Goal: Task Accomplishment & Management: Manage account settings

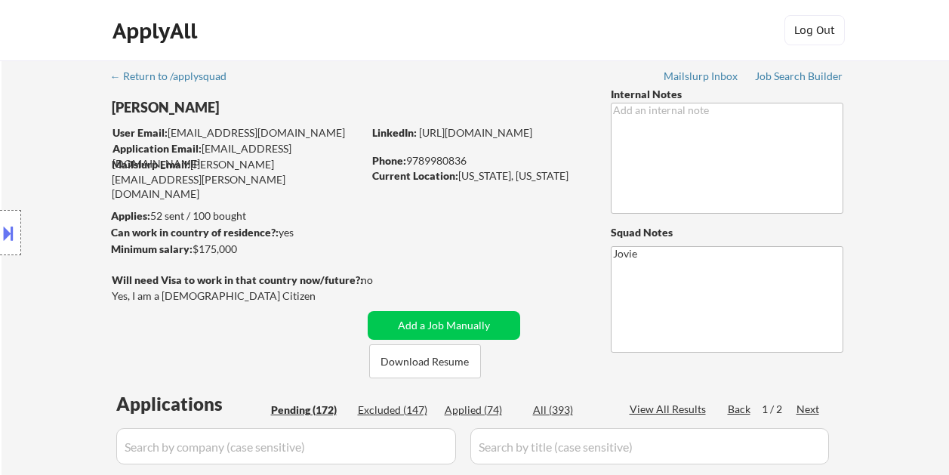
select select ""pending""
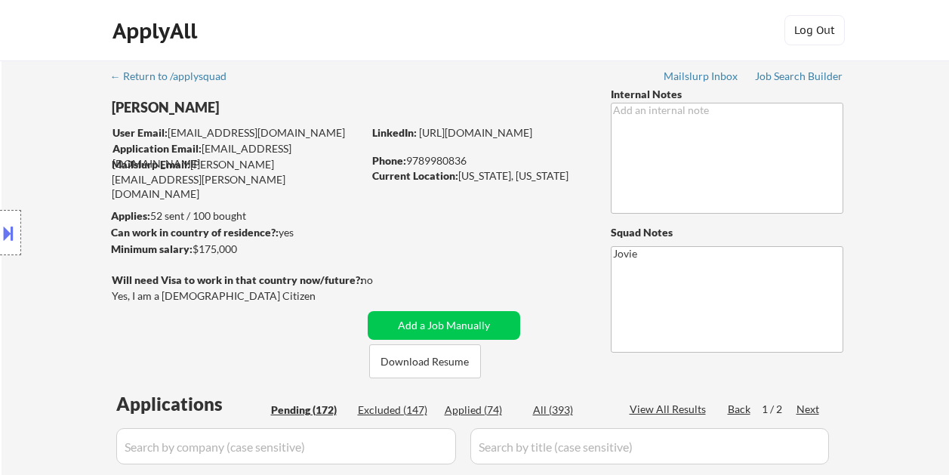
select select ""pending""
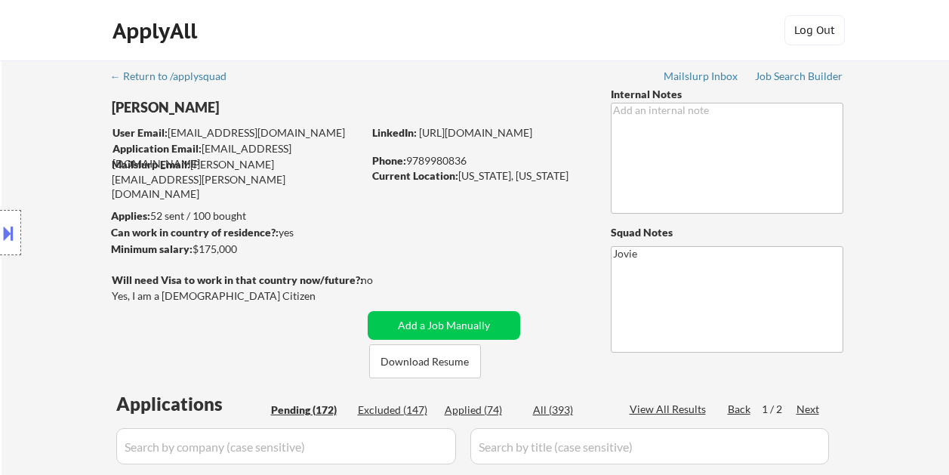
select select ""pending""
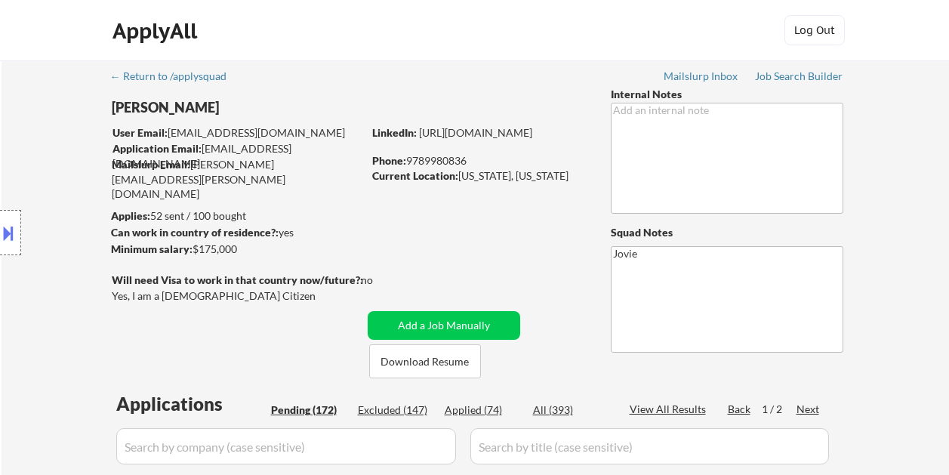
select select ""pending""
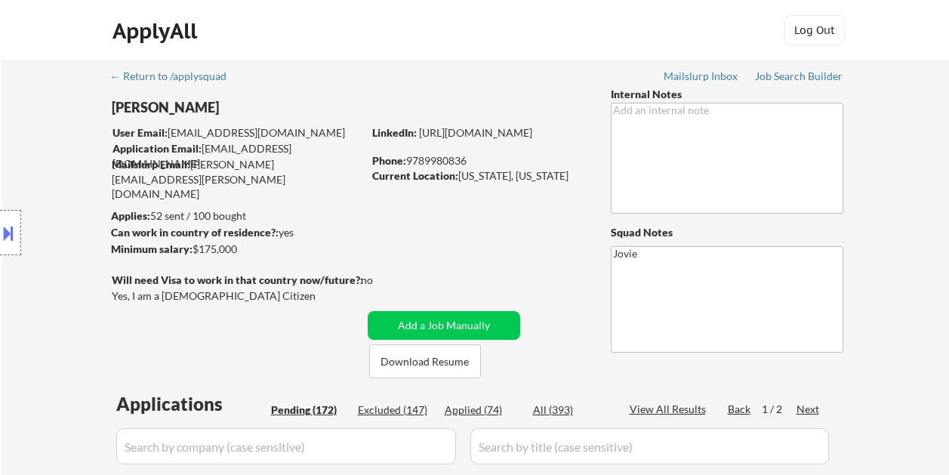
select select ""pending""
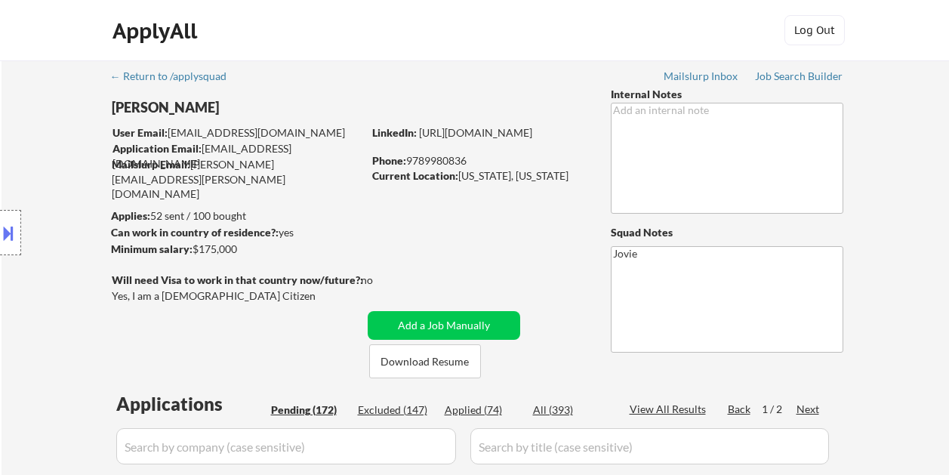
select select ""pending""
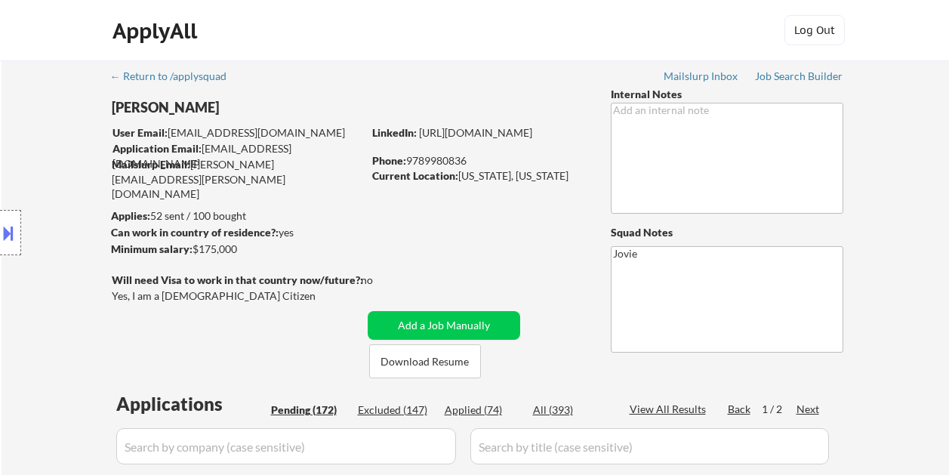
select select ""pending""
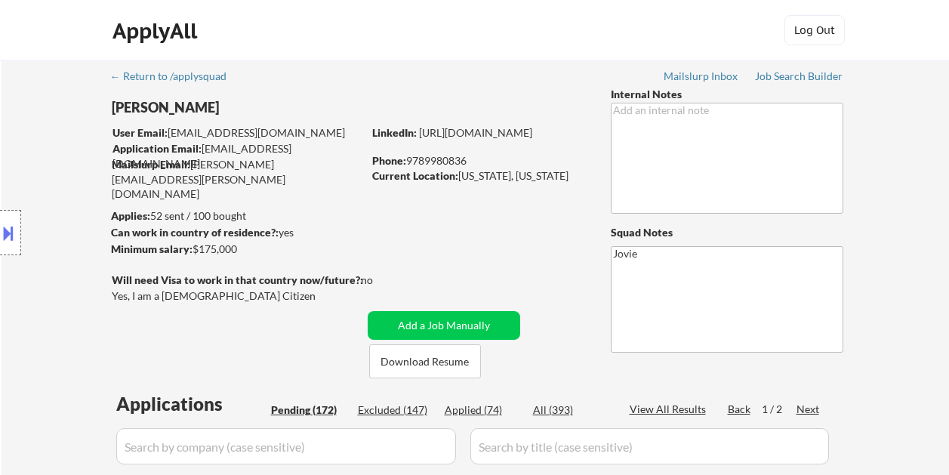
select select ""pending""
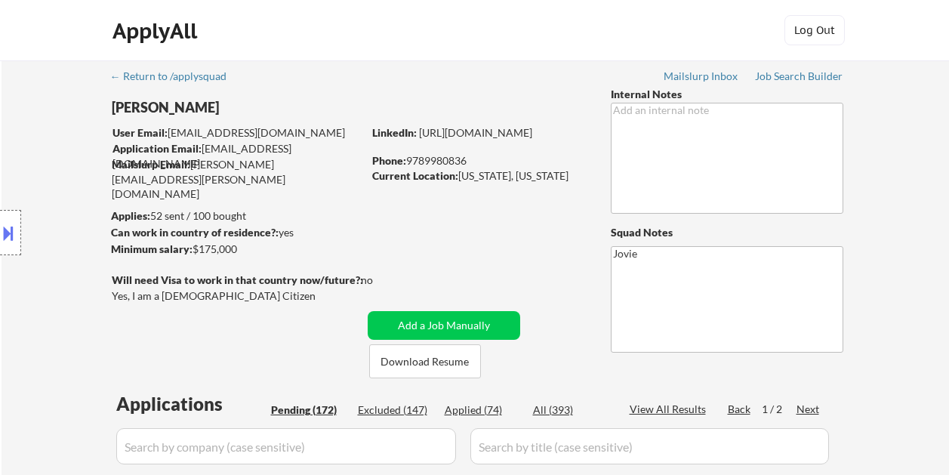
select select ""pending""
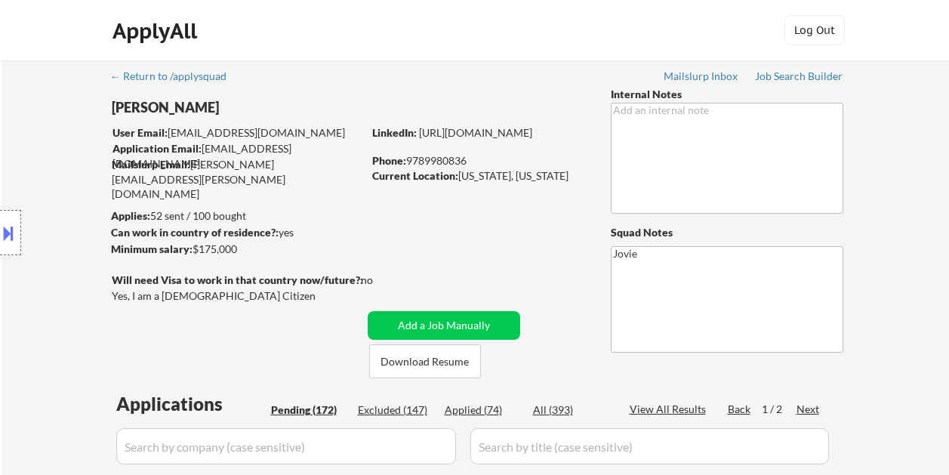
select select ""pending""
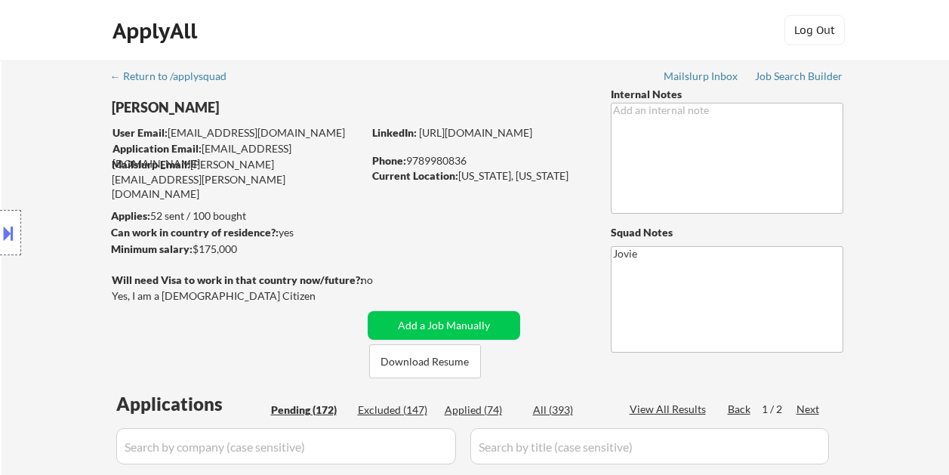
select select ""pending""
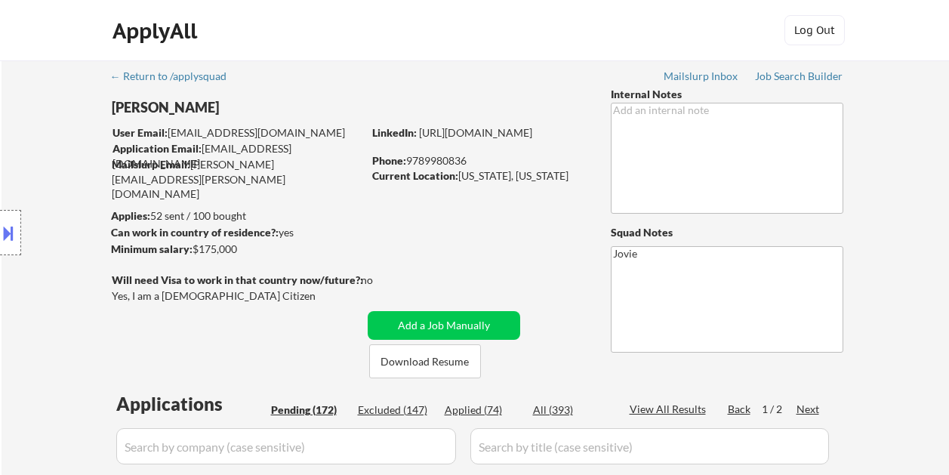
select select ""pending""
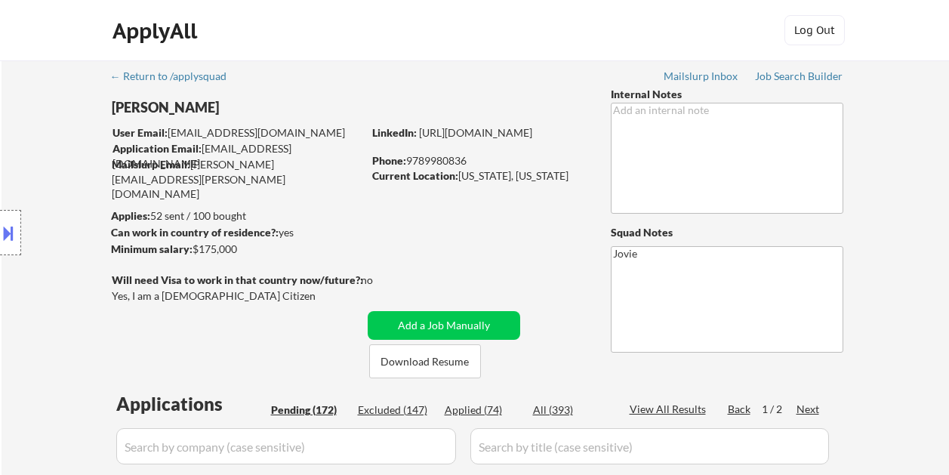
select select ""pending""
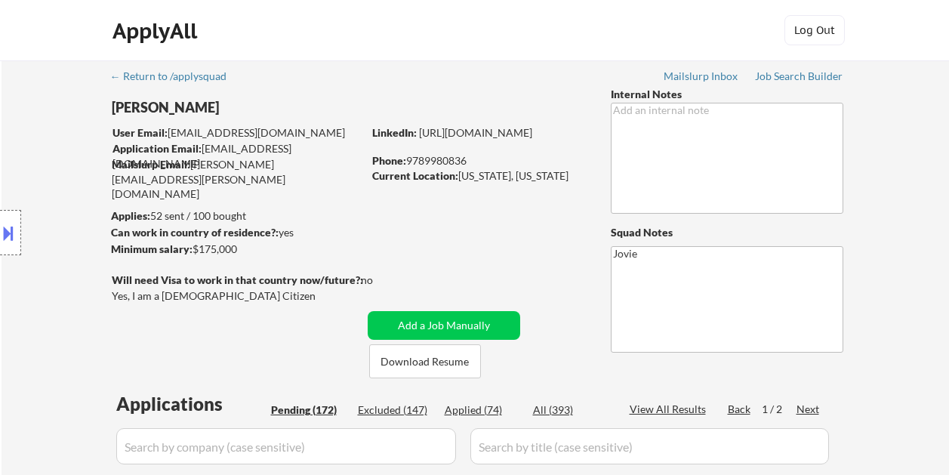
select select ""pending""
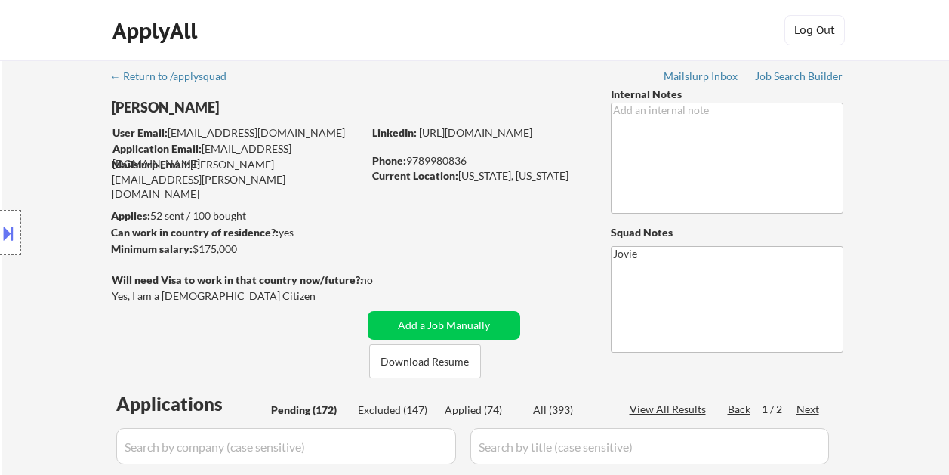
select select ""pending""
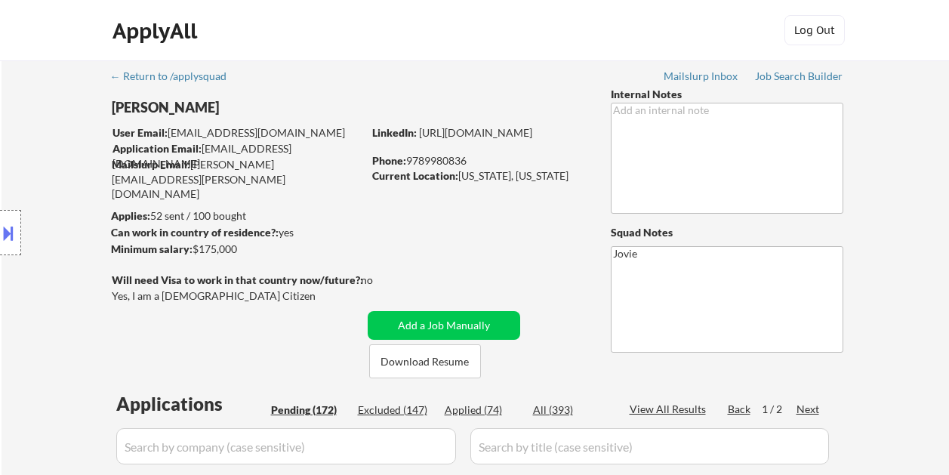
select select ""pending""
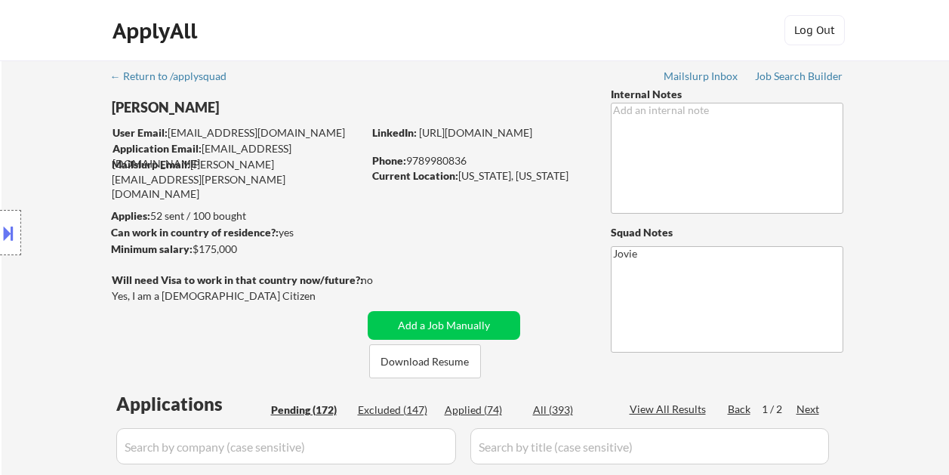
select select ""pending""
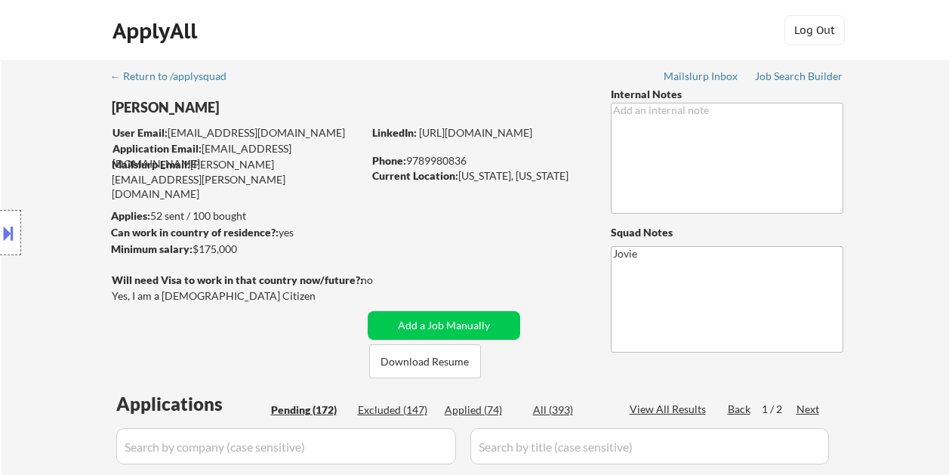
select select ""pending""
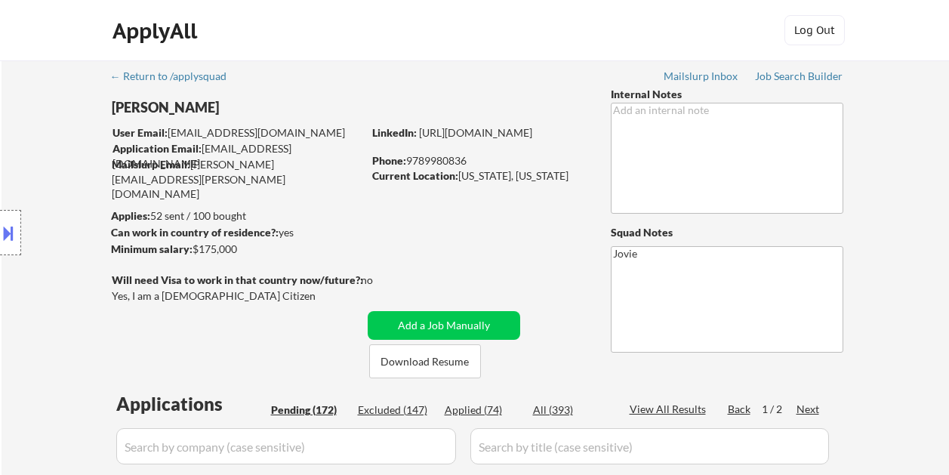
select select ""pending""
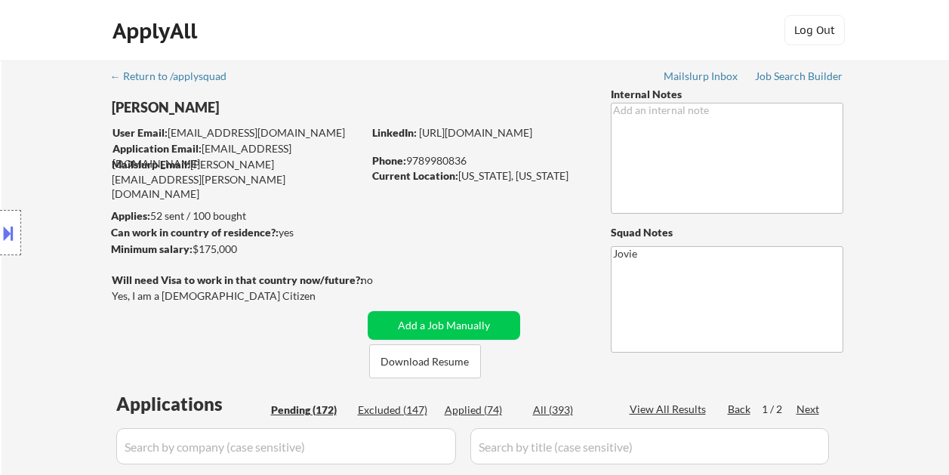
select select ""pending""
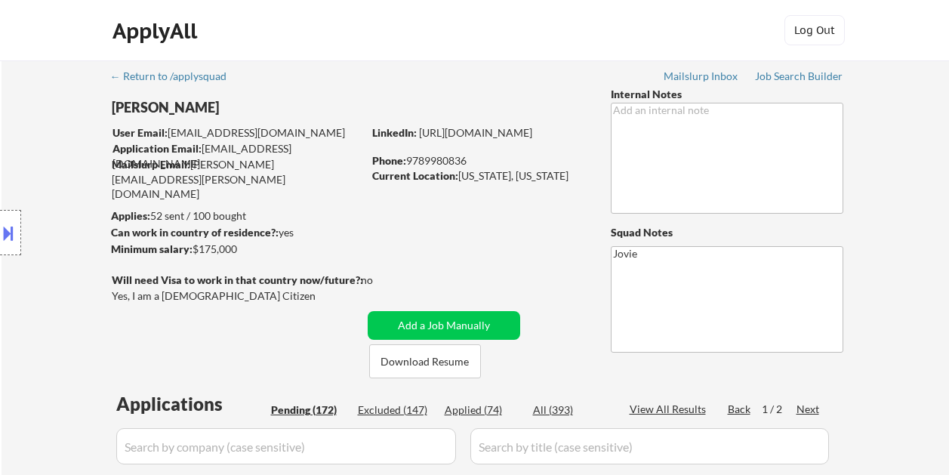
scroll to position [1372, 0]
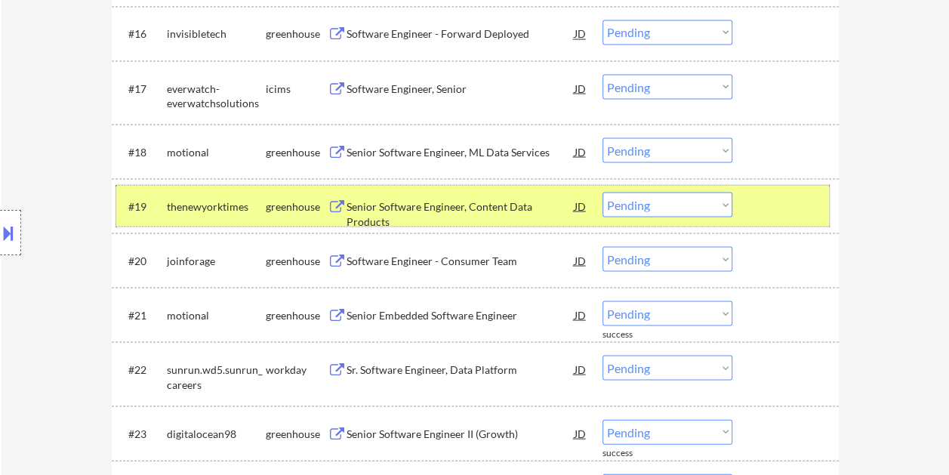
click at [761, 199] on div at bounding box center [787, 205] width 66 height 27
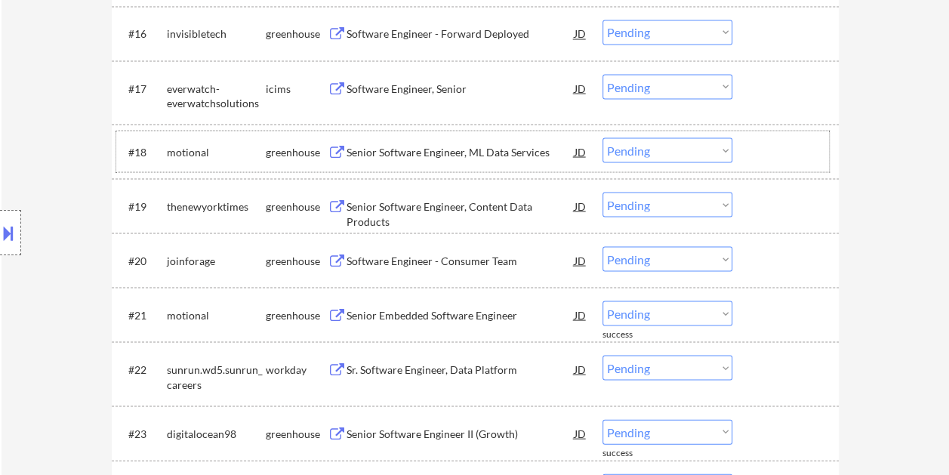
click at [754, 146] on div at bounding box center [787, 150] width 66 height 27
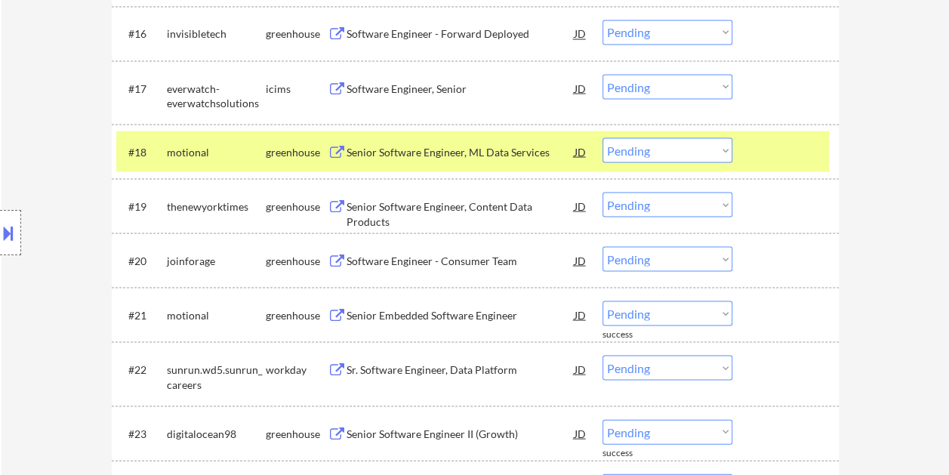
click at [467, 155] on div "Senior Software Engineer, ML Data Services" at bounding box center [460, 151] width 228 height 15
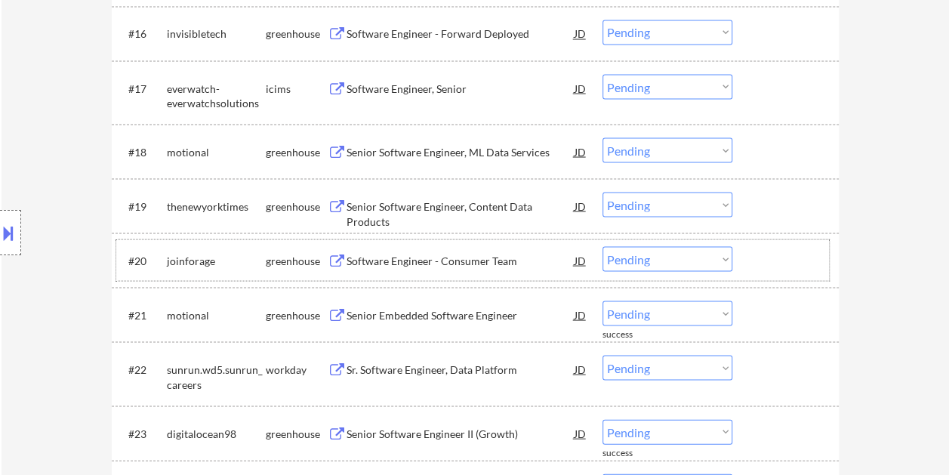
drag, startPoint x: 755, startPoint y: 245, endPoint x: 678, endPoint y: 268, distance: 80.5
click at [755, 246] on div "#20 joinforage greenhouse Software Engineer - Consumer Team JD warning_amber Ch…" at bounding box center [472, 259] width 713 height 41
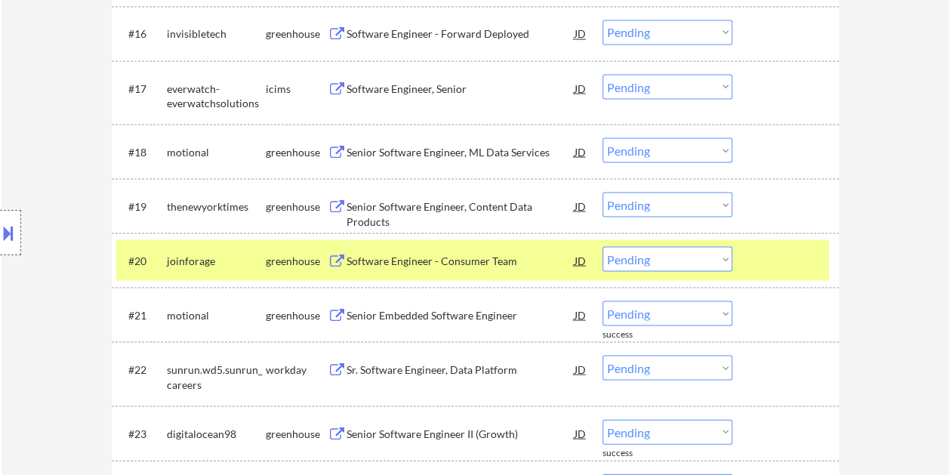
click at [531, 267] on div "Software Engineer - Consumer Team" at bounding box center [460, 260] width 228 height 15
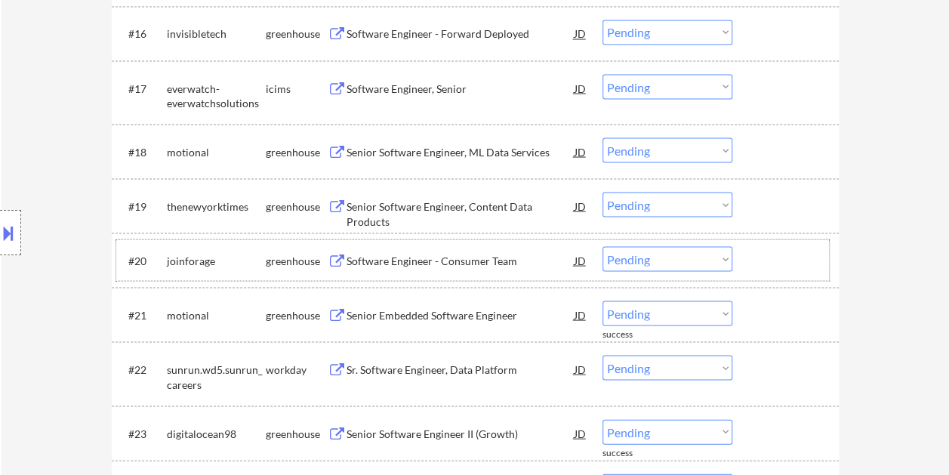
click at [764, 268] on div at bounding box center [787, 259] width 66 height 27
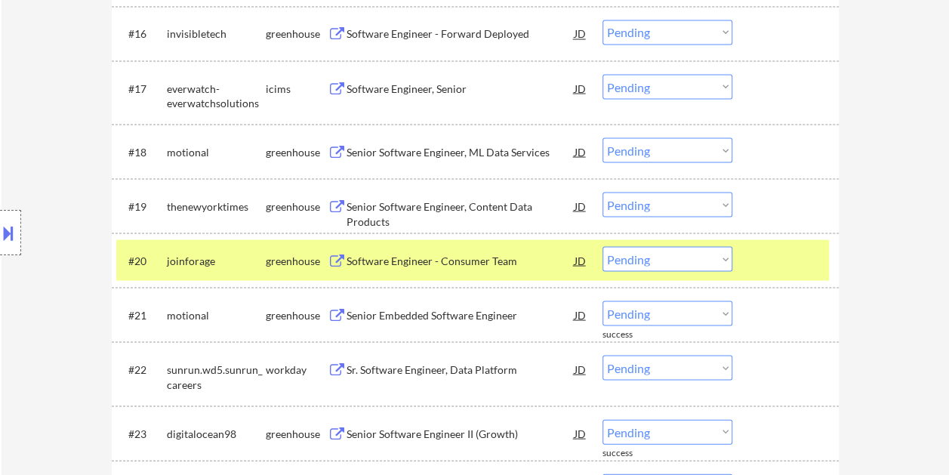
click at [717, 261] on select "Choose an option... Pending Applied Excluded (Questions) Excluded (Expired) Exc…" at bounding box center [667, 258] width 130 height 25
click at [602, 246] on select "Choose an option... Pending Applied Excluded (Questions) Excluded (Expired) Exc…" at bounding box center [667, 258] width 130 height 25
select select ""pending""
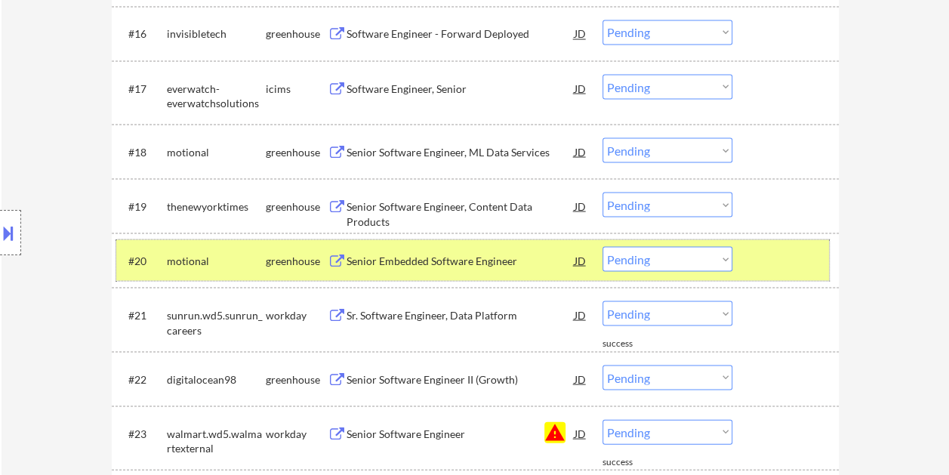
click at [764, 258] on div at bounding box center [787, 259] width 66 height 27
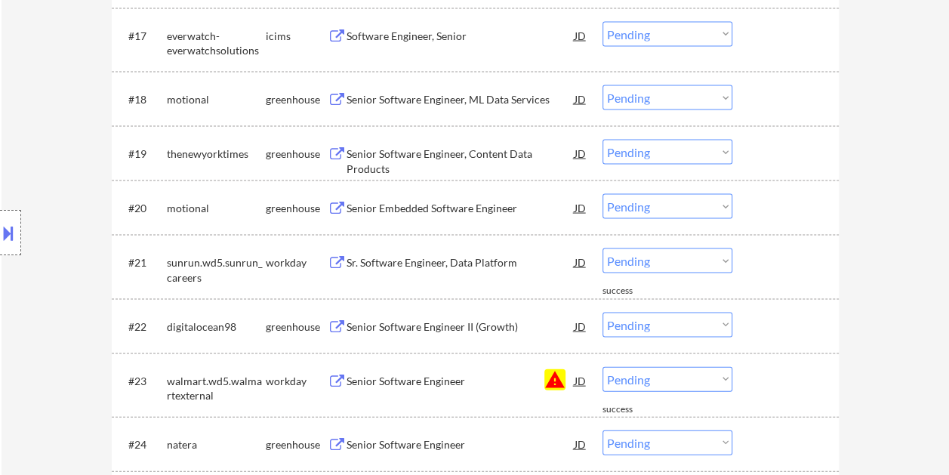
scroll to position [1448, 0]
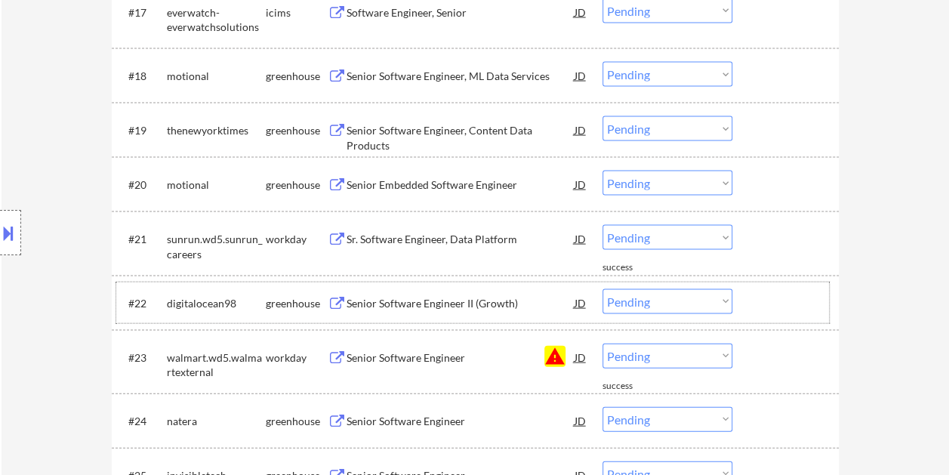
click at [756, 306] on div at bounding box center [787, 302] width 66 height 27
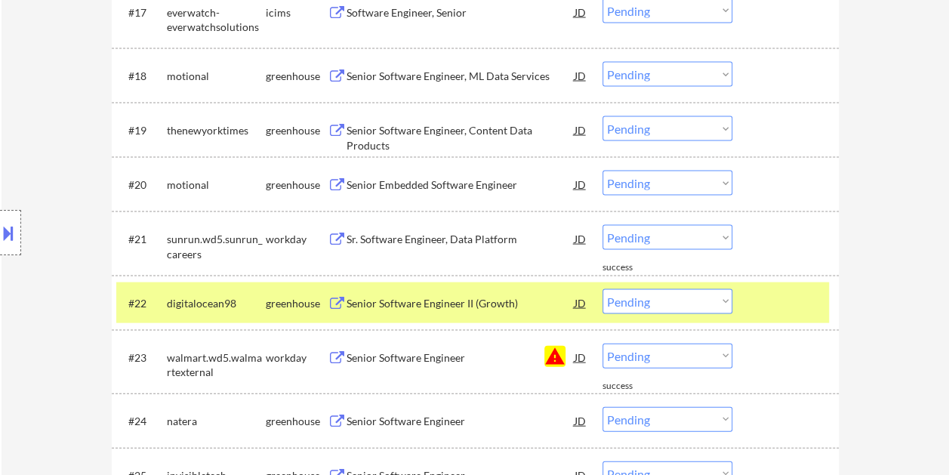
click at [537, 308] on div "Senior Software Engineer II (Growth)" at bounding box center [460, 303] width 228 height 15
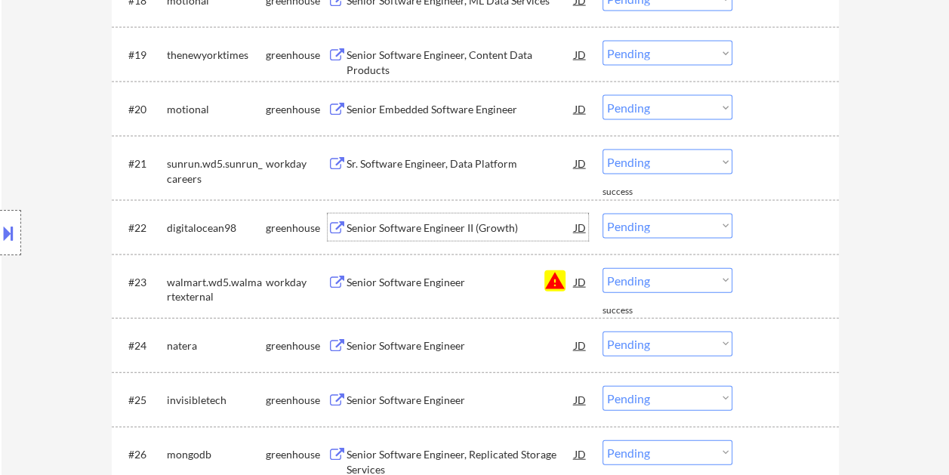
scroll to position [1599, 0]
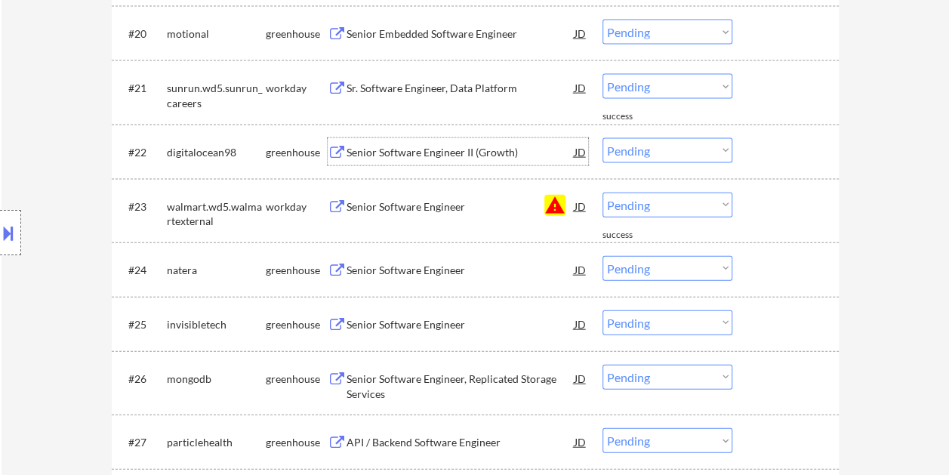
click at [768, 273] on div at bounding box center [787, 269] width 66 height 27
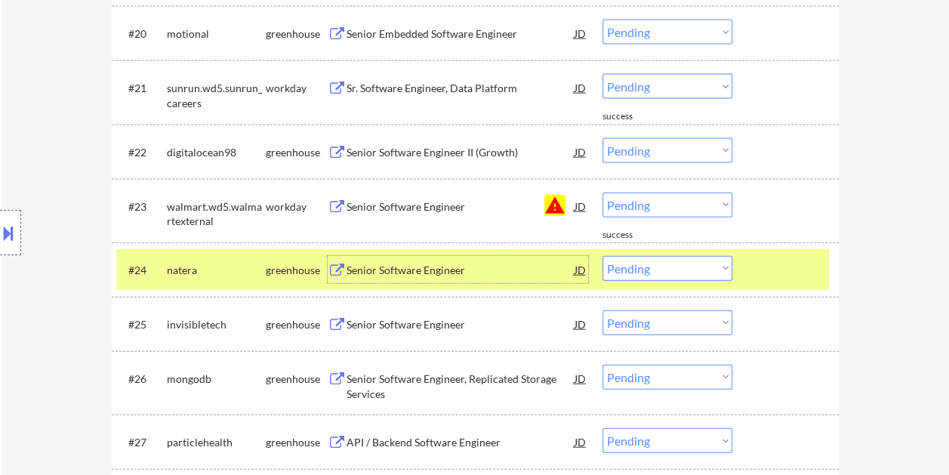
click at [458, 274] on div "Senior Software Engineer" at bounding box center [460, 270] width 228 height 15
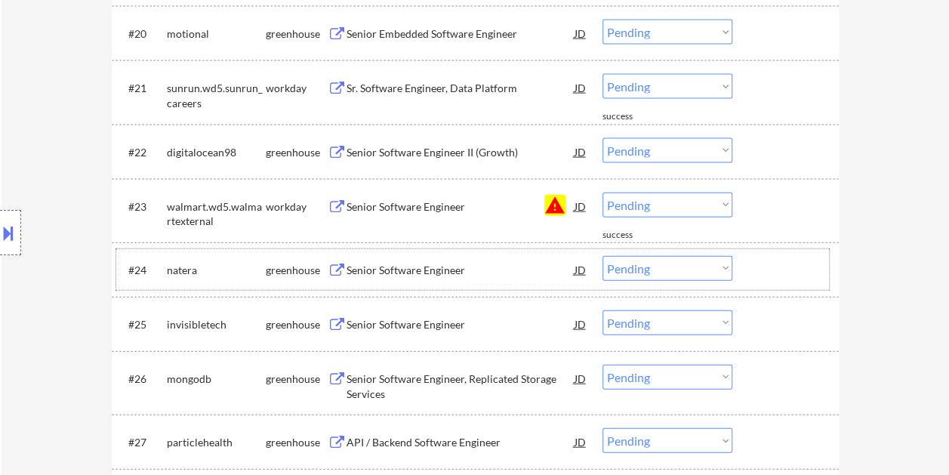
drag, startPoint x: 782, startPoint y: 263, endPoint x: 728, endPoint y: 263, distance: 53.6
click at [782, 263] on div at bounding box center [787, 269] width 66 height 27
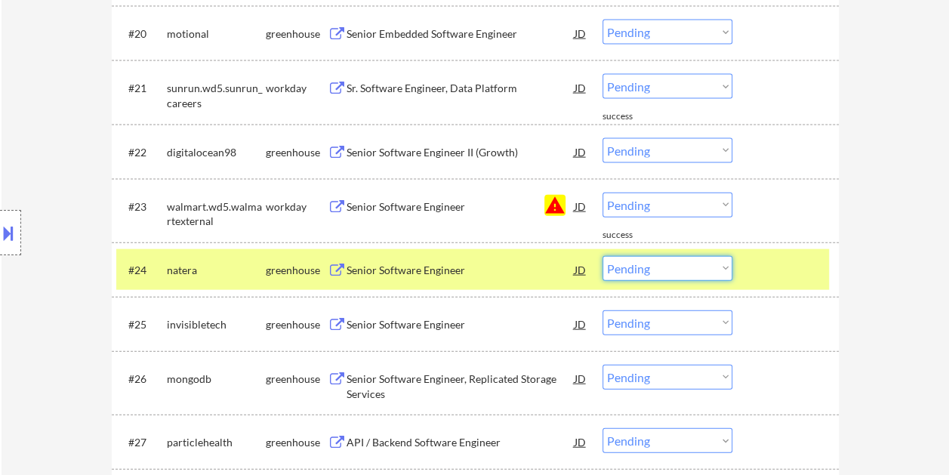
click at [718, 263] on select "Choose an option... Pending Applied Excluded (Questions) Excluded (Expired) Exc…" at bounding box center [667, 268] width 130 height 25
click at [602, 256] on select "Choose an option... Pending Applied Excluded (Questions) Excluded (Expired) Exc…" at bounding box center [667, 268] width 130 height 25
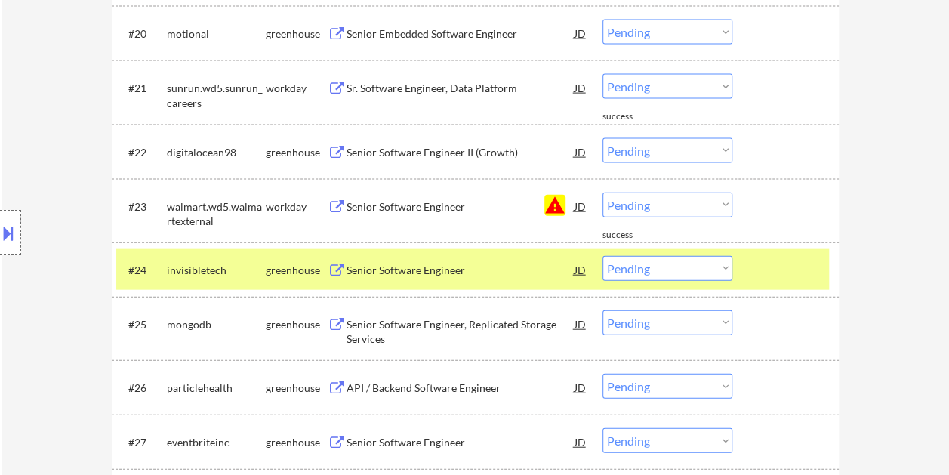
click at [760, 252] on div "#24 invisibletech greenhouse Senior Software Engineer JD warning_amber Choose a…" at bounding box center [472, 269] width 713 height 41
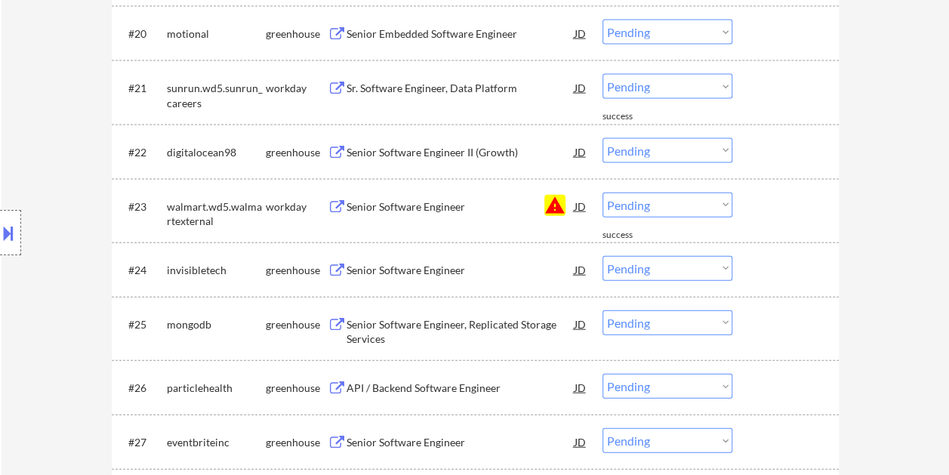
click at [781, 278] on div at bounding box center [787, 269] width 66 height 27
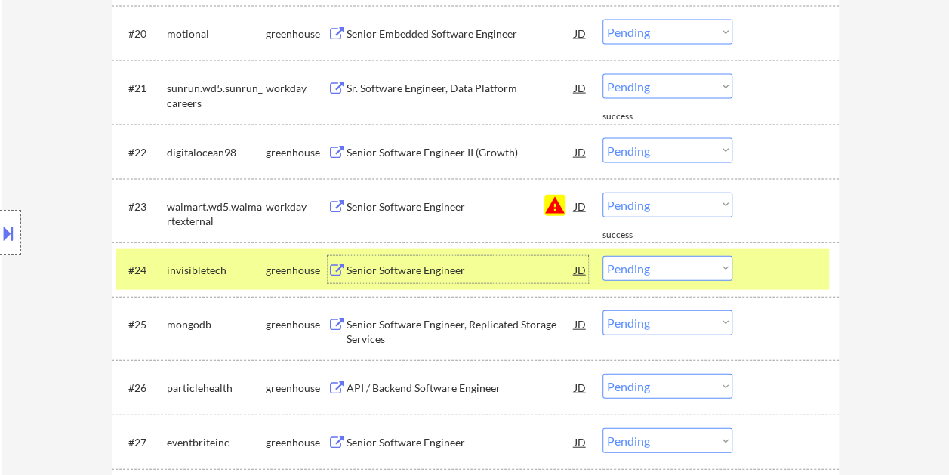
click at [489, 273] on div "Senior Software Engineer" at bounding box center [460, 270] width 228 height 15
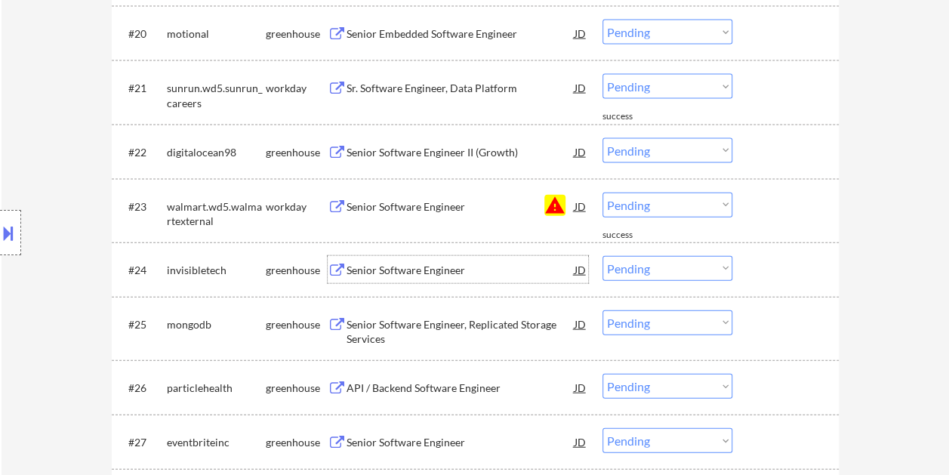
click at [762, 261] on div at bounding box center [787, 269] width 66 height 27
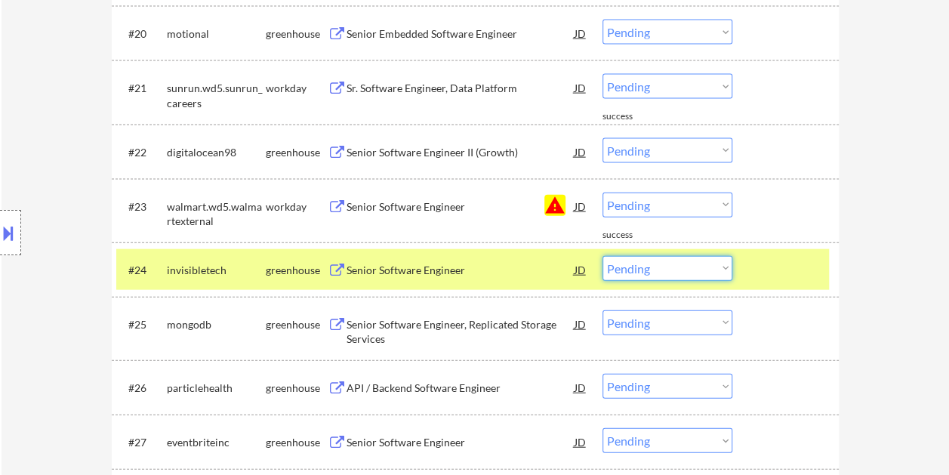
click at [723, 272] on select "Choose an option... Pending Applied Excluded (Questions) Excluded (Expired) Exc…" at bounding box center [667, 268] width 130 height 25
click at [602, 256] on select "Choose an option... Pending Applied Excluded (Questions) Excluded (Expired) Exc…" at bounding box center [667, 268] width 130 height 25
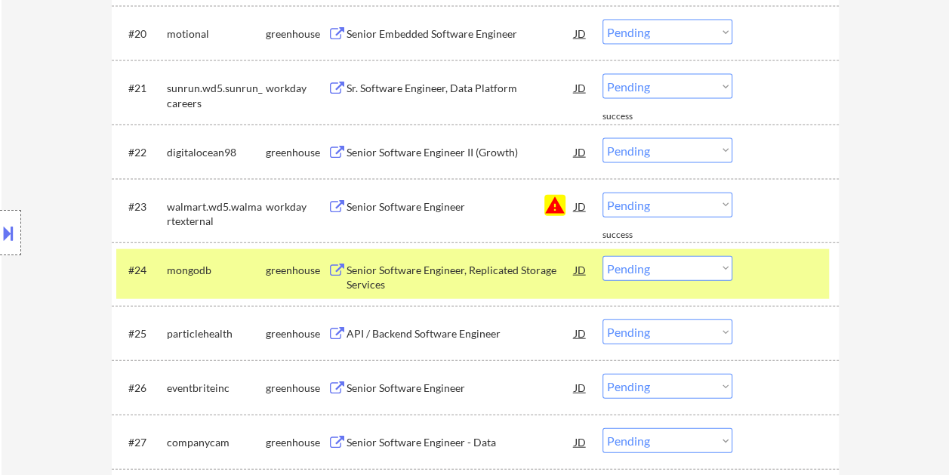
click at [801, 270] on div at bounding box center [787, 269] width 66 height 27
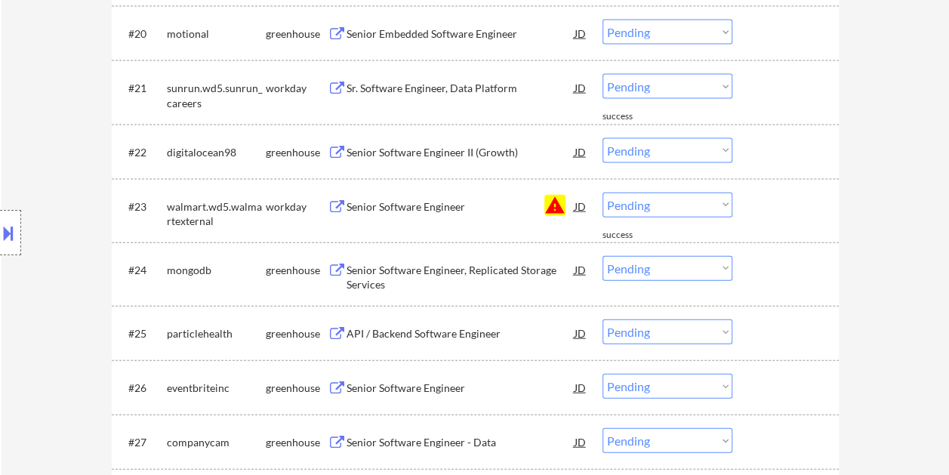
drag, startPoint x: 796, startPoint y: 273, endPoint x: 593, endPoint y: 309, distance: 206.3
click at [796, 274] on div at bounding box center [787, 269] width 66 height 27
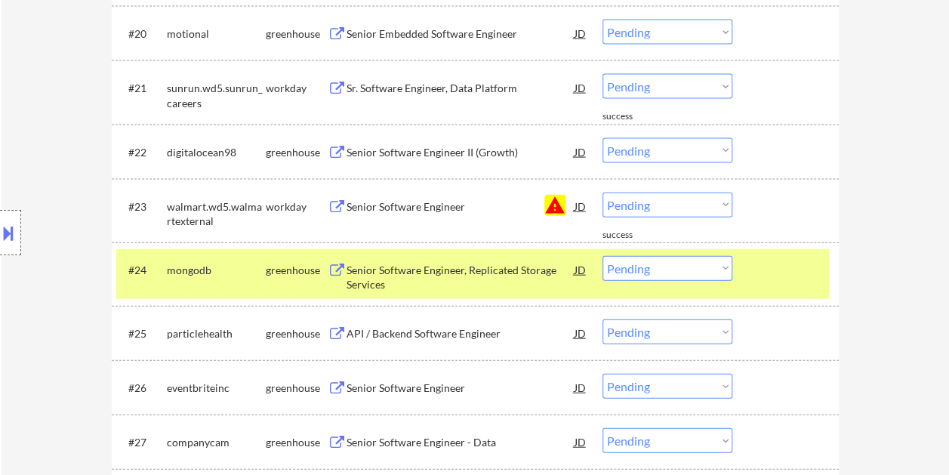
click at [470, 261] on div "Senior Software Engineer, Replicated Storage Services" at bounding box center [460, 274] width 228 height 36
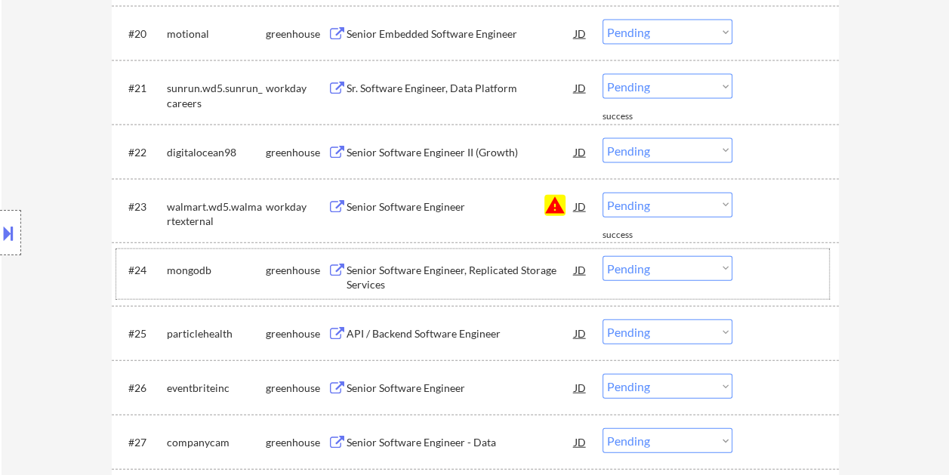
click at [756, 266] on div at bounding box center [787, 269] width 66 height 27
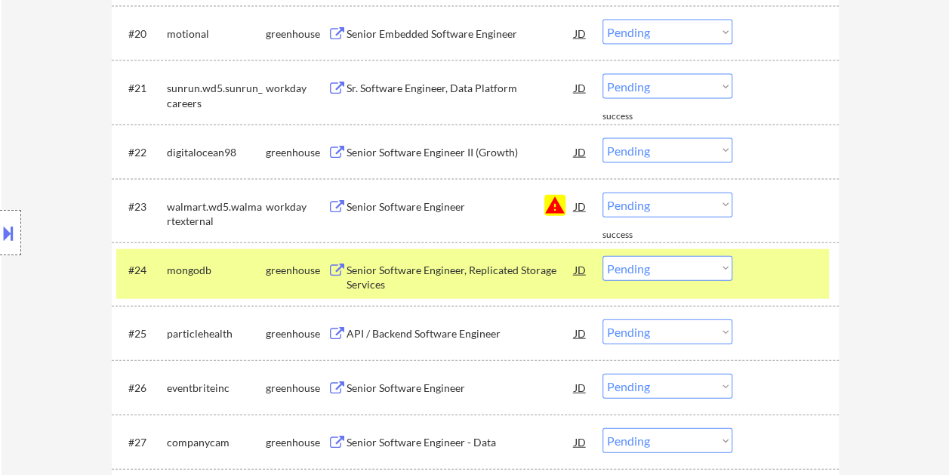
click at [726, 267] on select "Choose an option... Pending Applied Excluded (Questions) Excluded (Expired) Exc…" at bounding box center [667, 268] width 130 height 25
click at [602, 256] on select "Choose an option... Pending Applied Excluded (Questions) Excluded (Expired) Exc…" at bounding box center [667, 268] width 130 height 25
select select ""pending""
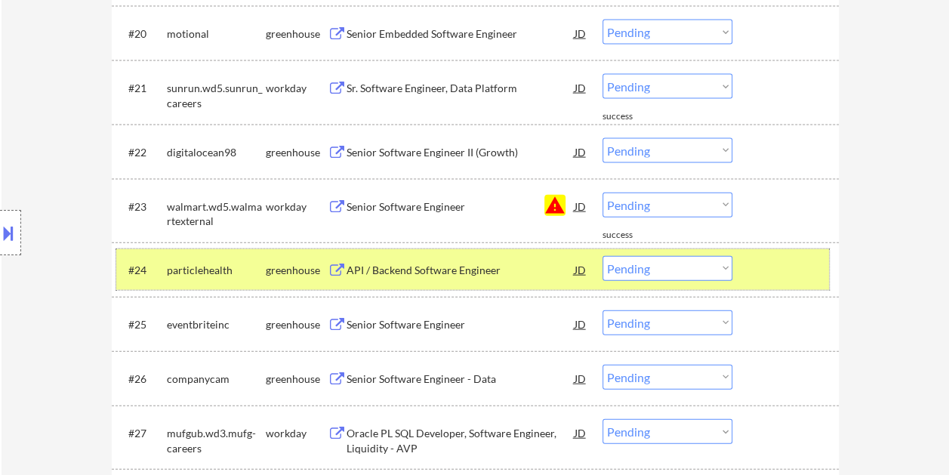
click at [757, 285] on div "#24 particlehealth greenhouse API / Backend Software Engineer JD warning_amber …" at bounding box center [472, 269] width 713 height 41
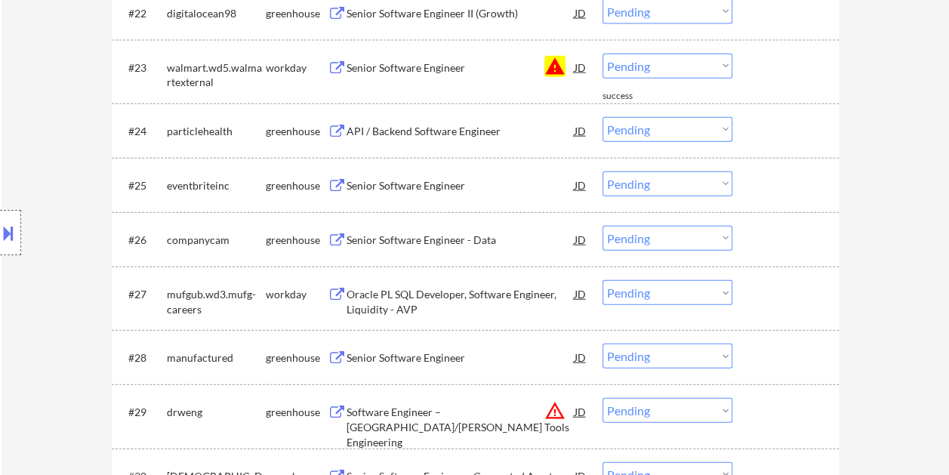
scroll to position [1750, 0]
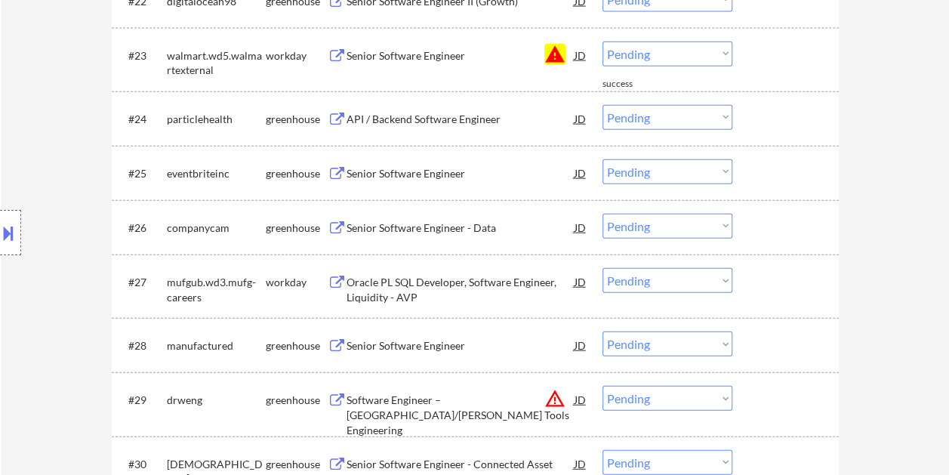
click at [775, 113] on div at bounding box center [787, 118] width 66 height 27
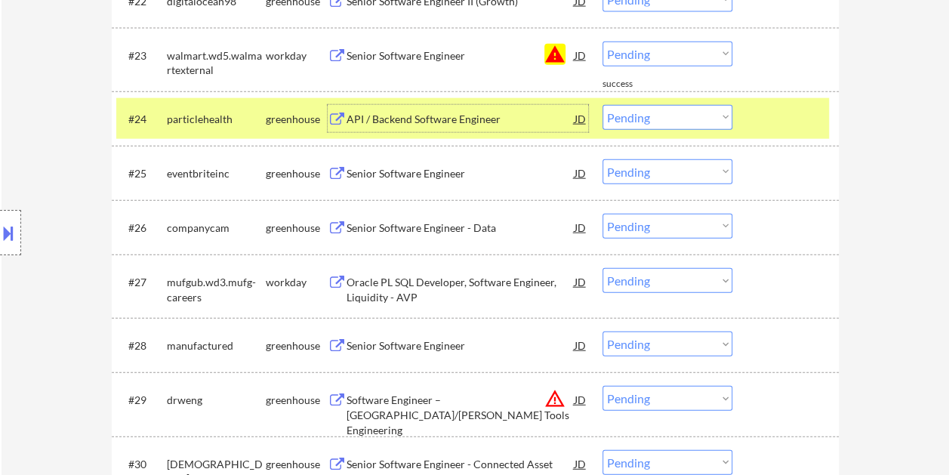
click at [442, 127] on div "API / Backend Software Engineer" at bounding box center [460, 118] width 228 height 27
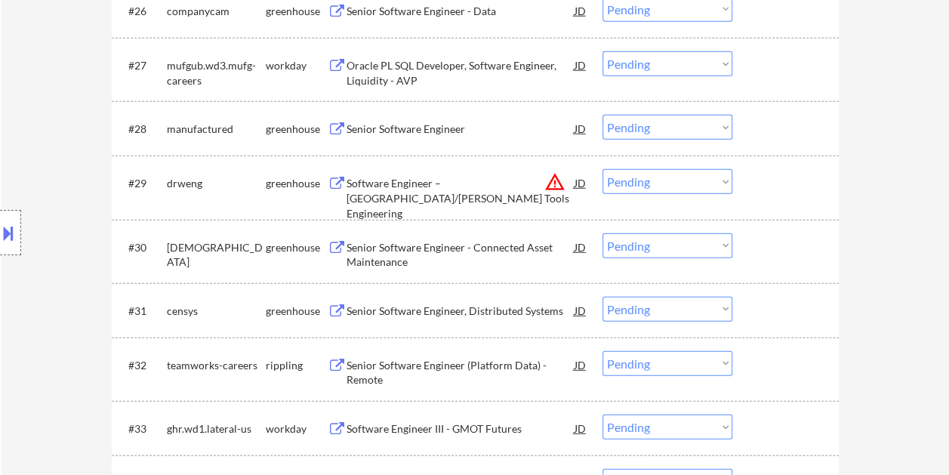
scroll to position [1976, 0]
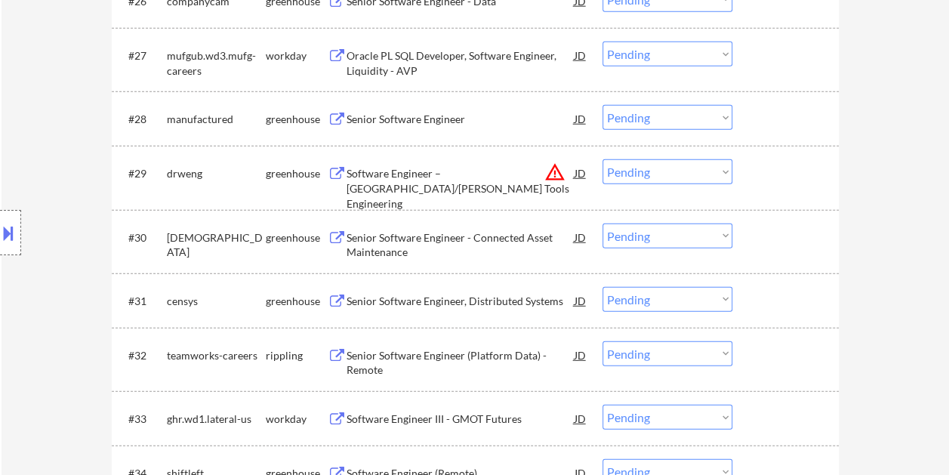
click at [772, 184] on div at bounding box center [787, 172] width 66 height 27
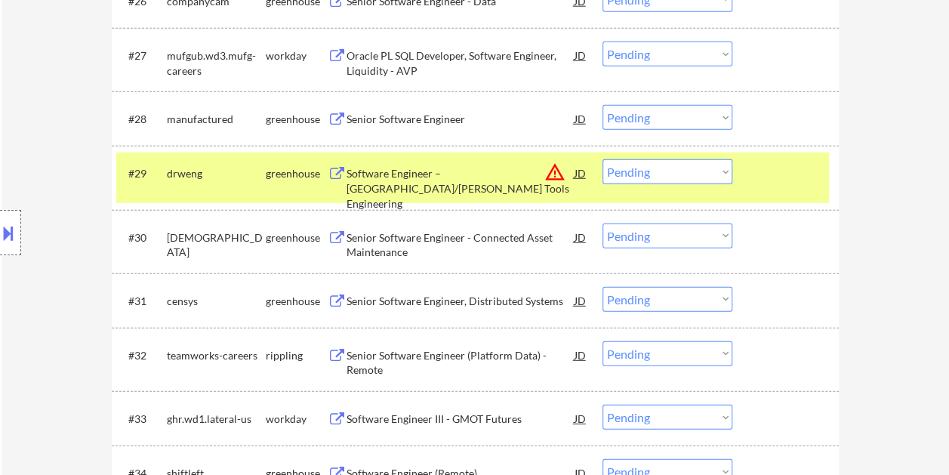
click at [456, 181] on div "Software Engineer – Cumberland/FICCO Tools Engineering" at bounding box center [460, 188] width 228 height 45
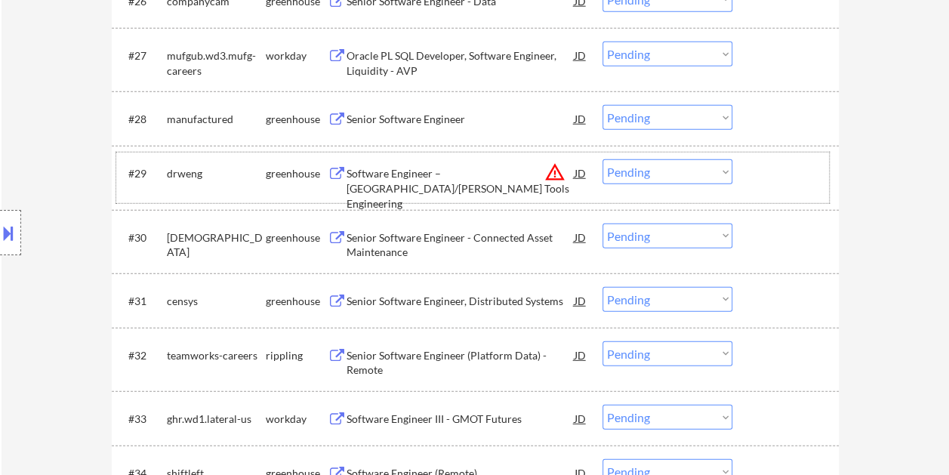
click at [744, 182] on div "#29 drweng greenhouse Software Engineer – Cumberland/FICCO Tools Engineering JD…" at bounding box center [472, 177] width 713 height 50
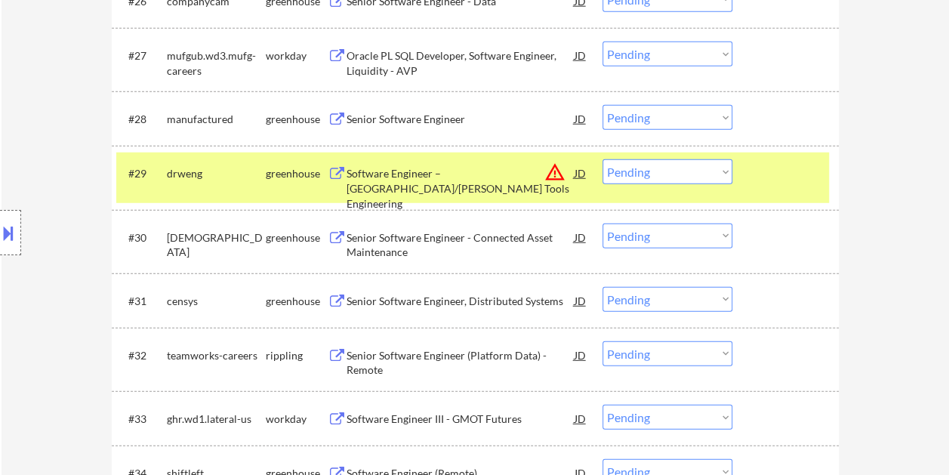
click at [725, 173] on select "Choose an option... Pending Applied Excluded (Questions) Excluded (Expired) Exc…" at bounding box center [667, 171] width 130 height 25
click at [602, 159] on select "Choose an option... Pending Applied Excluded (Questions) Excluded (Expired) Exc…" at bounding box center [667, 171] width 130 height 25
select select ""pending""
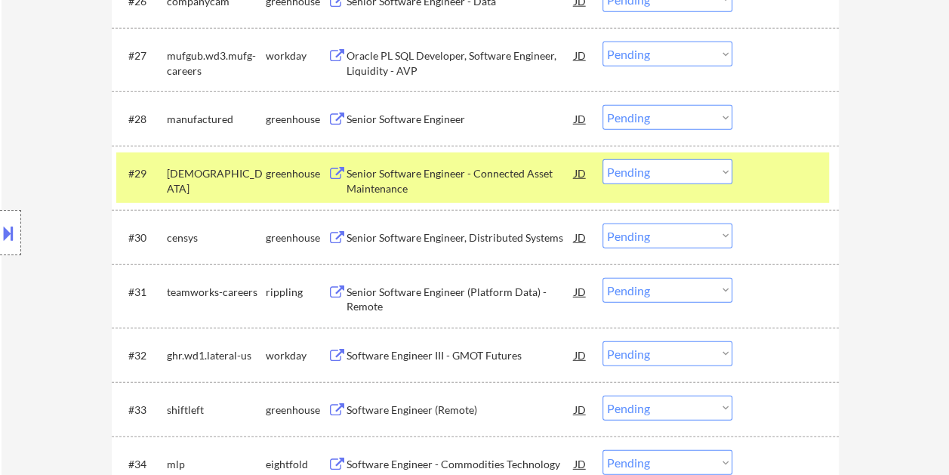
click at [788, 165] on div at bounding box center [787, 172] width 66 height 27
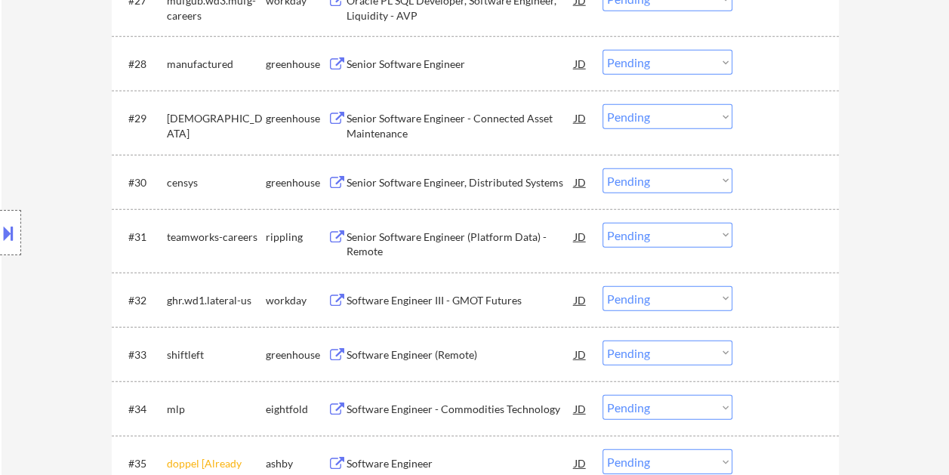
scroll to position [2052, 0]
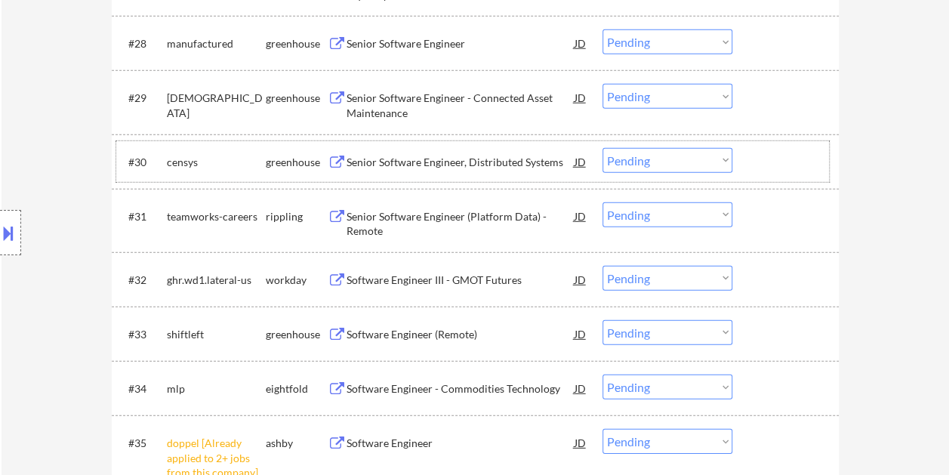
click at [754, 156] on div at bounding box center [787, 161] width 66 height 27
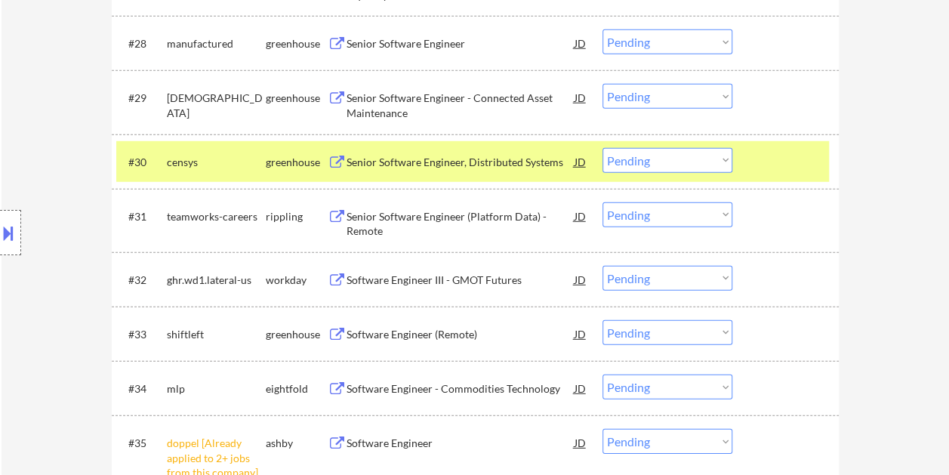
click at [428, 160] on div "Senior Software Engineer, Distributed Systems" at bounding box center [460, 162] width 228 height 15
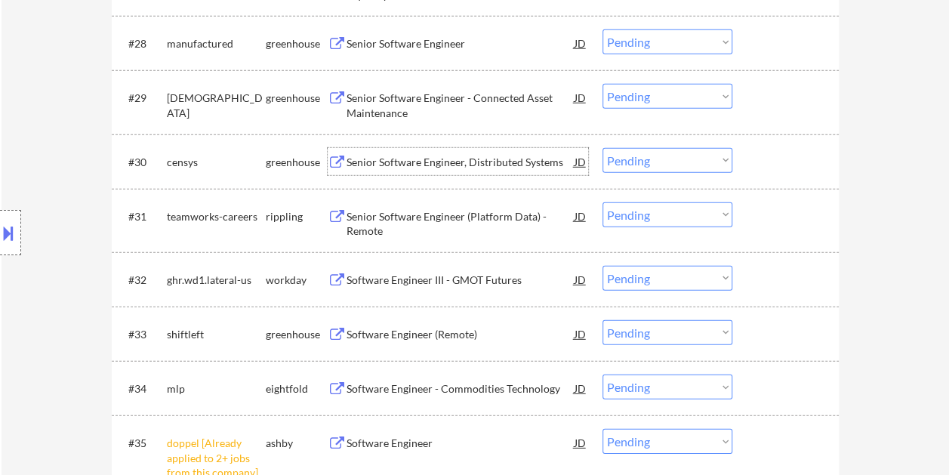
drag, startPoint x: 766, startPoint y: 165, endPoint x: 729, endPoint y: 160, distance: 37.3
click at [765, 165] on div at bounding box center [787, 161] width 66 height 27
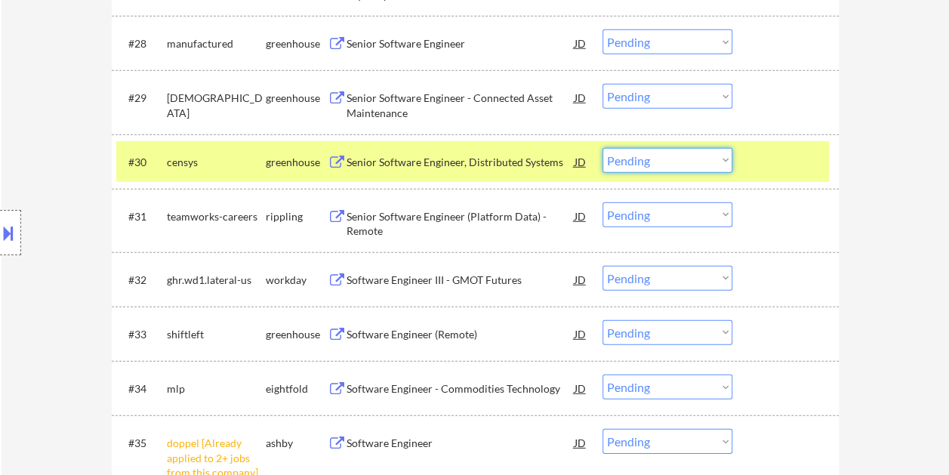
click at [723, 154] on select "Choose an option... Pending Applied Excluded (Questions) Excluded (Expired) Exc…" at bounding box center [667, 160] width 130 height 25
click at [602, 148] on select "Choose an option... Pending Applied Excluded (Questions) Excluded (Expired) Exc…" at bounding box center [667, 160] width 130 height 25
select select ""pending""
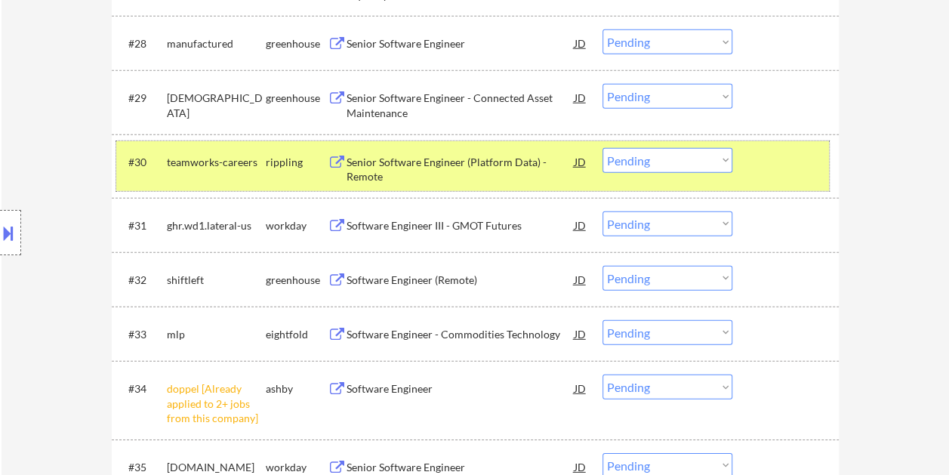
click at [760, 165] on div at bounding box center [787, 161] width 66 height 27
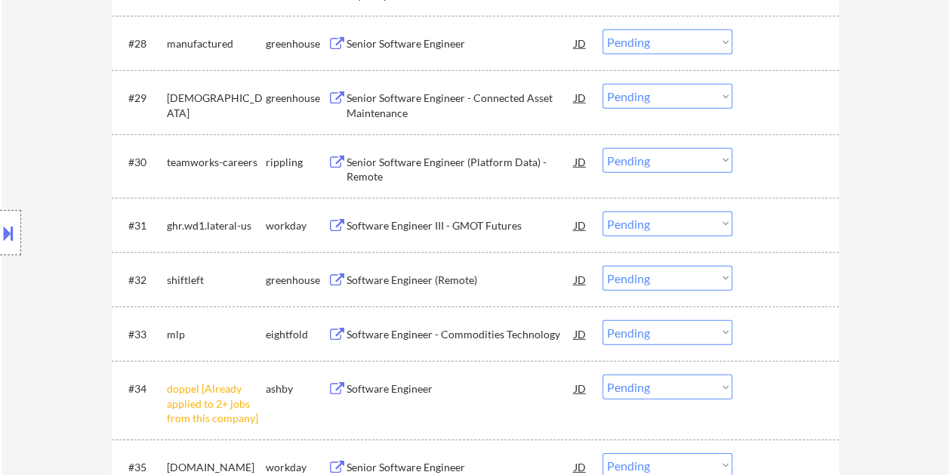
scroll to position [2127, 0]
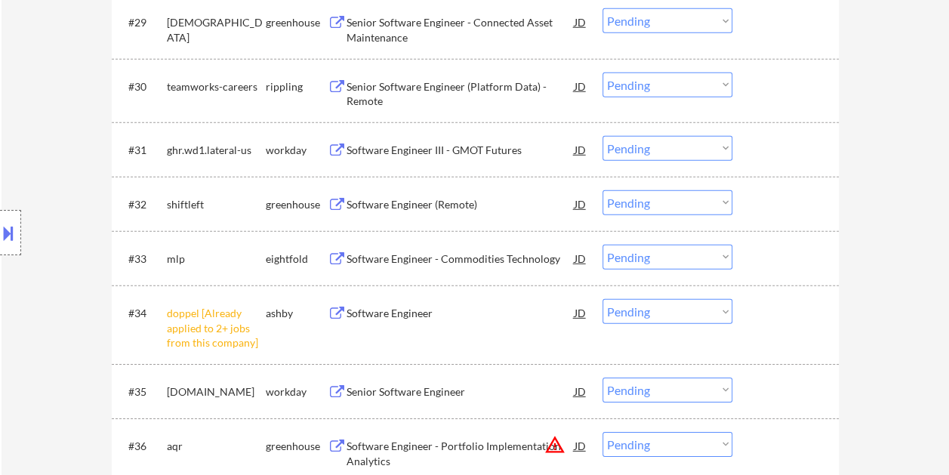
click at [774, 205] on div at bounding box center [787, 203] width 66 height 27
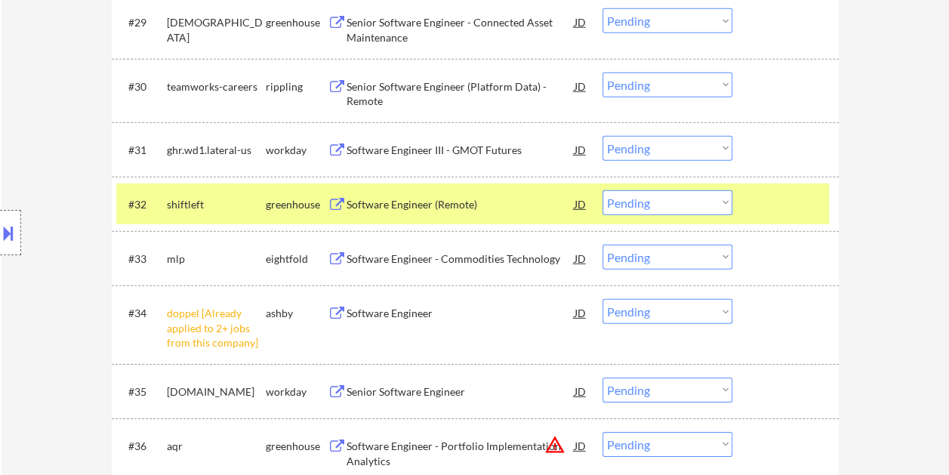
click at [749, 195] on div "#32 shiftleft greenhouse Software Engineer (Remote) JD warning_amber Choose an …" at bounding box center [472, 203] width 713 height 41
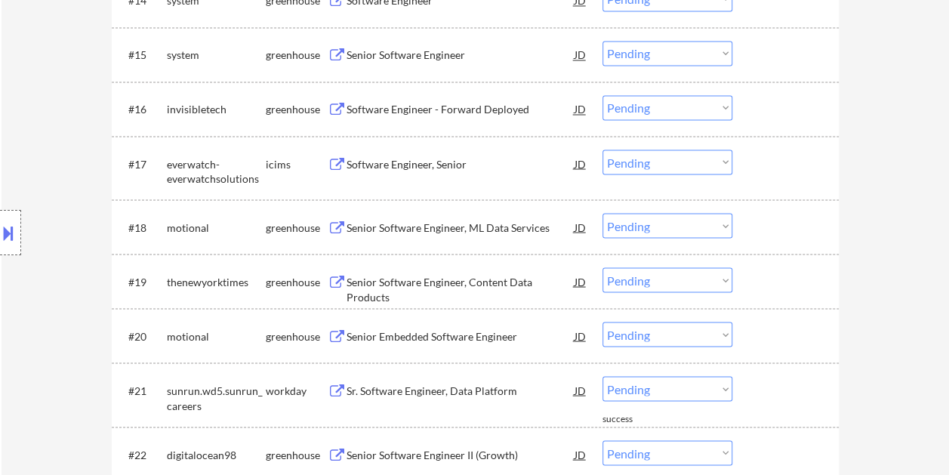
scroll to position [1221, 0]
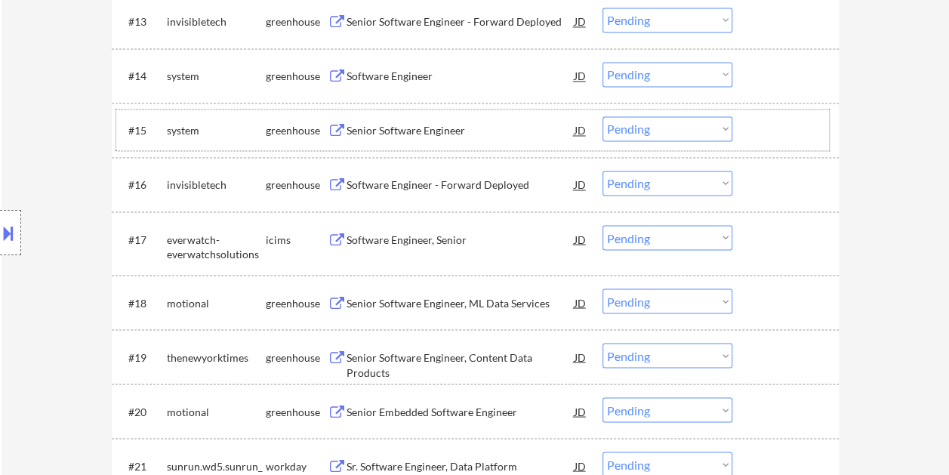
click at [785, 125] on div at bounding box center [787, 129] width 66 height 27
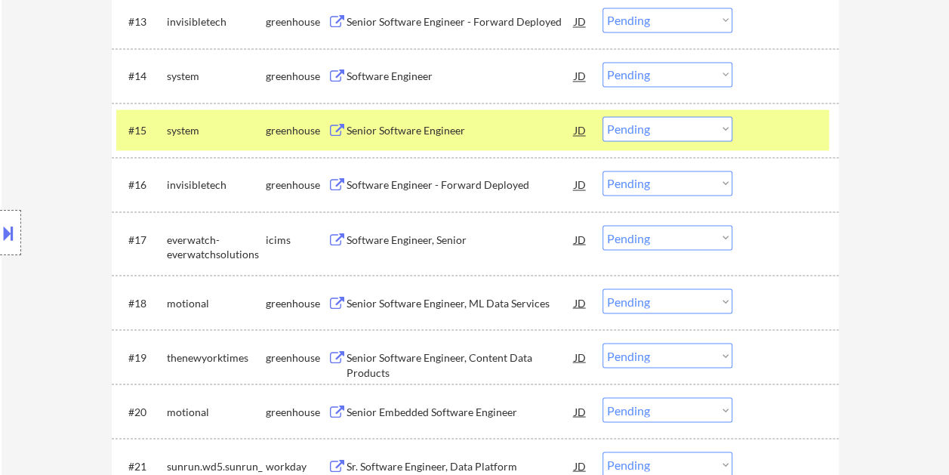
click at [456, 137] on div "Senior Software Engineer" at bounding box center [460, 129] width 228 height 27
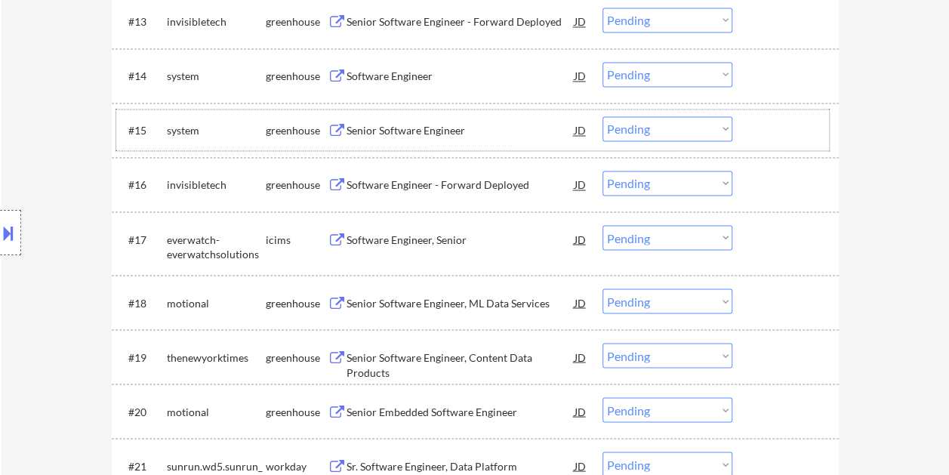
click at [737, 127] on div "#15 system greenhouse Senior Software Engineer JD warning_amber Choose an optio…" at bounding box center [472, 129] width 713 height 41
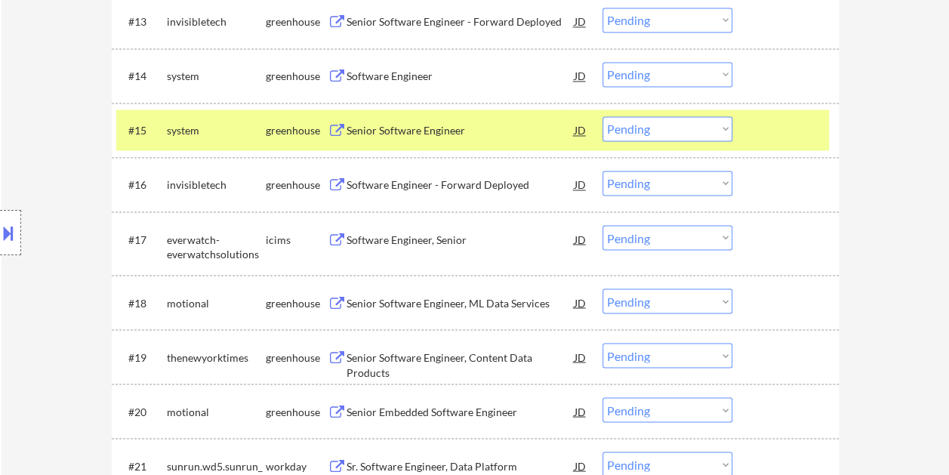
click at [722, 124] on select "Choose an option... Pending Applied Excluded (Questions) Excluded (Expired) Exc…" at bounding box center [667, 128] width 130 height 25
click at [602, 116] on select "Choose an option... Pending Applied Excluded (Questions) Excluded (Expired) Exc…" at bounding box center [667, 128] width 130 height 25
select select ""pending""
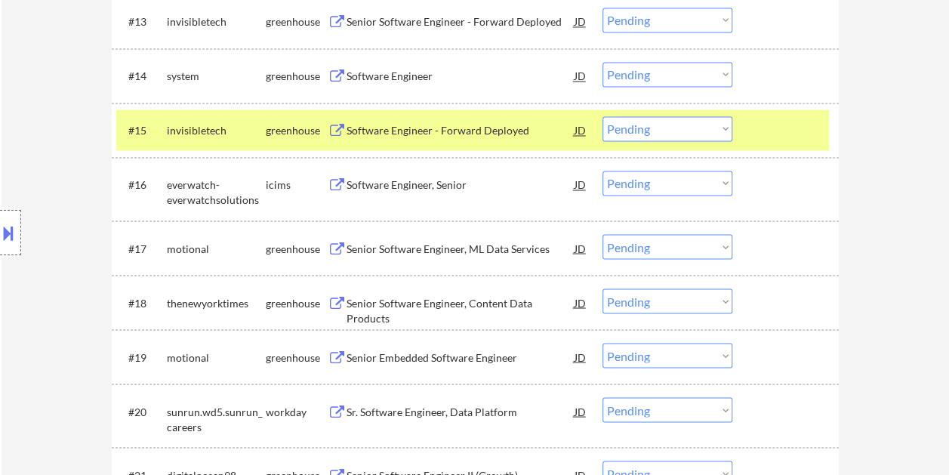
click at [773, 134] on div at bounding box center [787, 129] width 66 height 27
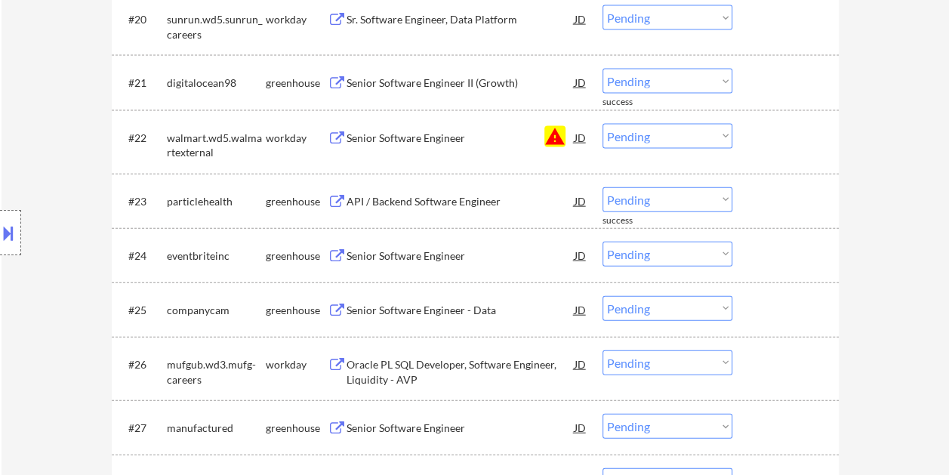
scroll to position [1674, 0]
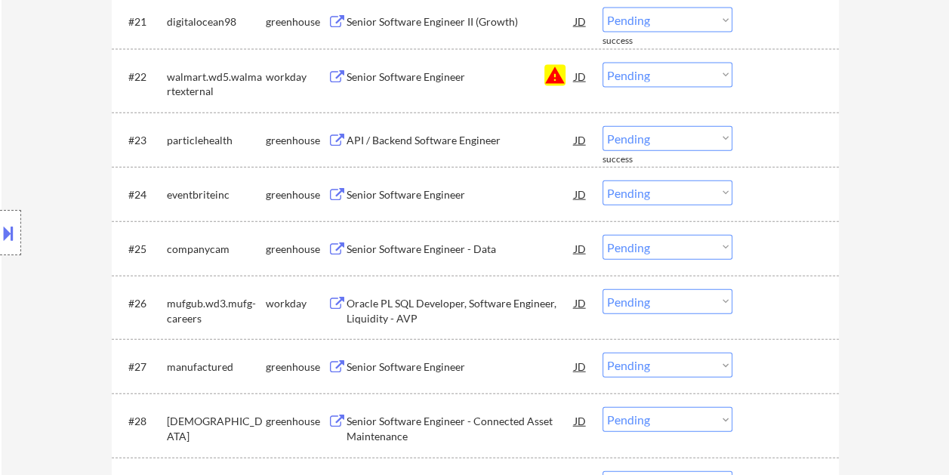
click at [767, 134] on div at bounding box center [787, 139] width 66 height 27
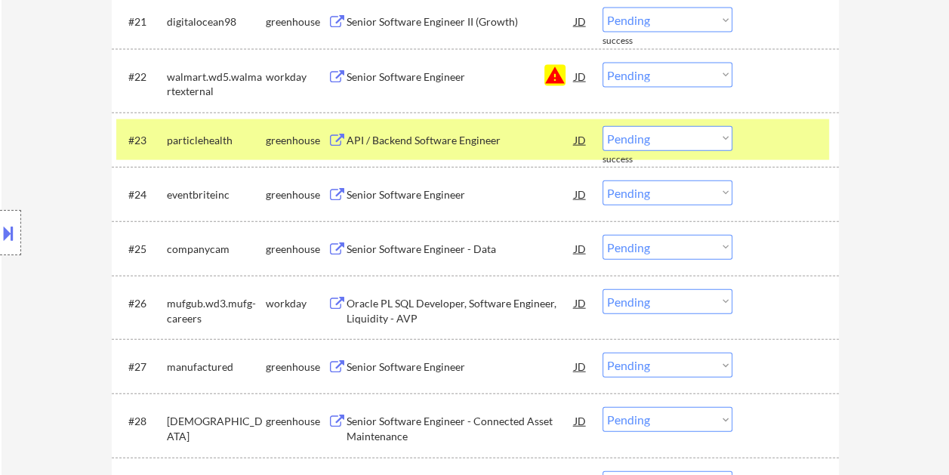
click at [462, 142] on div "API / Backend Software Engineer" at bounding box center [460, 140] width 228 height 15
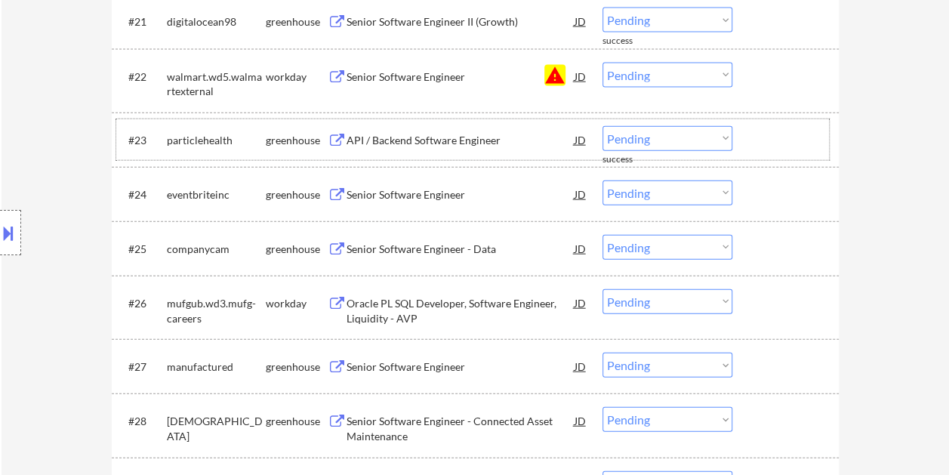
click at [762, 139] on div at bounding box center [787, 139] width 66 height 27
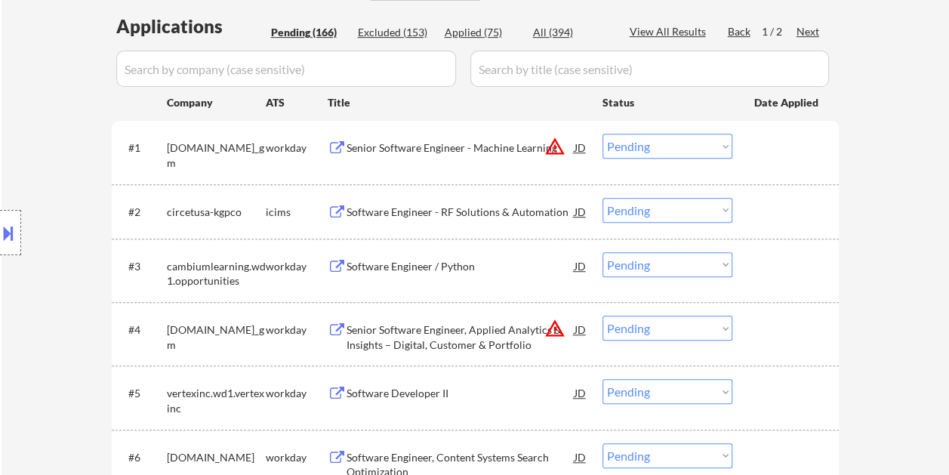
scroll to position [1577, 0]
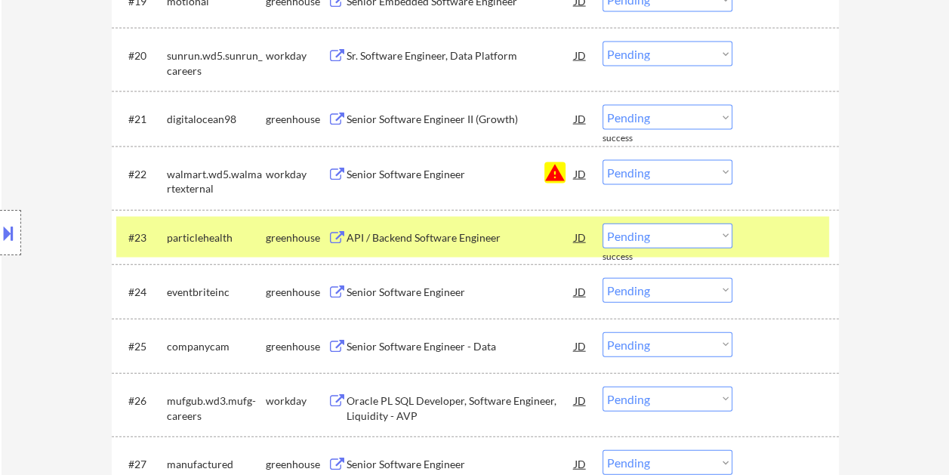
click at [701, 239] on select "Choose an option... Pending Applied Excluded (Questions) Excluded (Expired) Exc…" at bounding box center [667, 235] width 130 height 25
click at [602, 223] on select "Choose an option... Pending Applied Excluded (Questions) Excluded (Expired) Exc…" at bounding box center [667, 235] width 130 height 25
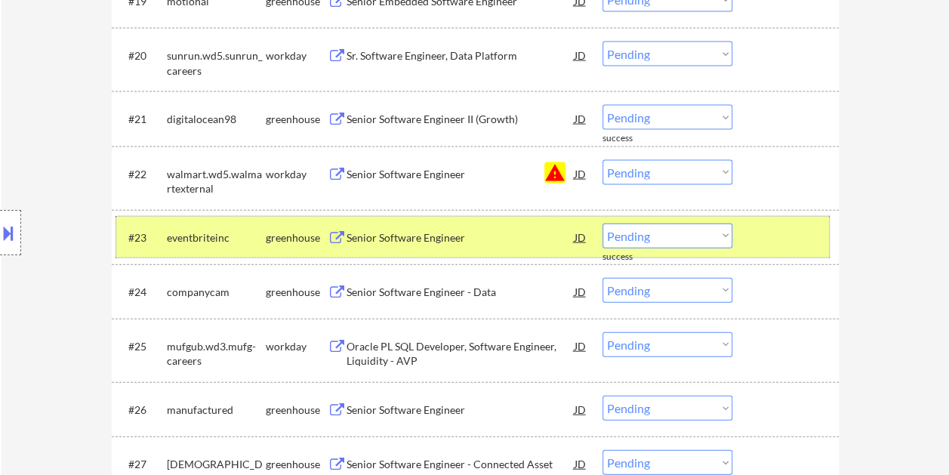
click at [789, 237] on div at bounding box center [787, 236] width 66 height 27
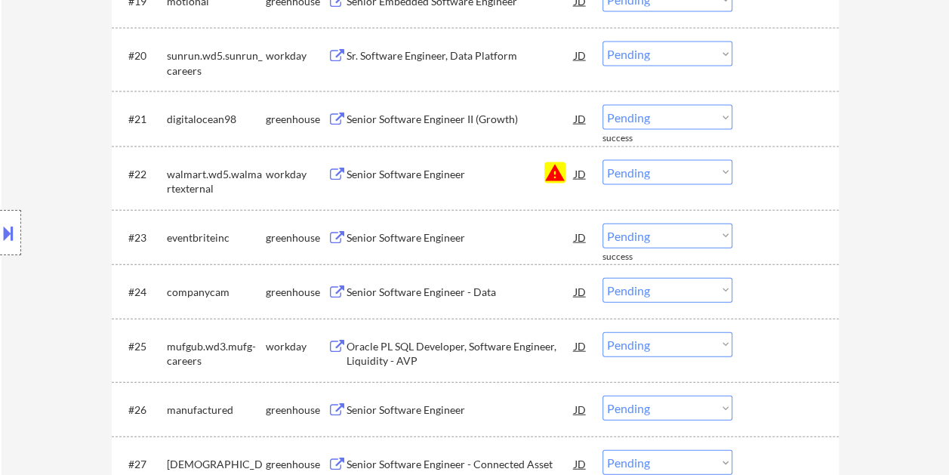
scroll to position [1652, 0]
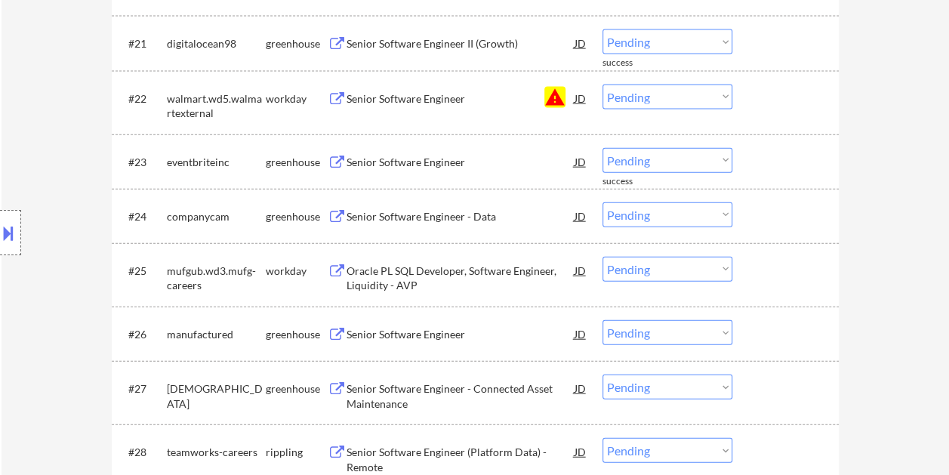
click at [771, 163] on div at bounding box center [787, 161] width 66 height 27
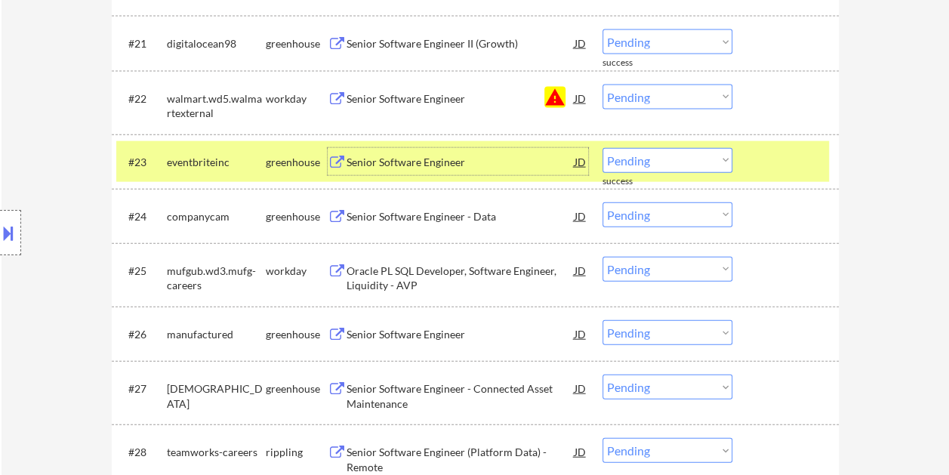
click at [475, 151] on div "Senior Software Engineer" at bounding box center [460, 161] width 228 height 27
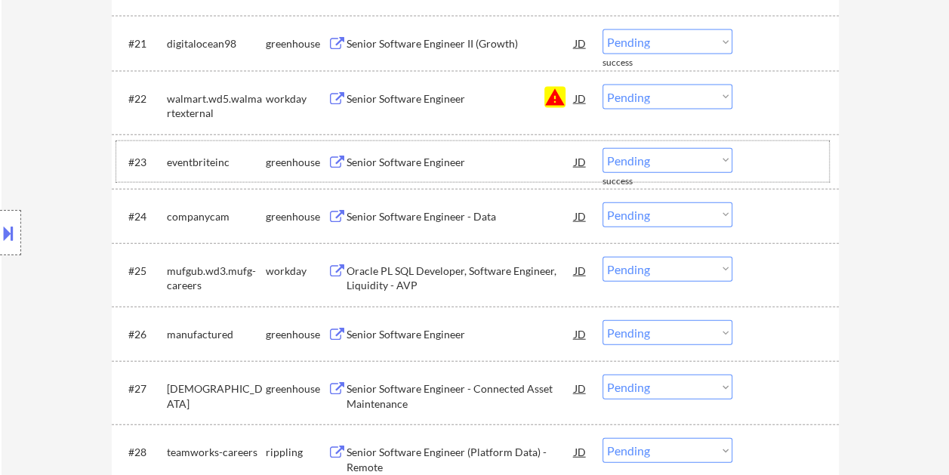
drag, startPoint x: 767, startPoint y: 165, endPoint x: 610, endPoint y: 157, distance: 157.2
click at [767, 165] on div at bounding box center [787, 161] width 66 height 27
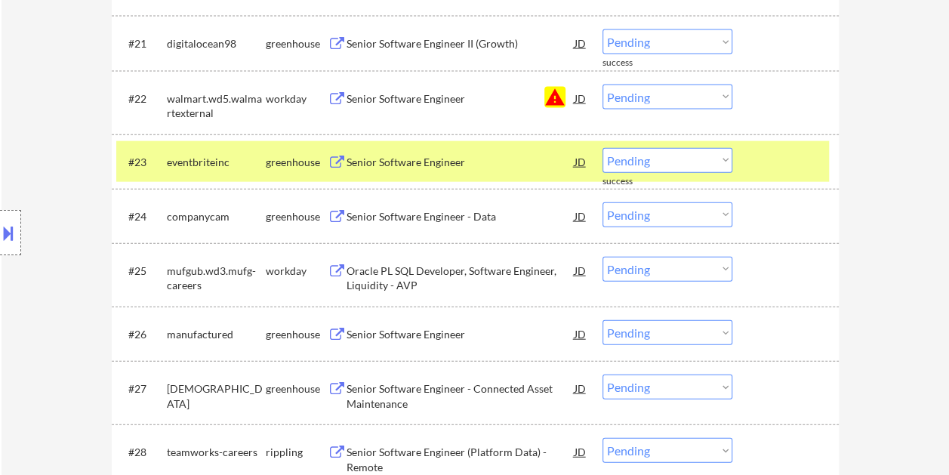
click at [519, 159] on div "Senior Software Engineer" at bounding box center [460, 162] width 228 height 15
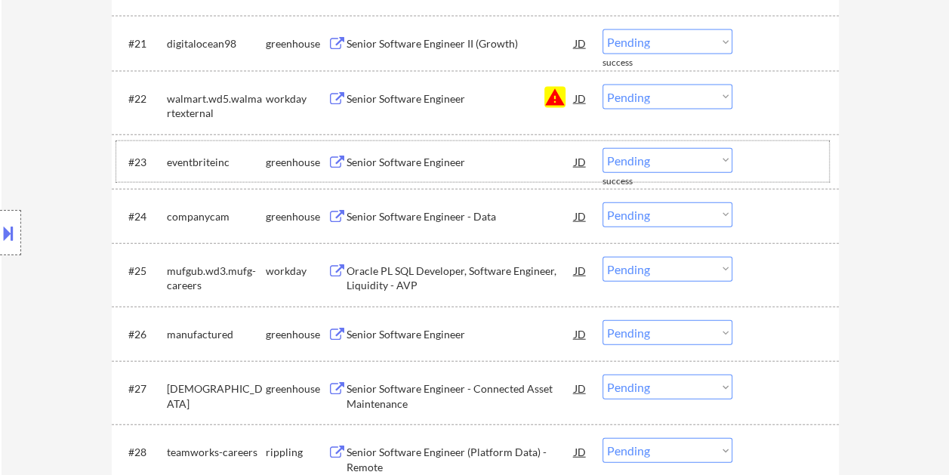
click at [759, 156] on div at bounding box center [787, 161] width 66 height 27
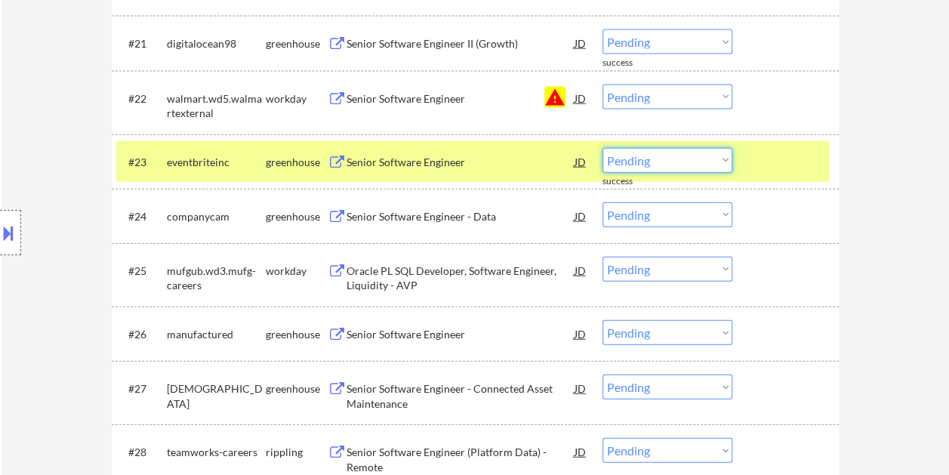
click at [726, 159] on select "Choose an option... Pending Applied Excluded (Questions) Excluded (Expired) Exc…" at bounding box center [667, 160] width 130 height 25
click at [602, 148] on select "Choose an option... Pending Applied Excluded (Questions) Excluded (Expired) Exc…" at bounding box center [667, 160] width 130 height 25
select select ""pending""
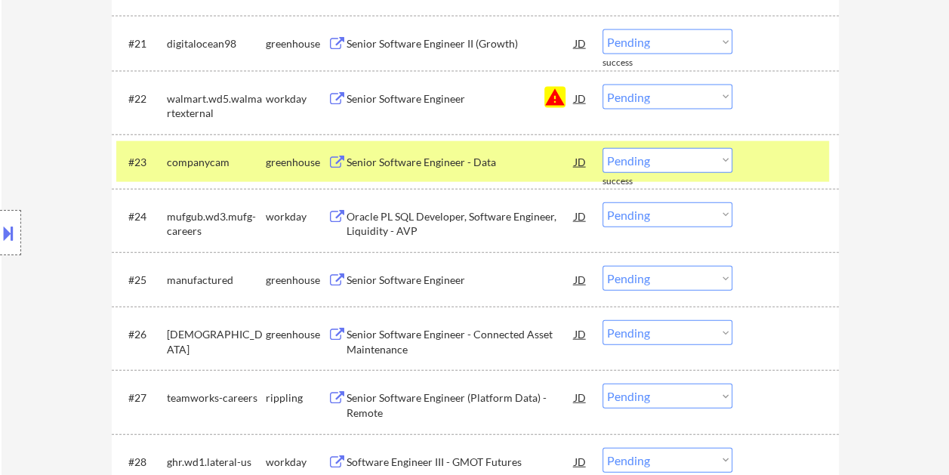
click at [794, 158] on div at bounding box center [787, 161] width 66 height 27
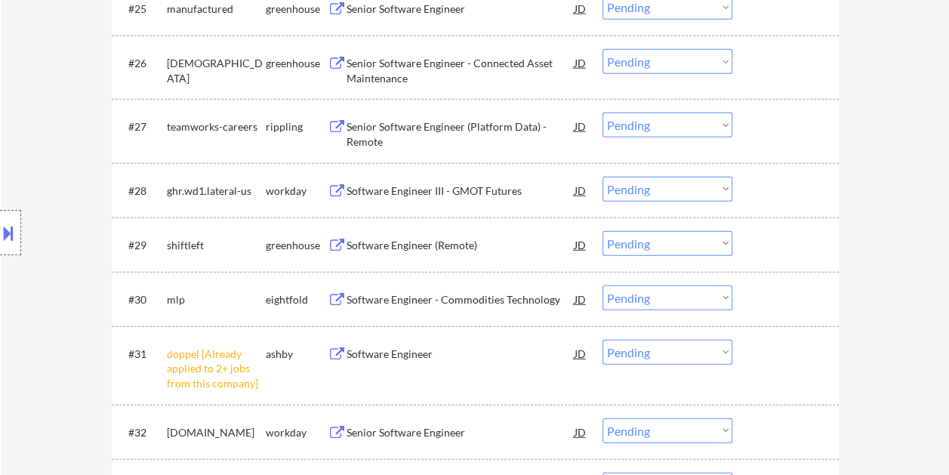
scroll to position [1954, 0]
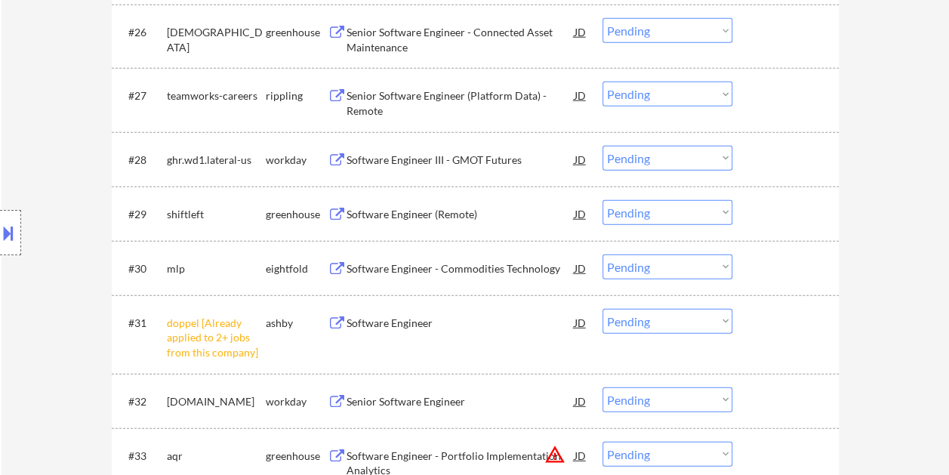
click at [762, 214] on div at bounding box center [787, 213] width 66 height 27
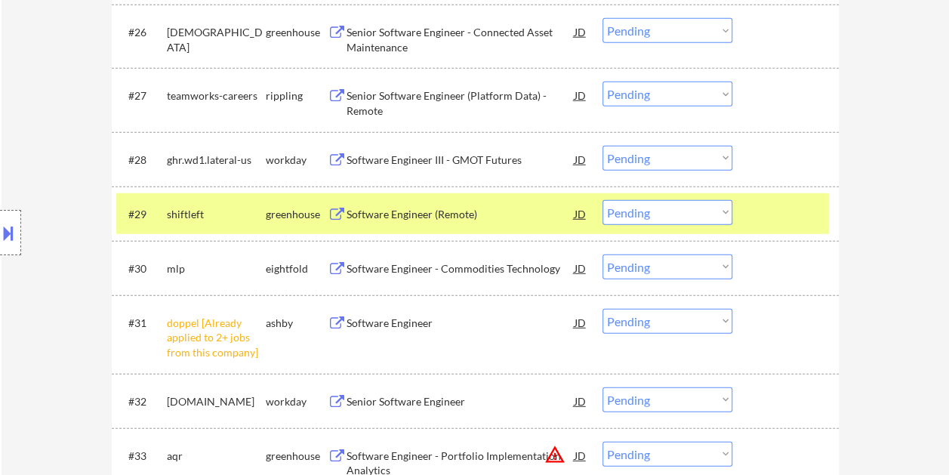
click at [553, 214] on div "Software Engineer (Remote)" at bounding box center [460, 214] width 228 height 15
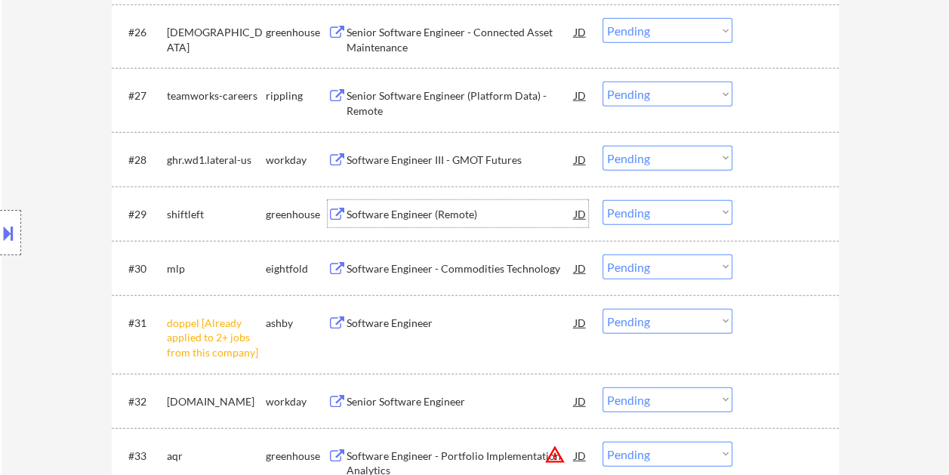
click at [581, 214] on div "JD" at bounding box center [580, 213] width 15 height 27
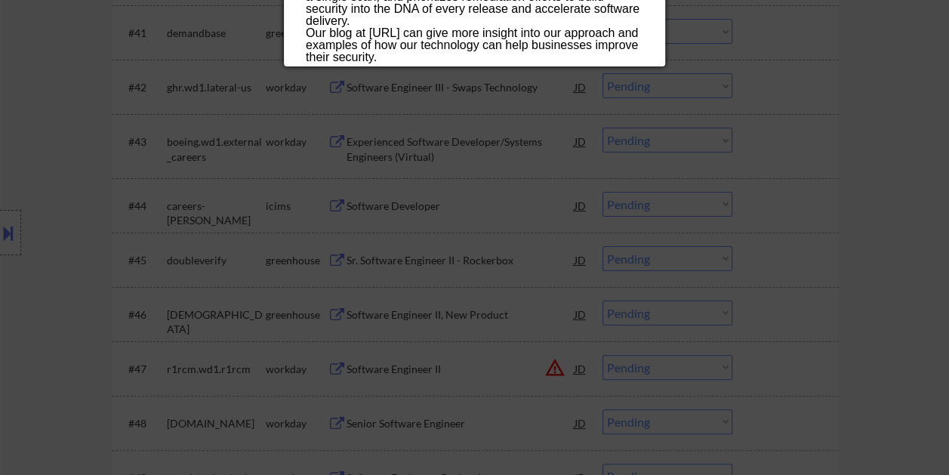
scroll to position [2860, 0]
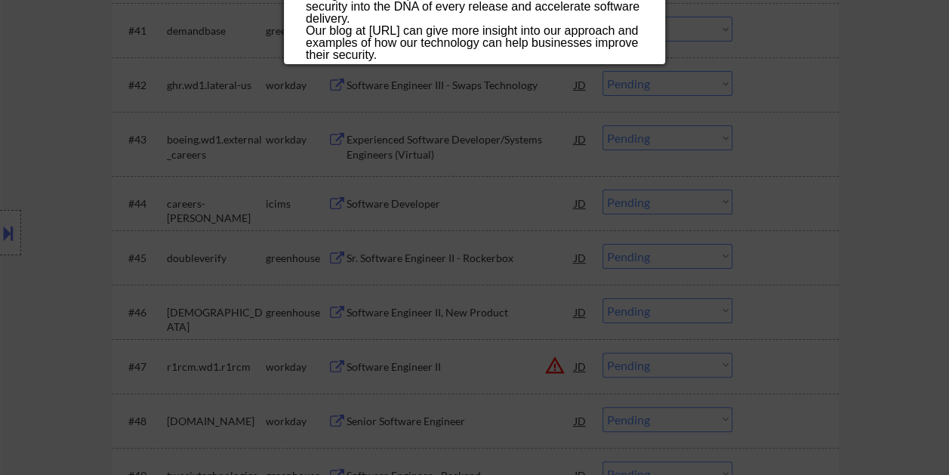
drag, startPoint x: 307, startPoint y: 65, endPoint x: 534, endPoint y: 57, distance: 226.6
copy div "Software Engineer (Remote) shiftleft Remote, United States AI Location Check ✅:…"
click at [909, 72] on div at bounding box center [474, 237] width 949 height 475
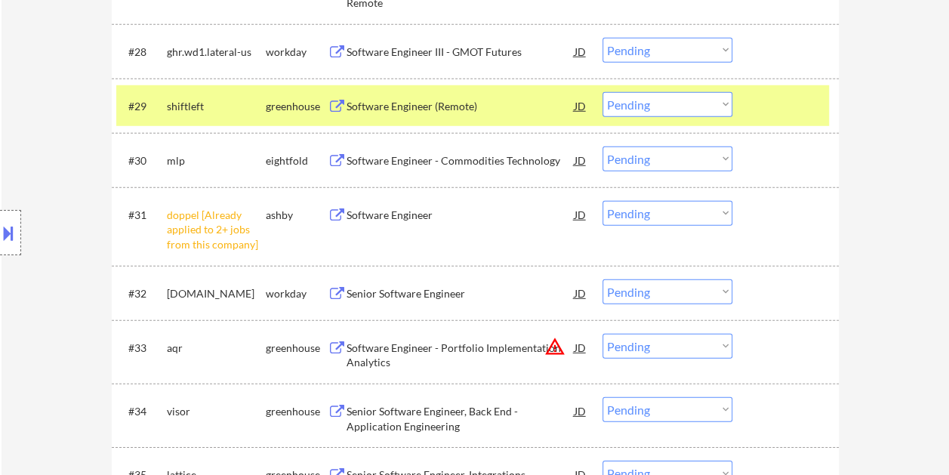
scroll to position [1954, 0]
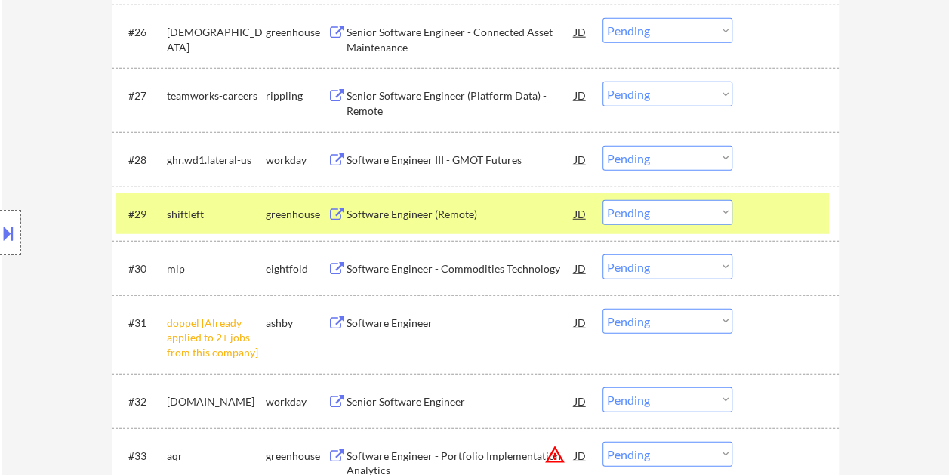
click at [691, 208] on select "Choose an option... Pending Applied Excluded (Questions) Excluded (Expired) Exc…" at bounding box center [667, 212] width 130 height 25
click at [658, 211] on select "Choose an option... Pending Applied Excluded (Questions) Excluded (Expired) Exc…" at bounding box center [667, 212] width 130 height 25
click at [602, 200] on select "Choose an option... Pending Applied Excluded (Questions) Excluded (Expired) Exc…" at bounding box center [667, 212] width 130 height 25
select select ""pending""
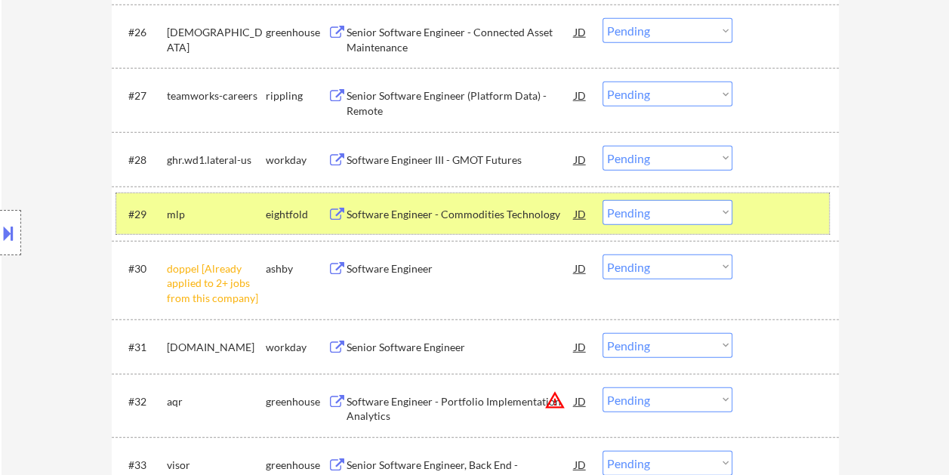
click at [766, 213] on div at bounding box center [787, 213] width 66 height 27
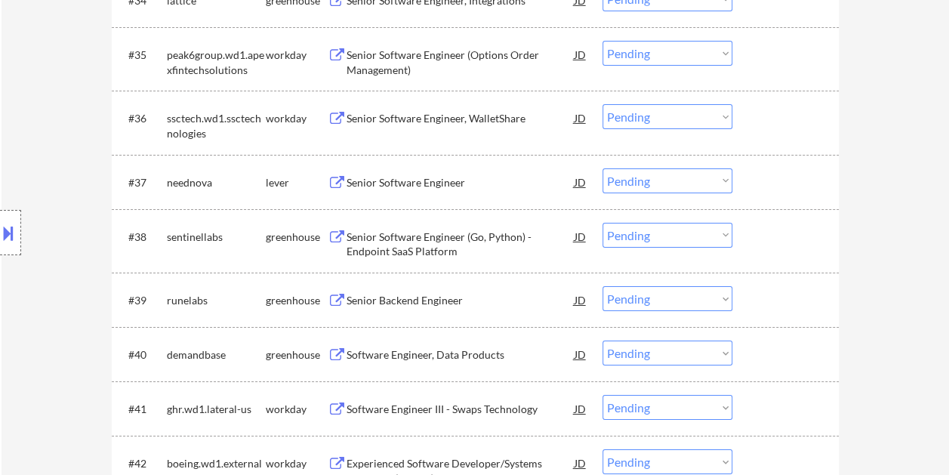
scroll to position [2483, 0]
click at [784, 180] on div at bounding box center [787, 181] width 66 height 27
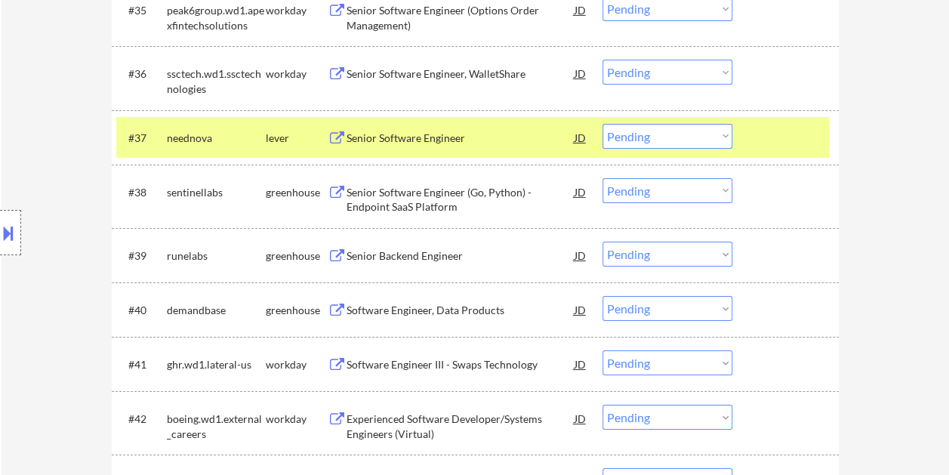
scroll to position [2558, 0]
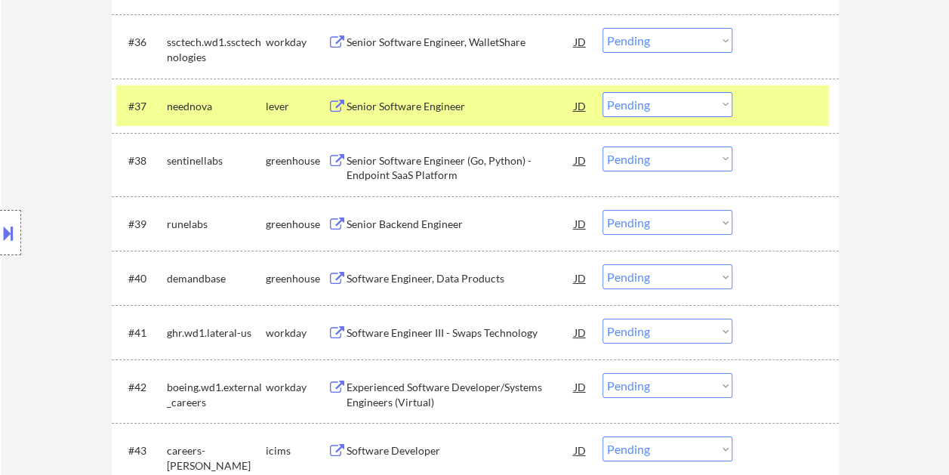
click at [784, 112] on div at bounding box center [787, 105] width 66 height 27
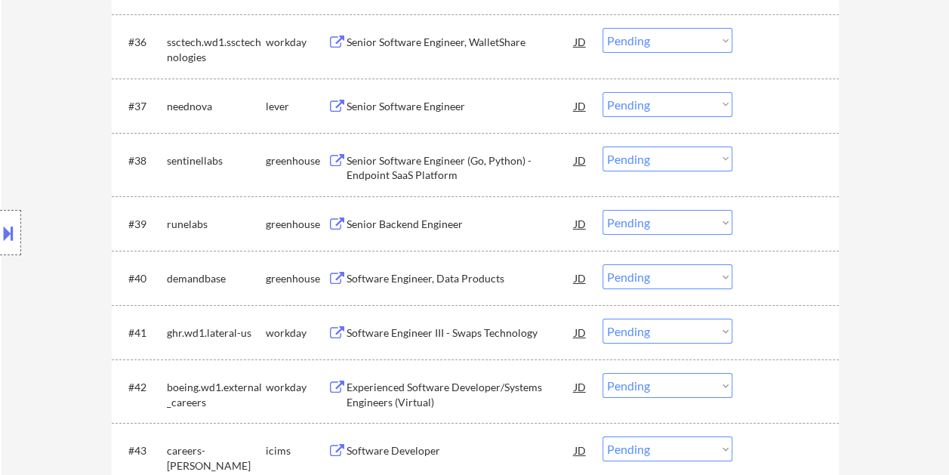
click at [786, 110] on div at bounding box center [787, 105] width 66 height 27
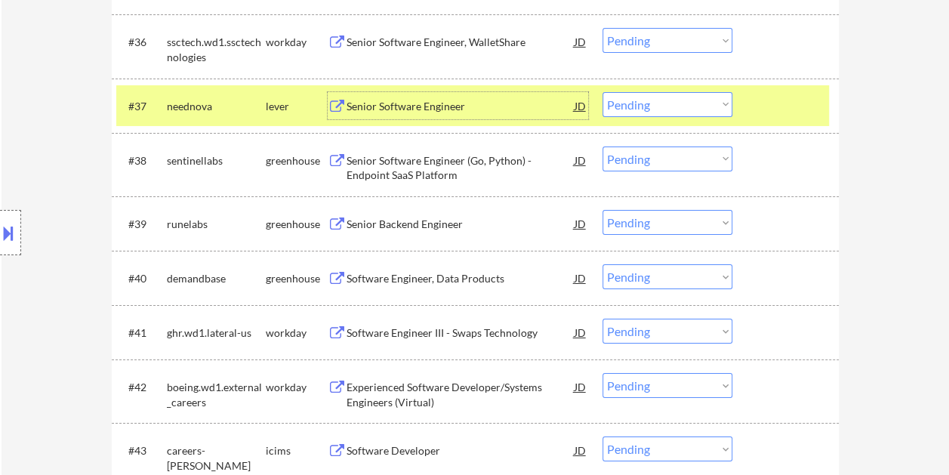
click at [460, 112] on div "Senior Software Engineer" at bounding box center [460, 106] width 228 height 15
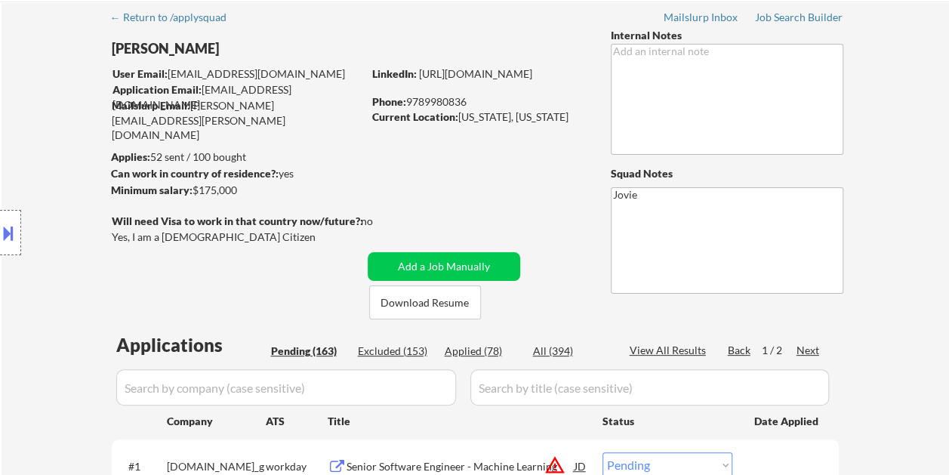
scroll to position [226, 0]
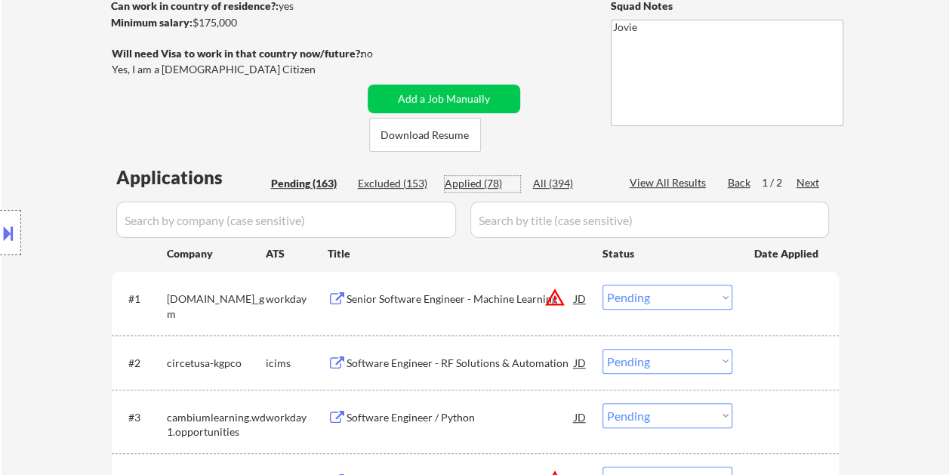
click at [463, 180] on div "Applied (78)" at bounding box center [482, 183] width 75 height 15
select select ""applied""
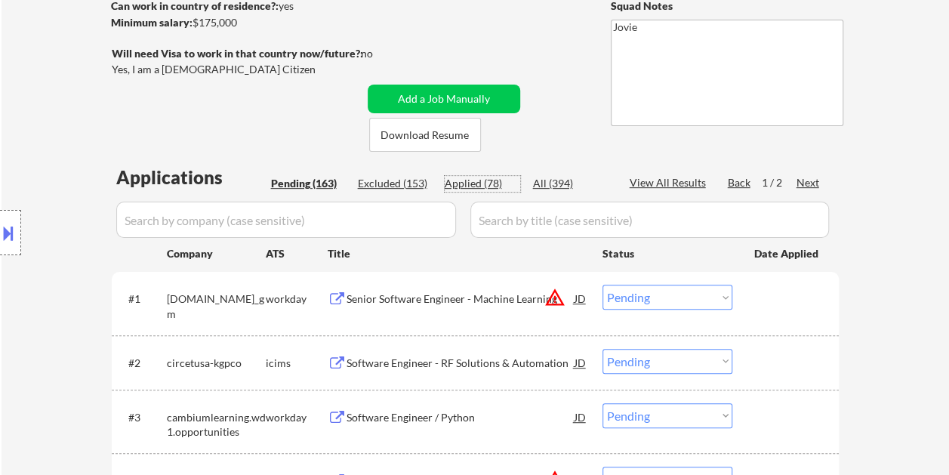
select select ""applied""
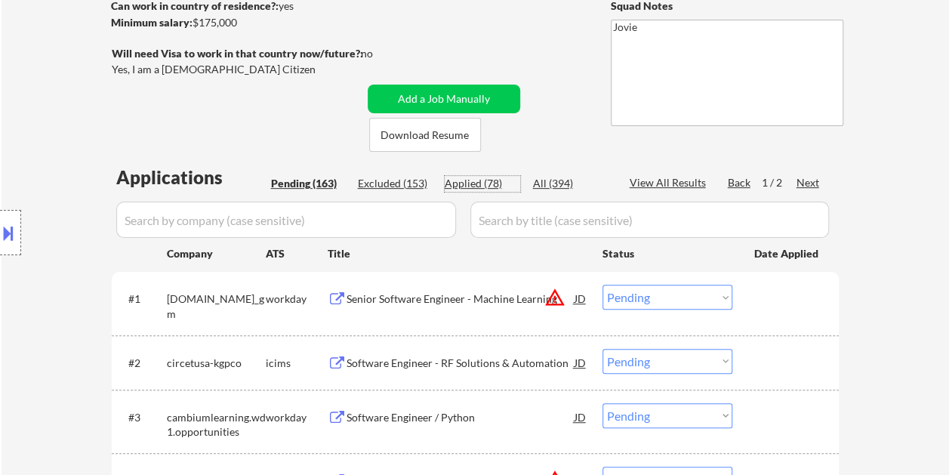
select select ""applied""
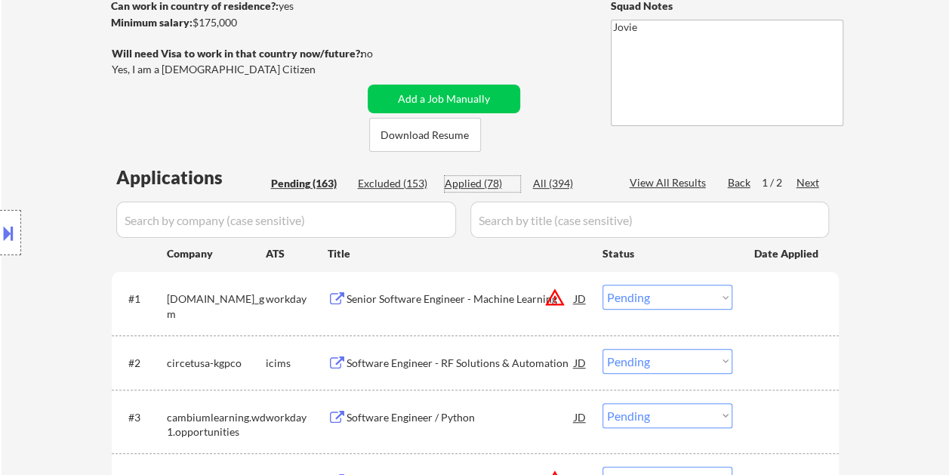
select select ""applied""
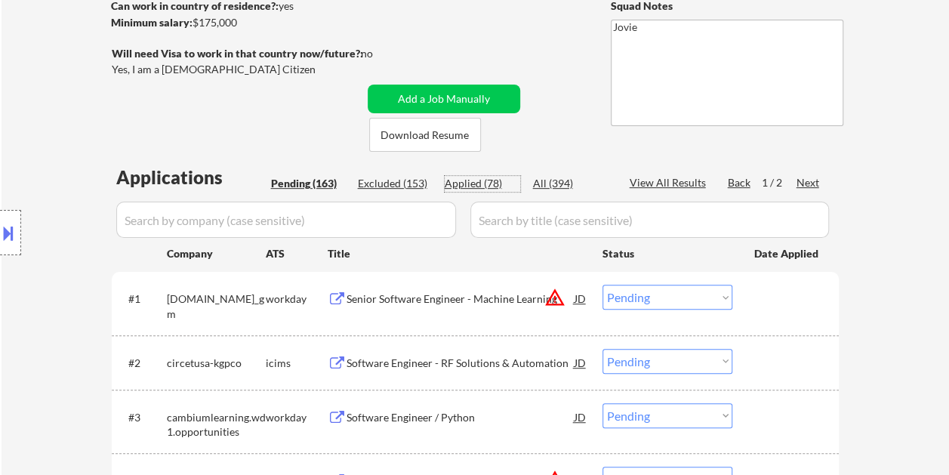
select select ""applied""
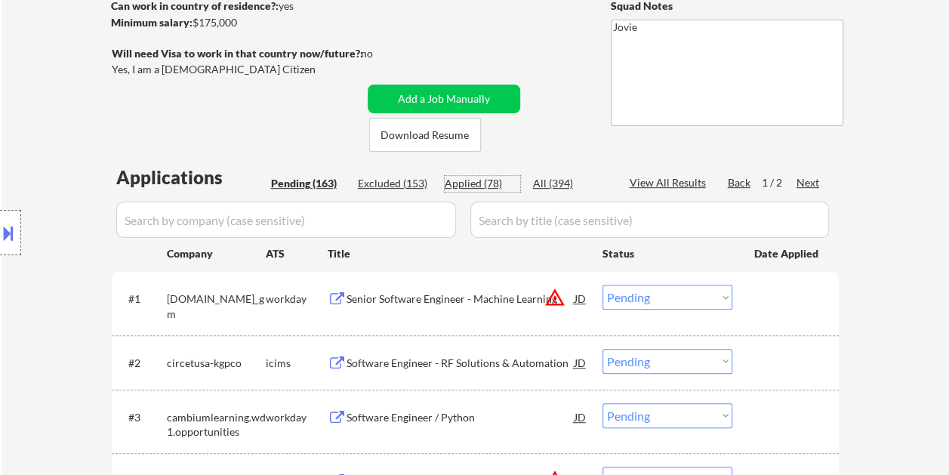
select select ""applied""
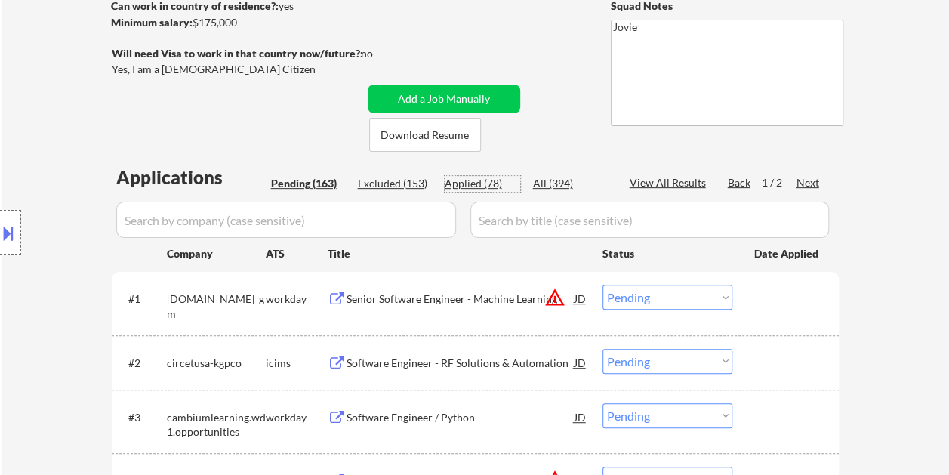
select select ""applied""
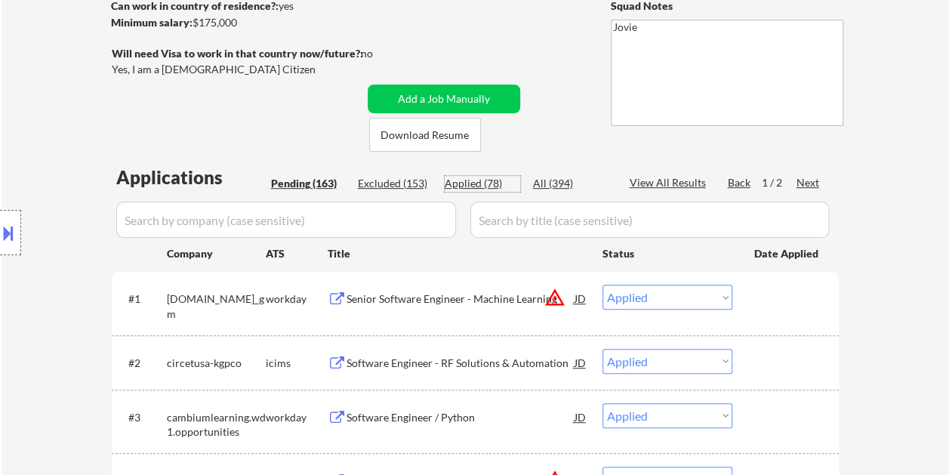
select select ""applied""
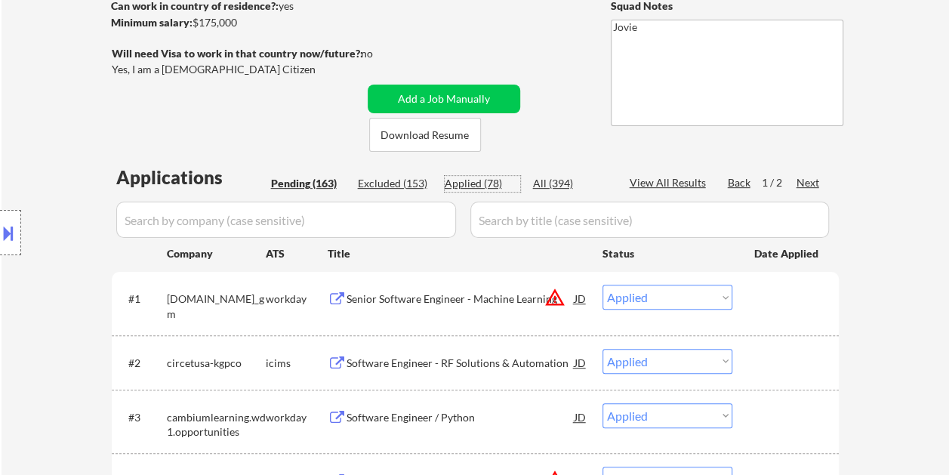
select select ""applied""
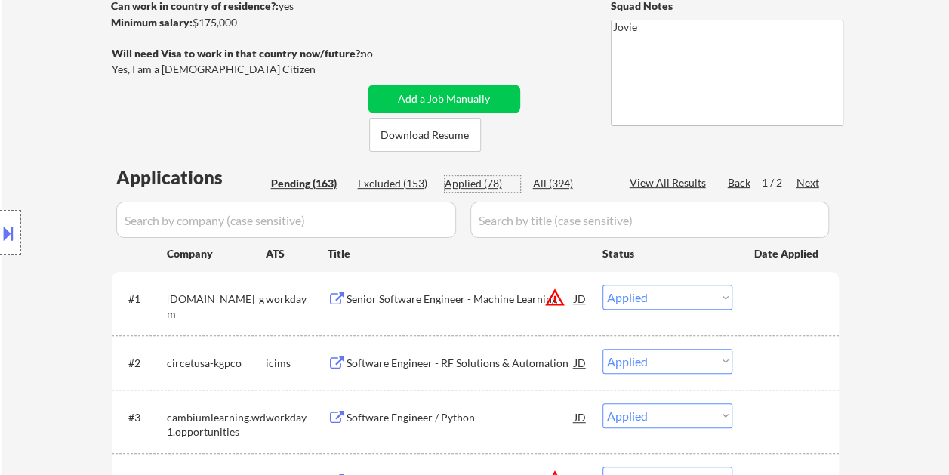
select select ""applied""
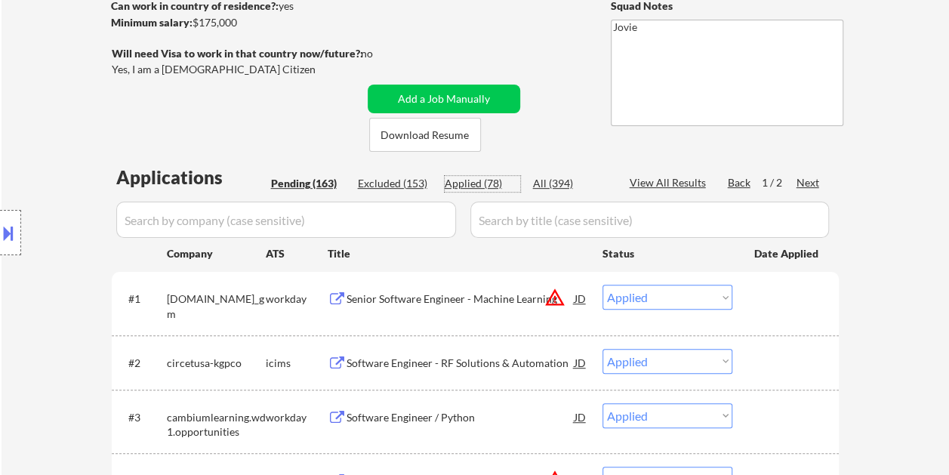
select select ""applied""
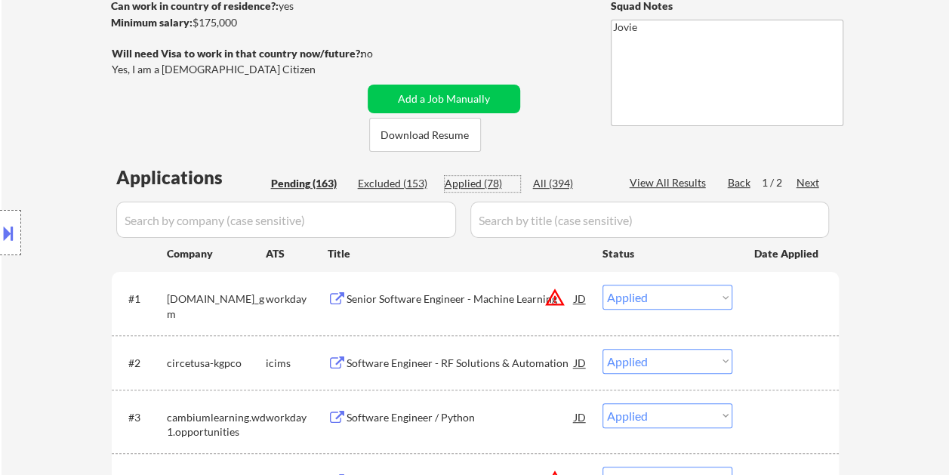
select select ""applied""
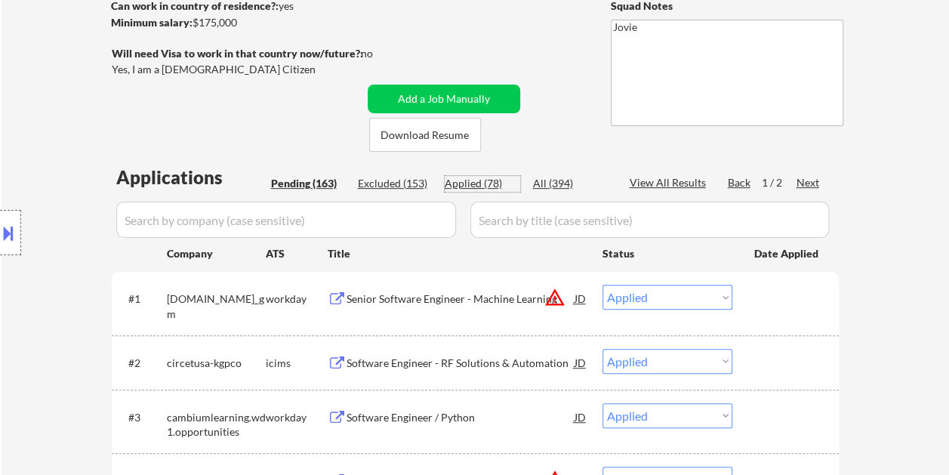
select select ""applied""
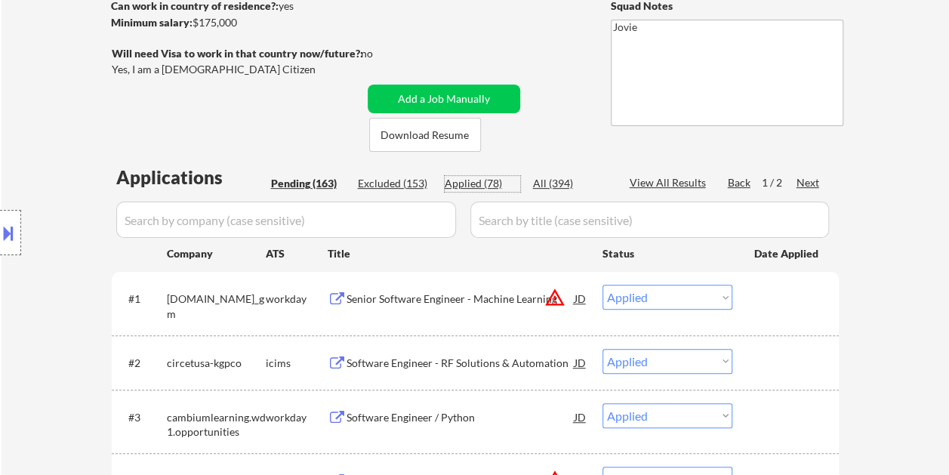
select select ""applied""
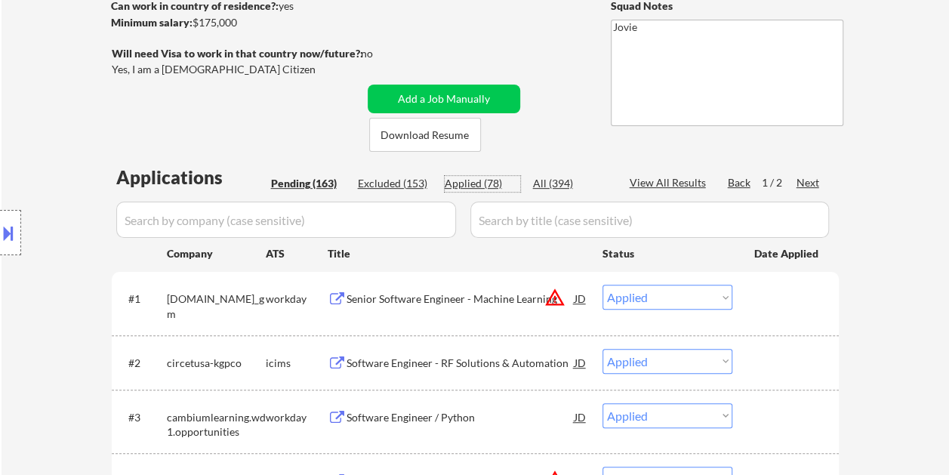
select select ""applied""
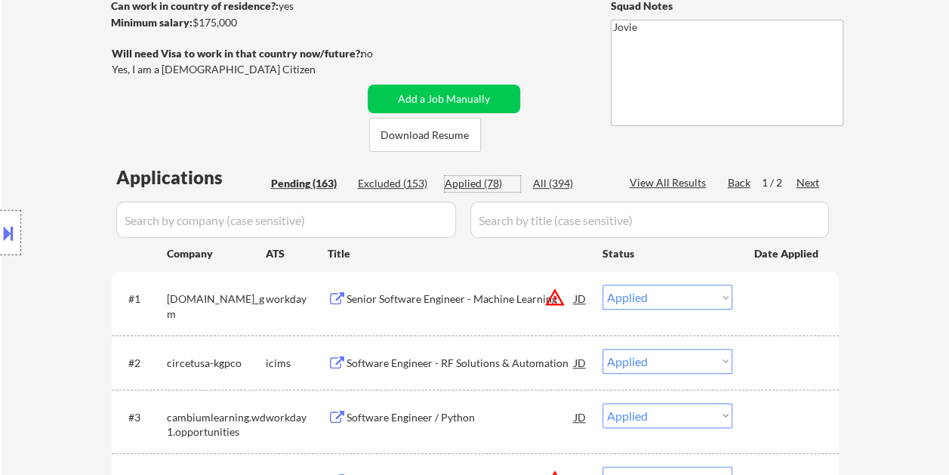
select select ""applied""
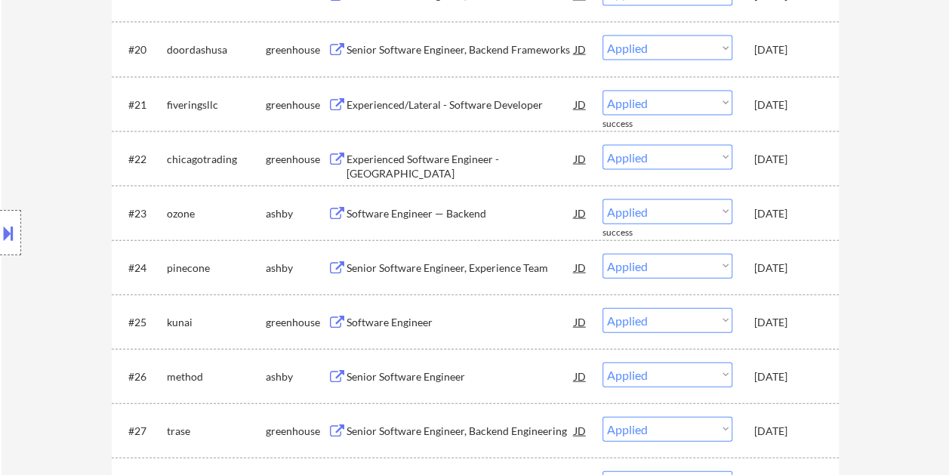
scroll to position [1359, 0]
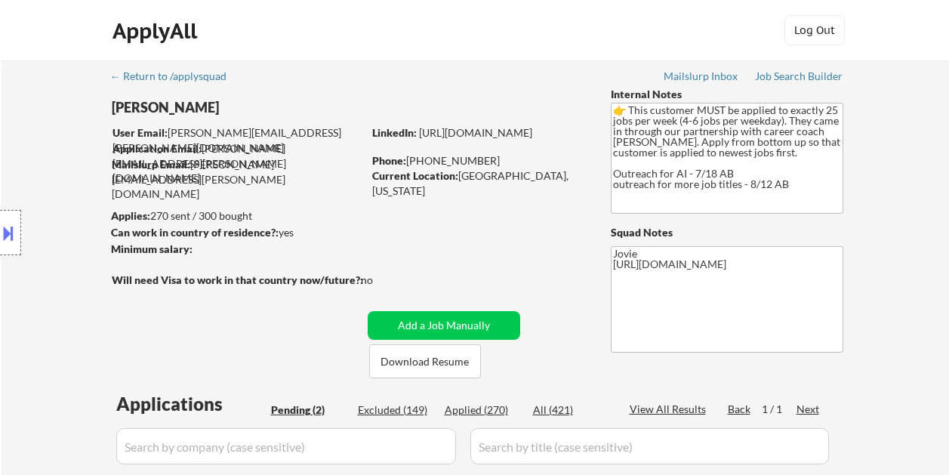
select select ""pending""
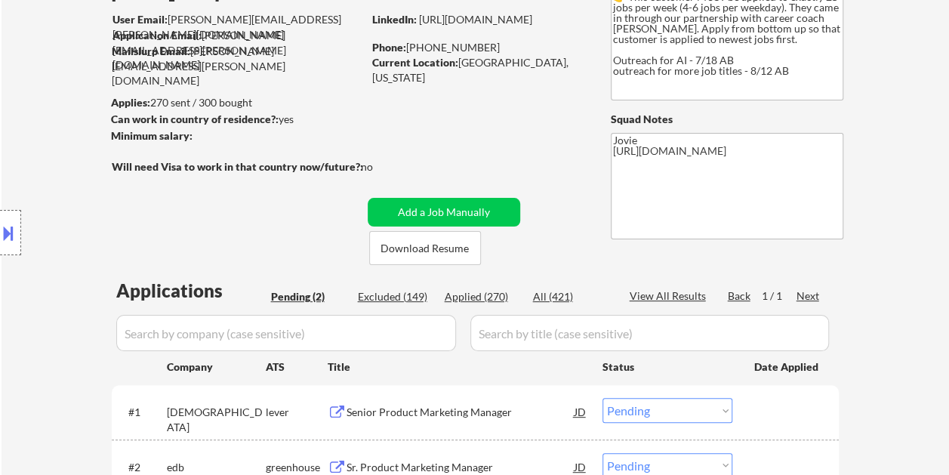
scroll to position [151, 0]
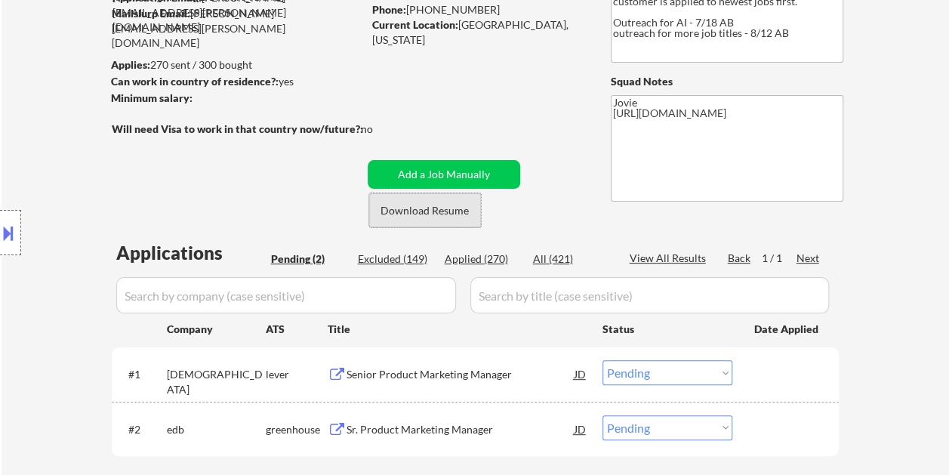
click at [448, 214] on button "Download Resume" at bounding box center [425, 210] width 112 height 34
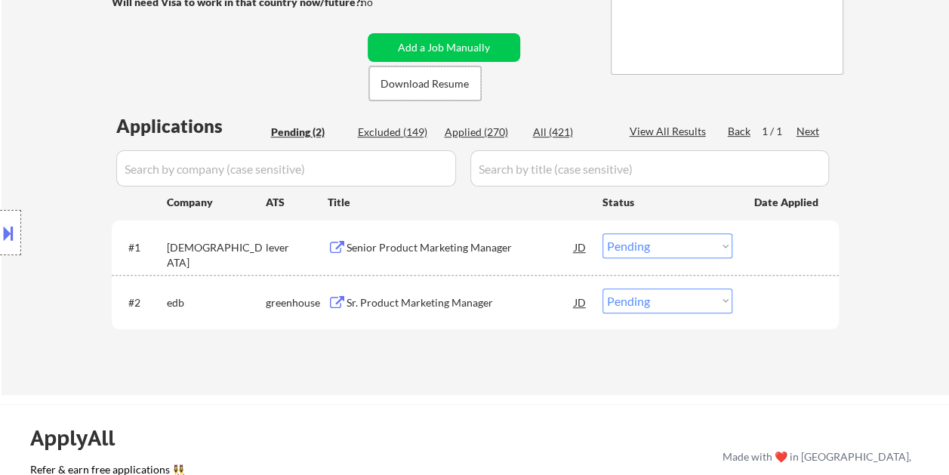
scroll to position [302, 0]
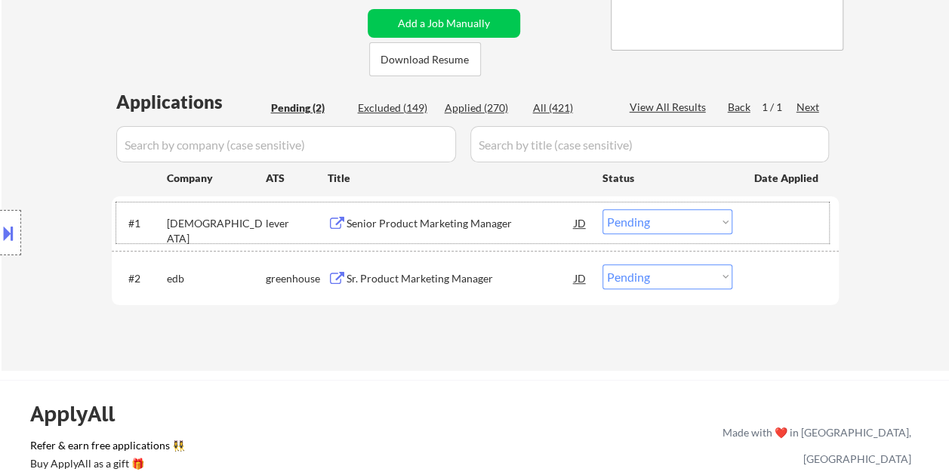
click at [755, 220] on div at bounding box center [787, 222] width 66 height 27
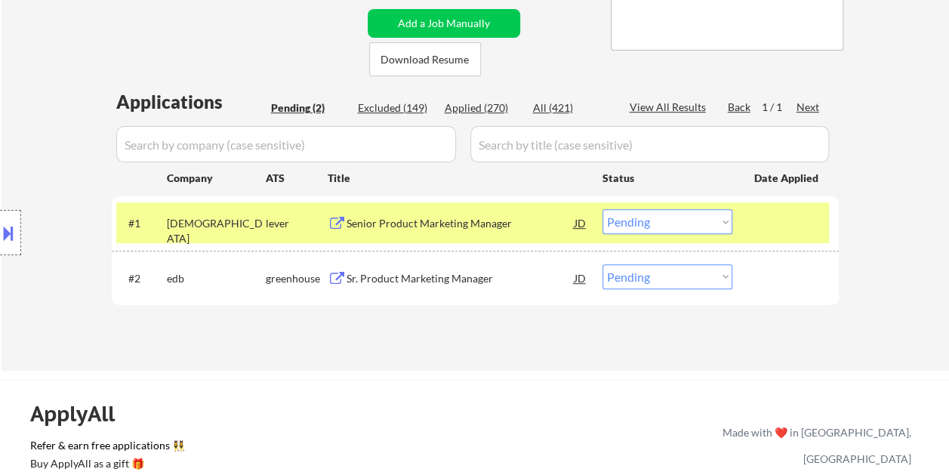
click at [448, 230] on div "Senior Product Marketing Manager" at bounding box center [460, 223] width 228 height 15
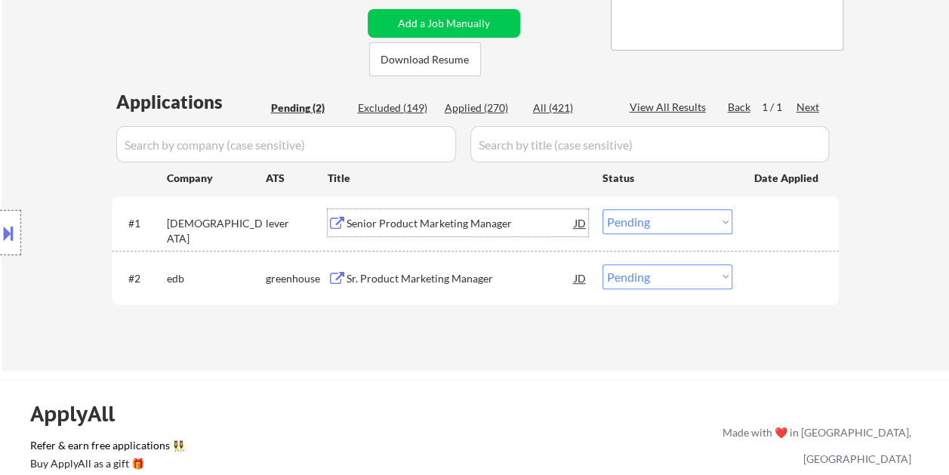
drag, startPoint x: 765, startPoint y: 259, endPoint x: 658, endPoint y: 273, distance: 108.0
click at [765, 260] on div "#2 edb greenhouse Sr. Product Marketing Manager JD Choose an option... Pending …" at bounding box center [472, 277] width 713 height 41
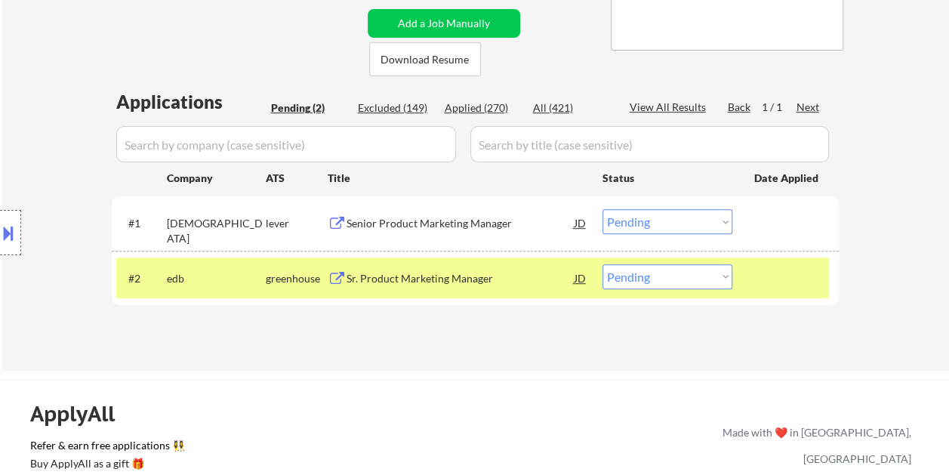
click at [509, 284] on div "Sr. Product Marketing Manager" at bounding box center [460, 278] width 228 height 15
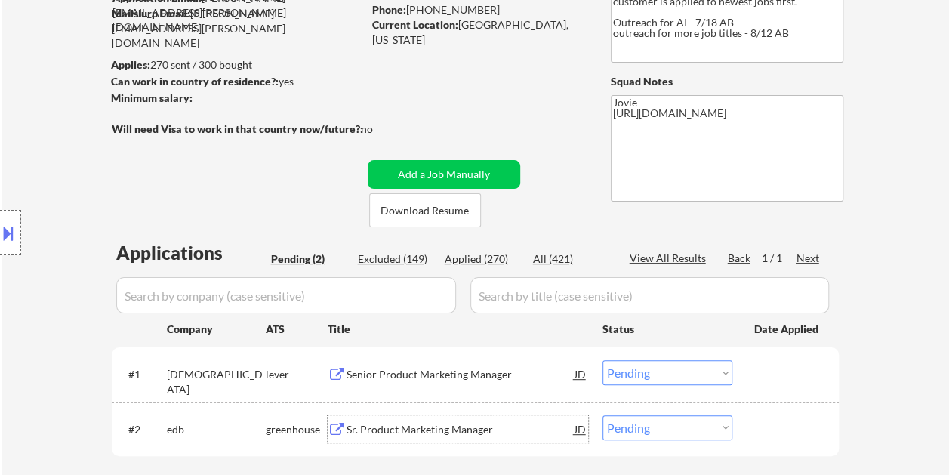
scroll to position [226, 0]
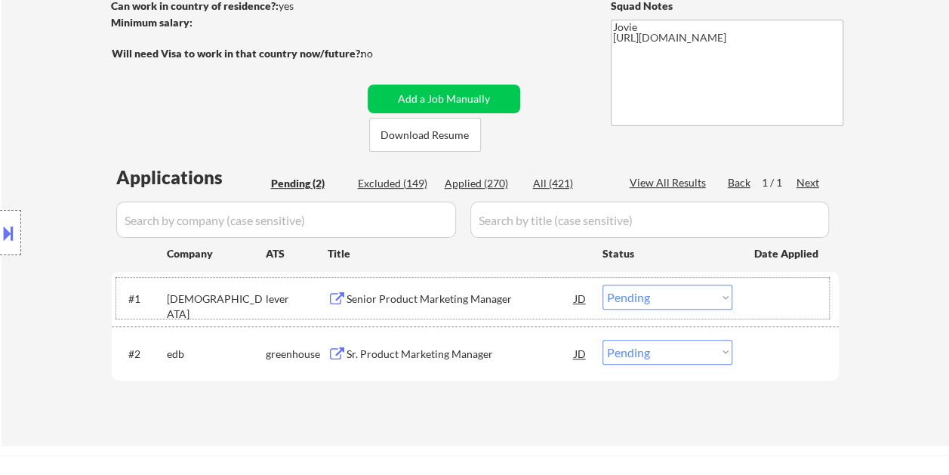
drag, startPoint x: 769, startPoint y: 299, endPoint x: 759, endPoint y: 300, distance: 10.7
click at [768, 299] on div at bounding box center [787, 298] width 66 height 27
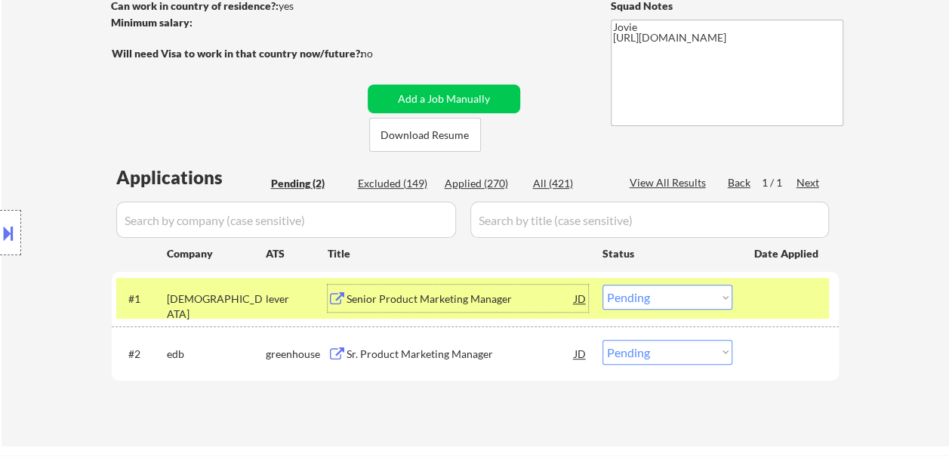
click at [498, 303] on div "Senior Product Marketing Manager" at bounding box center [460, 298] width 228 height 15
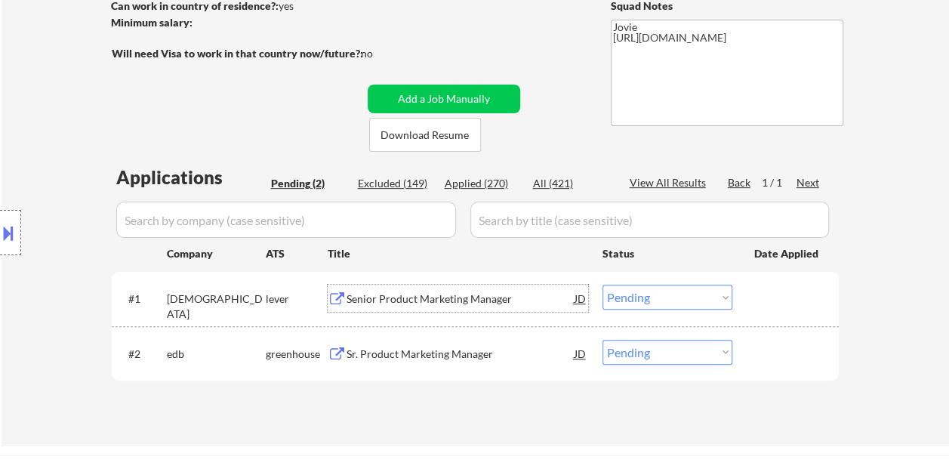
click at [450, 292] on div "Senior Product Marketing Manager" at bounding box center [460, 298] width 228 height 15
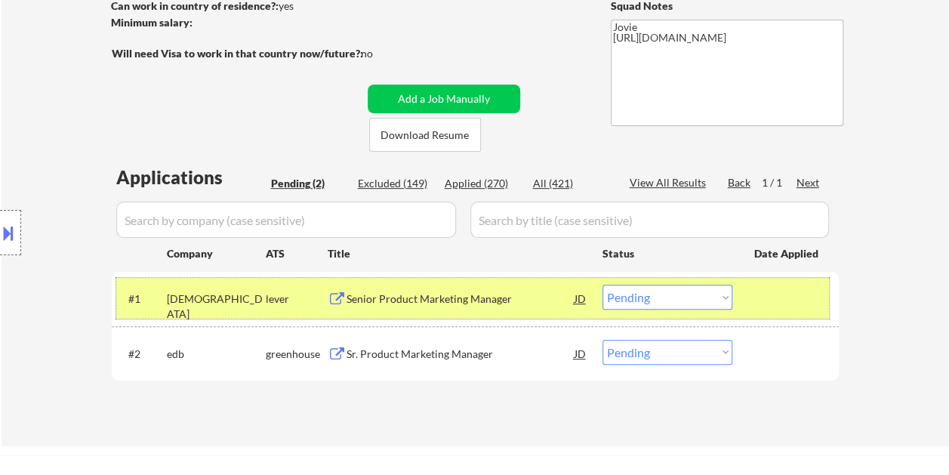
click at [755, 297] on div at bounding box center [787, 298] width 66 height 27
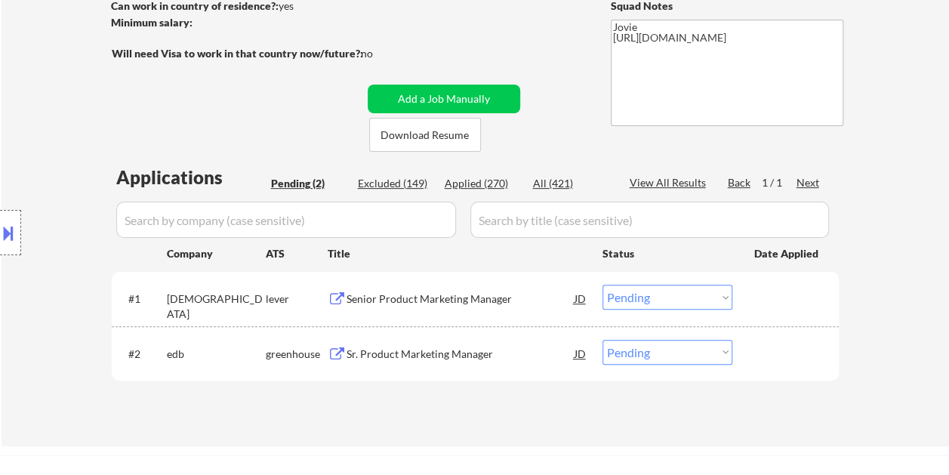
click at [777, 346] on div at bounding box center [787, 353] width 66 height 27
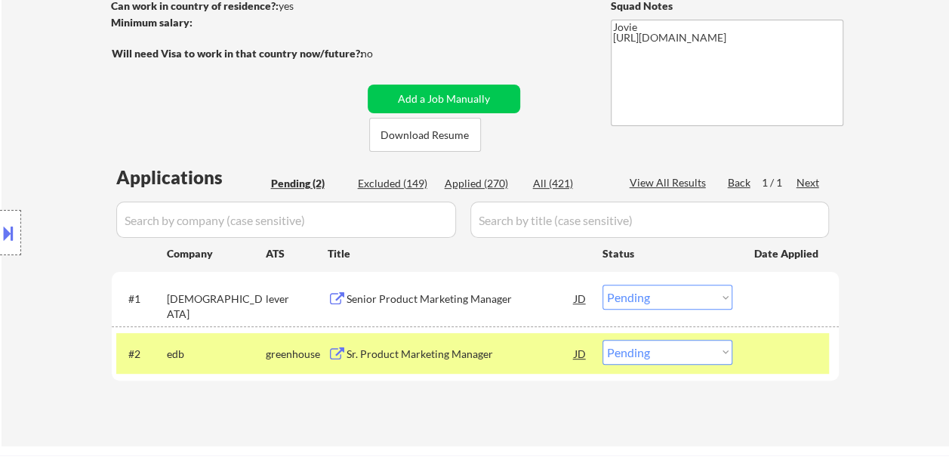
click at [503, 350] on div "Sr. Product Marketing Manager" at bounding box center [460, 353] width 228 height 15
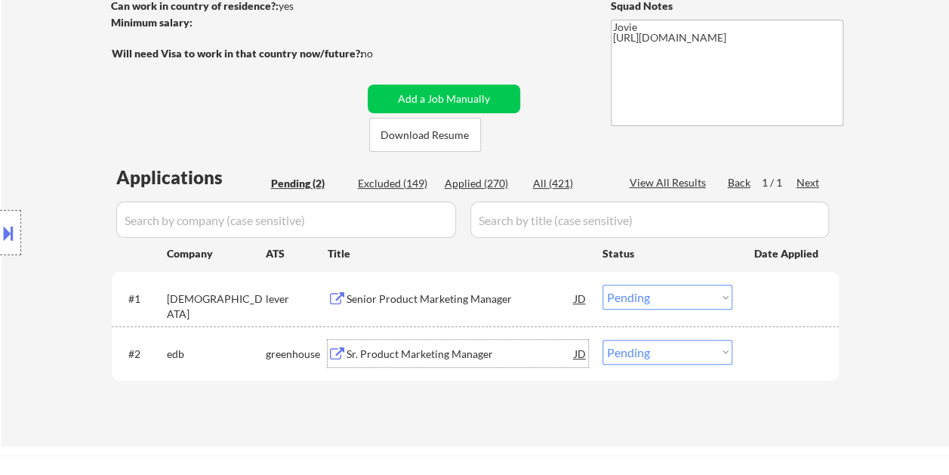
click at [383, 184] on div "Excluded (149)" at bounding box center [395, 183] width 75 height 15
select select ""excluded__expired_""
select select ""excluded""
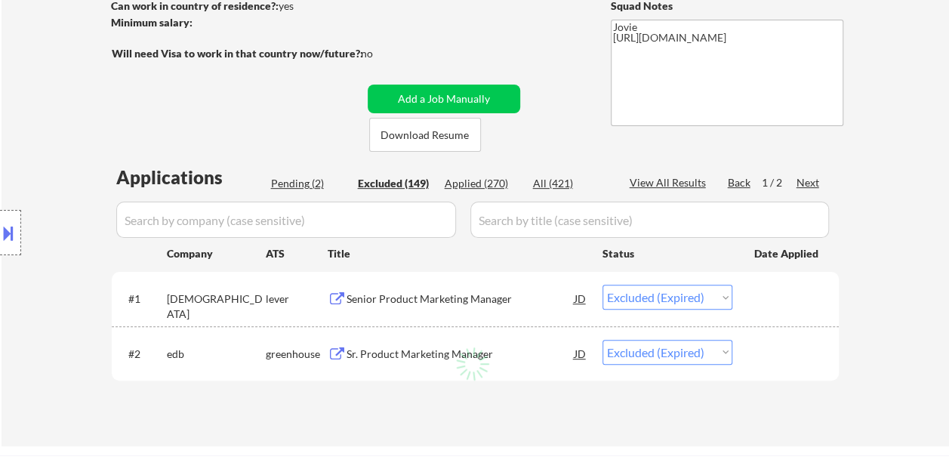
select select ""excluded""
select select ""excluded__expired_""
select select ""excluded""
select select ""excluded__expired_""
select select ""excluded""
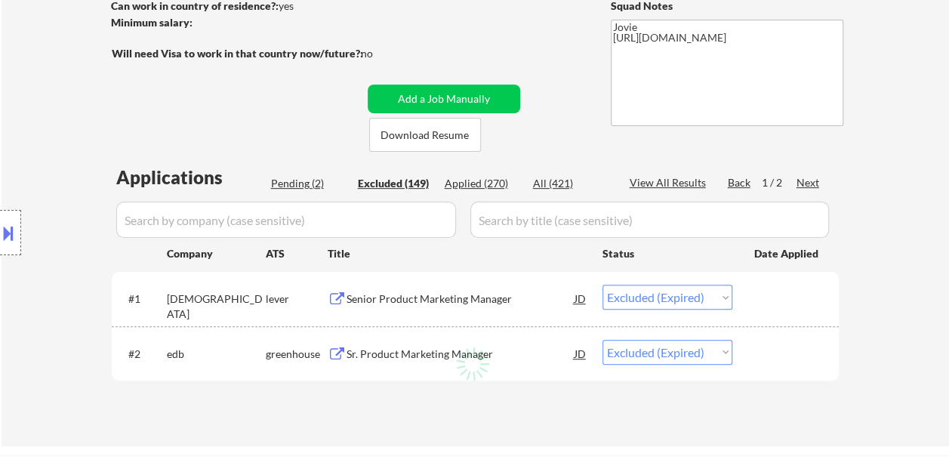
select select ""excluded__bad_match_""
select select ""excluded__expired_""
select select ""excluded__location_""
select select ""excluded""
select select ""excluded__expired_""
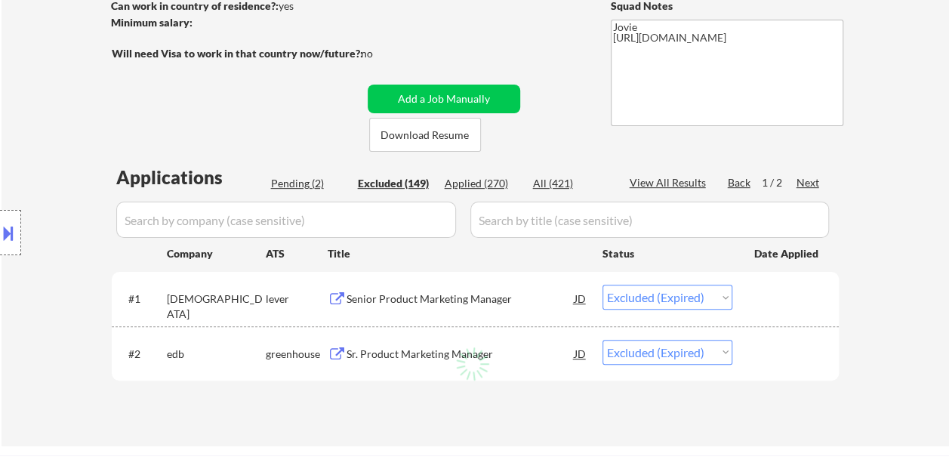
select select ""excluded""
select select ""excluded__expired_""
select select ""excluded__location_""
select select ""excluded__expired_""
select select ""excluded""
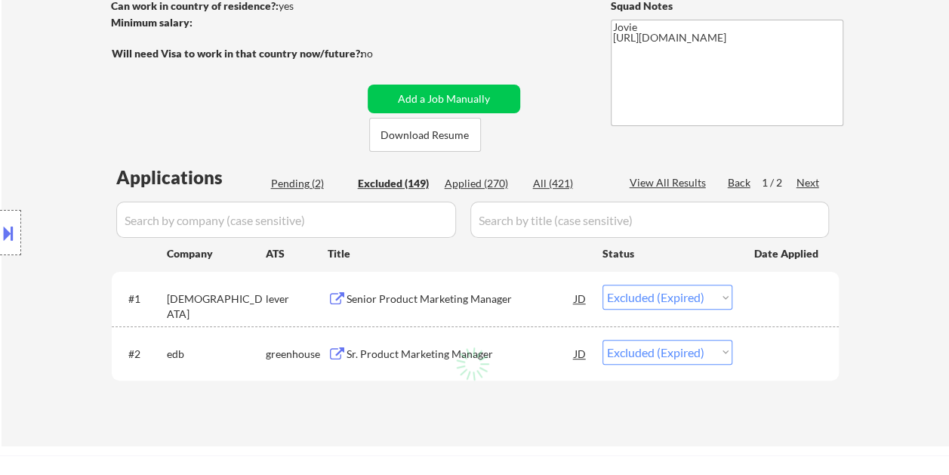
select select ""excluded__bad_match_""
select select ""excluded__expired_""
select select ""excluded__bad_match_""
select select ""excluded__expired_""
select select ""excluded__bad_match_""
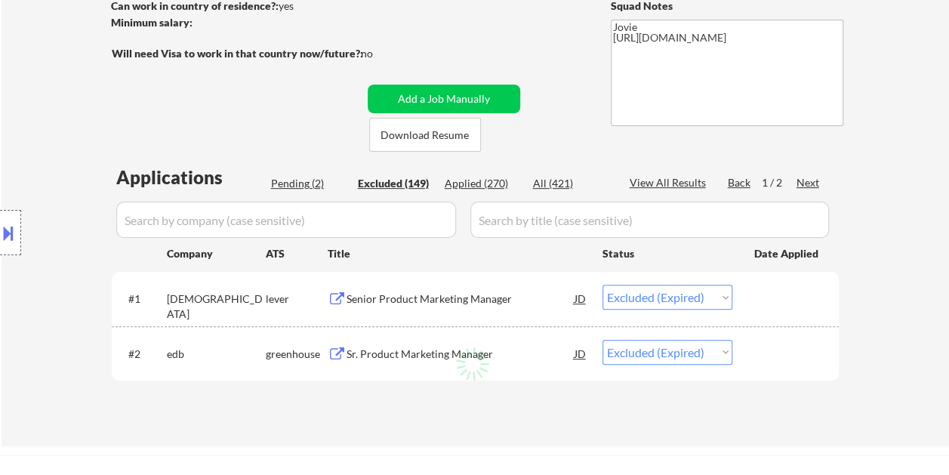
select select ""excluded""
select select ""excluded__expired_""
select select ""excluded__bad_match_""
select select ""excluded""
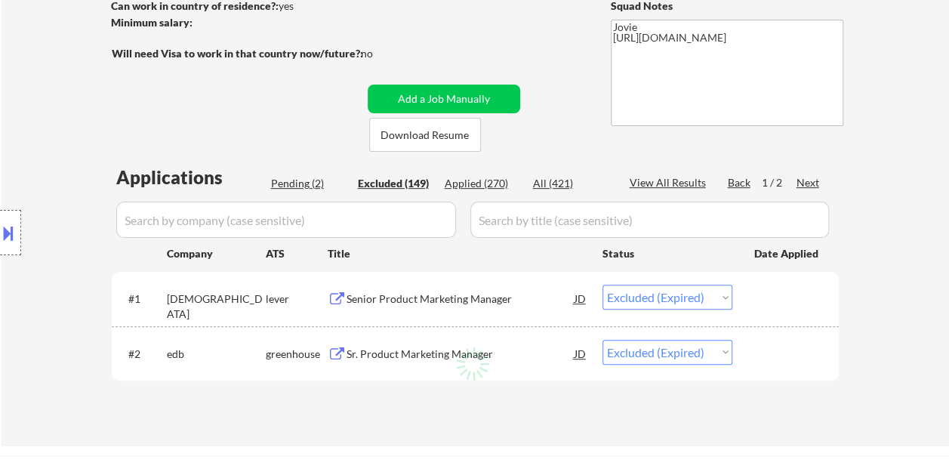
select select ""excluded__expired_""
select select ""excluded""
select select ""excluded__bad_match_""
select select ""excluded__location_""
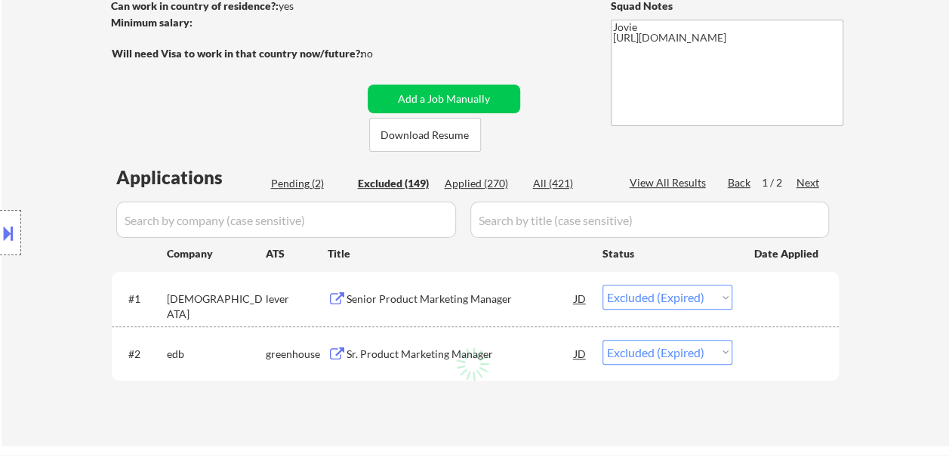
select select ""excluded__expired_""
select select ""excluded__bad_match_""
select select ""excluded__expired_""
select select ""excluded""
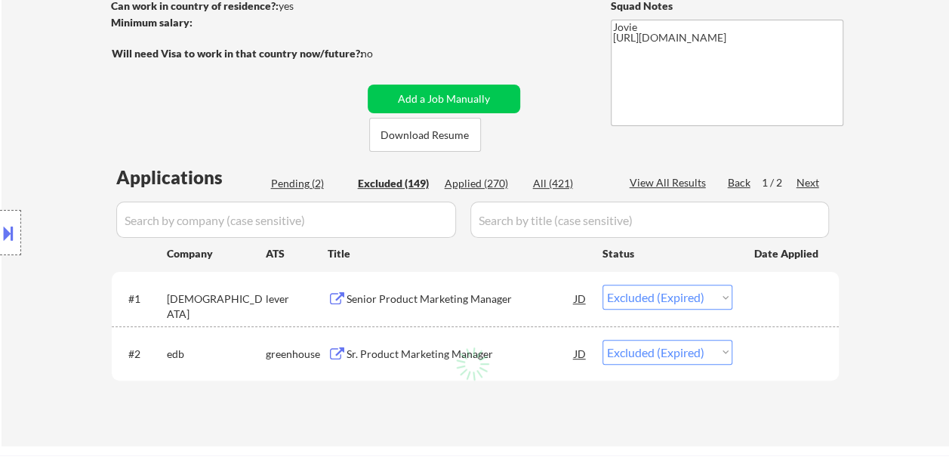
select select ""excluded""
select select ""excluded__expired_""
select select ""excluded""
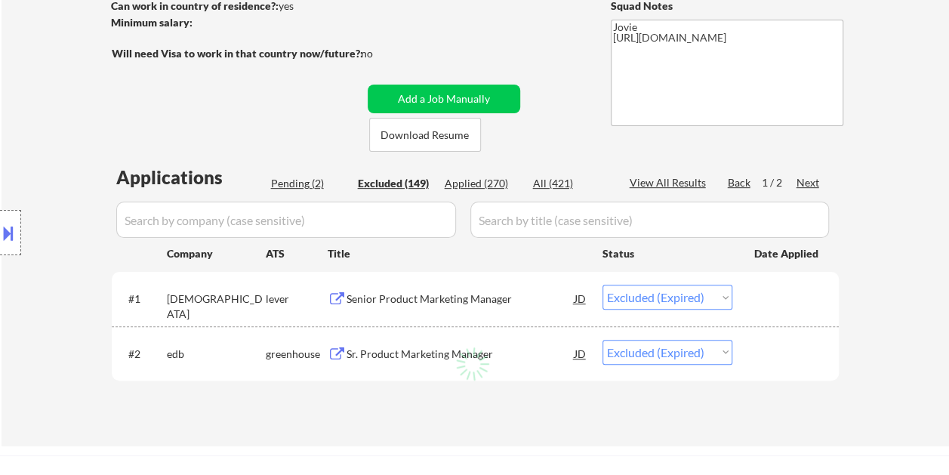
select select ""excluded__expired_""
select select ""excluded__location_""
select select ""excluded__bad_match_""
select select ""excluded__expired_""
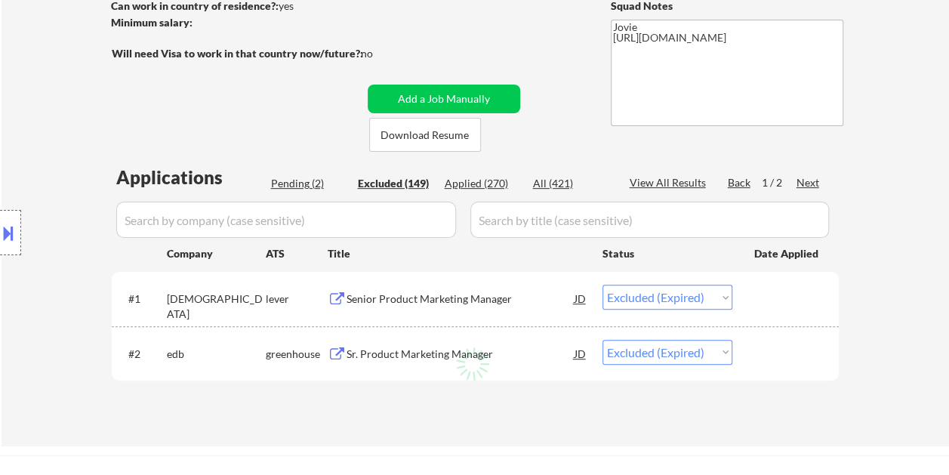
select select ""excluded""
select select ""excluded__expired_""
select select ""excluded""
select select ""excluded__expired_""
select select ""excluded__location_""
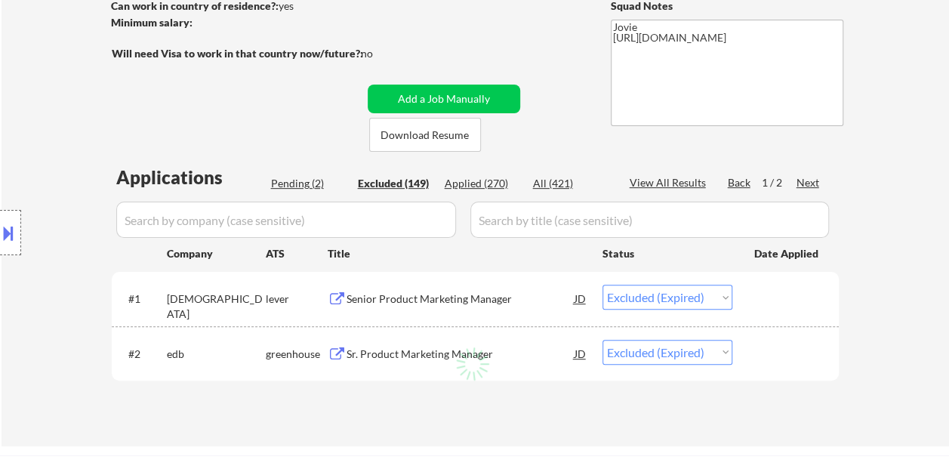
select select ""excluded__expired_""
select select ""excluded""
select select ""excluded__expired_""
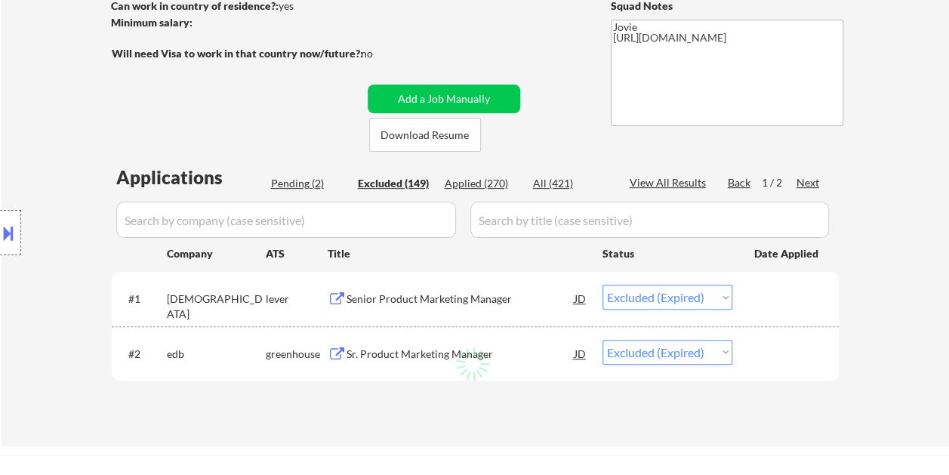
select select ""excluded""
select select ""excluded__expired_""
select select ""excluded""
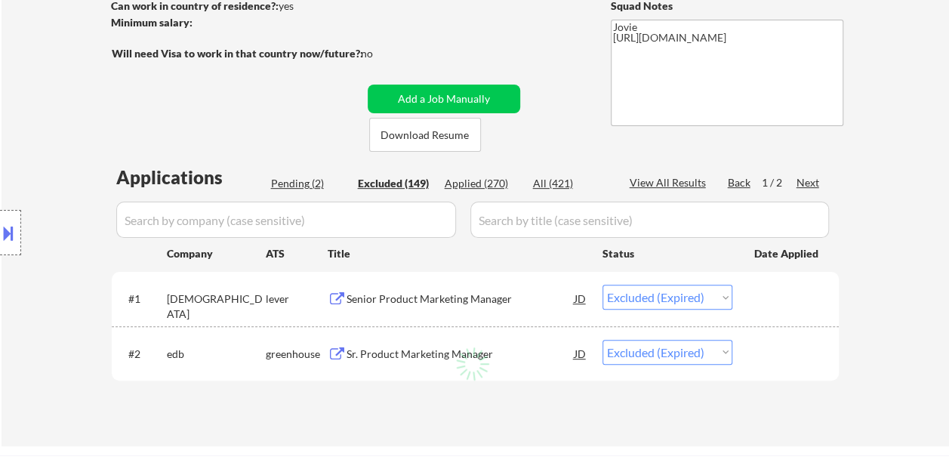
select select ""excluded__bad_match_""
select select ""excluded__expired_""
select select ""excluded""
select select ""excluded__expired_""
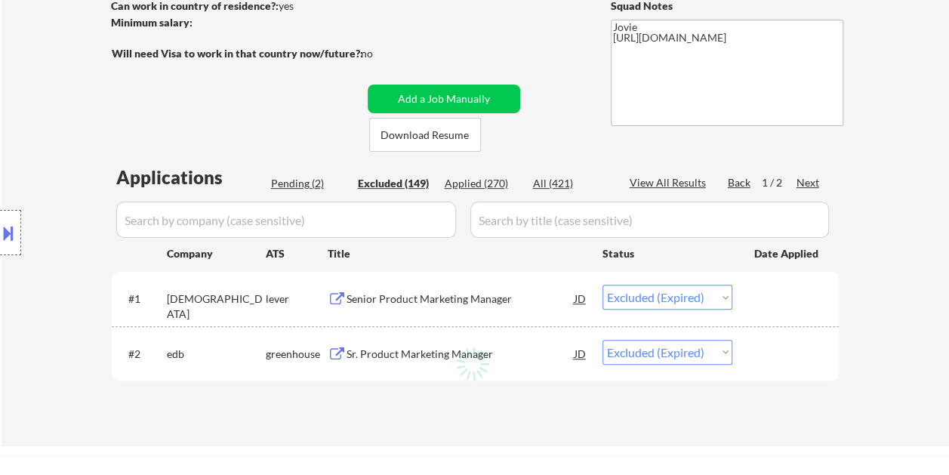
select select ""excluded__bad_match_""
select select ""excluded__expired_""
select select ""excluded__location_""
select select ""excluded__expired_""
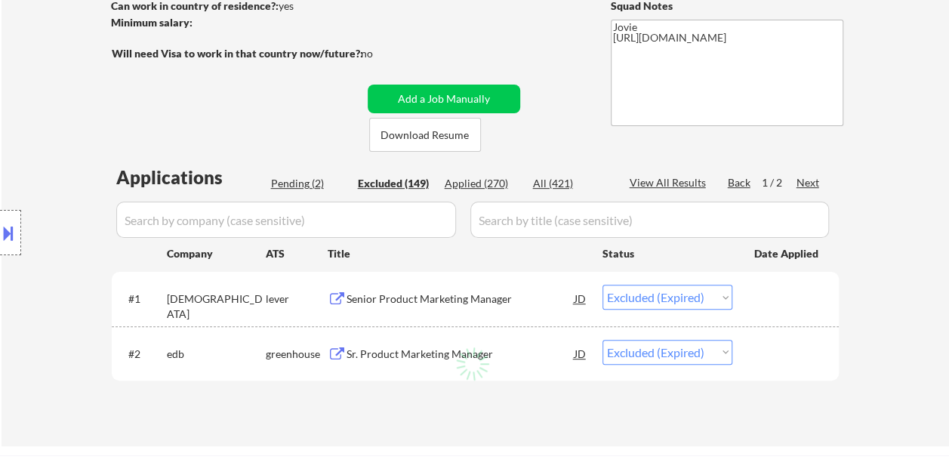
select select ""excluded""
select select ""excluded__expired_""
select select ""excluded__other_""
select select ""excluded""
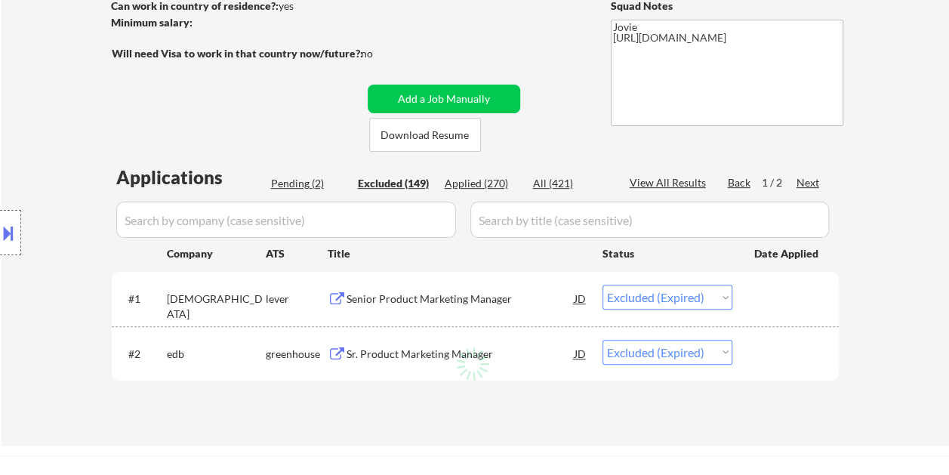
select select ""excluded__expired_""
select select ""excluded""
select select ""excluded__expired_""
select select ""excluded""
select select ""excluded__bad_match_""
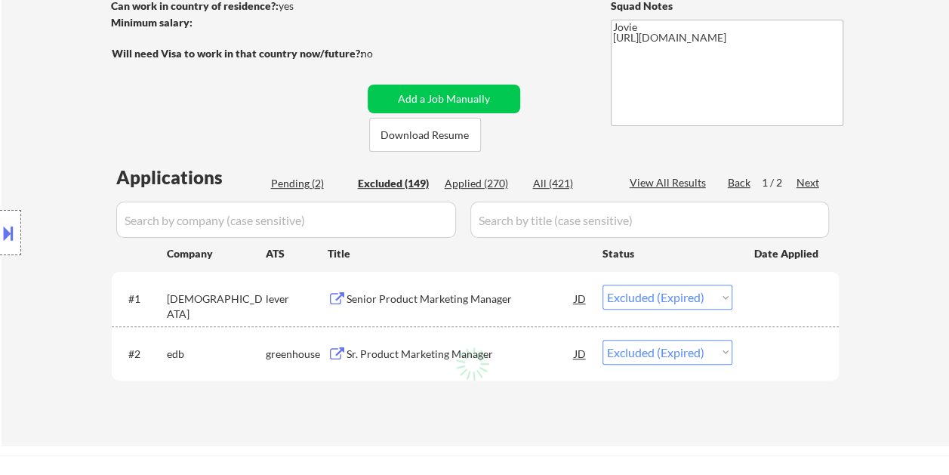
select select ""excluded__bad_match_""
select select ""excluded__expired_""
select select ""excluded""
select select ""excluded__expired_""
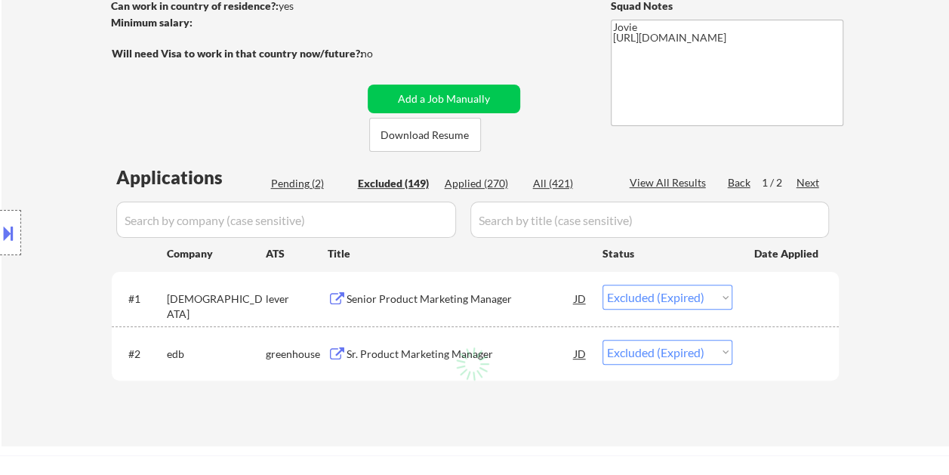
select select ""excluded__expired_""
select select ""excluded__bad_match_""
select select ""excluded__expired_""
select select ""excluded__bad_match_""
select select ""excluded__location_""
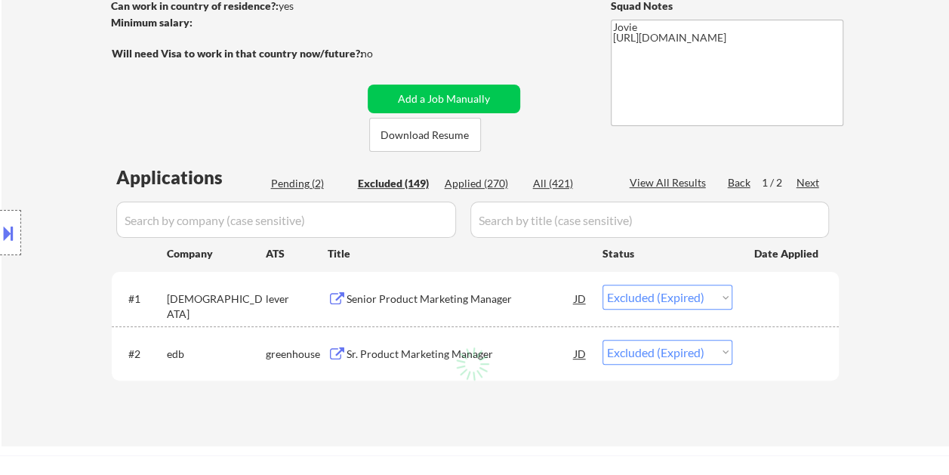
select select ""excluded""
select select ""excluded__expired_""
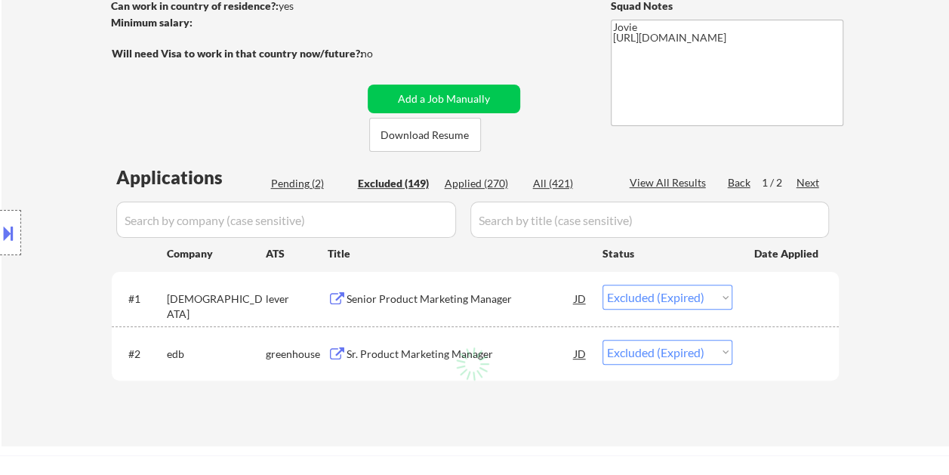
select select ""excluded""
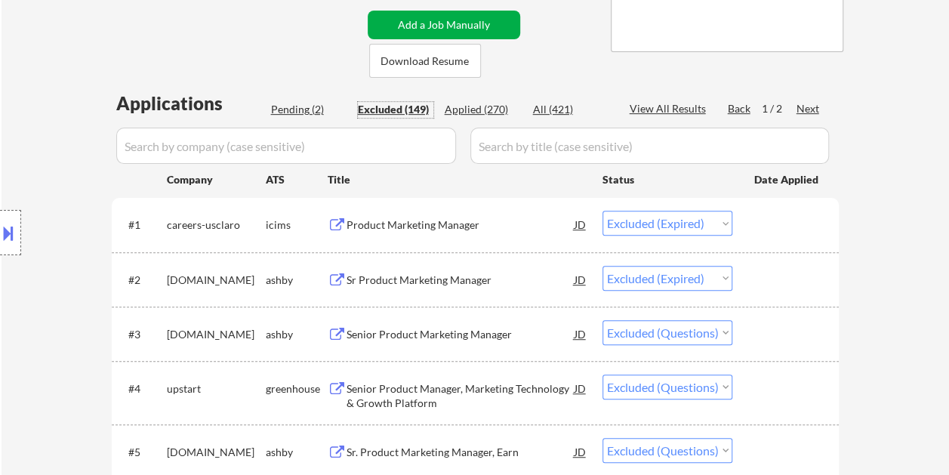
scroll to position [302, 0]
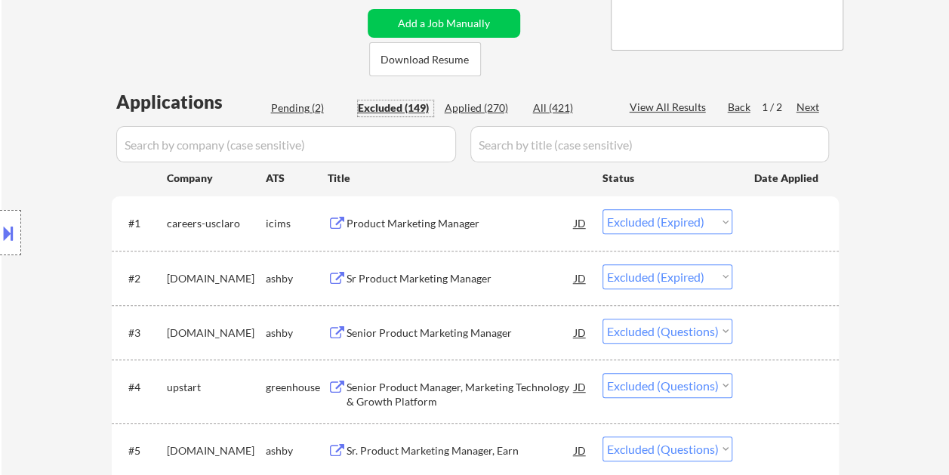
click at [308, 105] on div "Pending (2)" at bounding box center [308, 107] width 75 height 15
select select ""pending""
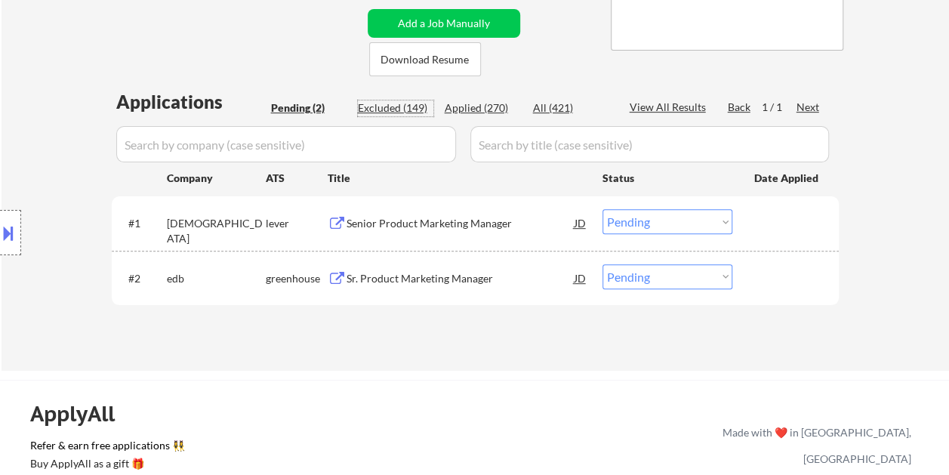
click at [396, 101] on div "Excluded (149)" at bounding box center [395, 107] width 75 height 15
select select ""excluded__expired_""
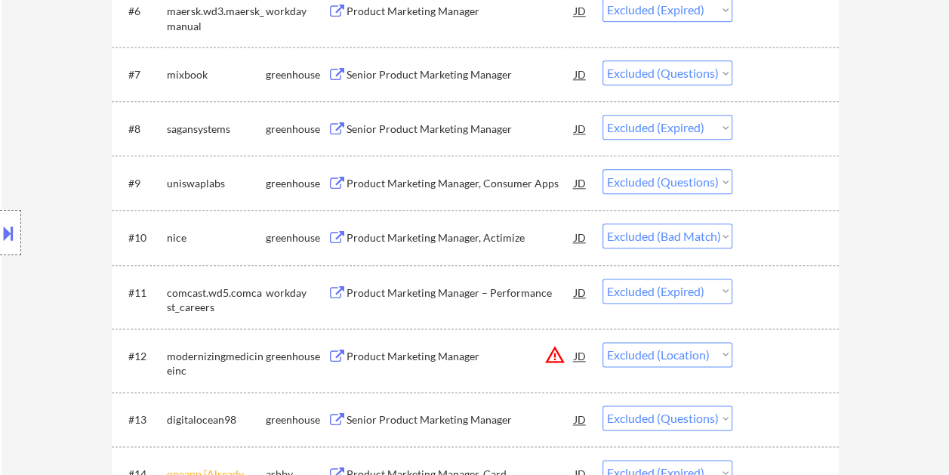
scroll to position [830, 0]
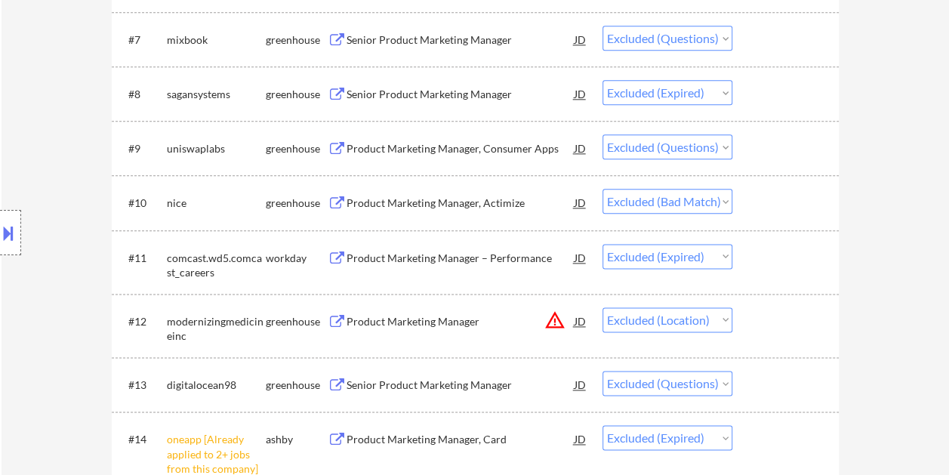
click at [792, 199] on div at bounding box center [787, 202] width 66 height 27
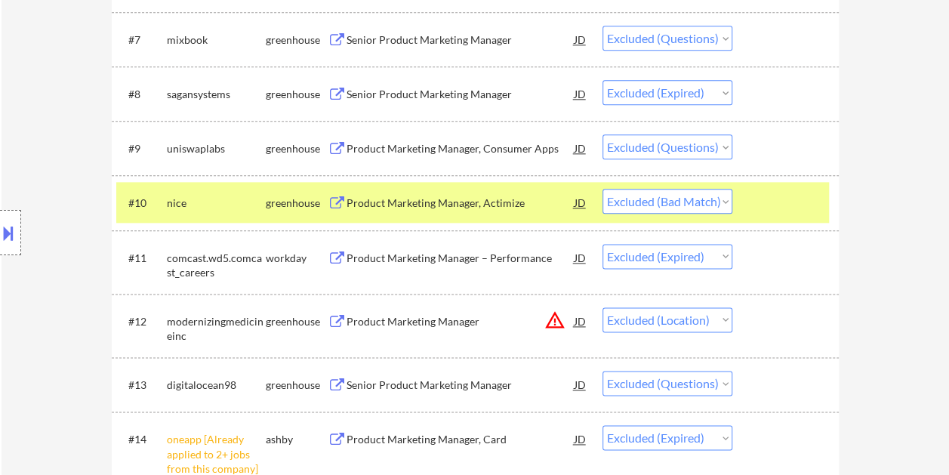
click at [513, 210] on div "Product Marketing Manager, Actimize" at bounding box center [460, 203] width 228 height 15
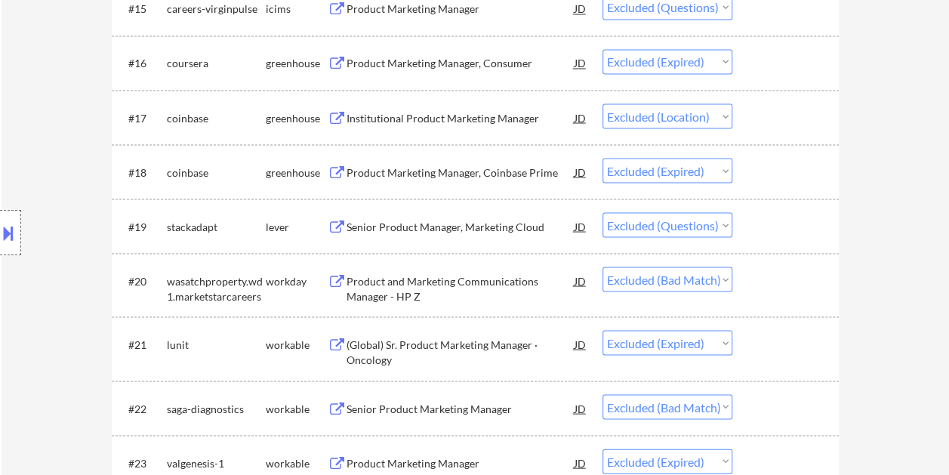
scroll to position [1359, 0]
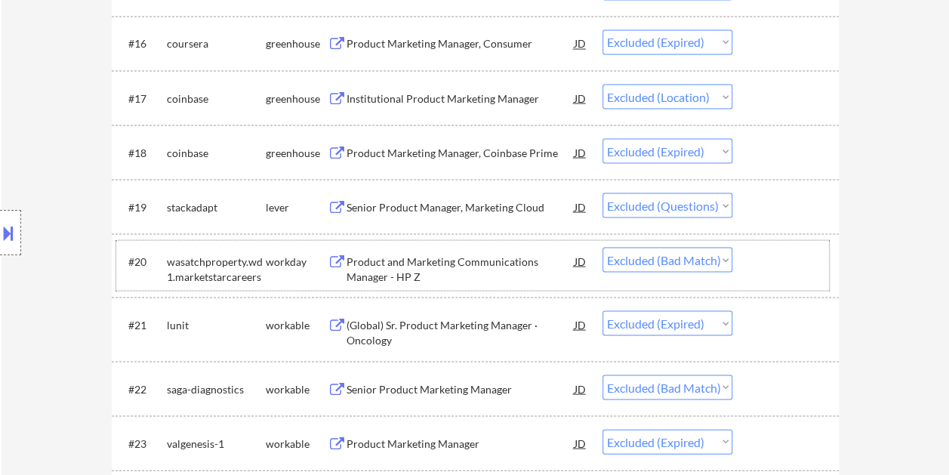
click at [778, 266] on div at bounding box center [787, 260] width 66 height 27
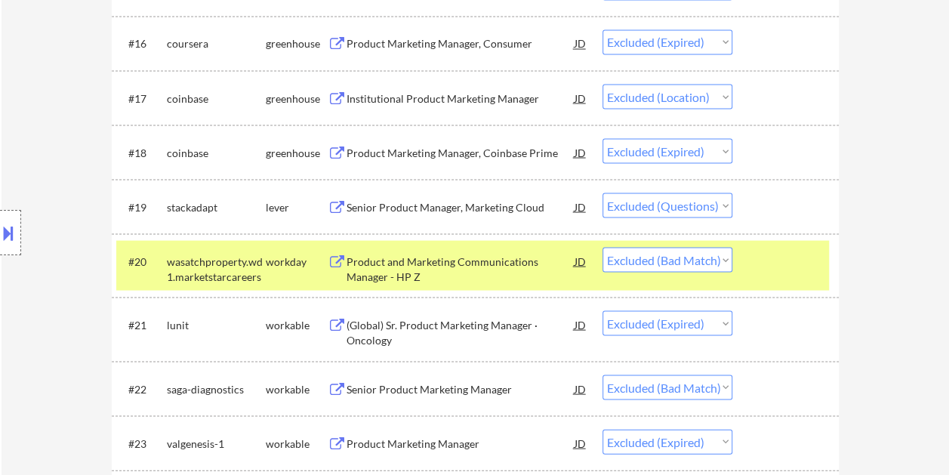
scroll to position [1434, 0]
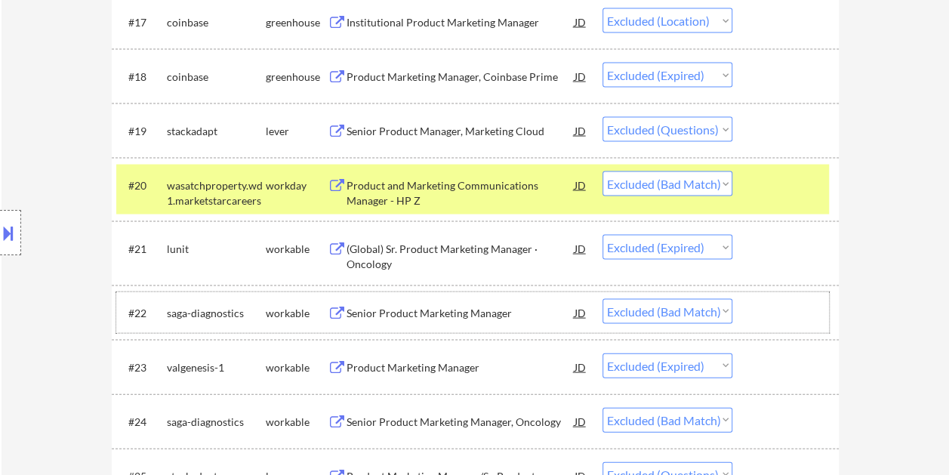
click at [768, 306] on div at bounding box center [787, 312] width 66 height 27
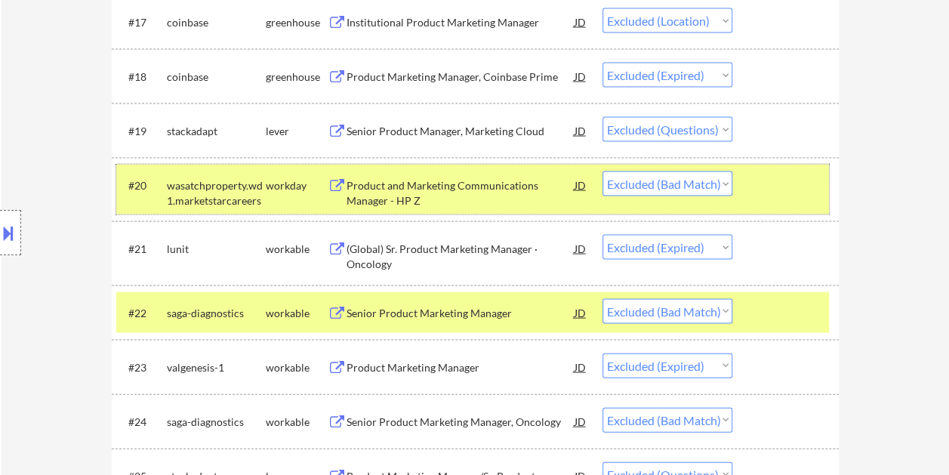
click at [756, 185] on div at bounding box center [787, 184] width 66 height 27
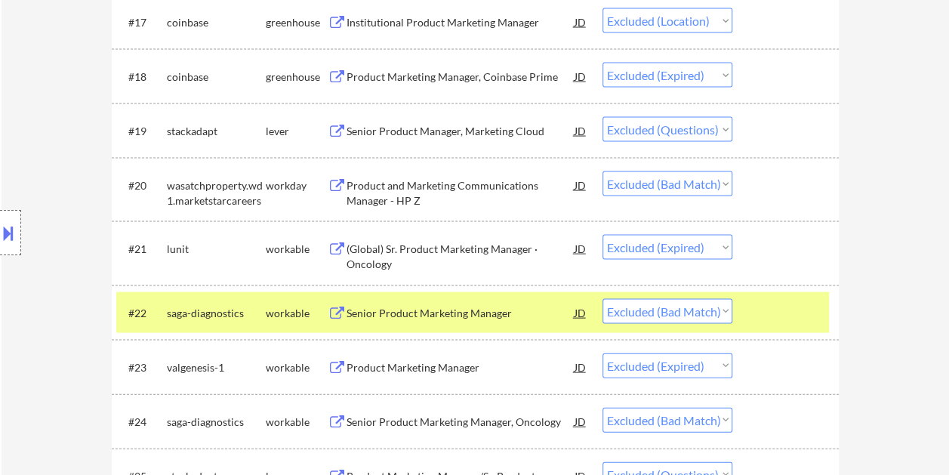
click at [454, 321] on div "Senior Product Marketing Manager" at bounding box center [460, 312] width 228 height 27
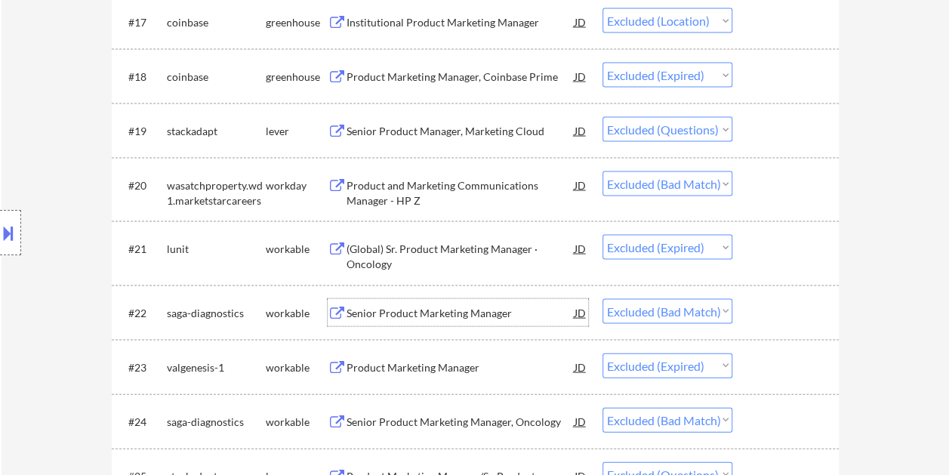
click at [760, 313] on div at bounding box center [787, 312] width 66 height 27
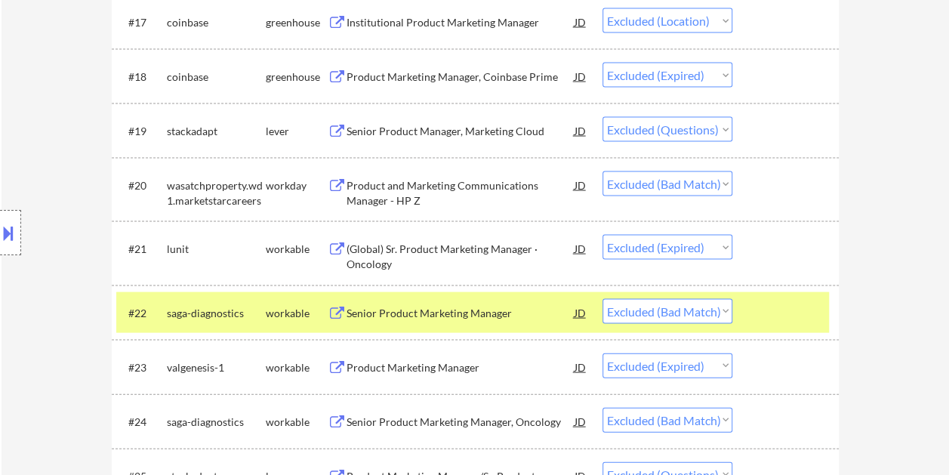
click at [722, 314] on select "Choose an option... Pending Applied Excluded (Questions) Excluded (Expired) Exc…" at bounding box center [667, 311] width 130 height 25
select select ""excluded__expired_""
click at [602, 299] on select "Choose an option... Pending Applied Excluded (Questions) Excluded (Expired) Exc…" at bounding box center [667, 311] width 130 height 25
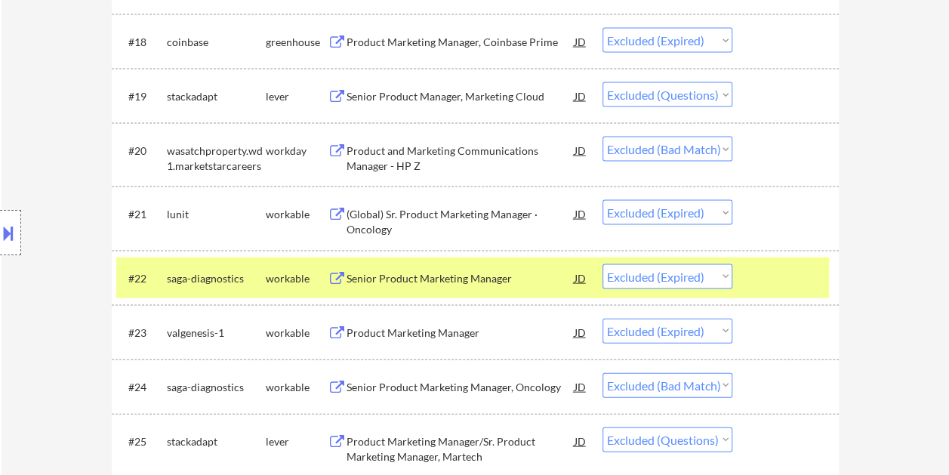
scroll to position [1510, 0]
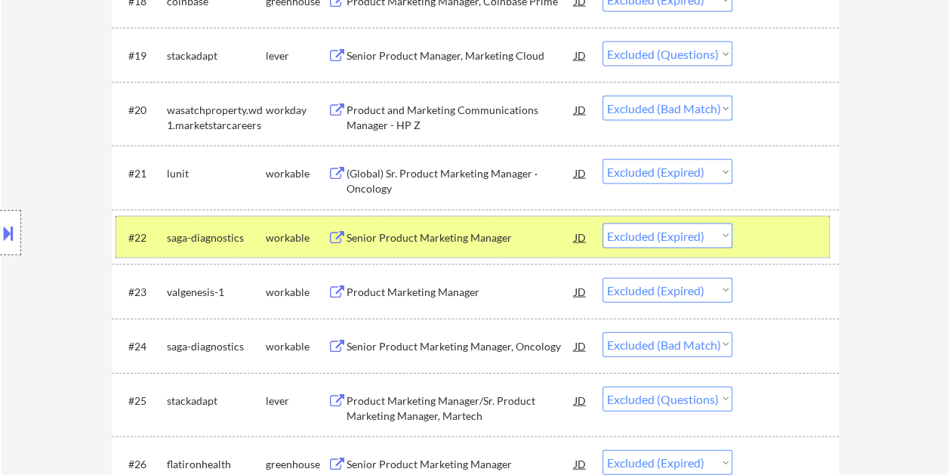
click at [782, 242] on div at bounding box center [787, 236] width 66 height 27
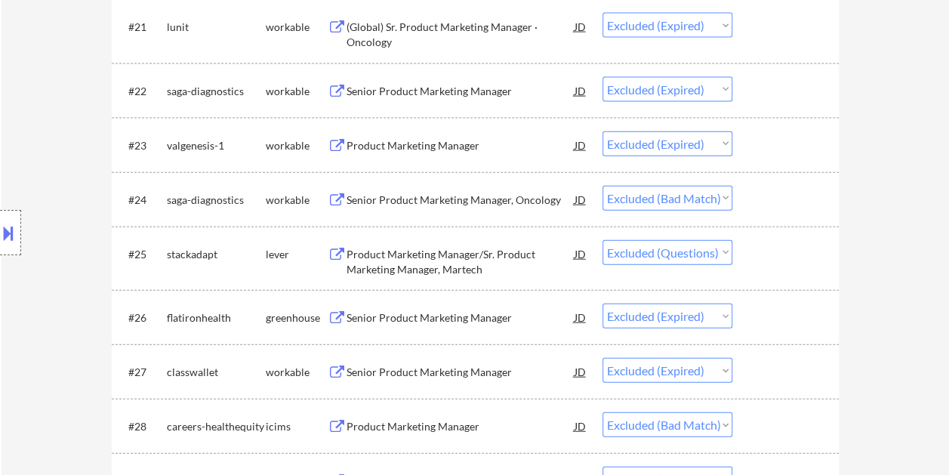
scroll to position [1661, 0]
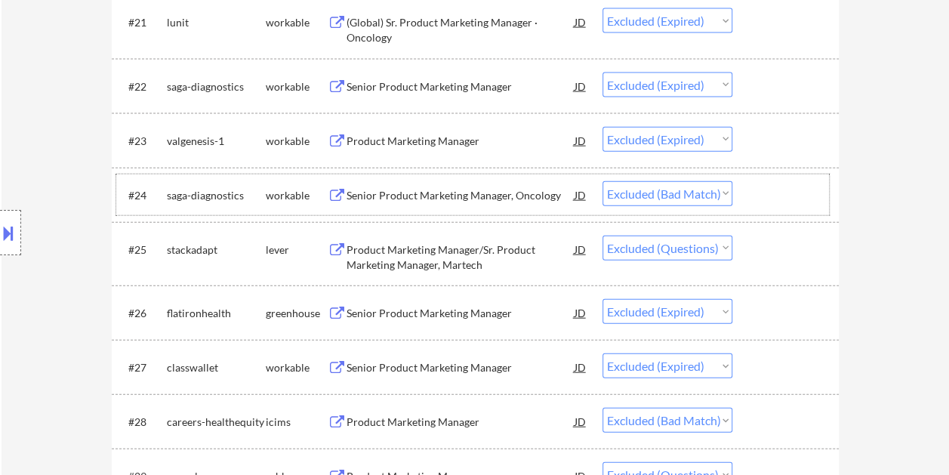
click at [778, 200] on div at bounding box center [787, 194] width 66 height 27
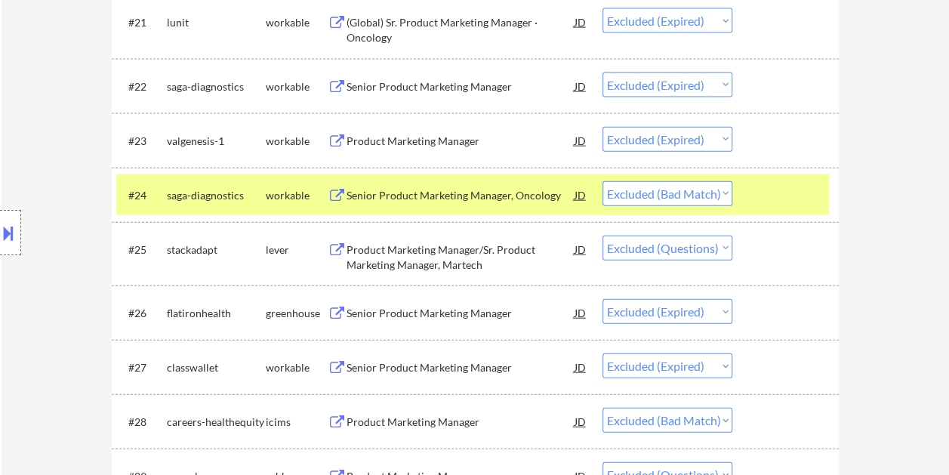
click at [482, 198] on div "Senior Product Marketing Manager, Oncology" at bounding box center [460, 195] width 228 height 15
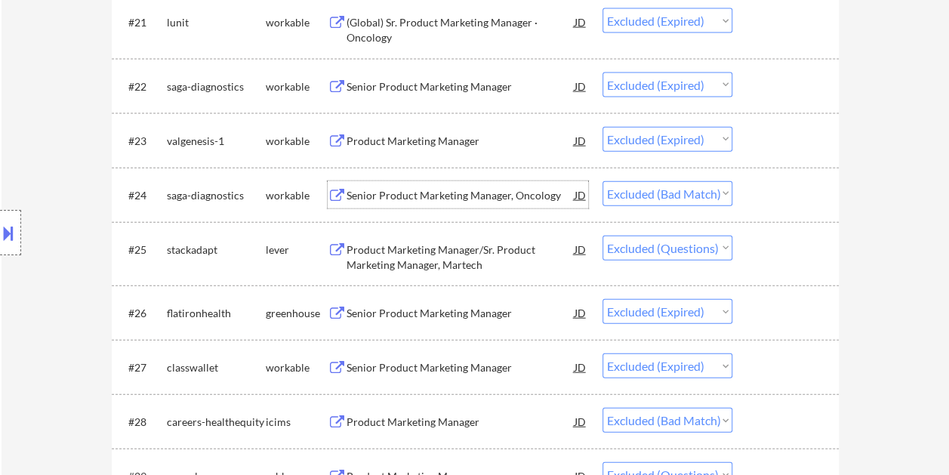
drag, startPoint x: 756, startPoint y: 196, endPoint x: 740, endPoint y: 194, distance: 16.0
click at [752, 196] on div "#24 saga-diagnostics workable Senior Product Marketing Manager, Oncology JD Cho…" at bounding box center [472, 194] width 713 height 41
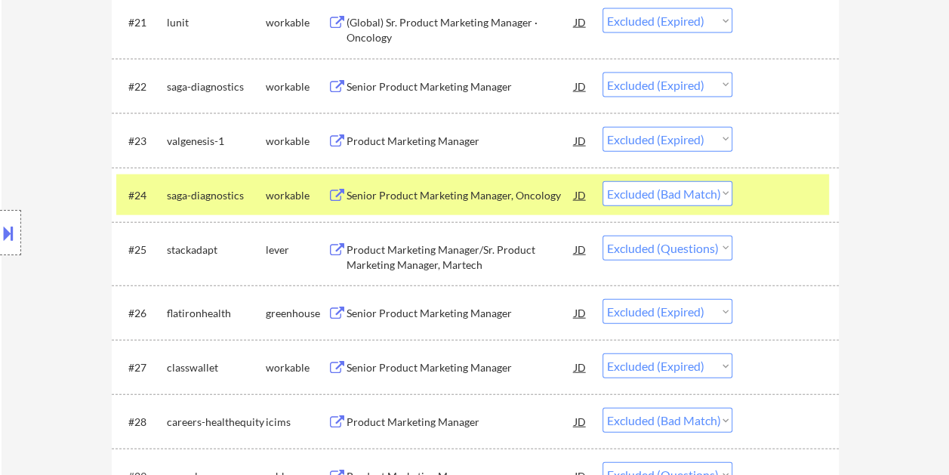
click at [728, 192] on select "Choose an option... Pending Applied Excluded (Questions) Excluded (Expired) Exc…" at bounding box center [667, 193] width 130 height 25
select select ""excluded__expired_""
click at [602, 181] on select "Choose an option... Pending Applied Excluded (Questions) Excluded (Expired) Exc…" at bounding box center [667, 193] width 130 height 25
click at [759, 187] on div at bounding box center [787, 194] width 66 height 27
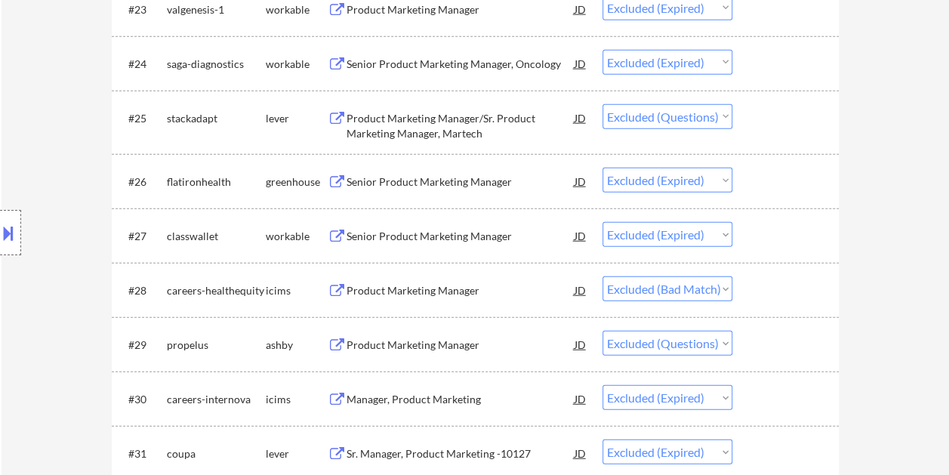
scroll to position [1812, 0]
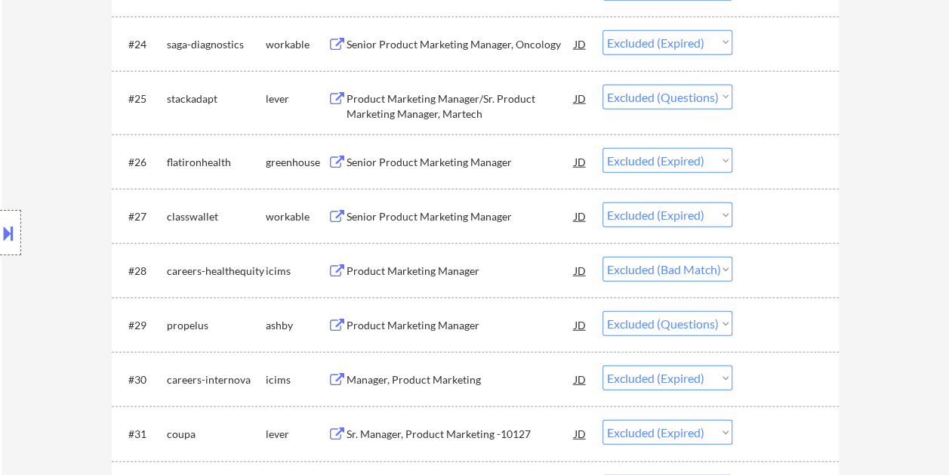
click at [767, 266] on div at bounding box center [787, 270] width 66 height 27
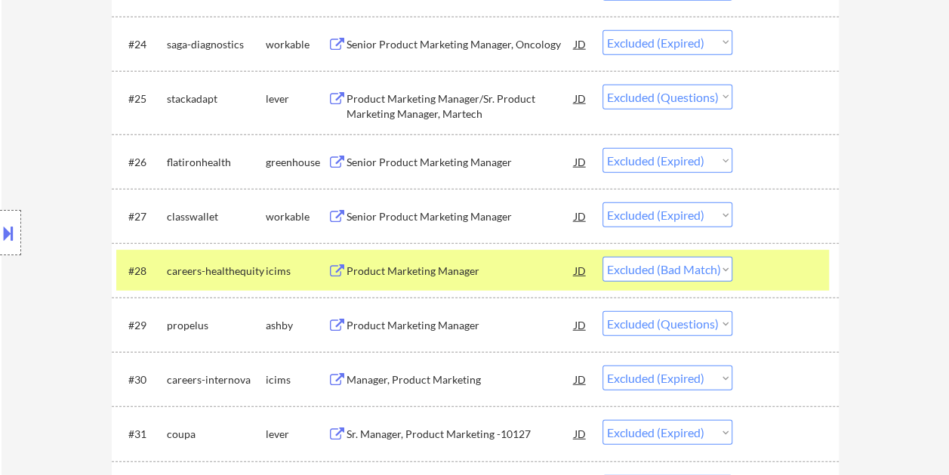
click at [767, 266] on div at bounding box center [787, 270] width 66 height 27
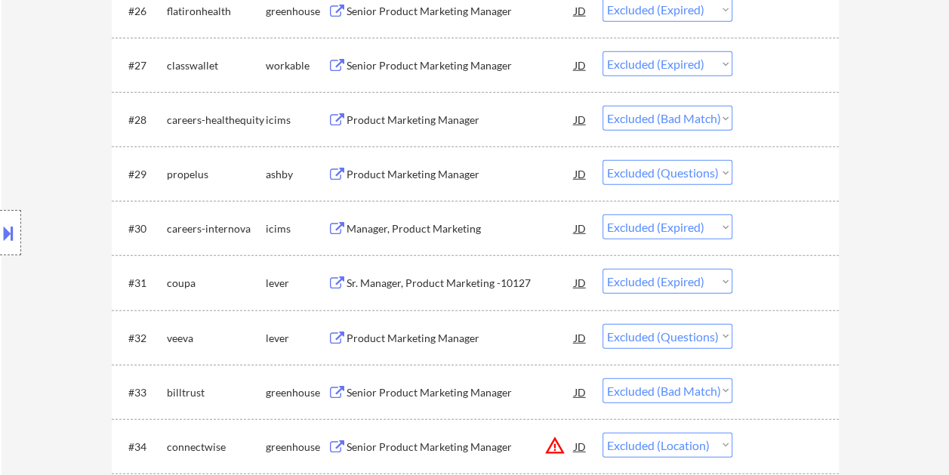
scroll to position [2038, 0]
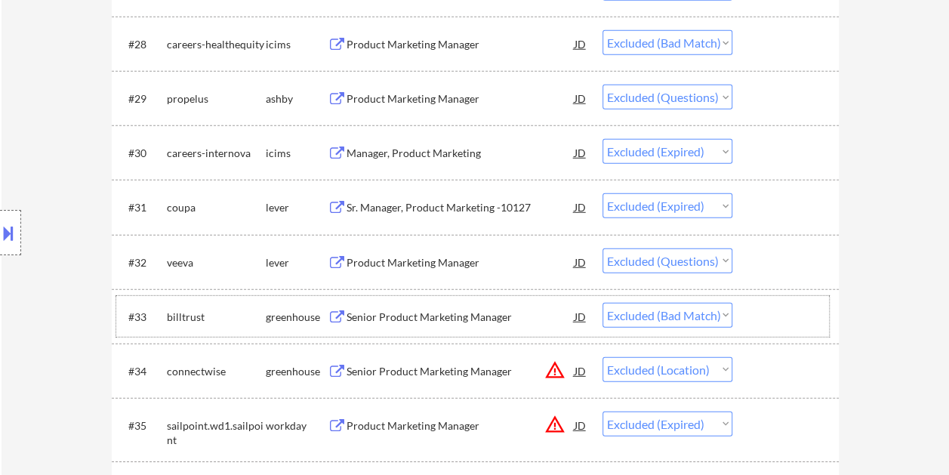
click at [768, 316] on div at bounding box center [787, 316] width 66 height 27
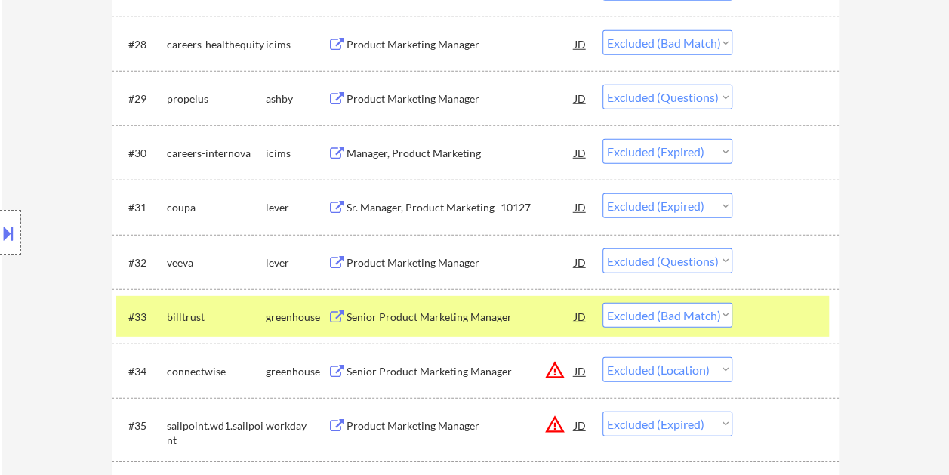
click at [306, 310] on div "greenhouse" at bounding box center [297, 316] width 62 height 15
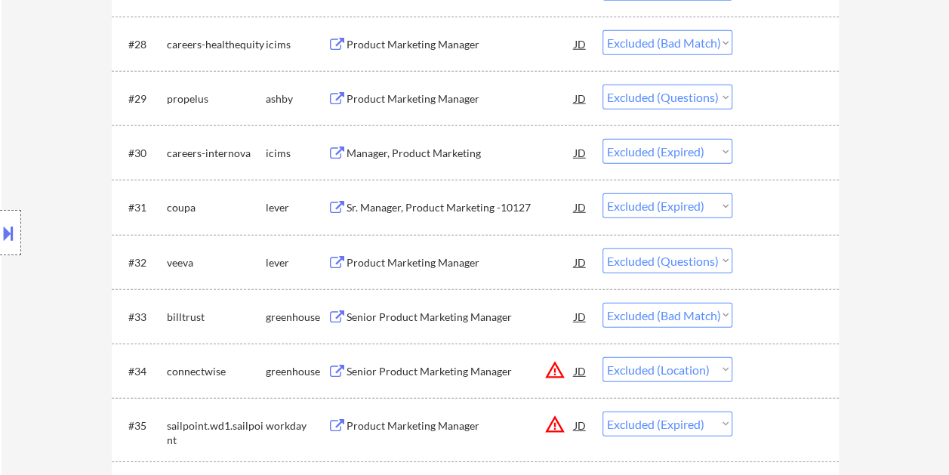
click at [369, 317] on div "Senior Product Marketing Manager" at bounding box center [460, 316] width 228 height 15
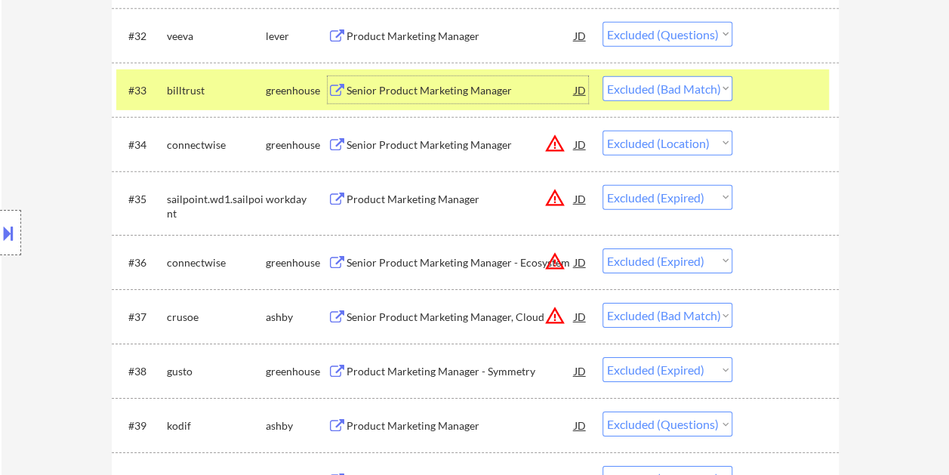
click at [756, 80] on div at bounding box center [787, 89] width 66 height 27
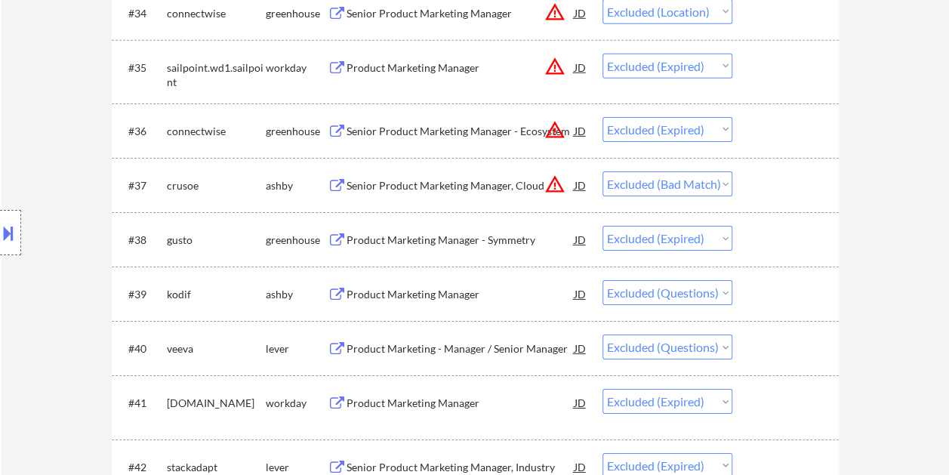
scroll to position [2416, 0]
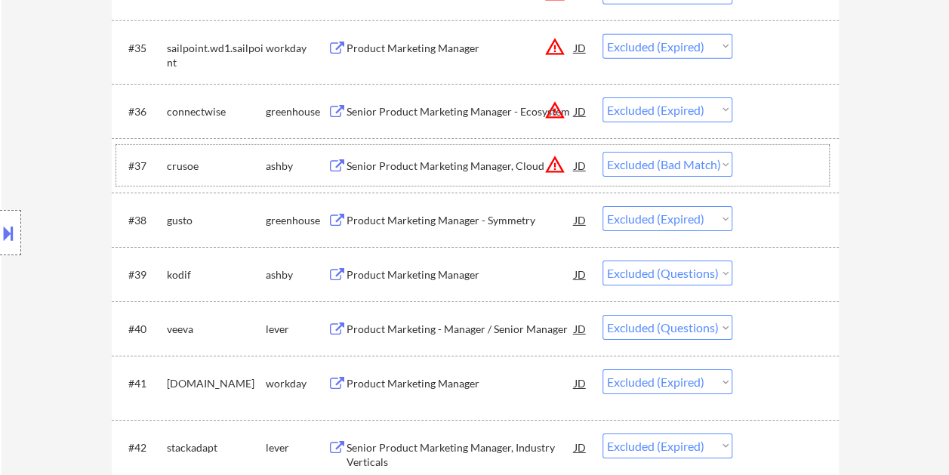
click at [773, 172] on div at bounding box center [787, 165] width 66 height 27
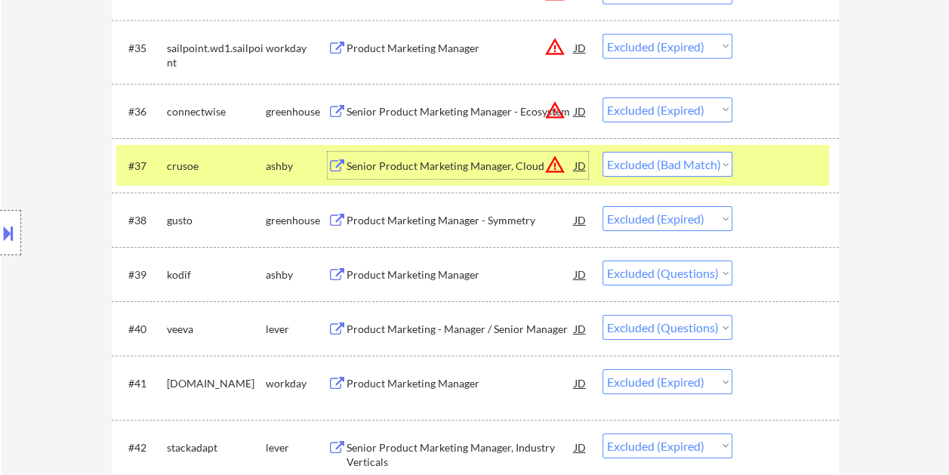
click at [421, 173] on div "Senior Product Marketing Manager, Cloud" at bounding box center [460, 165] width 228 height 27
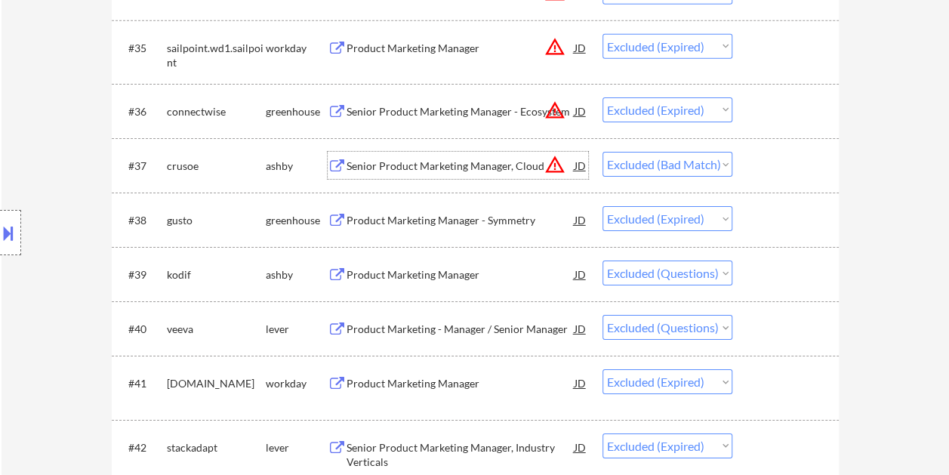
drag, startPoint x: 777, startPoint y: 172, endPoint x: 708, endPoint y: 160, distance: 69.7
click at [777, 171] on div at bounding box center [787, 165] width 66 height 27
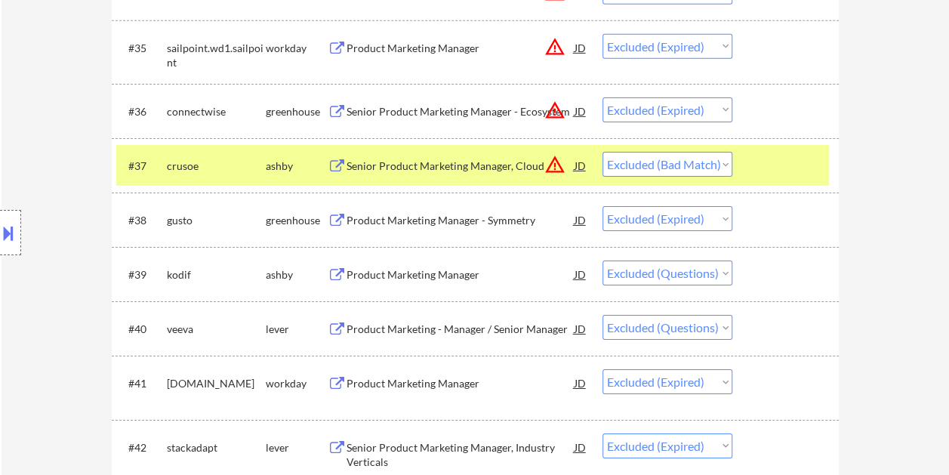
click at [718, 161] on select "Choose an option... Pending Applied Excluded (Questions) Excluded (Expired) Exc…" at bounding box center [667, 164] width 130 height 25
select select ""excluded__expired_""
click at [602, 152] on select "Choose an option... Pending Applied Excluded (Questions) Excluded (Expired) Exc…" at bounding box center [667, 164] width 130 height 25
click at [754, 165] on div at bounding box center [787, 165] width 66 height 27
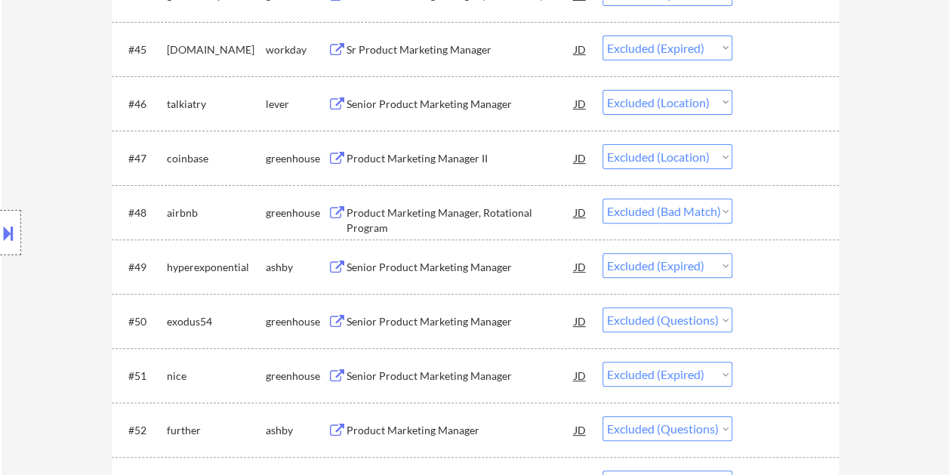
scroll to position [3095, 0]
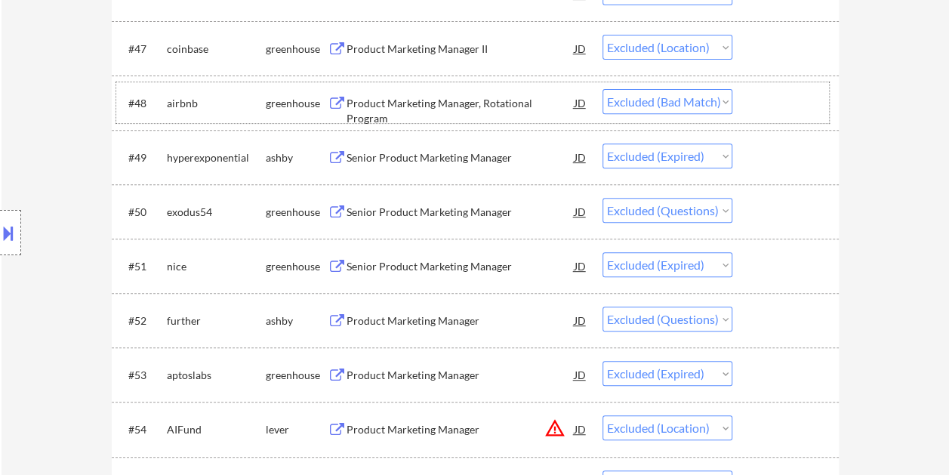
click at [782, 107] on div at bounding box center [787, 102] width 66 height 27
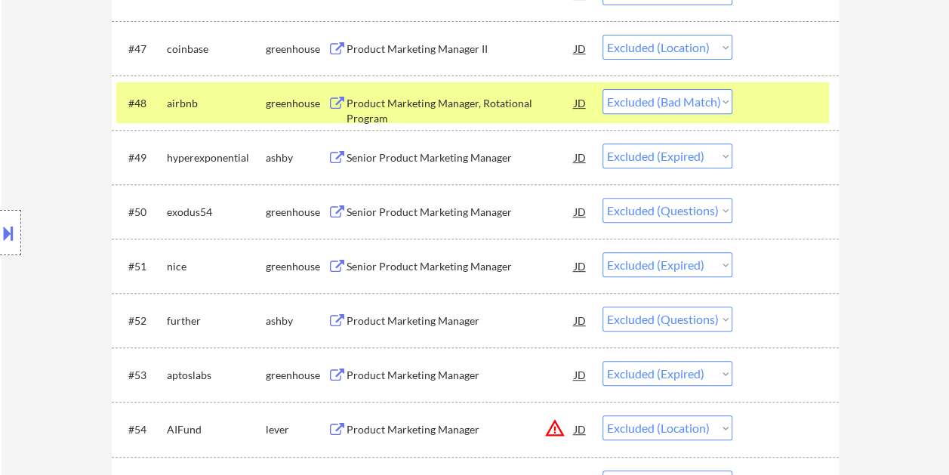
click at [435, 103] on div "Product Marketing Manager, Rotational Program" at bounding box center [460, 110] width 228 height 29
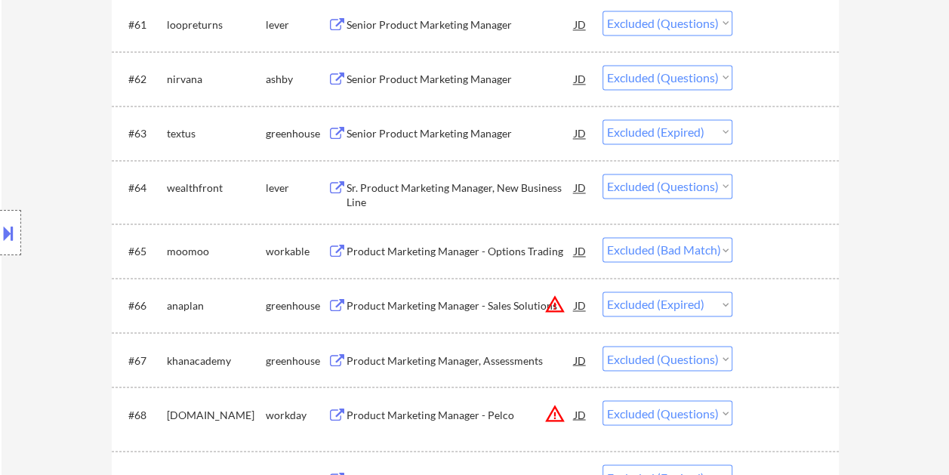
scroll to position [3925, 0]
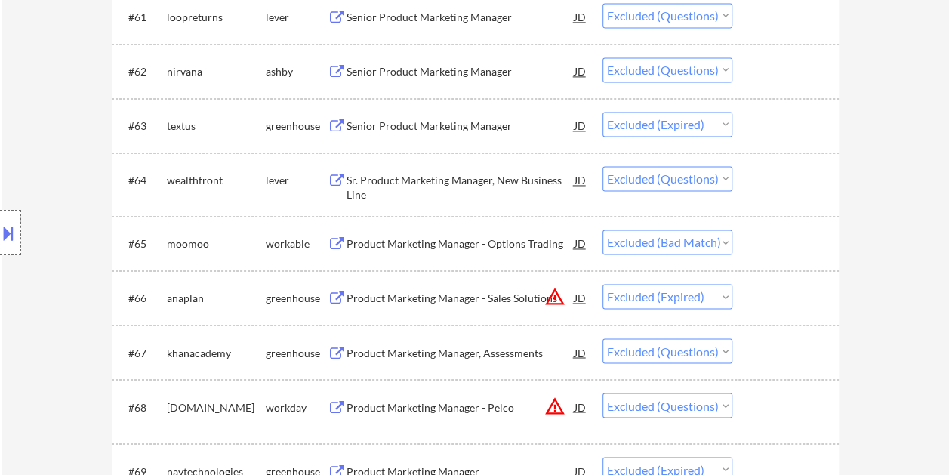
drag, startPoint x: 785, startPoint y: 245, endPoint x: 756, endPoint y: 236, distance: 30.3
click at [784, 246] on div at bounding box center [787, 242] width 66 height 27
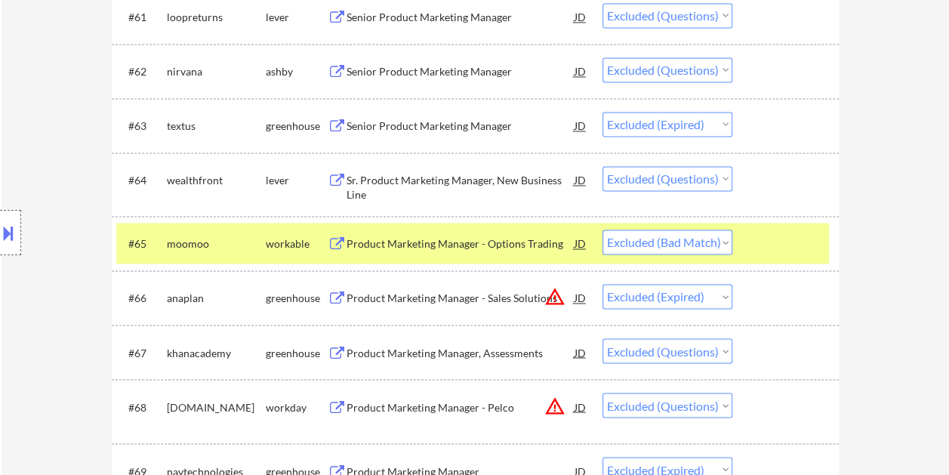
click at [477, 240] on div "Product Marketing Manager - Options Trading" at bounding box center [460, 243] width 228 height 15
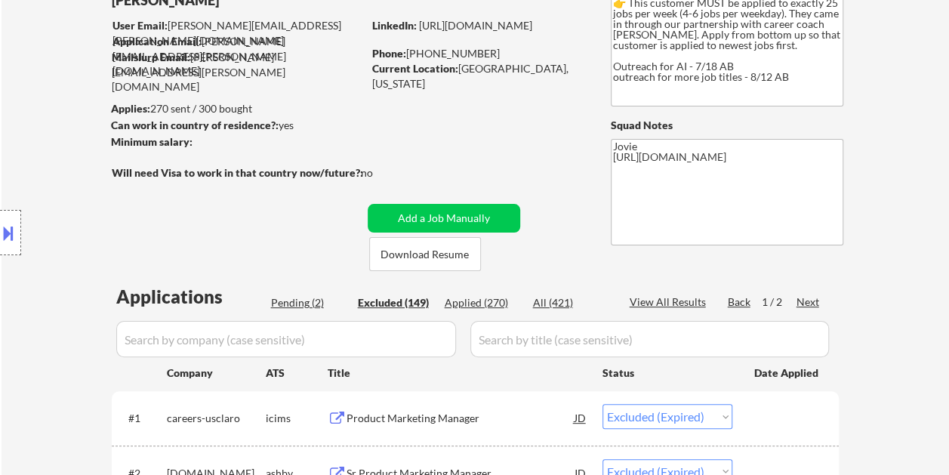
scroll to position [226, 0]
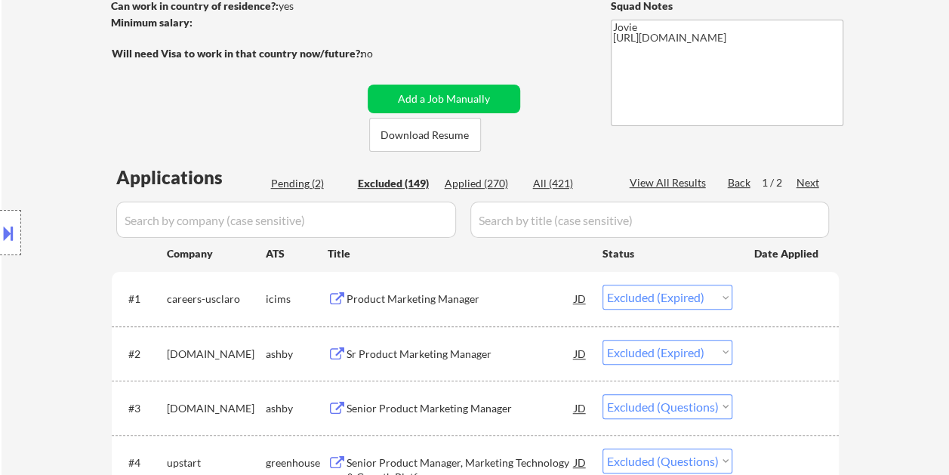
click at [312, 186] on div "Pending (2)" at bounding box center [308, 183] width 75 height 15
select select ""pending""
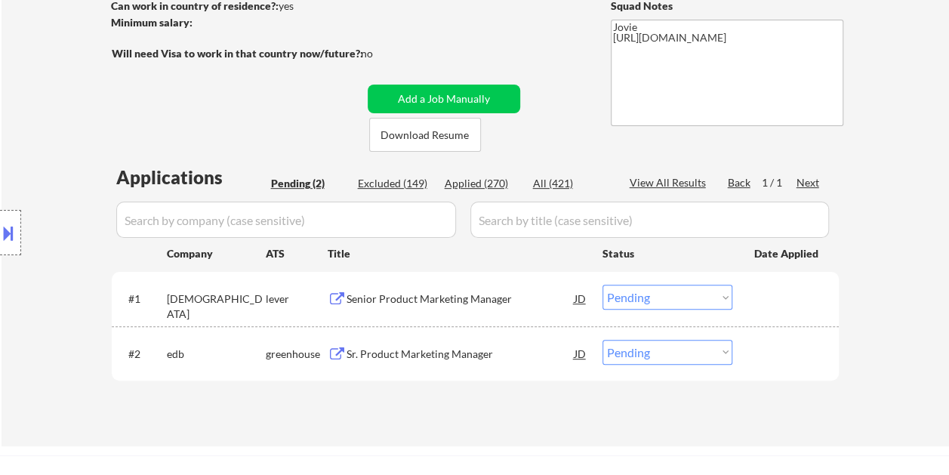
click at [767, 309] on div at bounding box center [787, 298] width 66 height 27
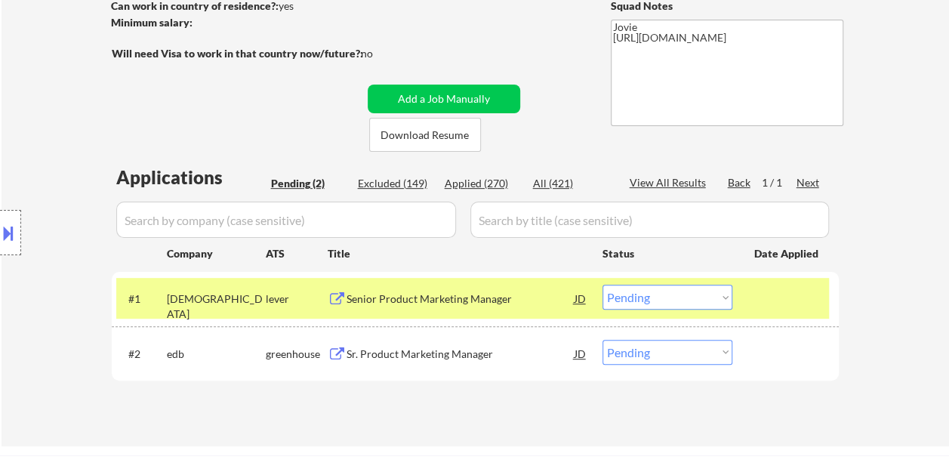
click at [495, 297] on div "Senior Product Marketing Manager" at bounding box center [460, 298] width 228 height 15
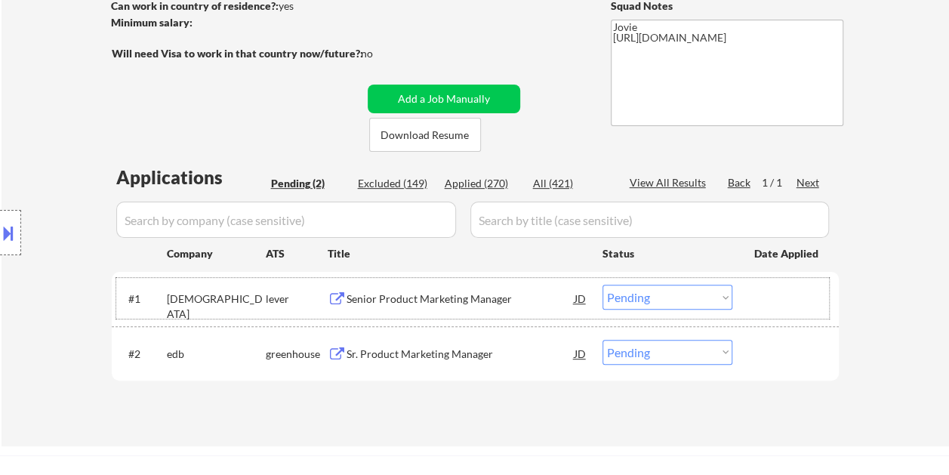
click at [775, 294] on div at bounding box center [787, 298] width 66 height 27
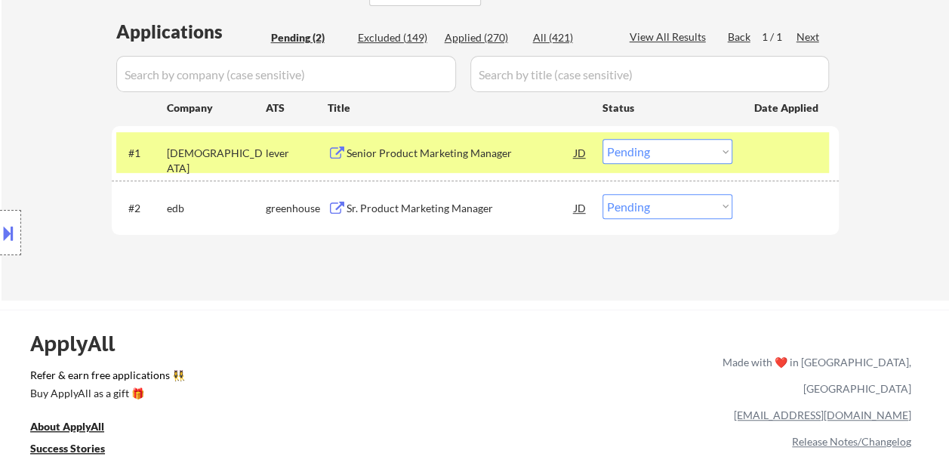
scroll to position [377, 0]
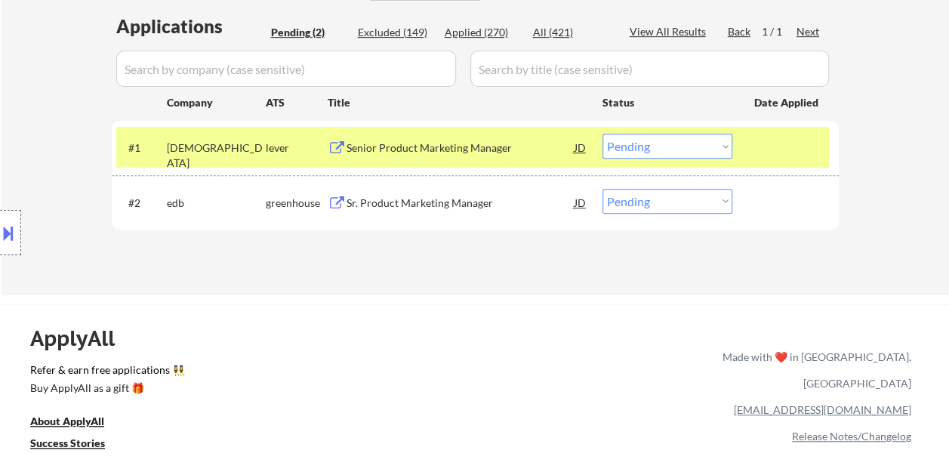
click at [774, 144] on div at bounding box center [787, 147] width 66 height 27
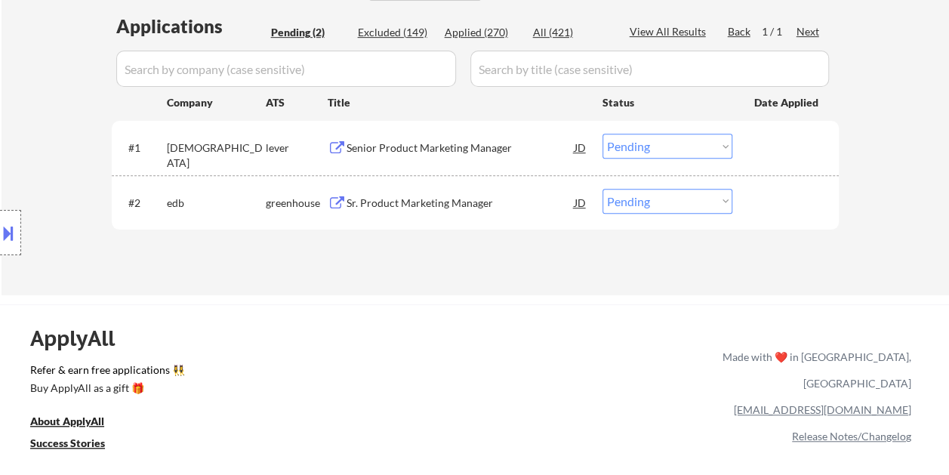
click at [779, 139] on div at bounding box center [787, 147] width 66 height 27
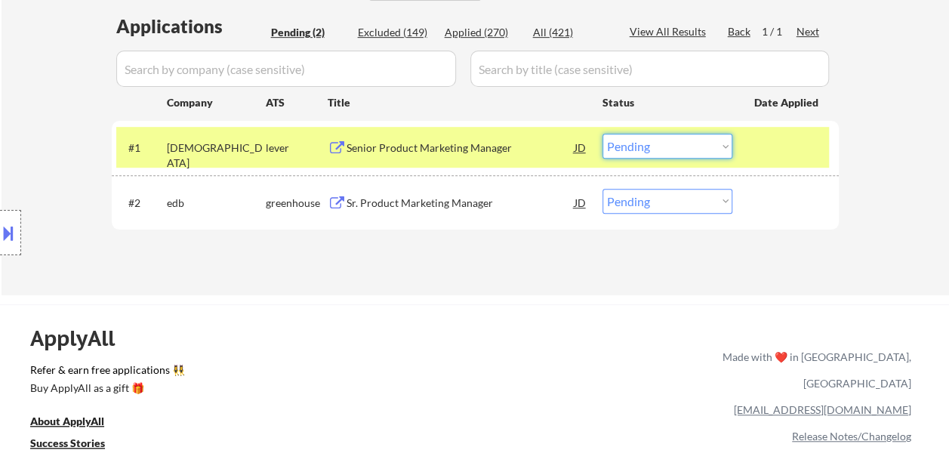
click at [719, 148] on select "Choose an option... Pending Applied Excluded (Questions) Excluded (Expired) Exc…" at bounding box center [667, 146] width 130 height 25
click at [602, 134] on select "Choose an option... Pending Applied Excluded (Questions) Excluded (Expired) Exc…" at bounding box center [667, 146] width 130 height 25
select select ""pending""
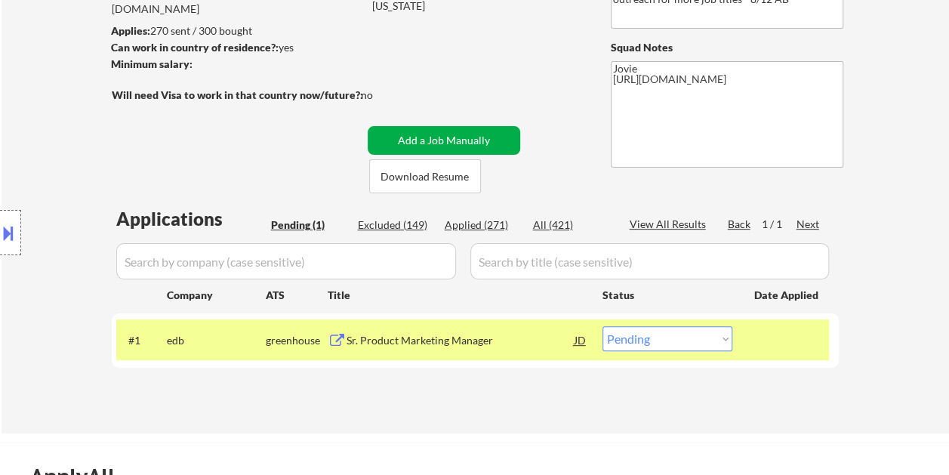
scroll to position [151, 0]
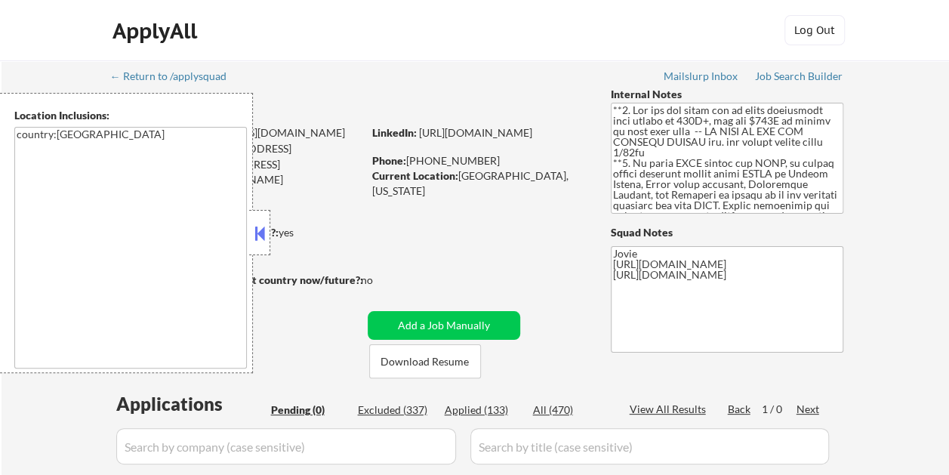
click at [267, 227] on button at bounding box center [259, 233] width 17 height 23
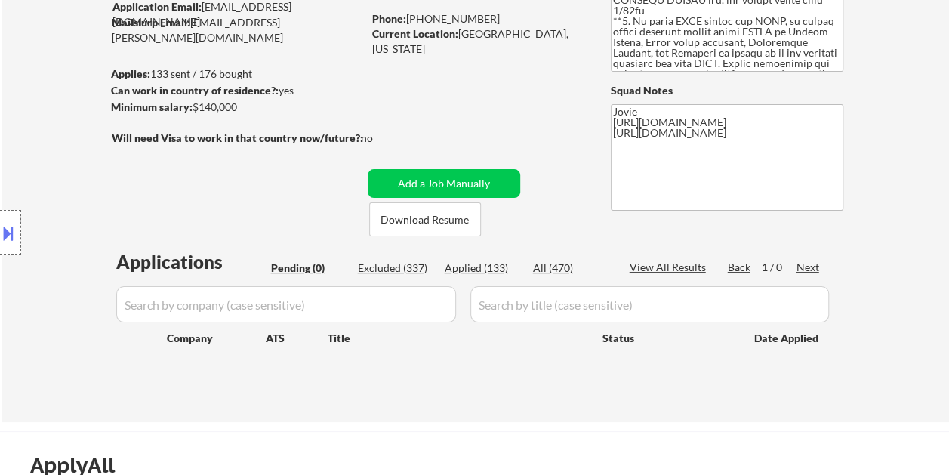
scroll to position [151, 0]
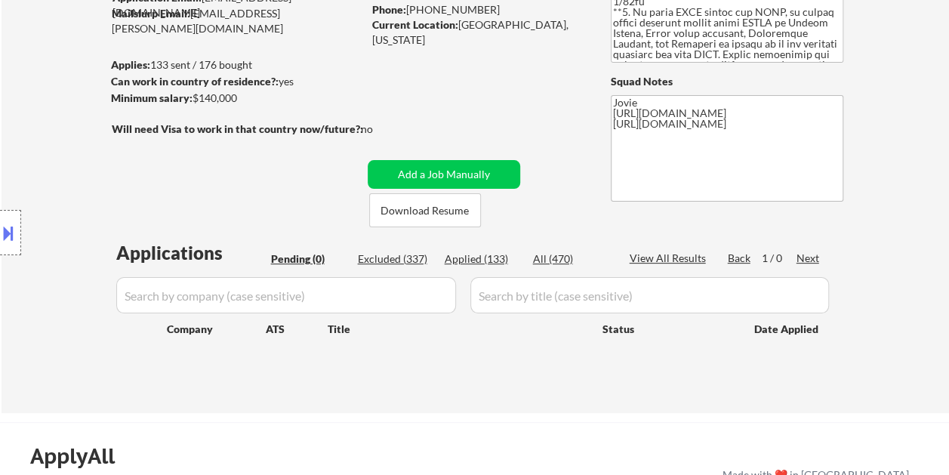
click at [402, 257] on div "Excluded (337)" at bounding box center [395, 258] width 75 height 15
select select ""excluded__bad_match_""
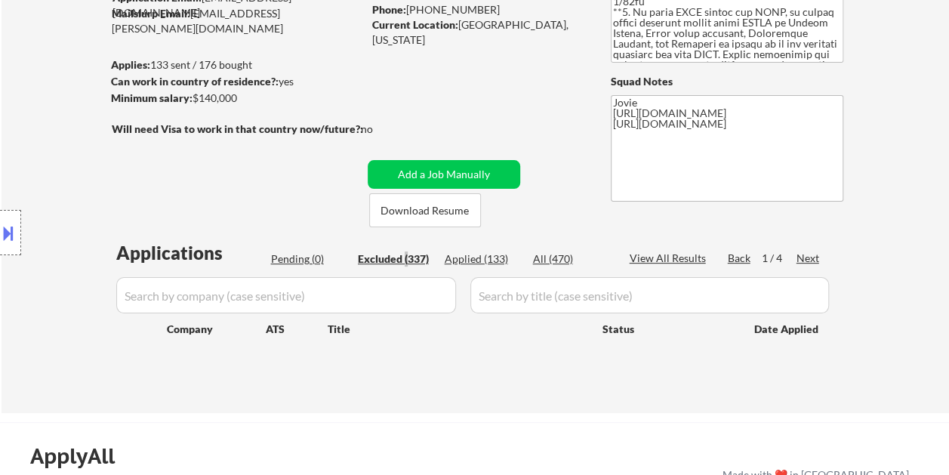
select select ""excluded__location_""
select select ""excluded__bad_match_""
select select ""excluded__expired_""
select select ""excluded__bad_match_""
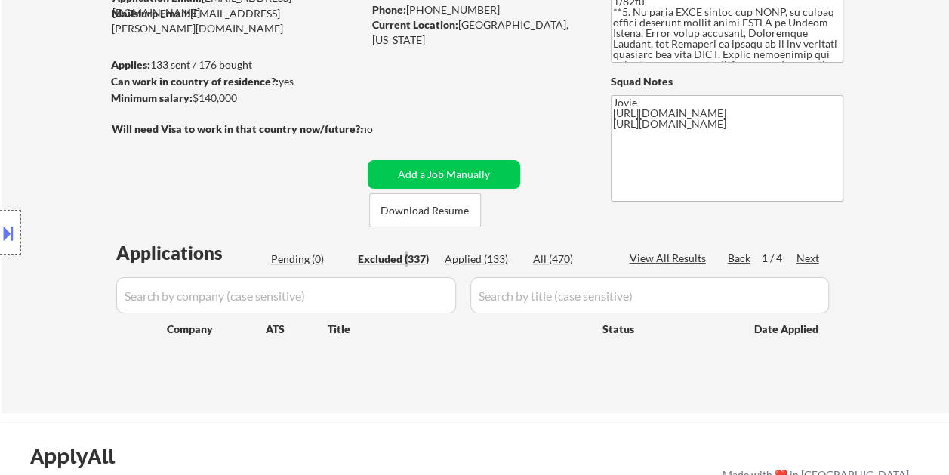
select select ""excluded__bad_match_""
select select ""excluded__expired_""
select select ""excluded""
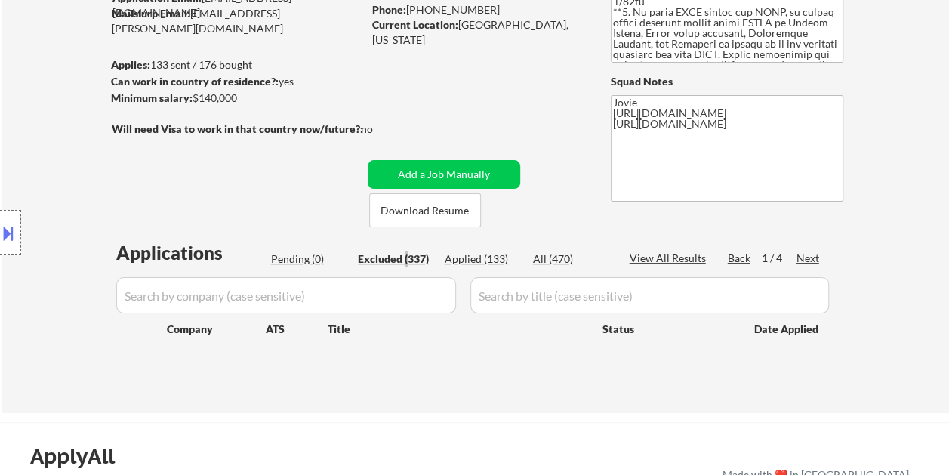
select select ""excluded__expired_""
select select ""excluded__bad_match_""
select select ""excluded""
select select ""excluded__bad_match_""
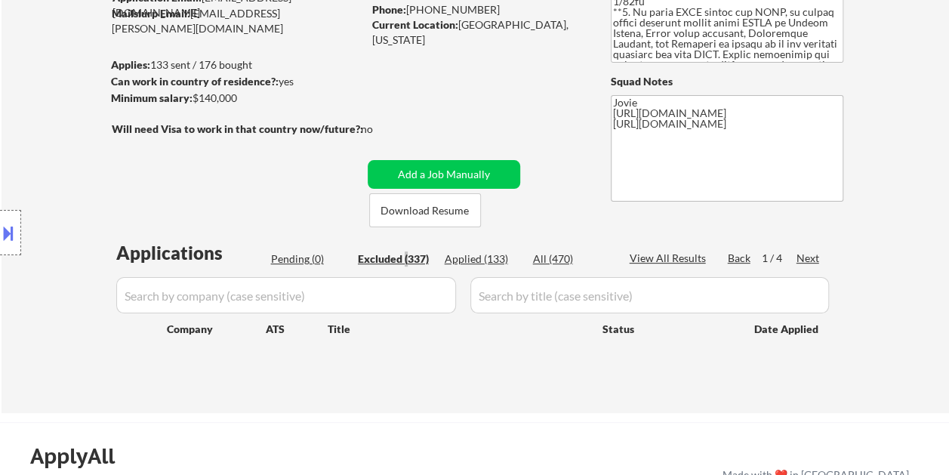
select select ""excluded__expired_""
select select ""excluded__bad_match_""
select select ""excluded__salary_""
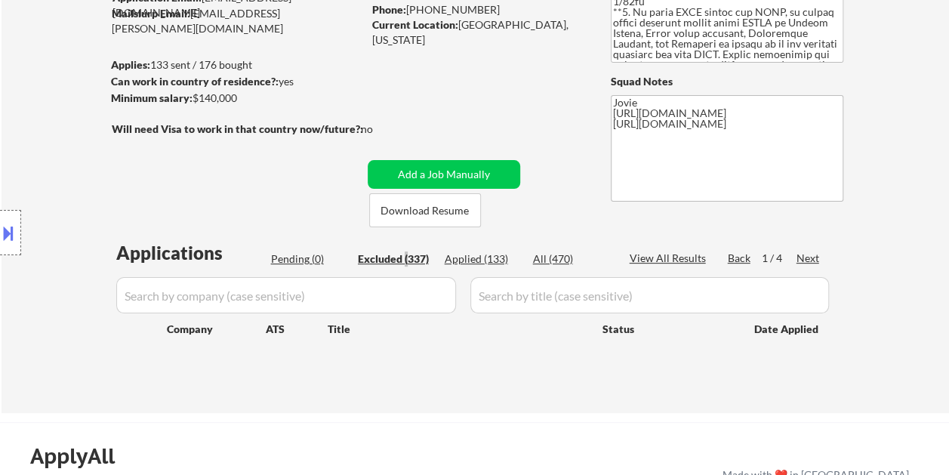
select select ""excluded__bad_match_""
select select ""excluded__expired_""
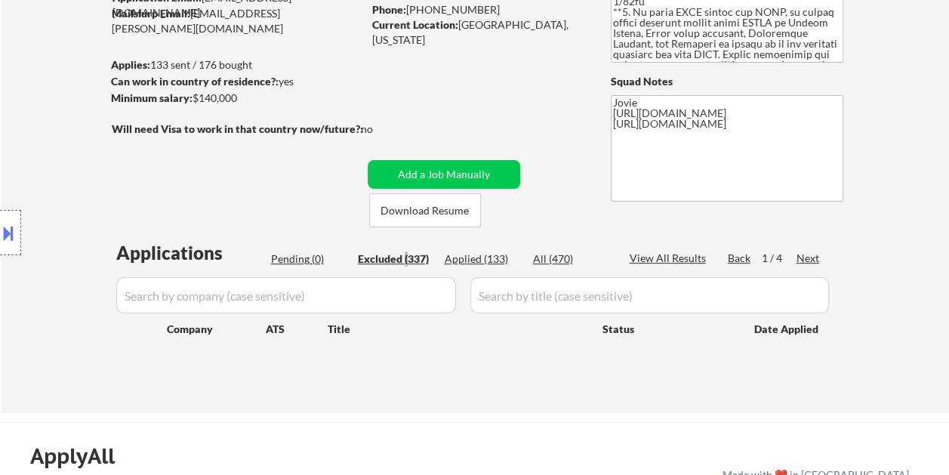
select select ""excluded__bad_match_""
select select ""excluded__expired_""
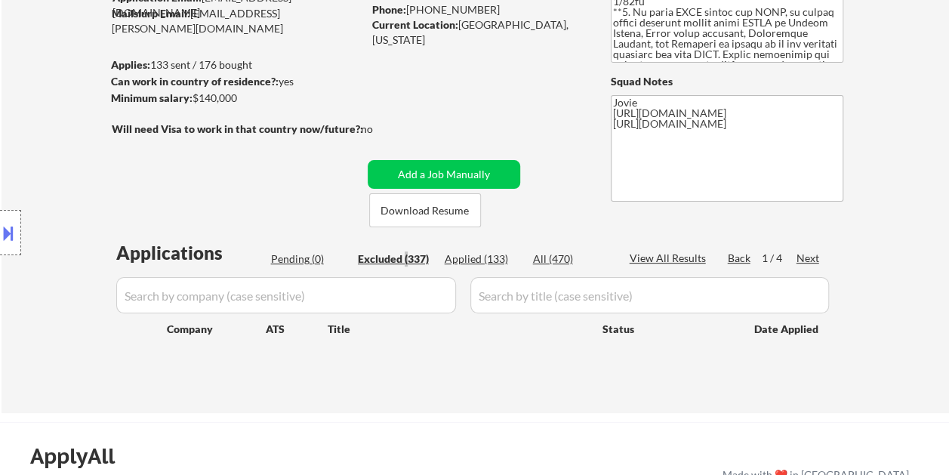
select select ""excluded__bad_match_""
select select ""excluded__expired_""
select select ""excluded__bad_match_""
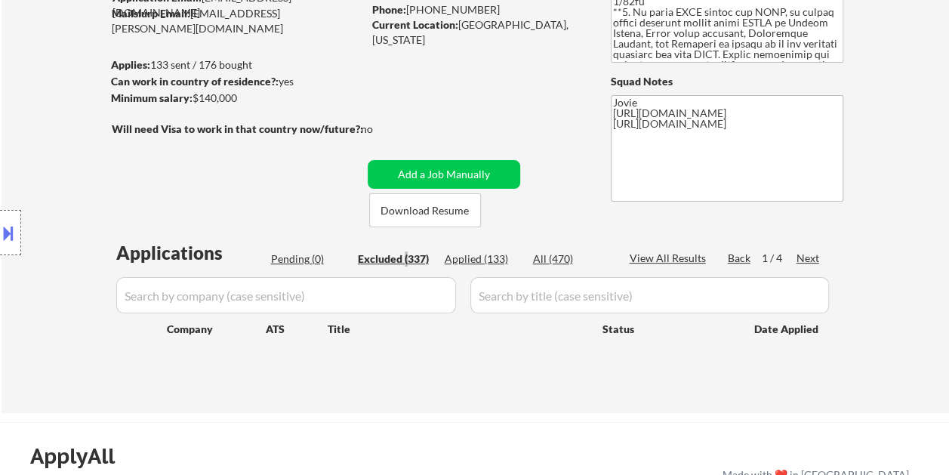
select select ""excluded__bad_match_""
select select ""excluded__location_""
select select ""excluded__expired_""
select select ""excluded__bad_match_""
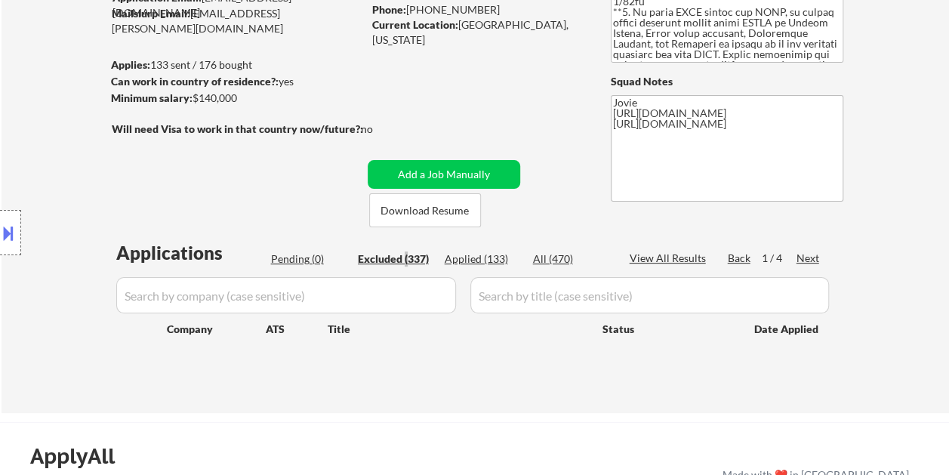
select select ""excluded__bad_match_""
select select ""excluded__expired_""
select select ""excluded__other_""
select select ""excluded__bad_match_""
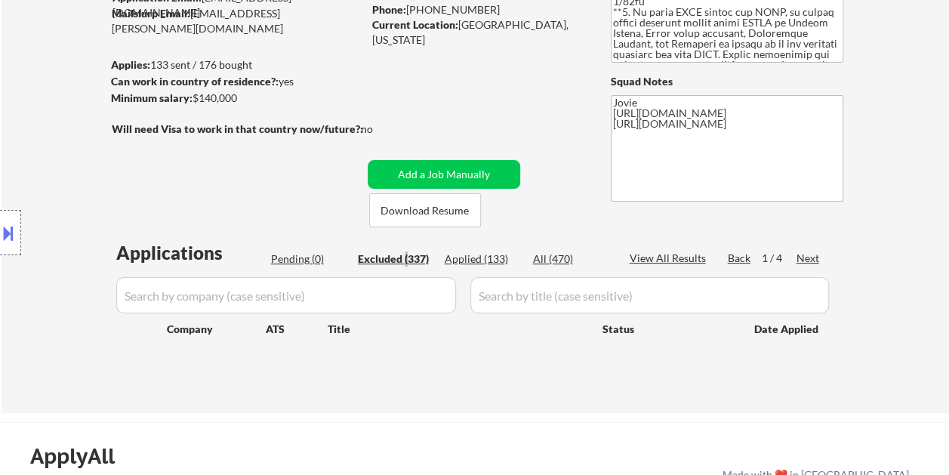
select select ""excluded__bad_match_""
select select ""excluded""
select select ""excluded__bad_match_""
select select ""excluded__expired_""
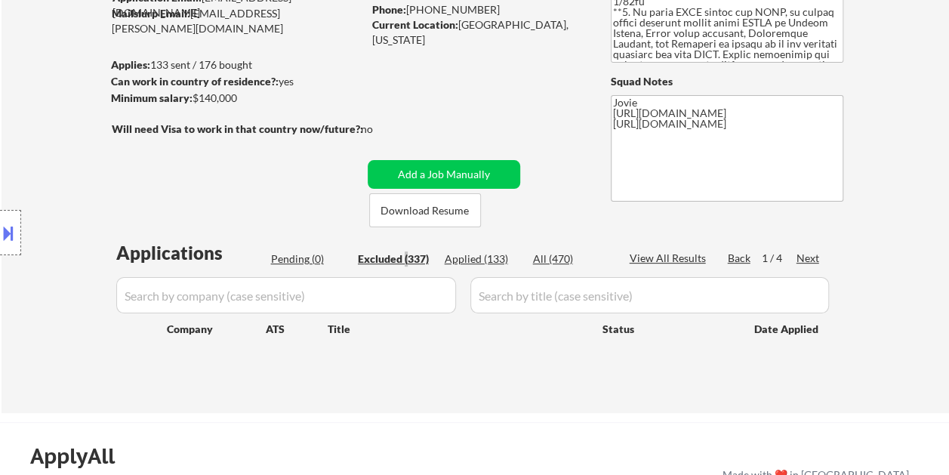
select select ""excluded__bad_match_""
select select ""excluded__expired_""
select select ""excluded__bad_match_""
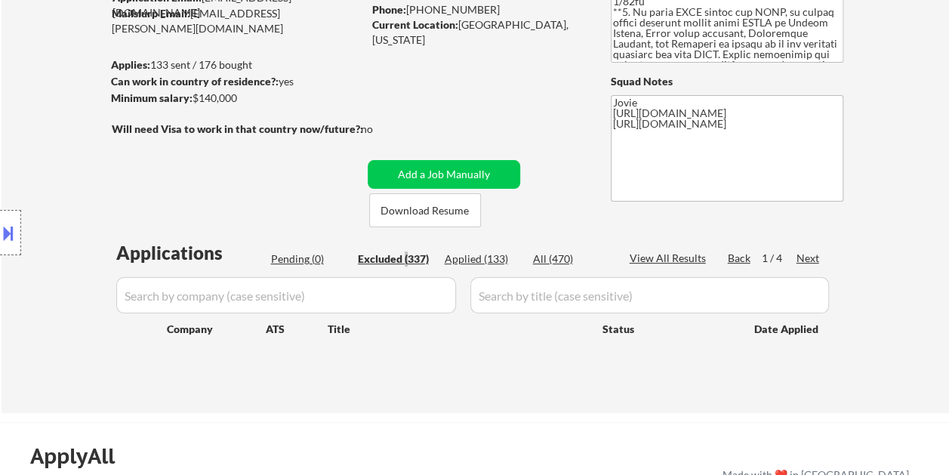
select select ""excluded__expired_""
select select ""excluded__bad_match_""
select select ""excluded__salary_""
select select ""excluded__bad_match_""
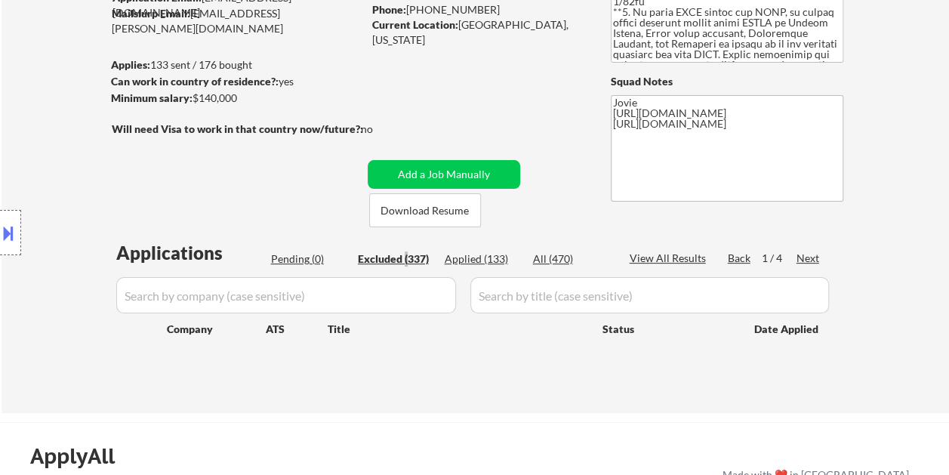
select select ""excluded__salary_""
select select ""excluded__bad_match_""
select select ""excluded__expired_""
select select ""excluded__location_""
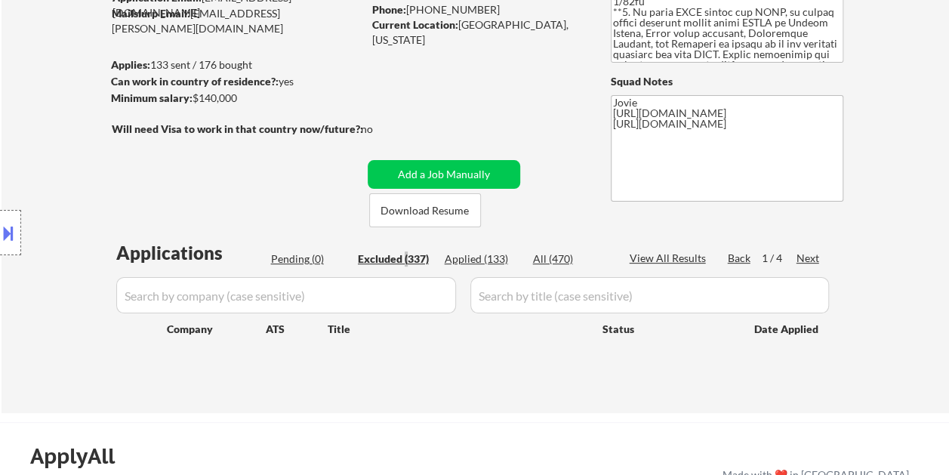
select select ""excluded__bad_match_""
select select ""excluded__expired_""
select select ""excluded__bad_match_""
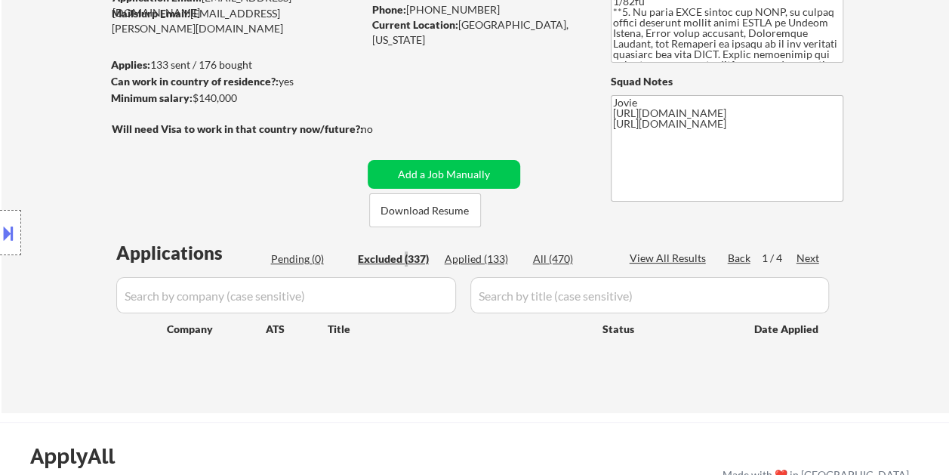
select select ""excluded__expired_""
select select ""excluded""
select select ""excluded__bad_match_""
select select ""excluded__salary_""
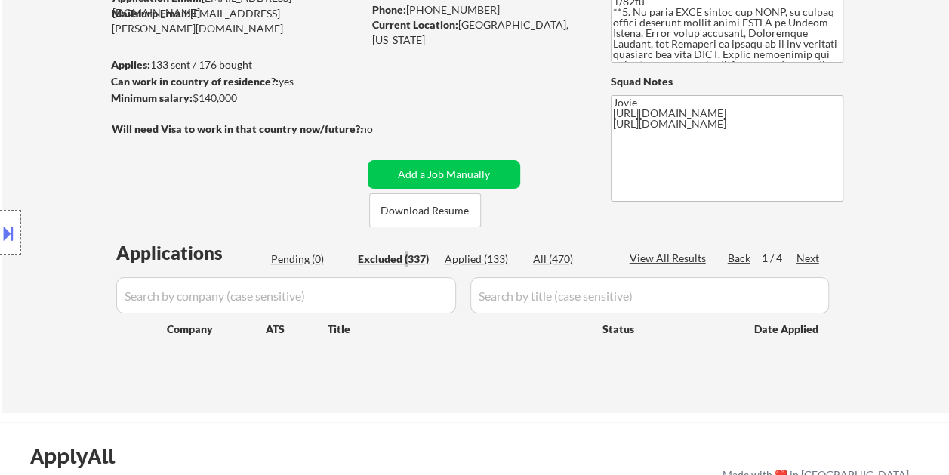
select select ""excluded__location_""
select select ""excluded__expired_""
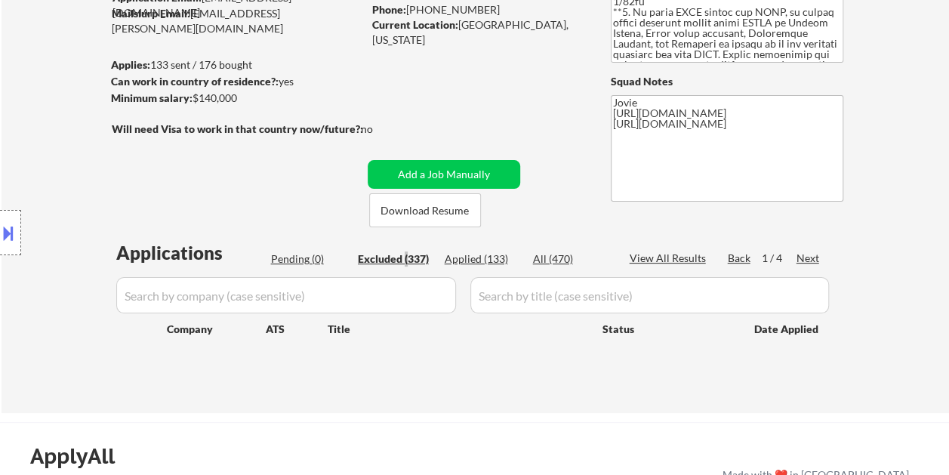
select select ""excluded__expired_""
select select ""excluded__salary_""
select select ""excluded__bad_match_""
select select ""excluded__expired_""
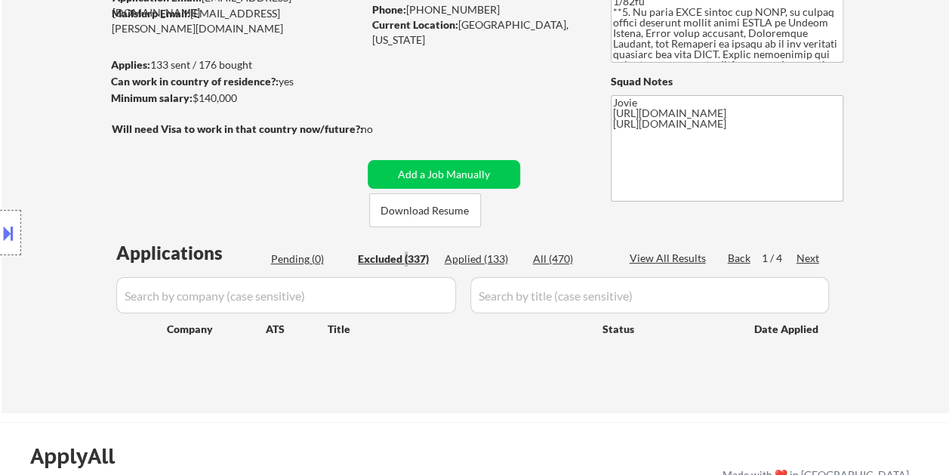
select select ""excluded__bad_match_""
select select ""excluded__other_""
select select ""excluded__location_""
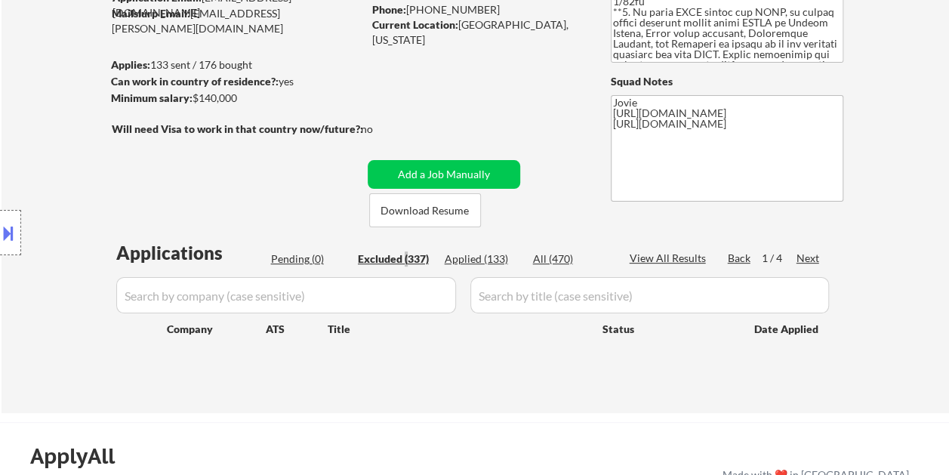
select select ""excluded__expired_""
select select ""excluded__bad_match_""
select select ""excluded__expired_""
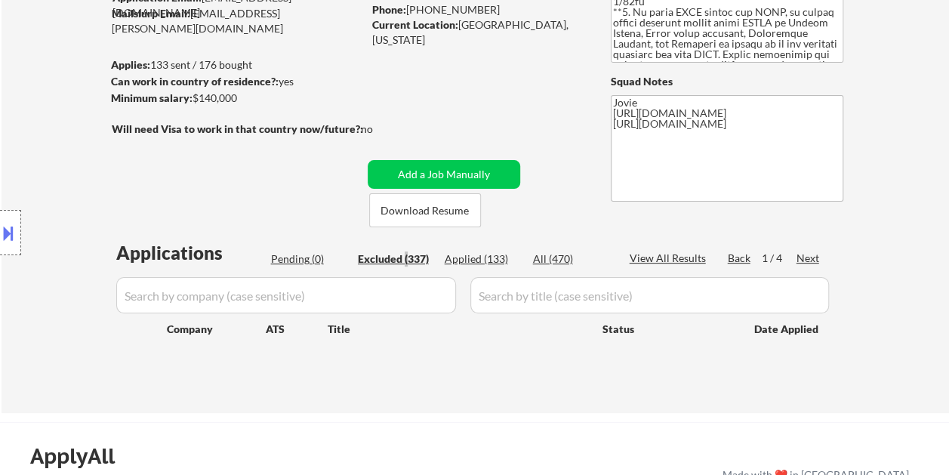
select select ""excluded__bad_match_""
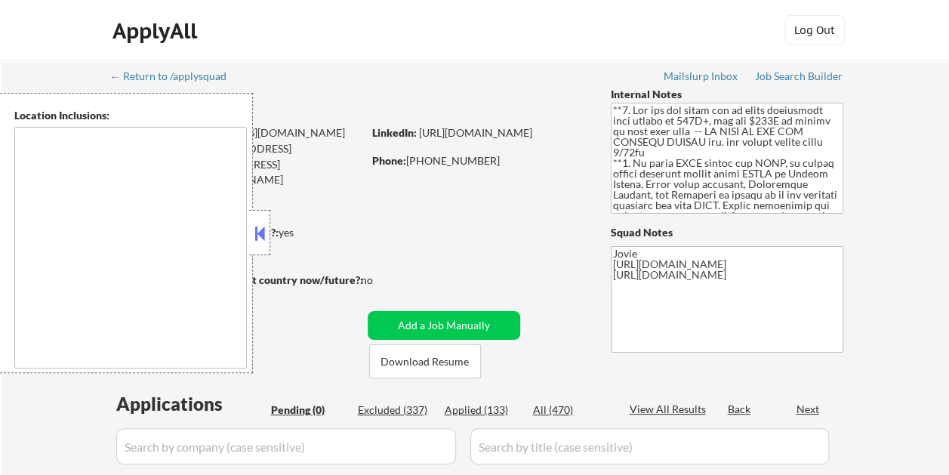
type textarea "country:[GEOGRAPHIC_DATA]"
click at [253, 231] on button at bounding box center [259, 233] width 17 height 23
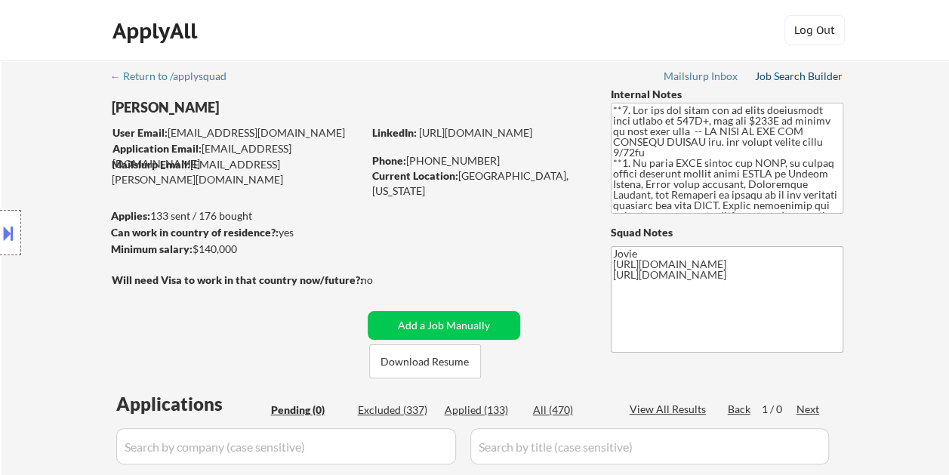
click at [784, 74] on div "Job Search Builder" at bounding box center [799, 76] width 88 height 11
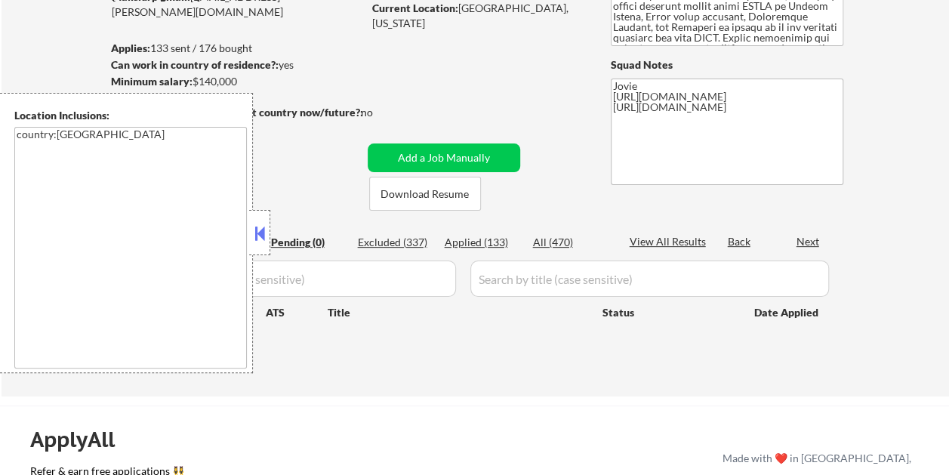
scroll to position [226, 0]
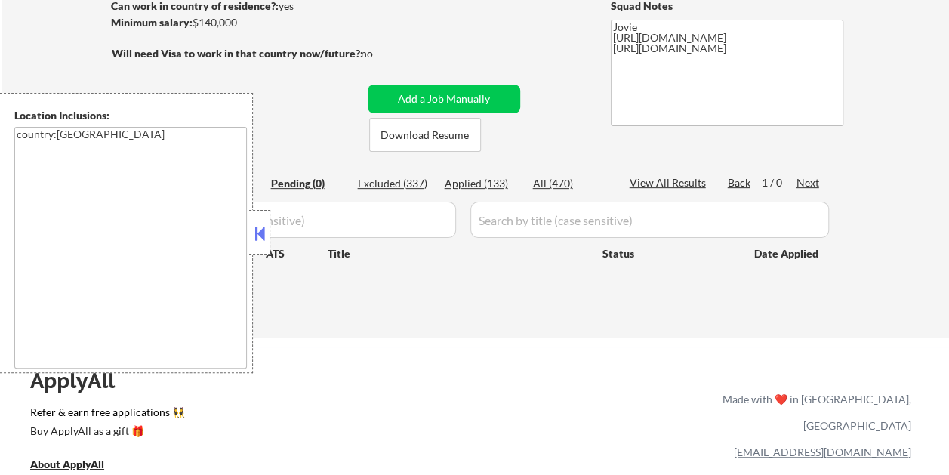
click at [259, 236] on button at bounding box center [259, 233] width 17 height 23
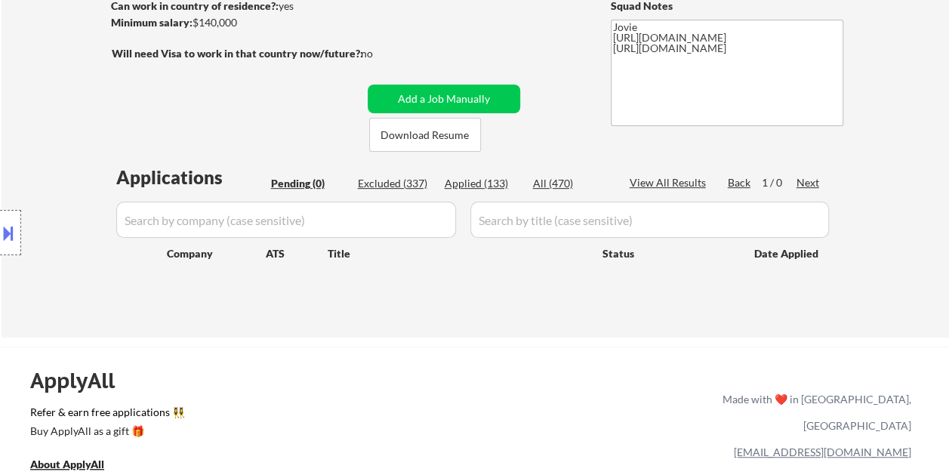
click at [375, 178] on div "Excluded (337)" at bounding box center [395, 183] width 75 height 15
select select ""excluded__bad_match_""
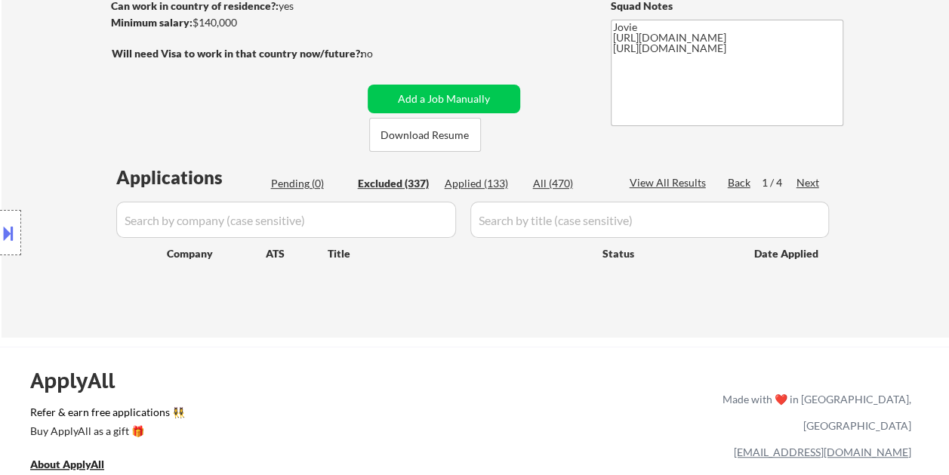
select select ""excluded__location_""
select select ""excluded__bad_match_""
select select ""excluded__expired_""
select select ""excluded__bad_match_""
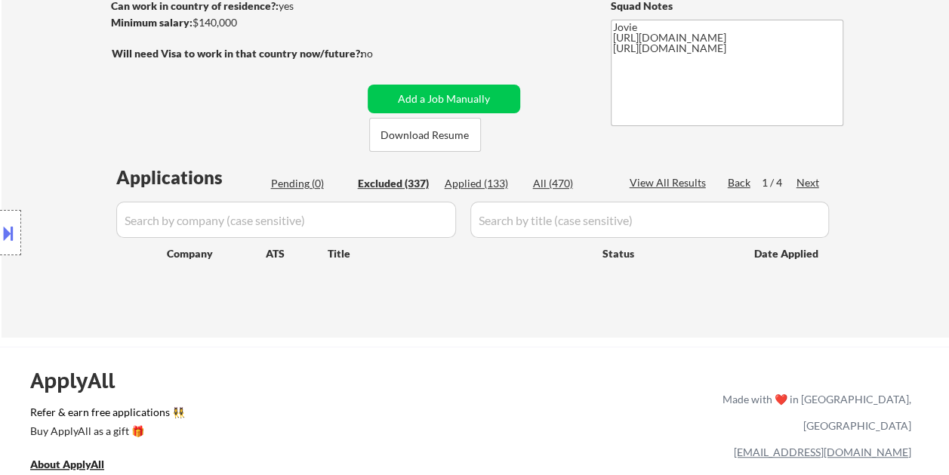
select select ""excluded__bad_match_""
select select ""excluded__expired_""
select select ""excluded""
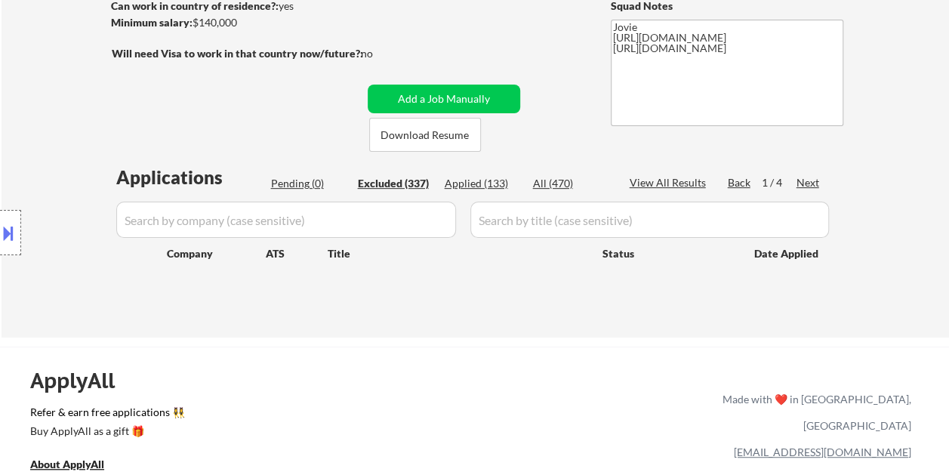
select select ""excluded__expired_""
select select ""excluded__bad_match_""
select select ""excluded""
select select ""excluded__bad_match_""
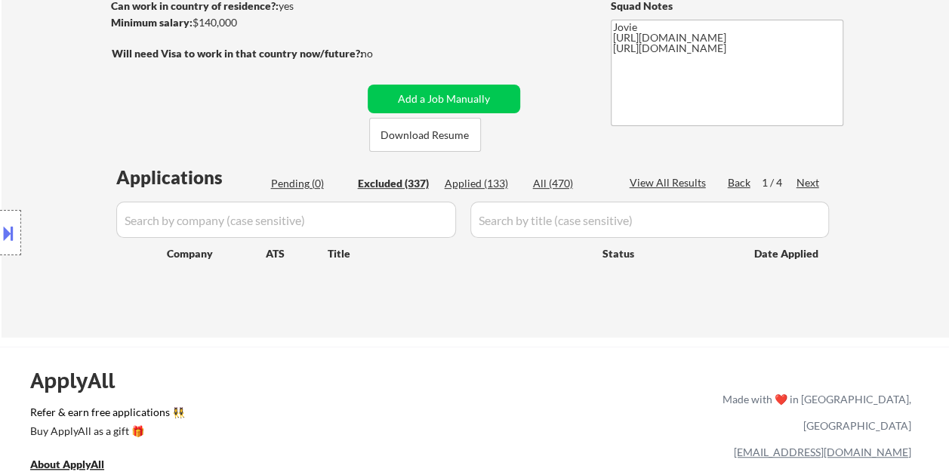
select select ""excluded__expired_""
select select ""excluded__bad_match_""
select select ""excluded__salary_""
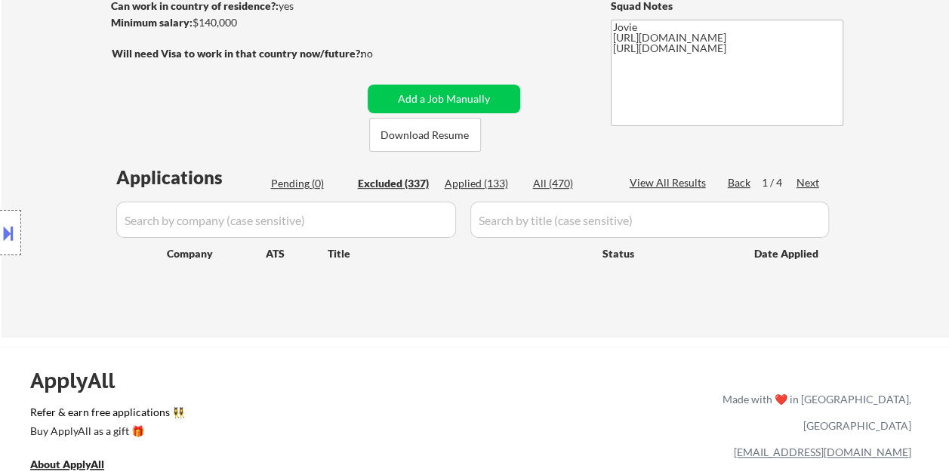
select select ""excluded__bad_match_""
select select ""excluded__expired_""
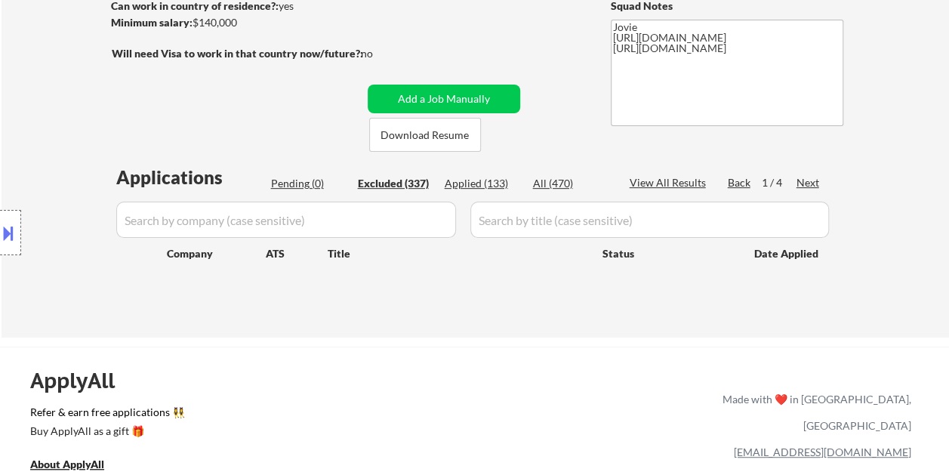
select select ""excluded__bad_match_""
select select ""excluded__expired_""
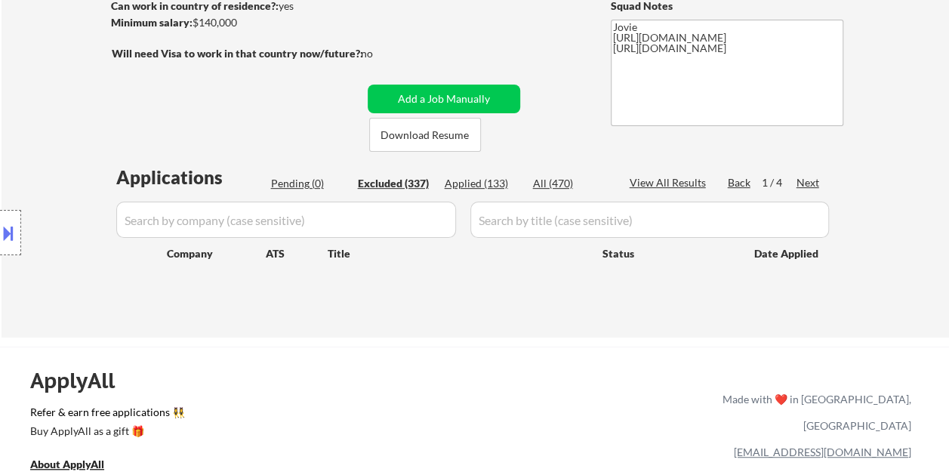
select select ""excluded__bad_match_""
select select ""excluded__expired_""
select select ""excluded__bad_match_""
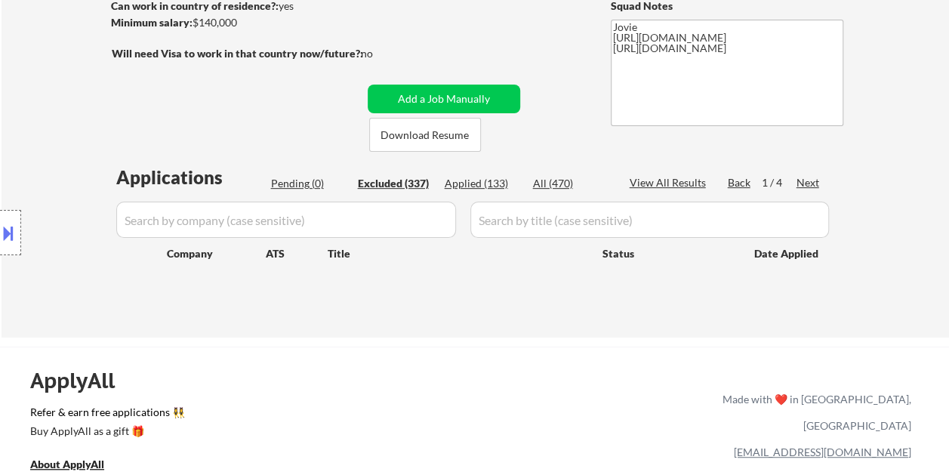
select select ""excluded__bad_match_""
select select ""excluded__location_""
select select ""excluded__expired_""
select select ""excluded__bad_match_""
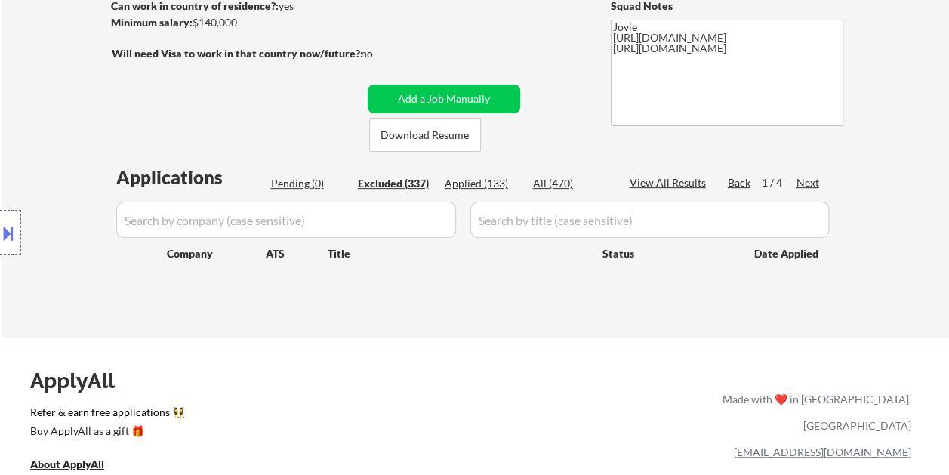
select select ""excluded__bad_match_""
select select ""excluded__expired_""
select select ""excluded__other_""
select select ""excluded__bad_match_""
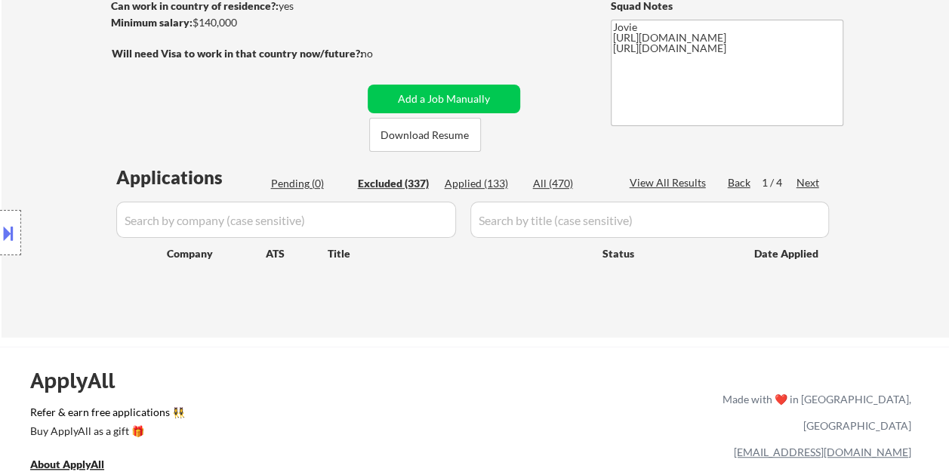
select select ""excluded__bad_match_""
select select ""excluded""
select select ""excluded__bad_match_""
select select ""excluded__expired_""
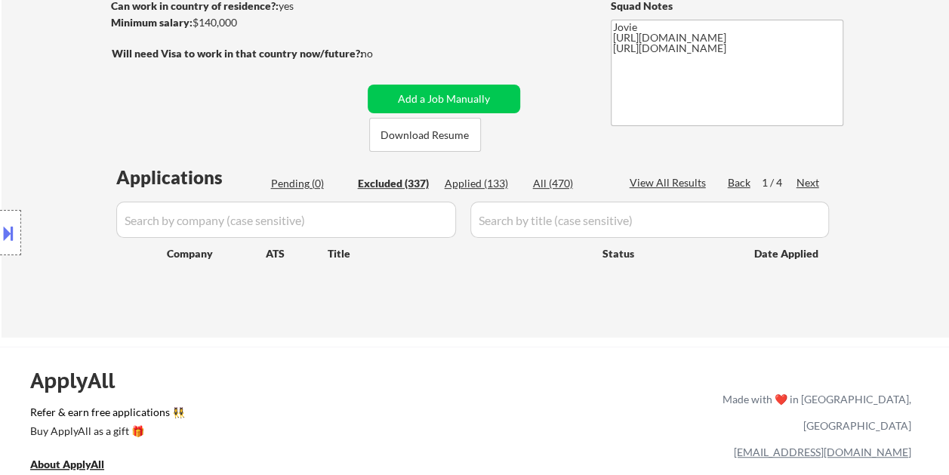
select select ""excluded__bad_match_""
select select ""excluded__expired_""
select select ""excluded__bad_match_""
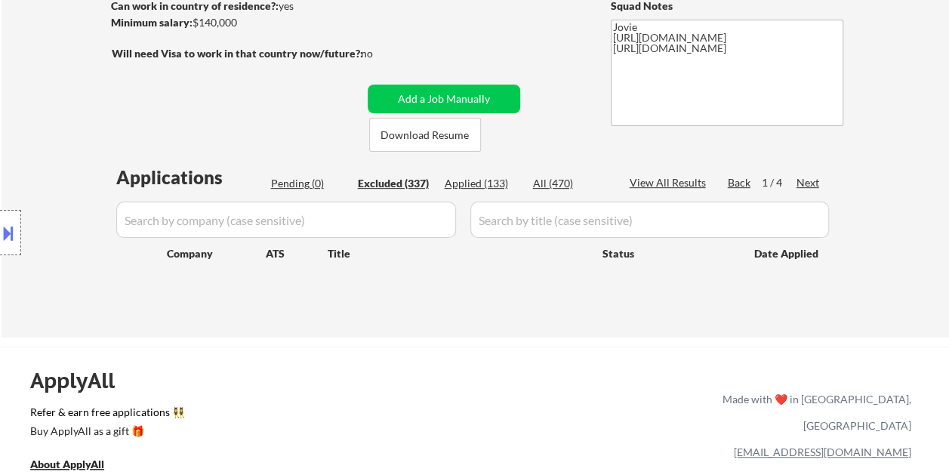
select select ""excluded__expired_""
select select ""excluded__bad_match_""
select select ""excluded__salary_""
select select ""excluded__bad_match_""
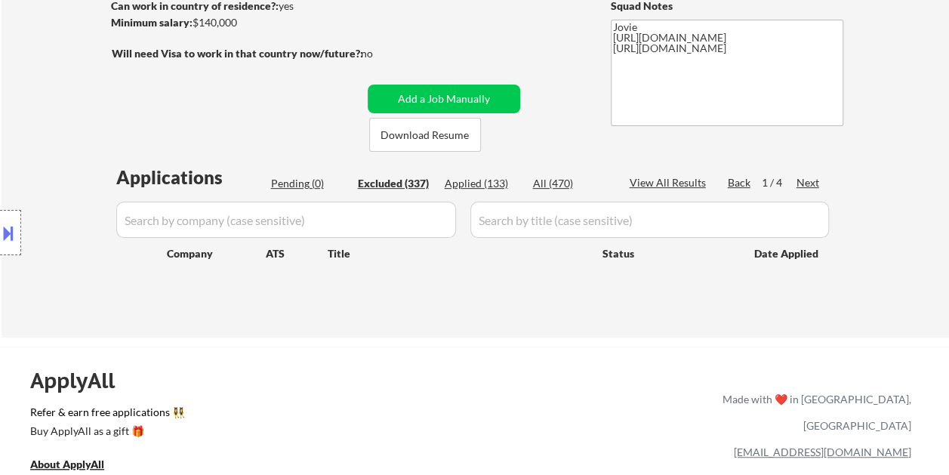
select select ""excluded__salary_""
select select ""excluded__bad_match_""
select select ""excluded__expired_""
select select ""excluded__location_""
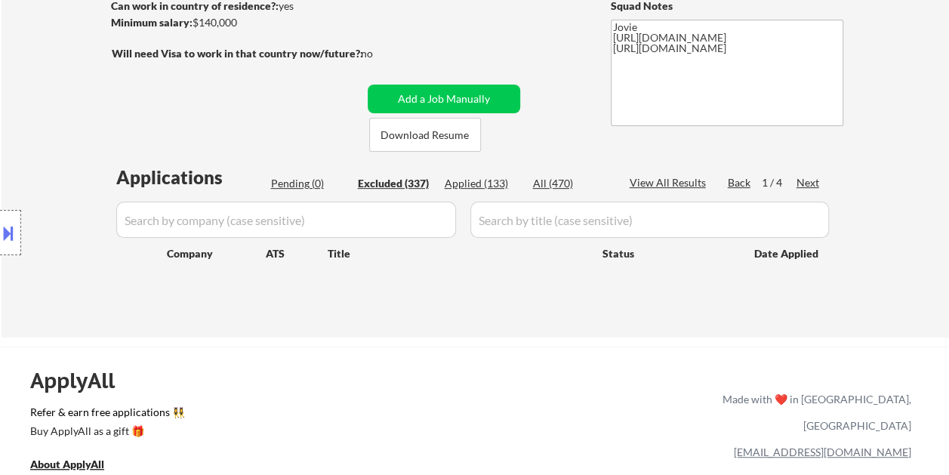
select select ""excluded__bad_match_""
select select ""excluded__expired_""
select select ""excluded__bad_match_""
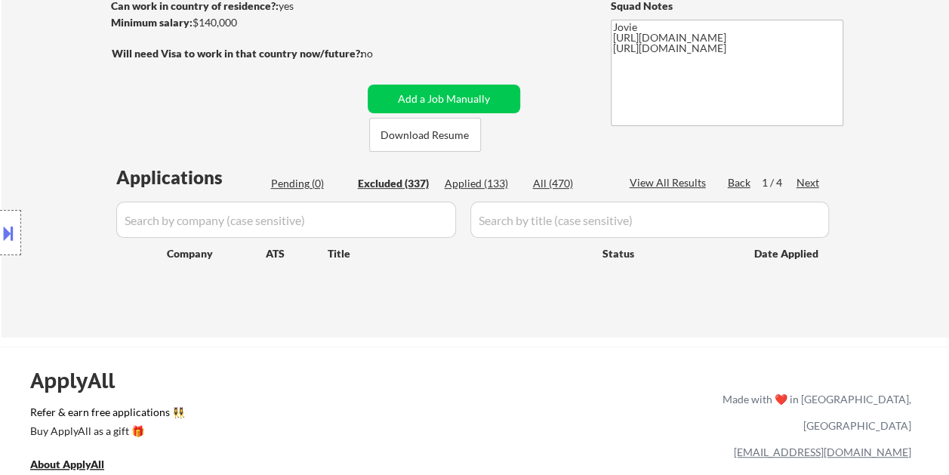
select select ""excluded__expired_""
select select ""excluded""
select select ""excluded__bad_match_""
select select ""excluded__salary_""
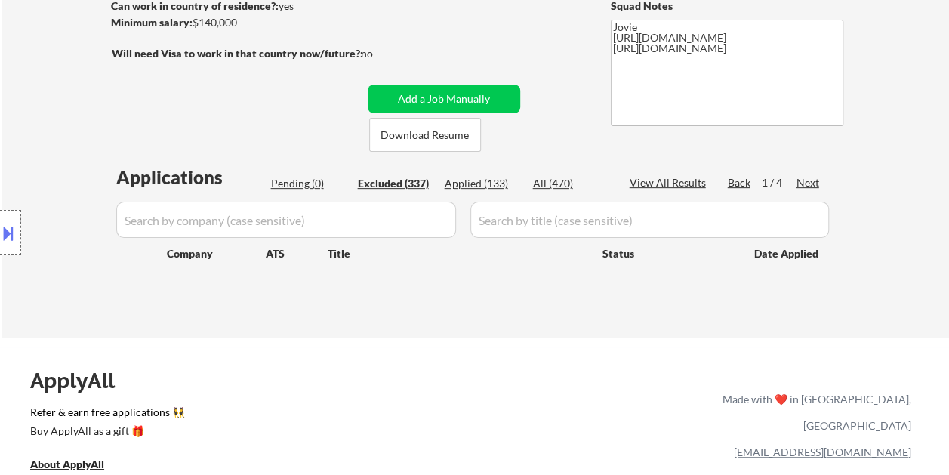
select select ""excluded__location_""
select select ""excluded__expired_""
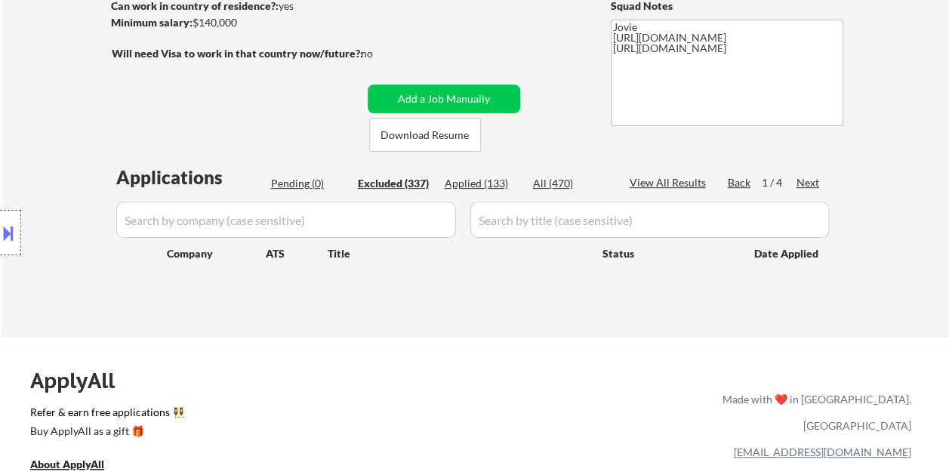
select select ""excluded__expired_""
select select ""excluded__salary_""
select select ""excluded__bad_match_""
select select ""excluded__expired_""
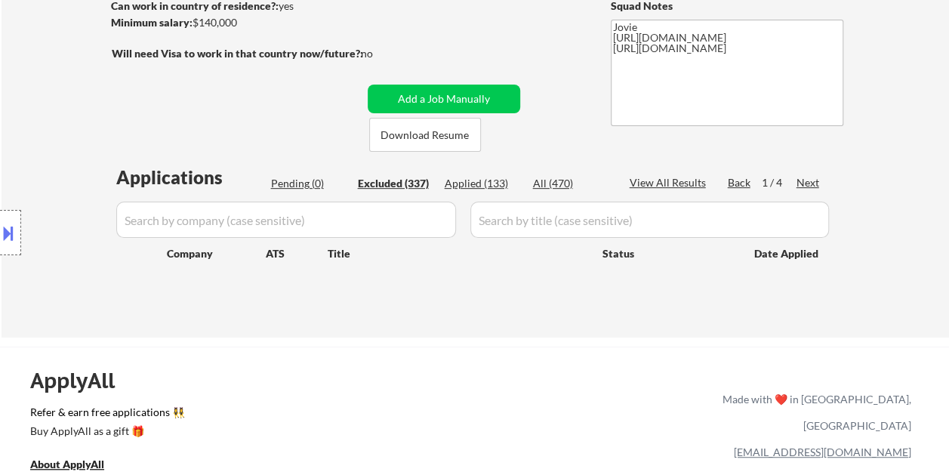
select select ""excluded__bad_match_""
select select ""excluded__other_""
select select ""excluded__location_""
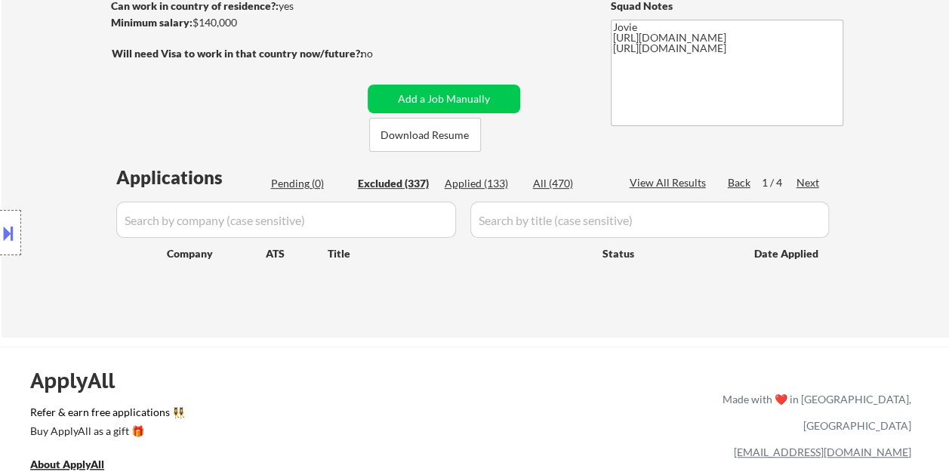
select select ""excluded__expired_""
select select ""excluded__bad_match_""
select select ""excluded__expired_""
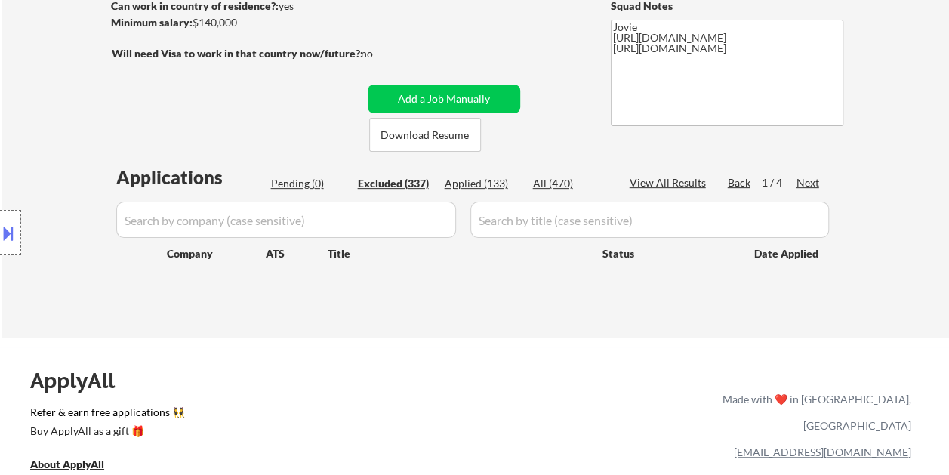
select select ""excluded__bad_match_""
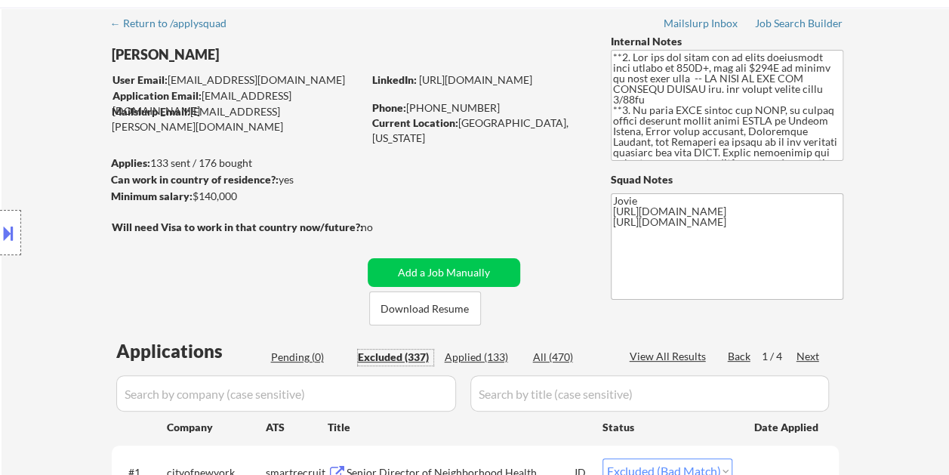
scroll to position [75, 0]
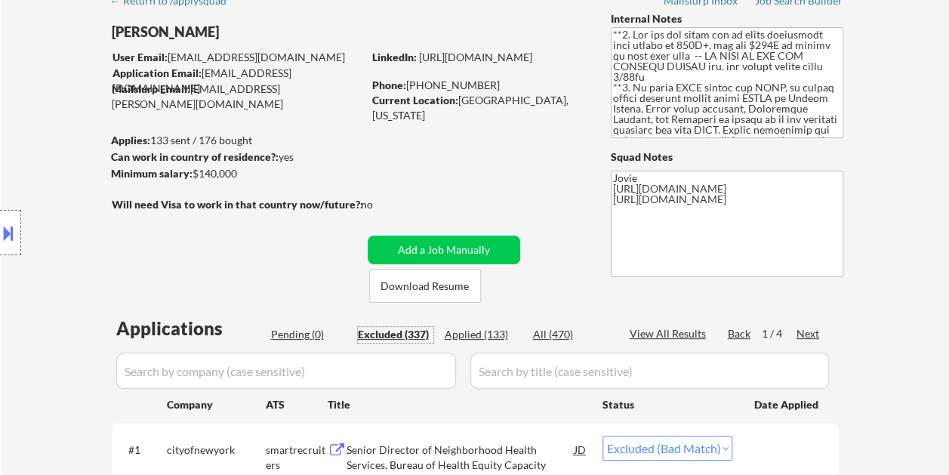
click at [472, 336] on div "Applied (133)" at bounding box center [482, 334] width 75 height 15
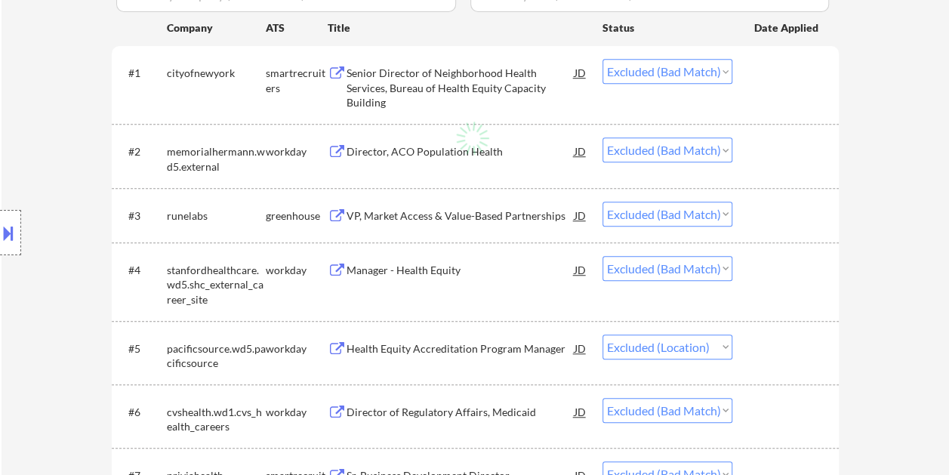
scroll to position [453, 0]
select select ""applied""
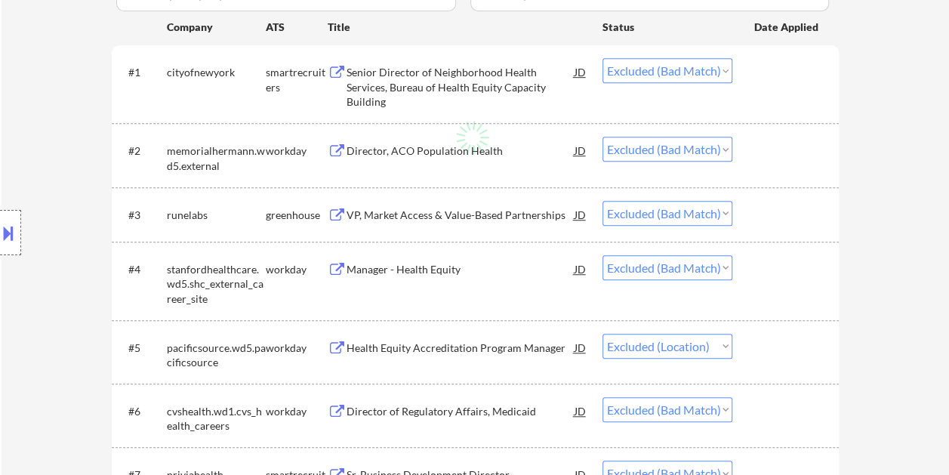
select select ""applied""
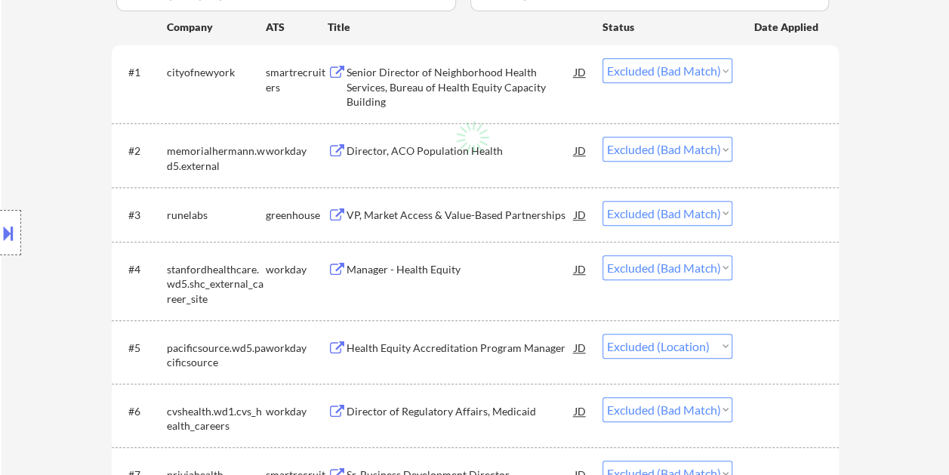
select select ""applied""
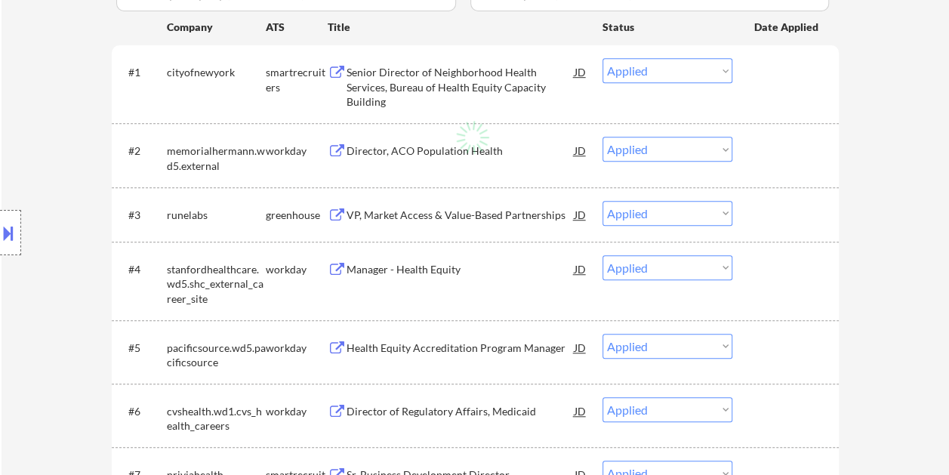
select select ""applied""
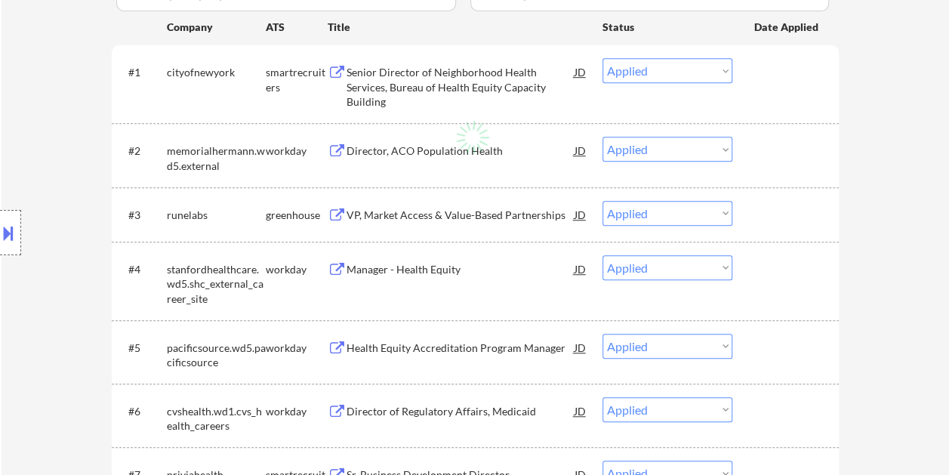
select select ""applied""
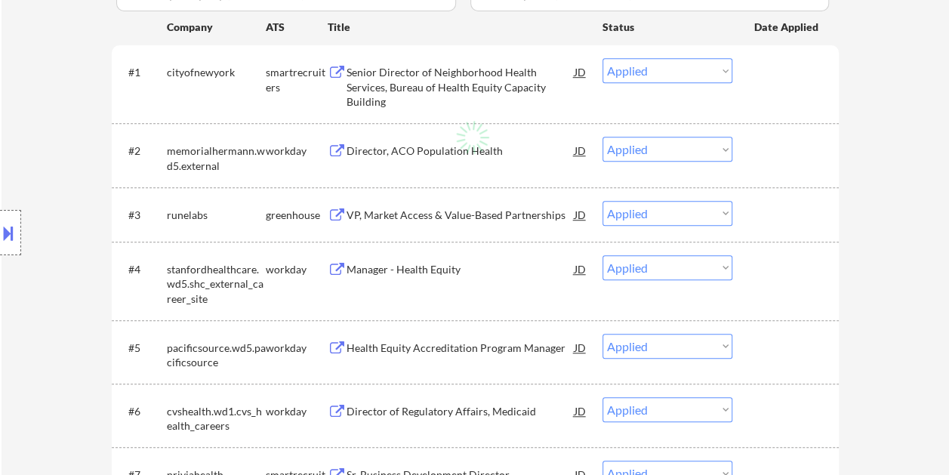
select select ""applied""
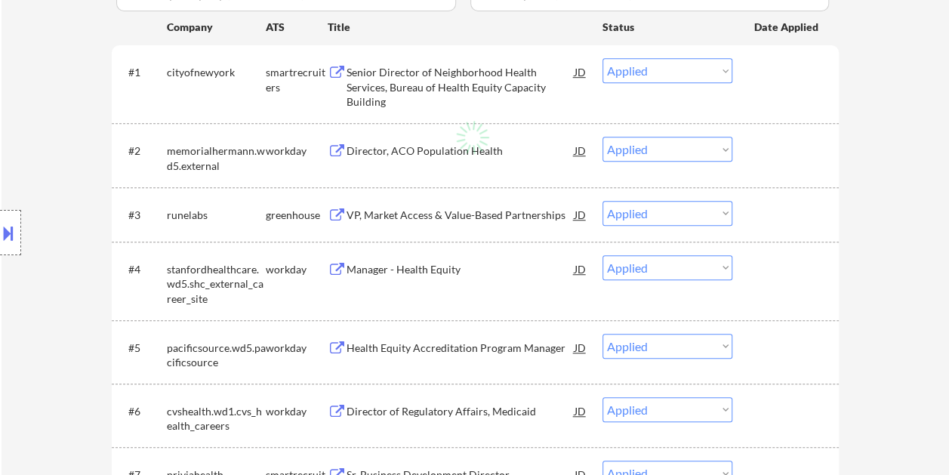
select select ""applied""
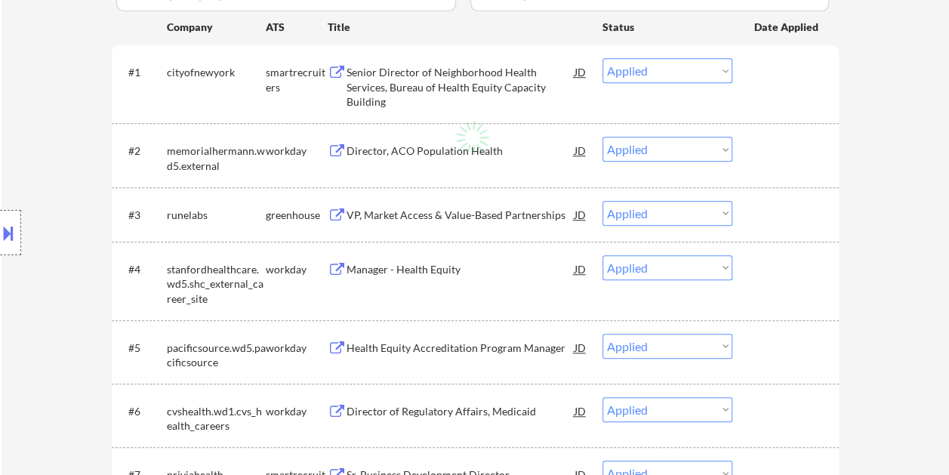
select select ""applied""
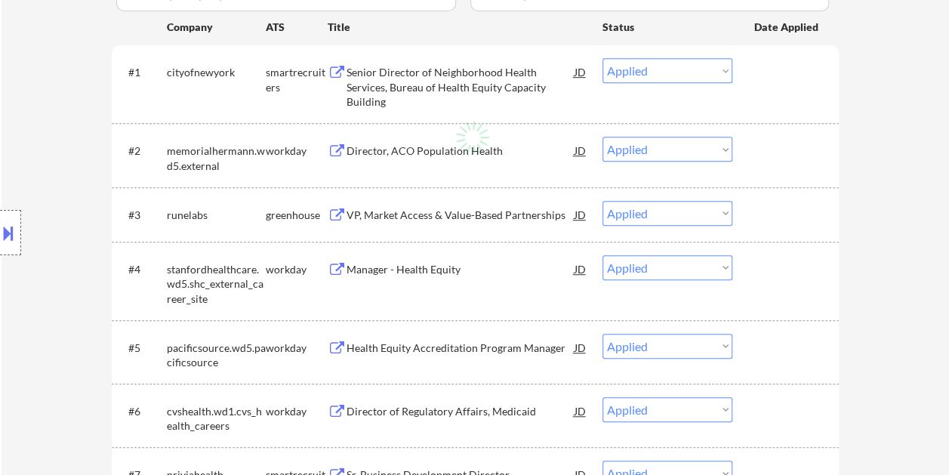
select select ""applied""
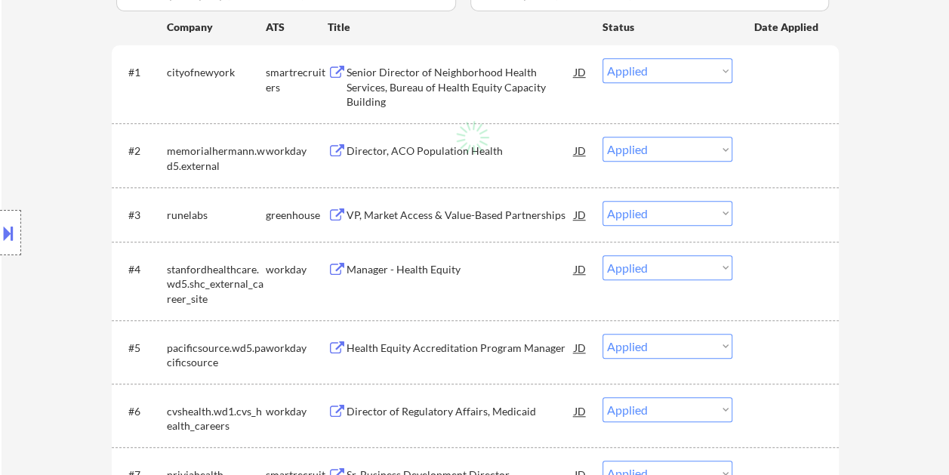
select select ""applied""
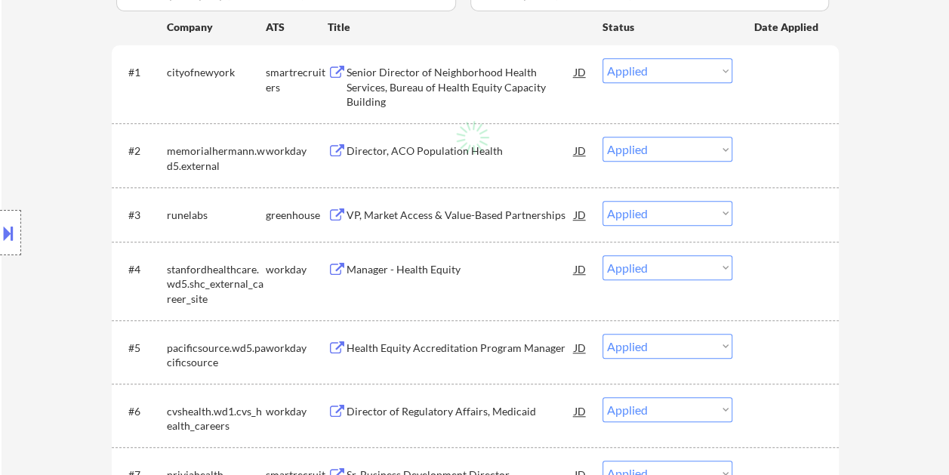
select select ""applied""
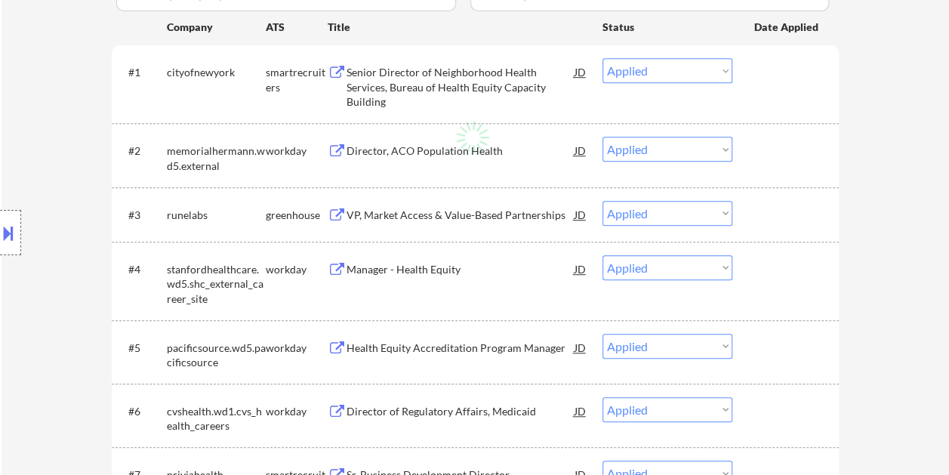
select select ""applied""
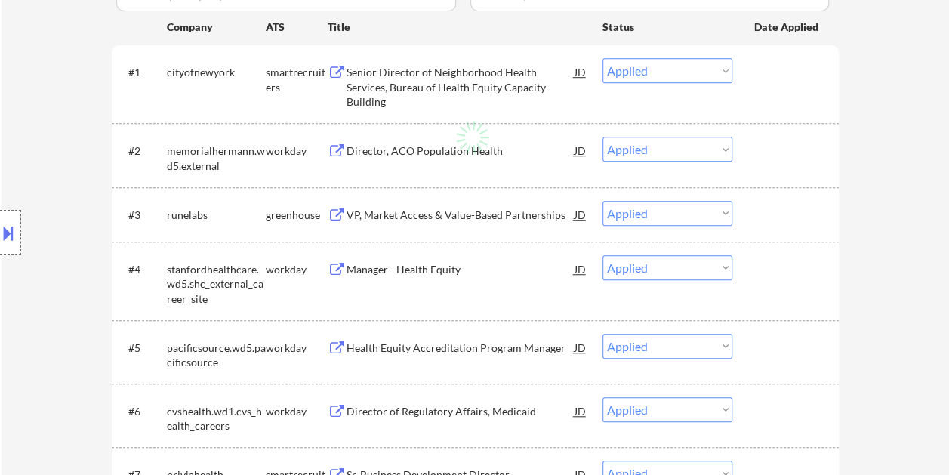
select select ""applied""
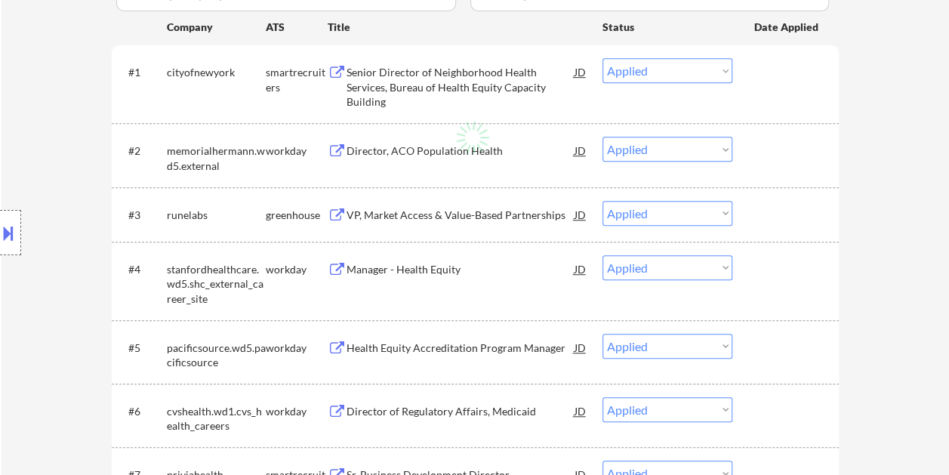
select select ""applied""
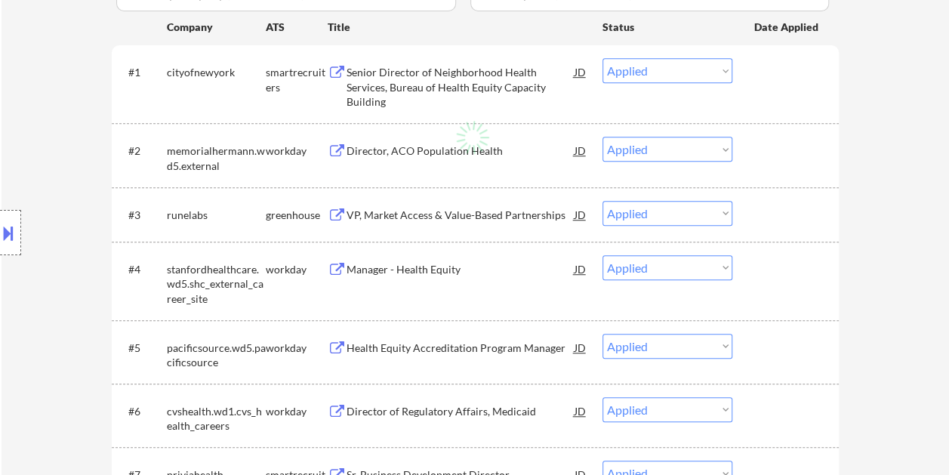
select select ""applied""
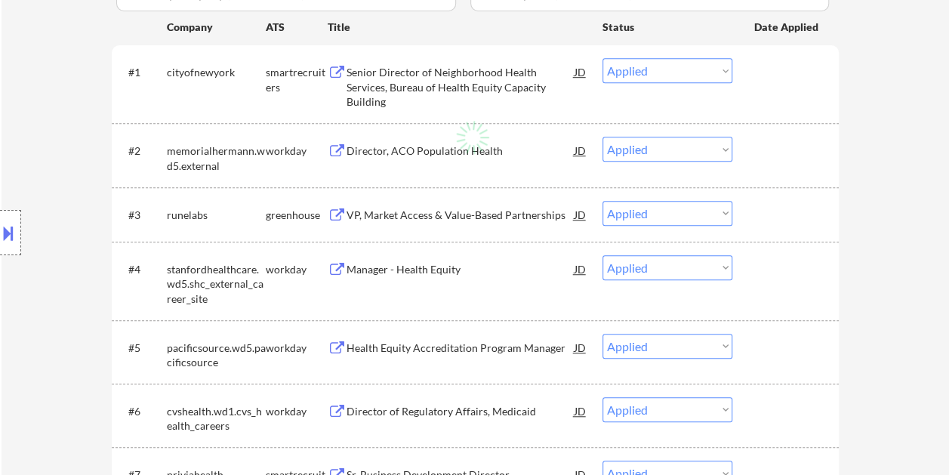
select select ""applied""
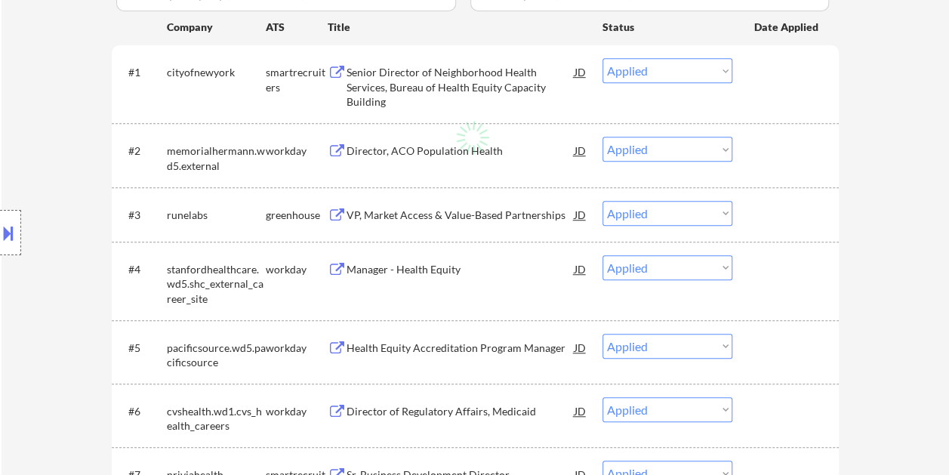
select select ""applied""
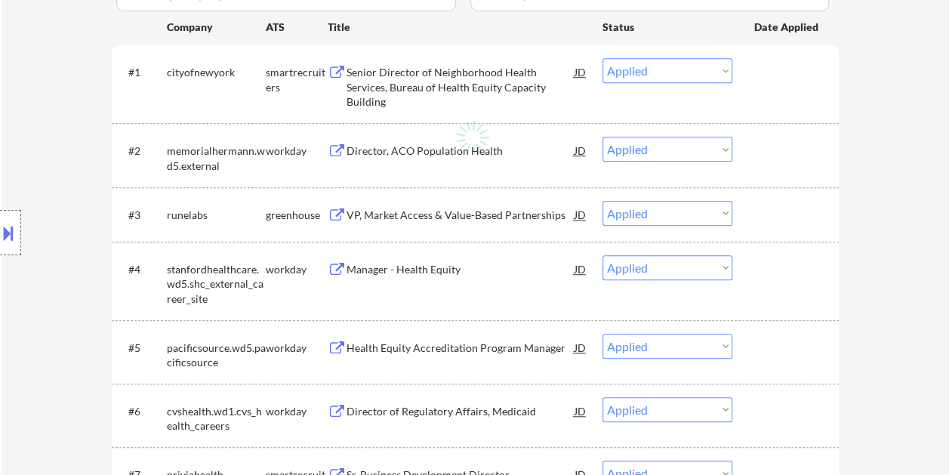
select select ""applied""
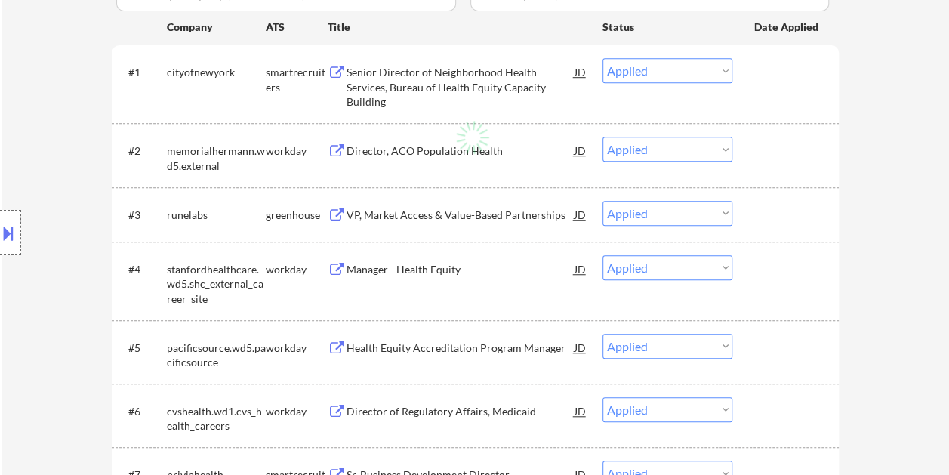
select select ""applied""
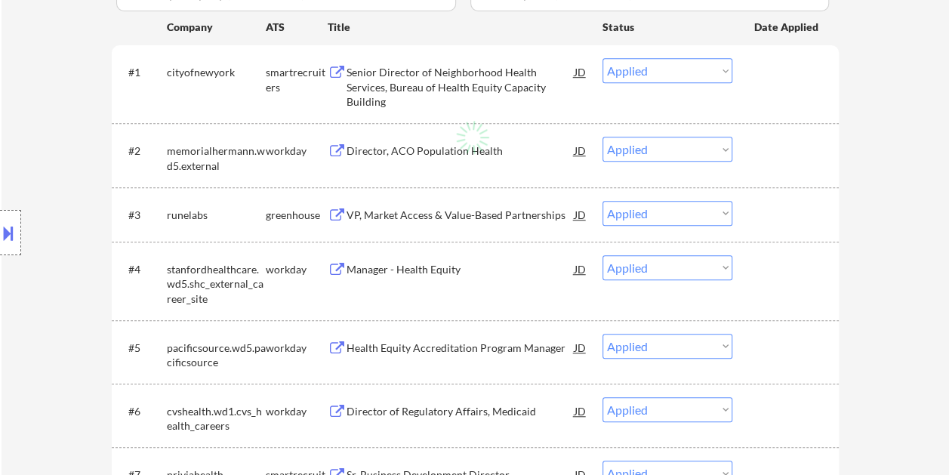
select select ""applied""
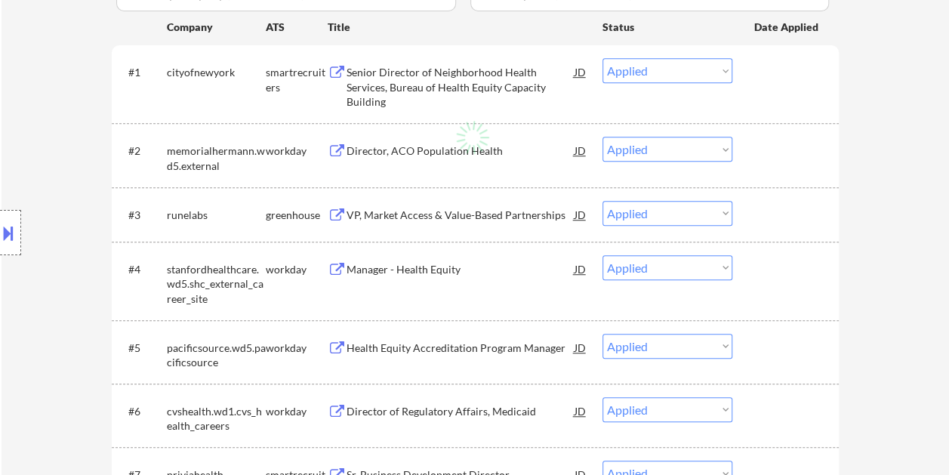
select select ""applied""
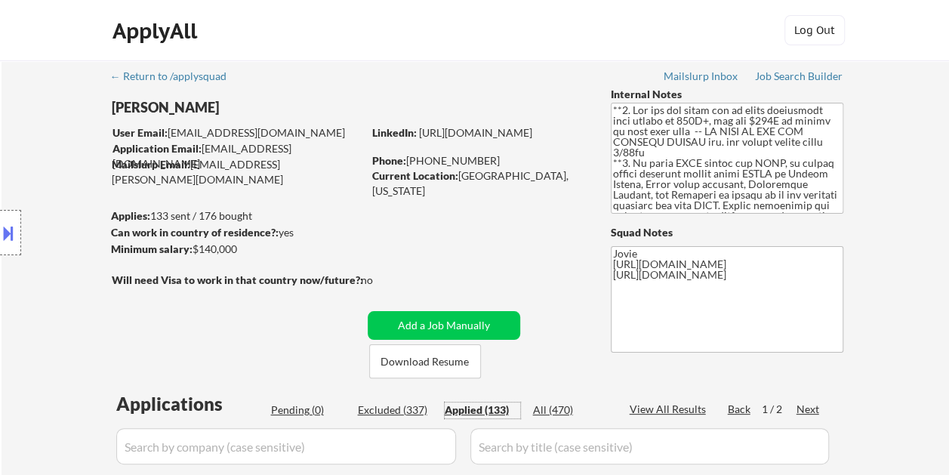
scroll to position [75, 0]
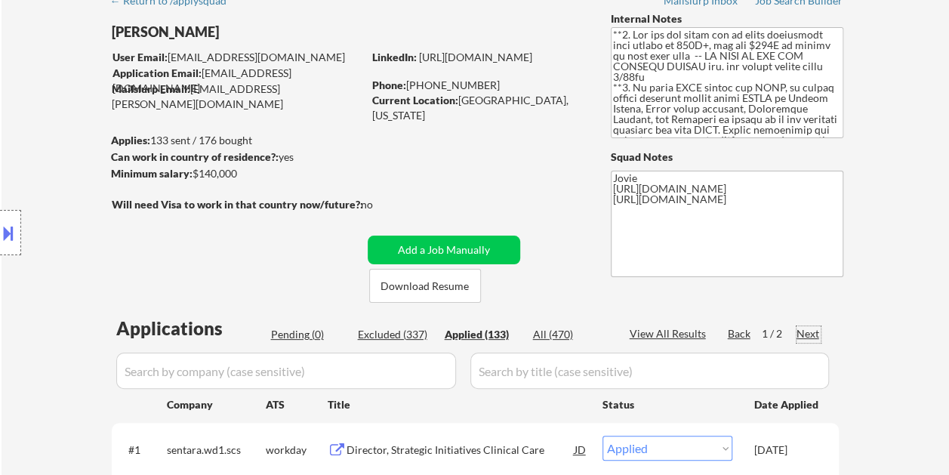
drag, startPoint x: 809, startPoint y: 334, endPoint x: 783, endPoint y: 331, distance: 26.5
click at [808, 334] on div "Next" at bounding box center [808, 333] width 24 height 15
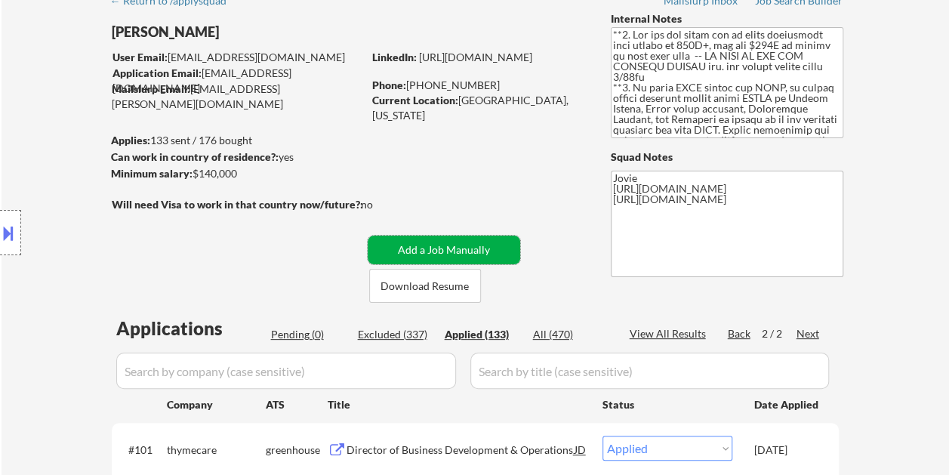
click at [419, 249] on button "Add a Job Manually" at bounding box center [444, 250] width 152 height 29
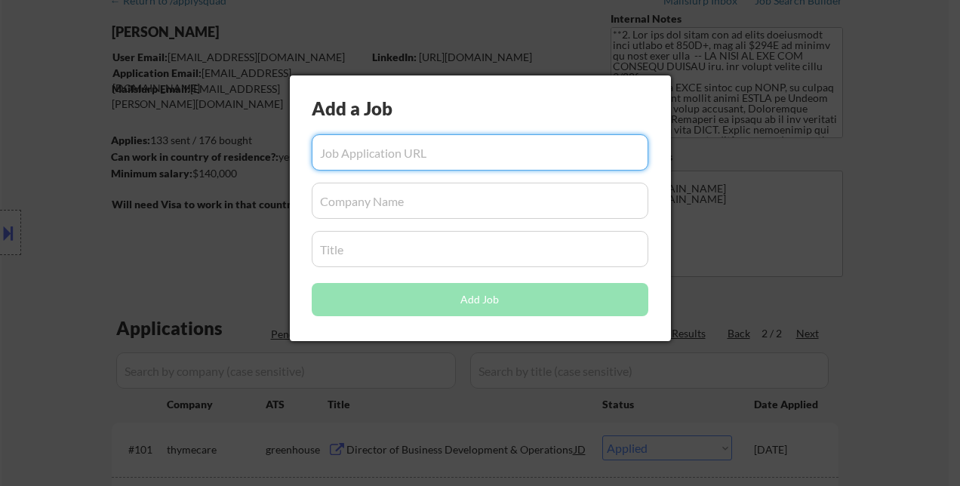
click at [381, 149] on input "input" at bounding box center [480, 152] width 337 height 36
paste input "https://www.simplyhired.com/job/IA6XZ6fS9L9B-JQeXzSVci5_bLYHulcygZeX2BzPlOKWhjf…"
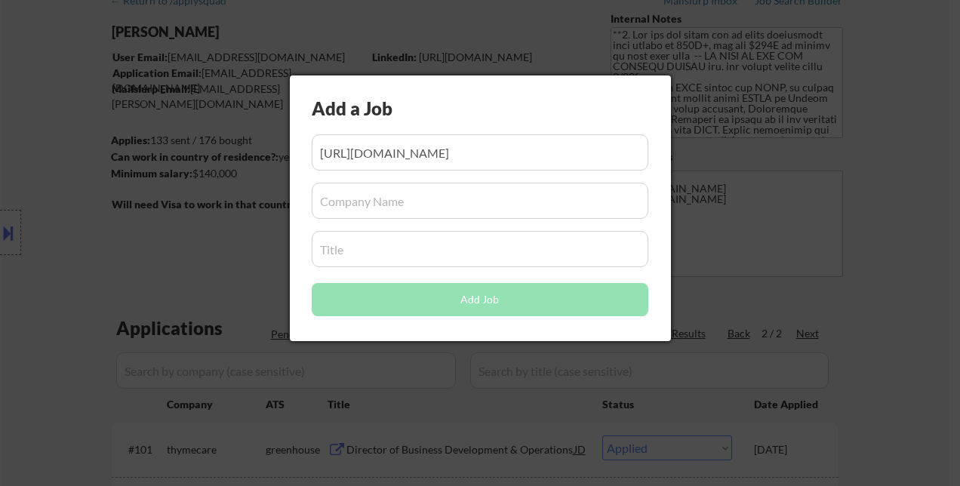
click at [418, 102] on div "Add a Job" at bounding box center [454, 109] width 285 height 26
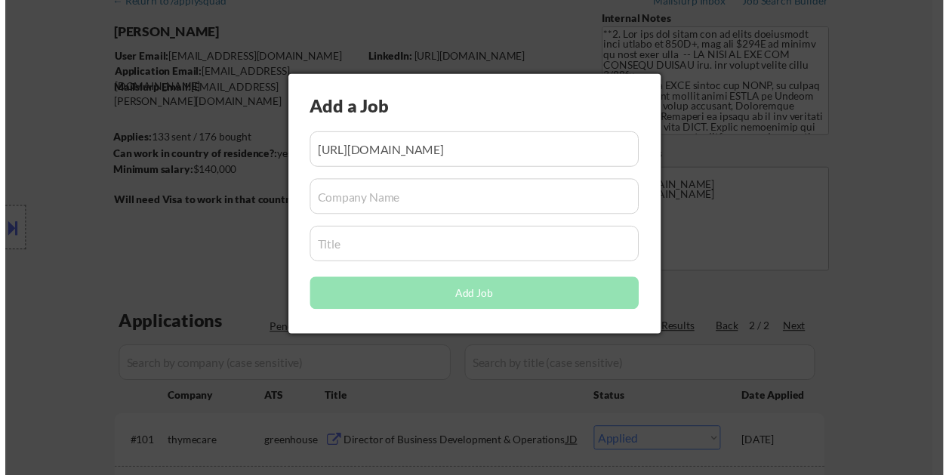
scroll to position [0, 0]
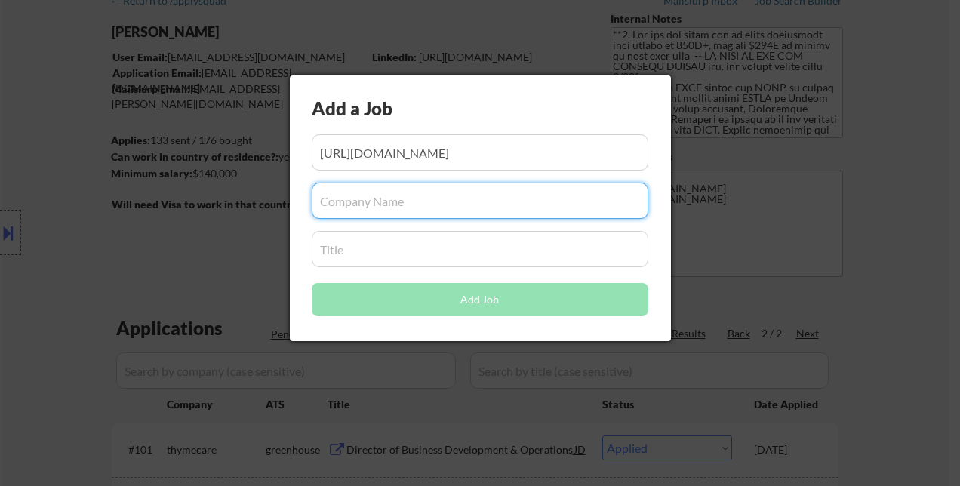
click at [389, 205] on input "input" at bounding box center [480, 201] width 337 height 36
click at [432, 204] on input "input" at bounding box center [480, 201] width 337 height 36
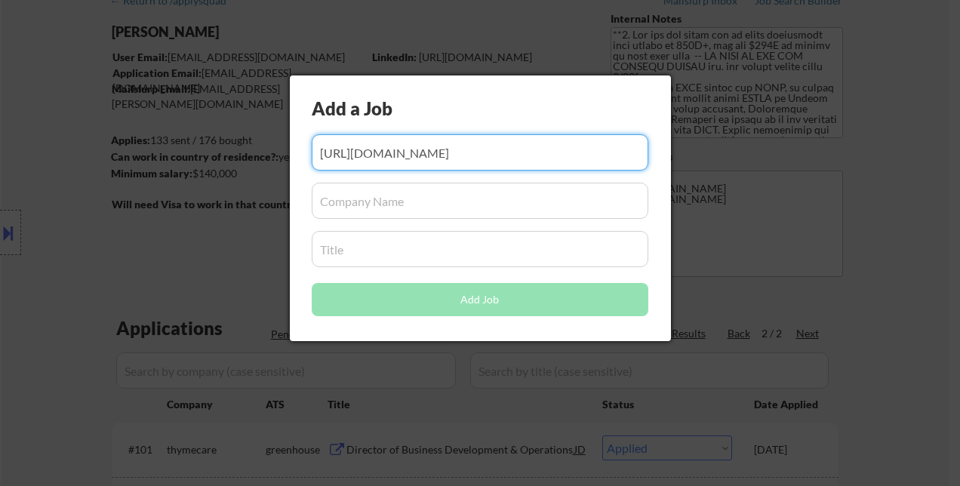
click at [437, 146] on input "input" at bounding box center [480, 152] width 337 height 36
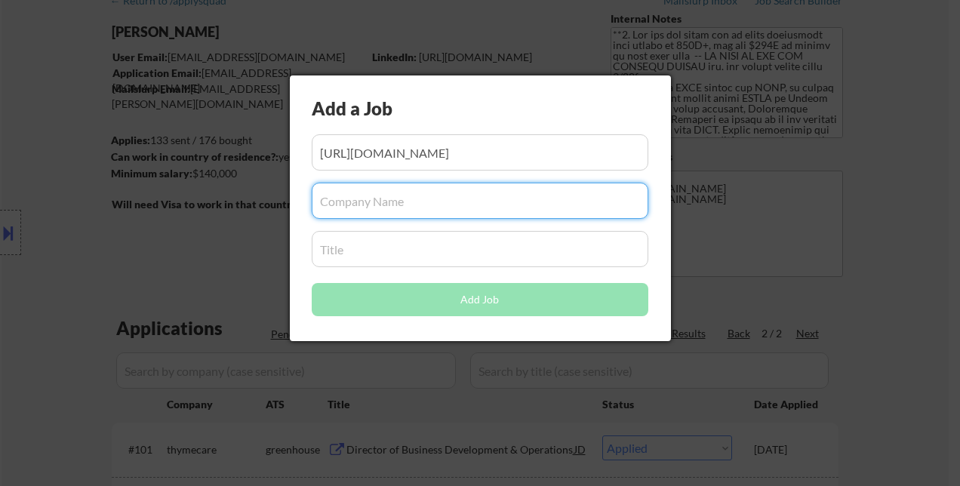
click at [441, 200] on input "input" at bounding box center [480, 201] width 337 height 36
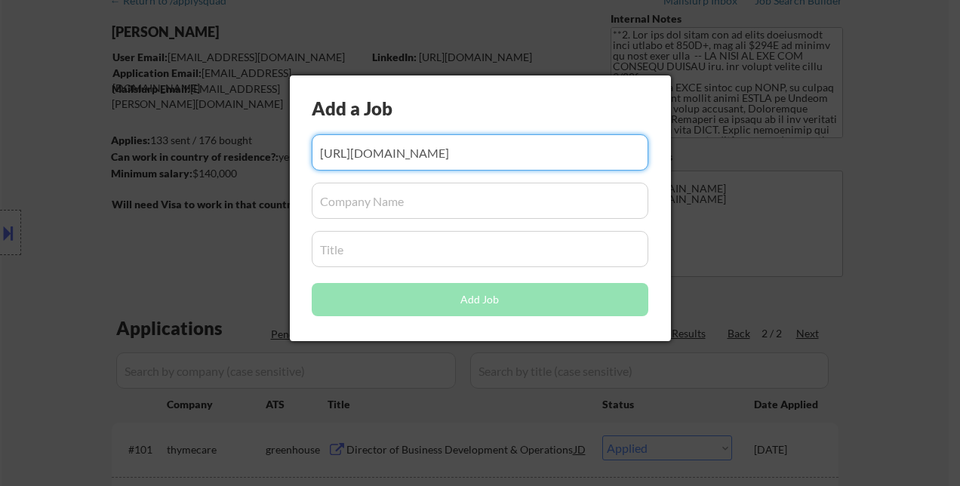
click at [436, 141] on input "input" at bounding box center [480, 152] width 337 height 36
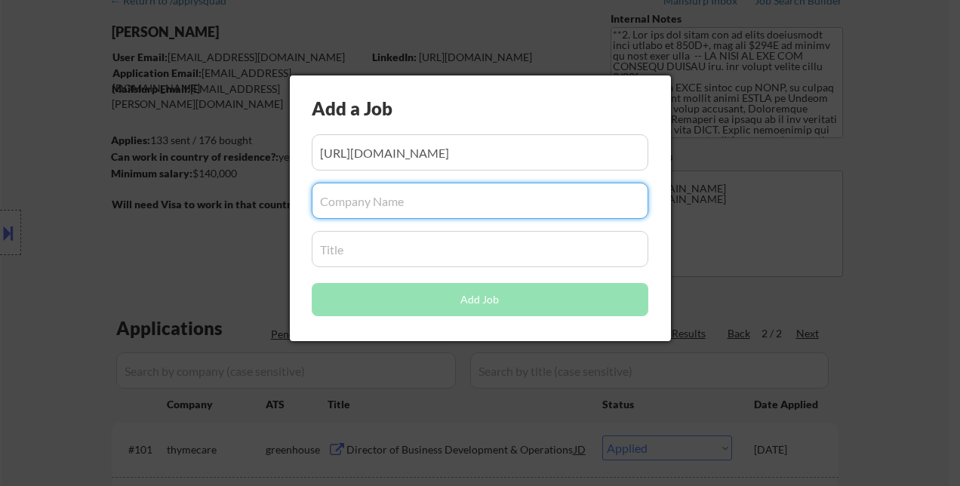
click at [444, 202] on input "input" at bounding box center [480, 201] width 337 height 36
click at [379, 203] on input "input" at bounding box center [480, 201] width 337 height 36
paste input "AmeriSave Mortgage Corp"
click at [427, 242] on input "input" at bounding box center [480, 249] width 337 height 36
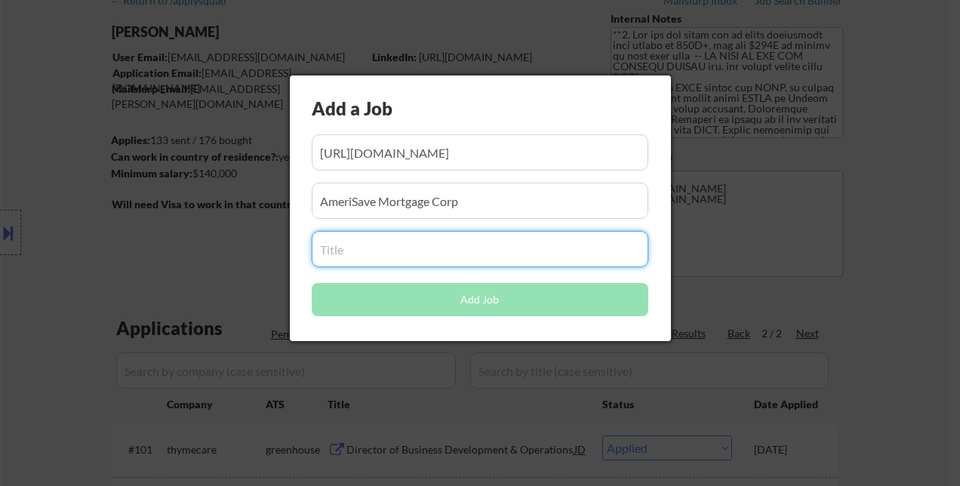
click at [367, 252] on input "input" at bounding box center [480, 249] width 337 height 36
paste input "Chief Operating Officer (COO)"
click at [492, 177] on div "Add a Job Add Job" at bounding box center [480, 208] width 381 height 266
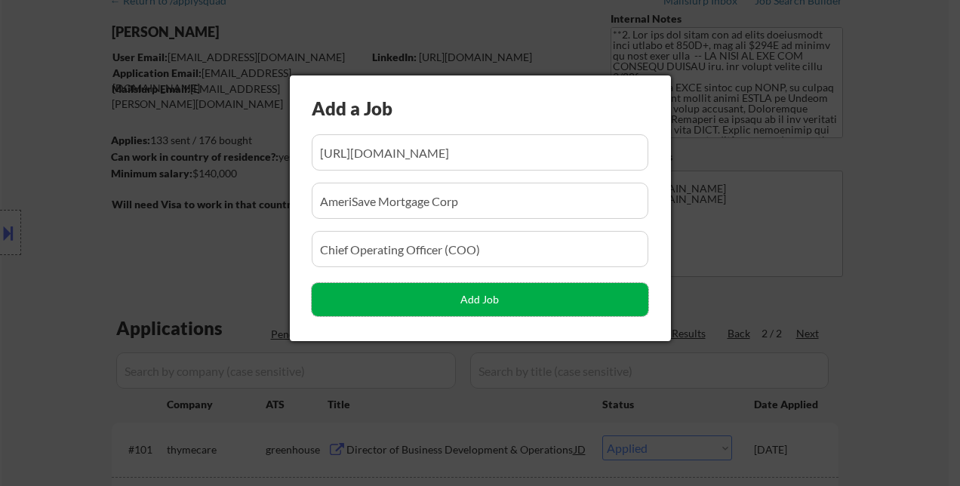
click at [504, 300] on button "Add Job" at bounding box center [480, 299] width 337 height 33
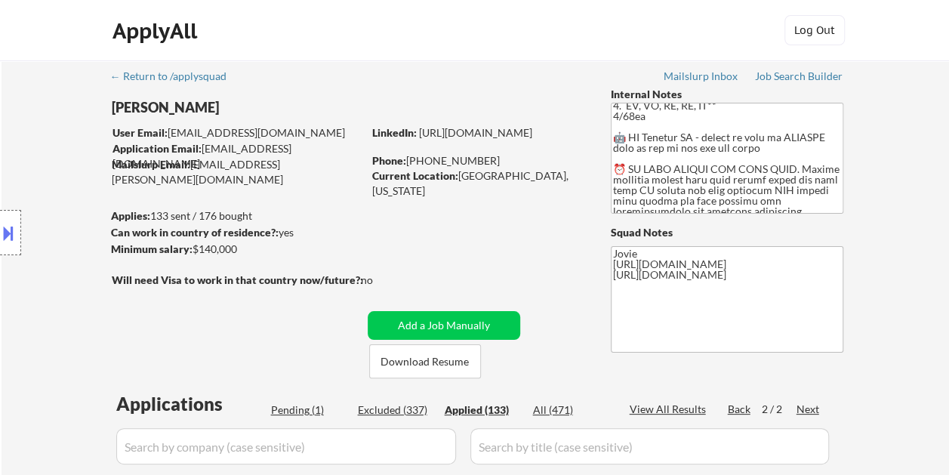
scroll to position [226, 0]
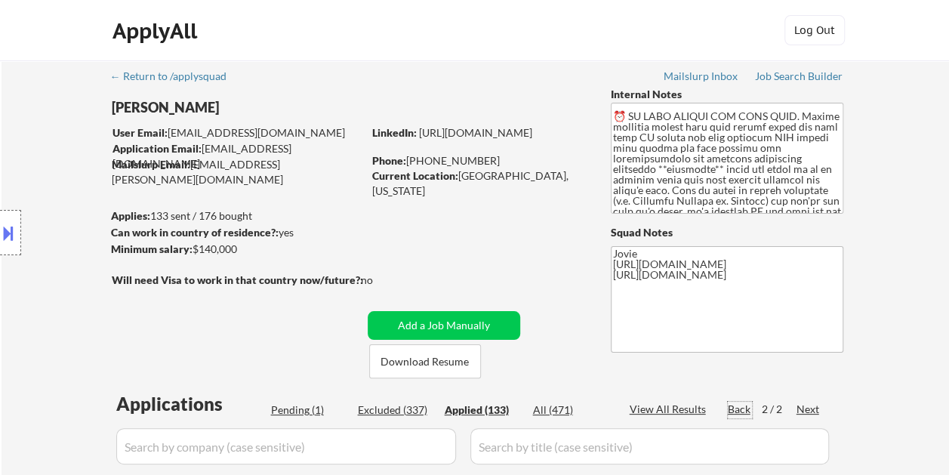
click at [744, 411] on div "Back" at bounding box center [740, 409] width 24 height 15
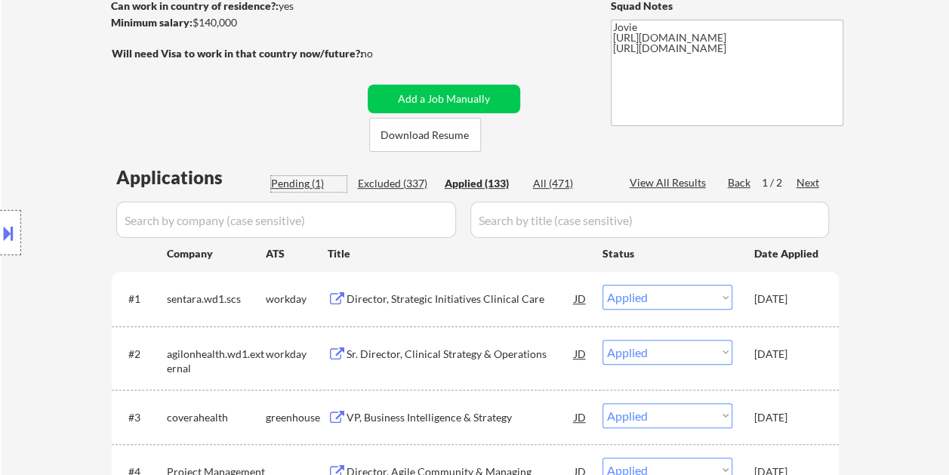
click at [295, 178] on div "Pending (1)" at bounding box center [308, 183] width 75 height 15
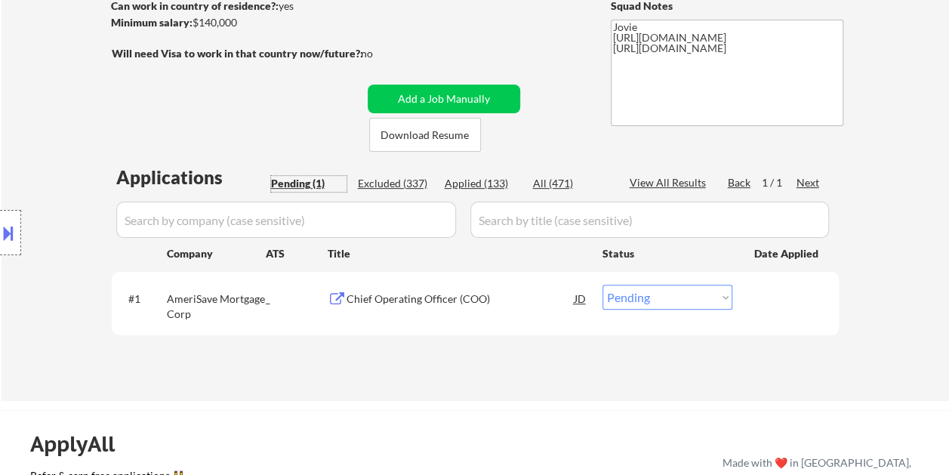
click at [403, 306] on div "Chief Operating Officer (COO)" at bounding box center [460, 298] width 228 height 27
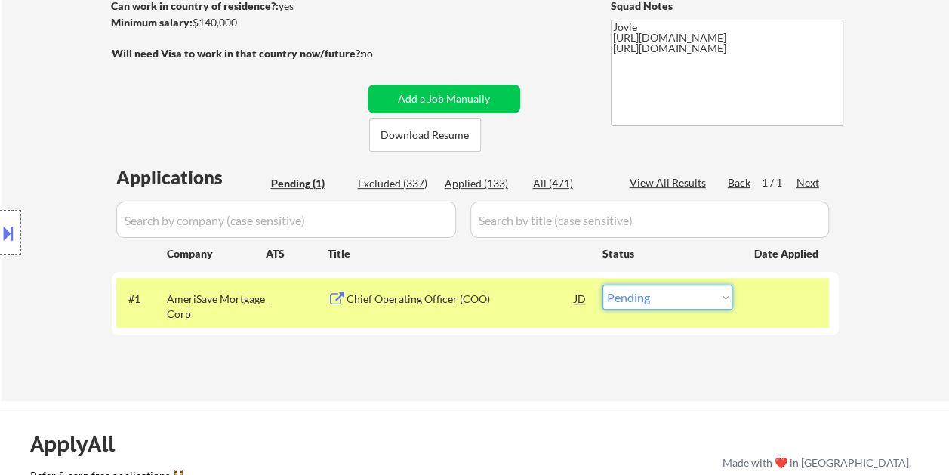
click at [682, 297] on select "Choose an option... Pending Applied Excluded (Questions) Excluded (Expired) Exc…" at bounding box center [667, 297] width 130 height 25
click at [602, 285] on select "Choose an option... Pending Applied Excluded (Questions) Excluded (Expired) Exc…" at bounding box center [667, 297] width 130 height 25
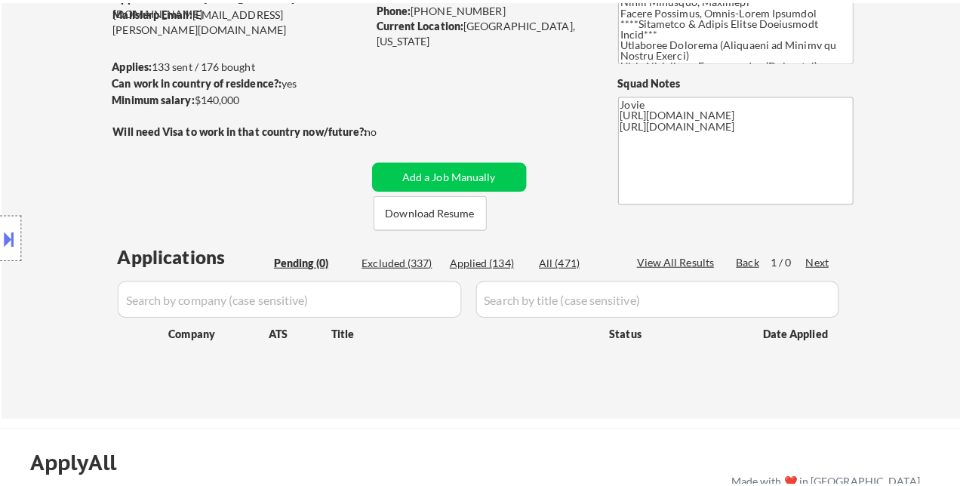
scroll to position [151, 0]
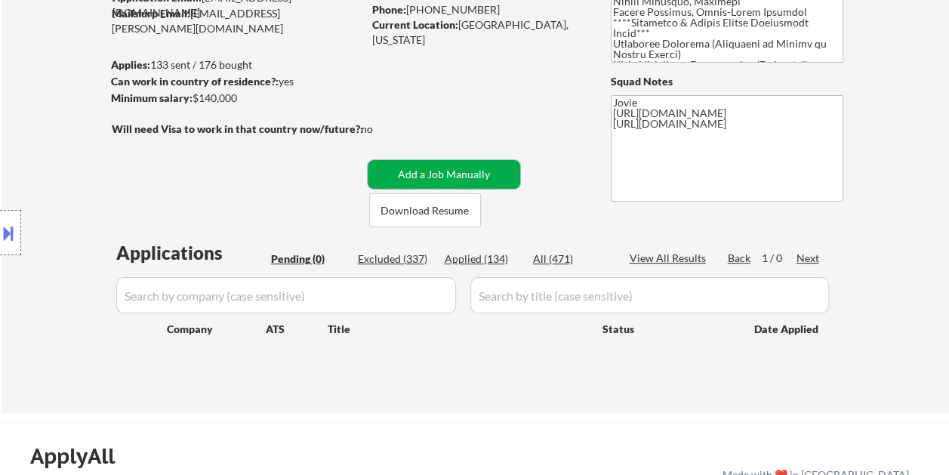
click at [412, 166] on button "Add a Job Manually" at bounding box center [444, 174] width 152 height 29
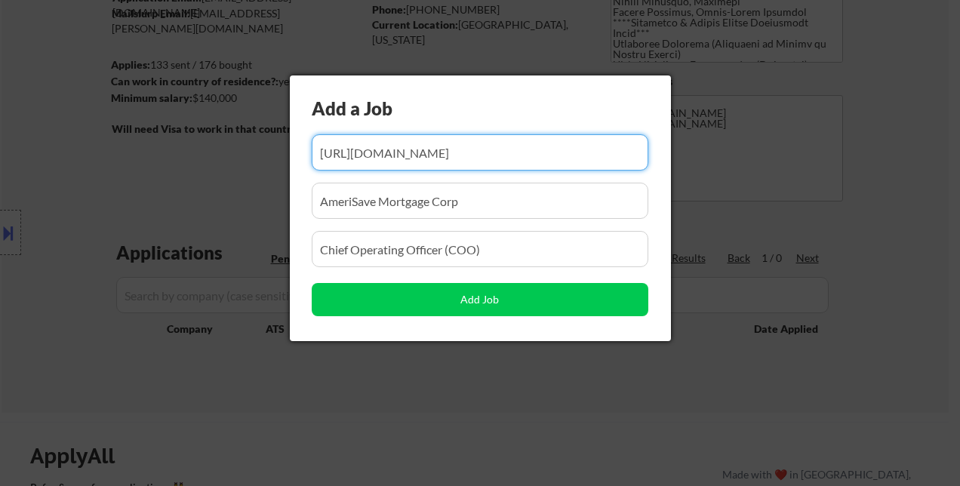
click at [427, 151] on input "input" at bounding box center [480, 152] width 337 height 36
paste input "https://www.simplyhired.com/job/7liJNFACH3fwlO8H3mv33wQTRCqKBFFGdUJ4b5ADEDSCIFZ…"
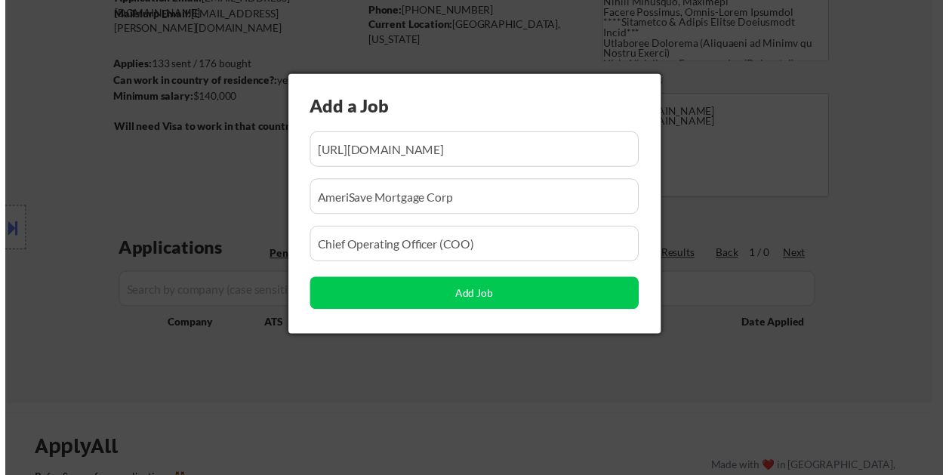
scroll to position [0, 0]
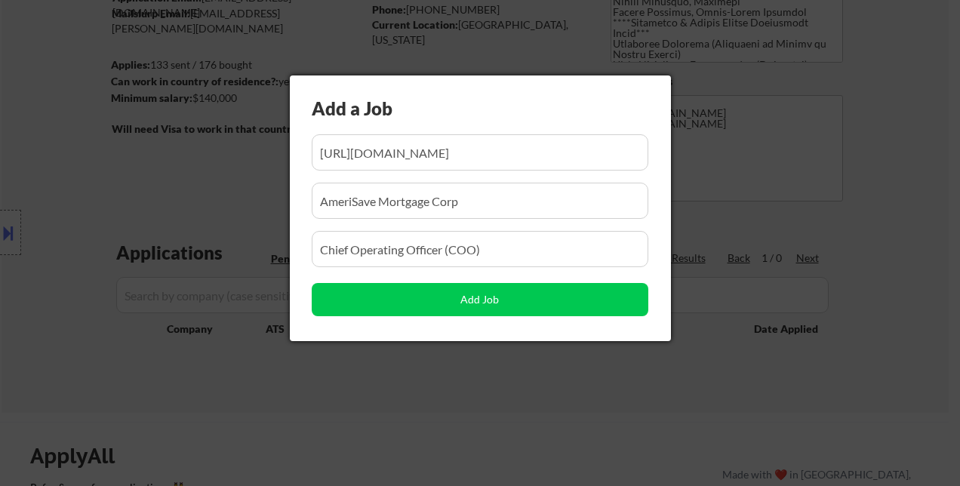
click at [311, 189] on div "Add a Job Add Job" at bounding box center [480, 208] width 381 height 266
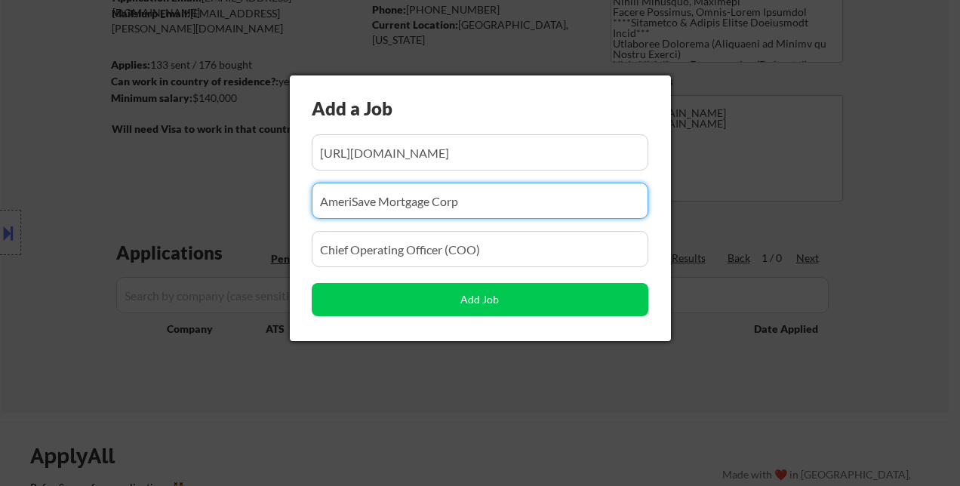
click at [374, 199] on input "input" at bounding box center [480, 201] width 337 height 36
paste input "Presence"
click at [359, 247] on input "input" at bounding box center [480, 249] width 337 height 36
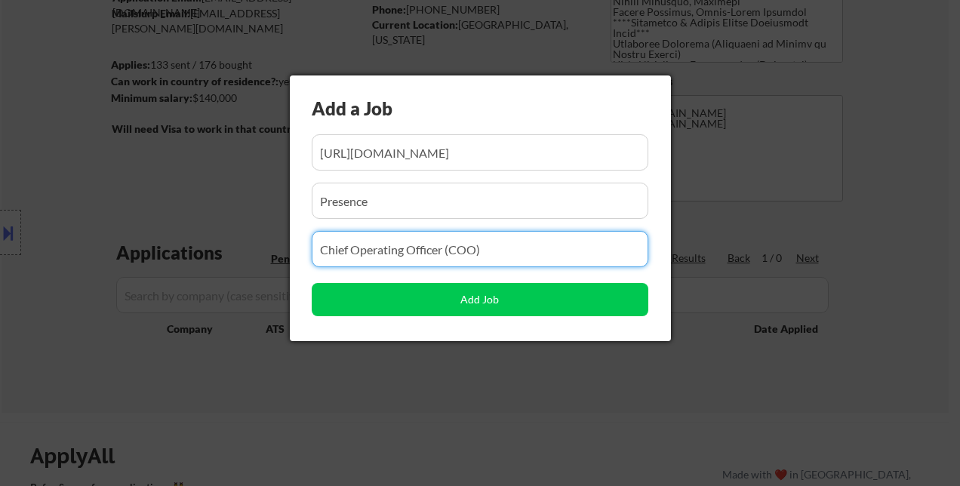
click at [359, 247] on input "input" at bounding box center [480, 249] width 337 height 36
click at [361, 249] on input "input" at bounding box center [480, 249] width 337 height 36
click at [371, 255] on input "input" at bounding box center [480, 249] width 337 height 36
click at [371, 254] on input "input" at bounding box center [480, 249] width 337 height 36
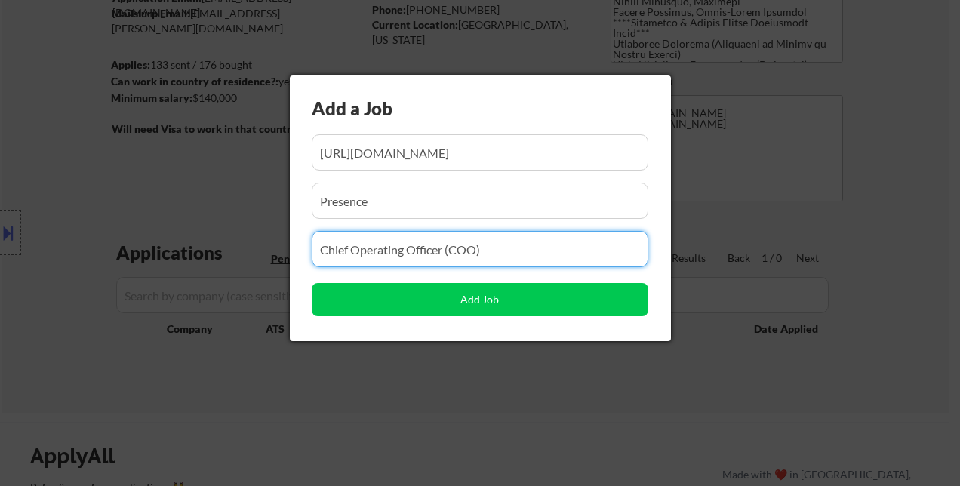
click at [371, 254] on input "input" at bounding box center [480, 249] width 337 height 36
paste input "VP, Product"
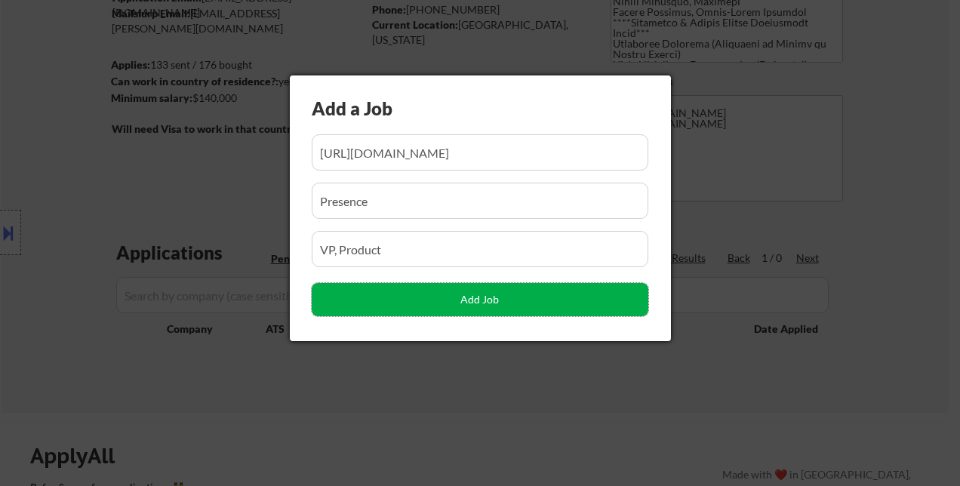
click at [489, 298] on button "Add Job" at bounding box center [480, 299] width 337 height 33
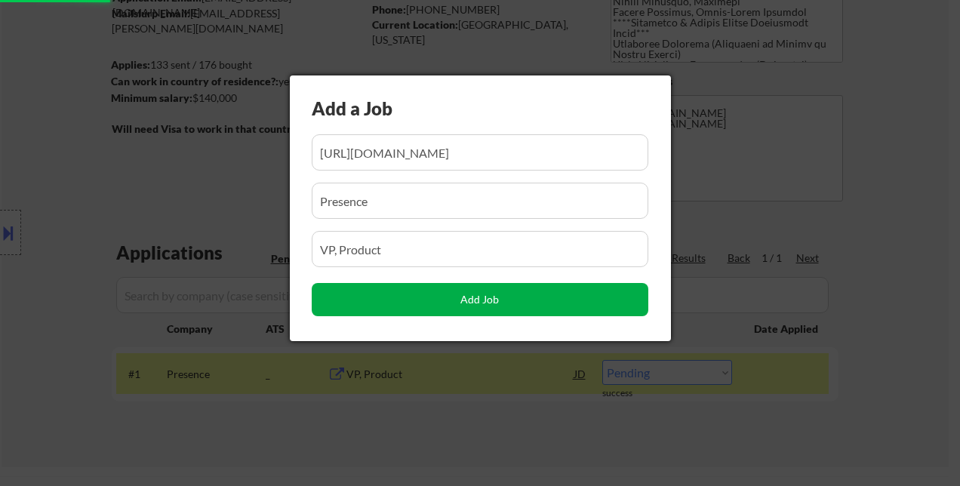
click at [473, 299] on button "Add Job" at bounding box center [480, 299] width 337 height 33
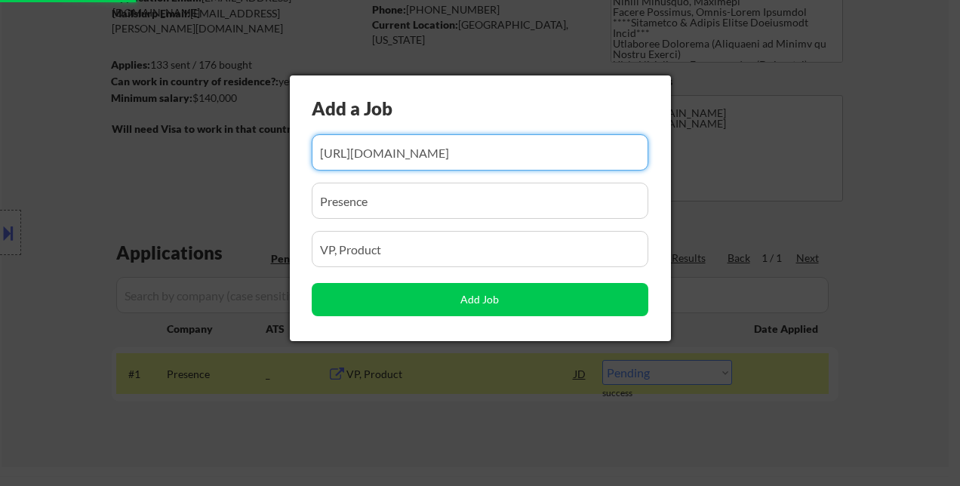
click at [494, 152] on input "input" at bounding box center [480, 152] width 337 height 36
click at [477, 196] on input "input" at bounding box center [480, 201] width 337 height 36
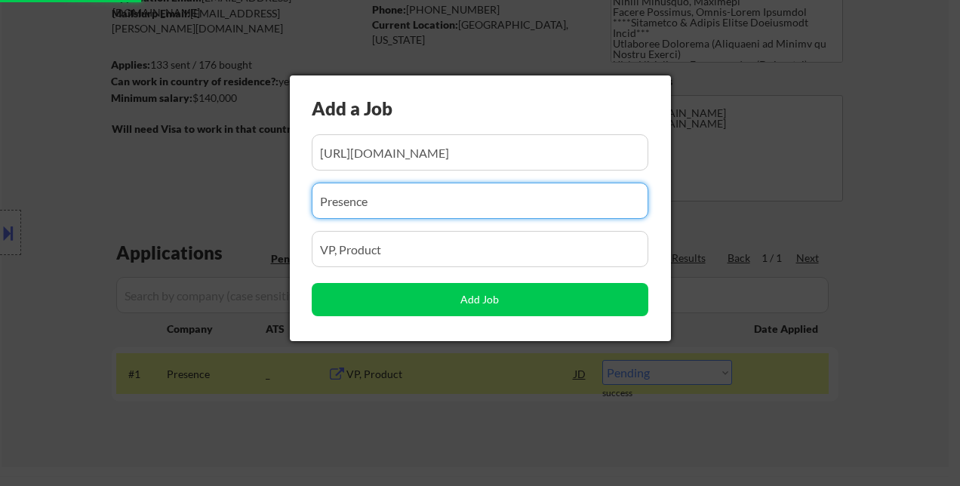
click at [478, 246] on input "input" at bounding box center [480, 249] width 337 height 36
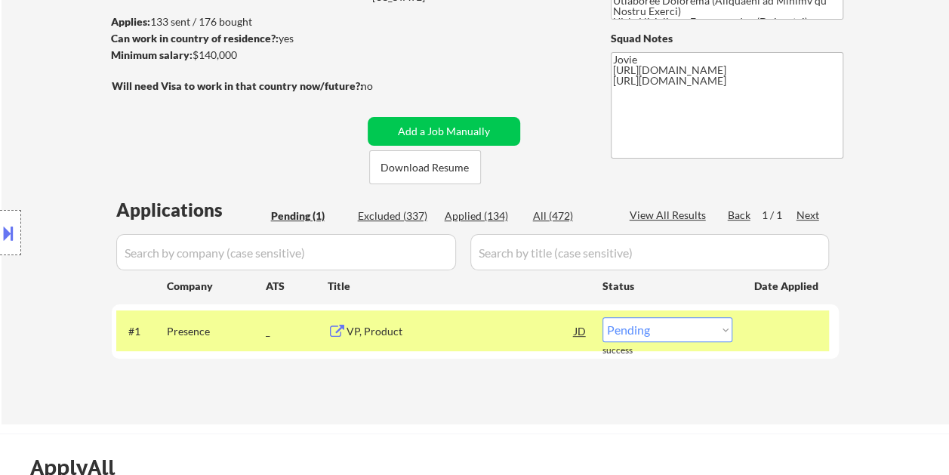
scroll to position [226, 0]
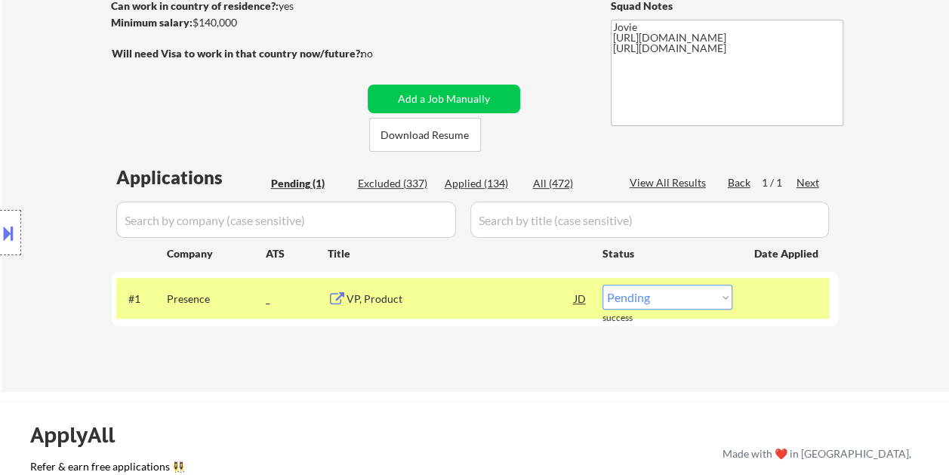
click at [476, 182] on div "Applied (134)" at bounding box center [482, 183] width 75 height 15
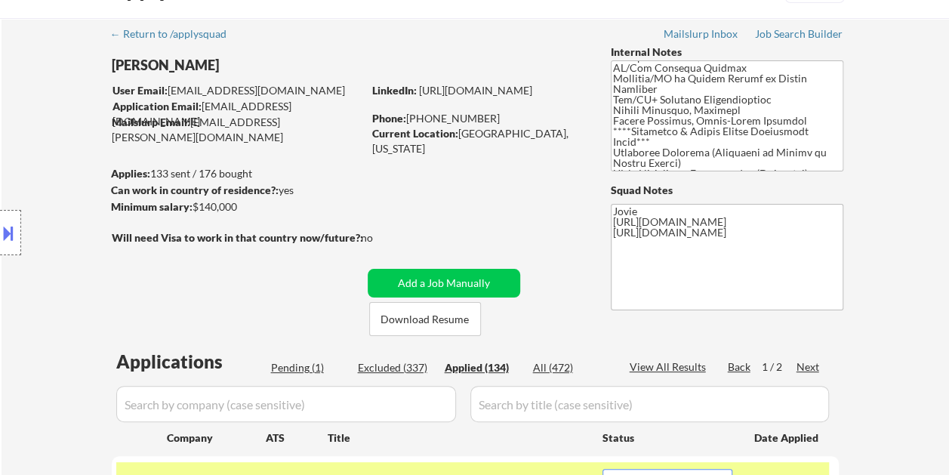
scroll to position [151, 0]
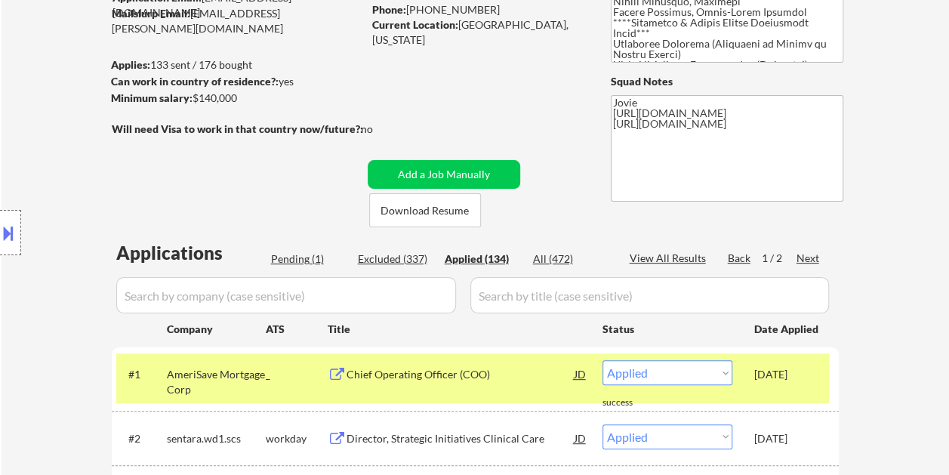
click at [805, 257] on div "Next" at bounding box center [808, 258] width 24 height 15
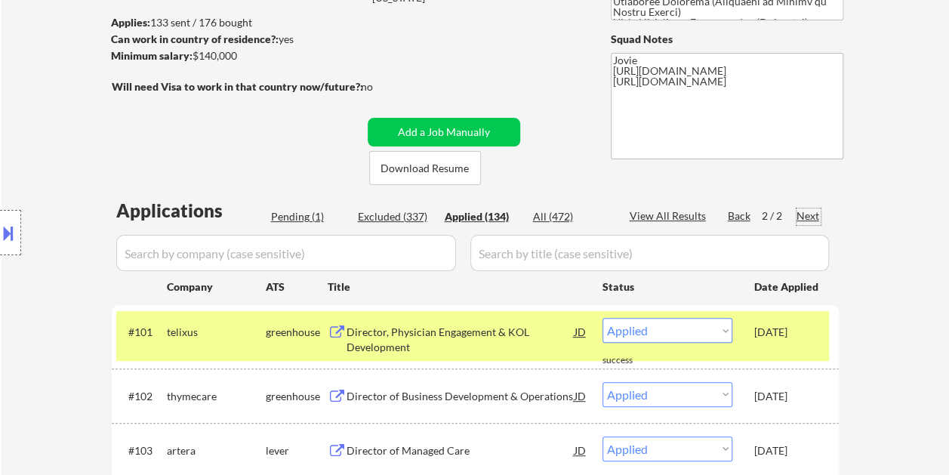
scroll to position [226, 0]
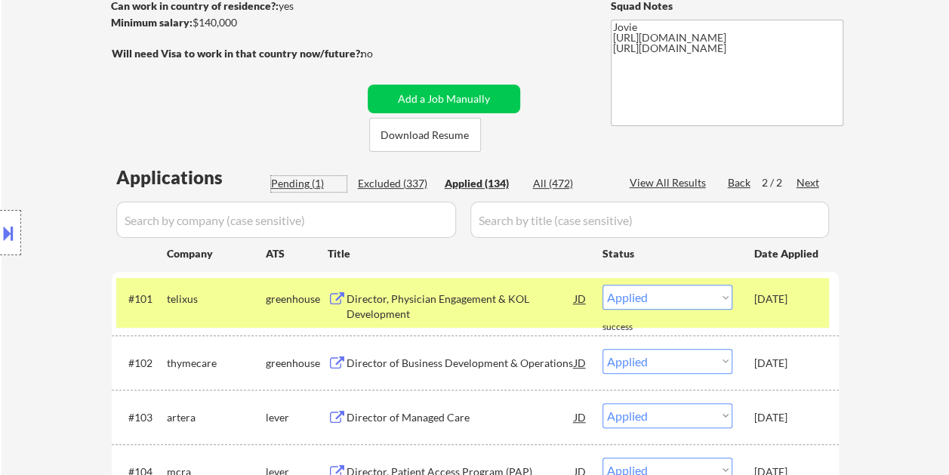
click at [291, 187] on div "Pending (1)" at bounding box center [308, 183] width 75 height 15
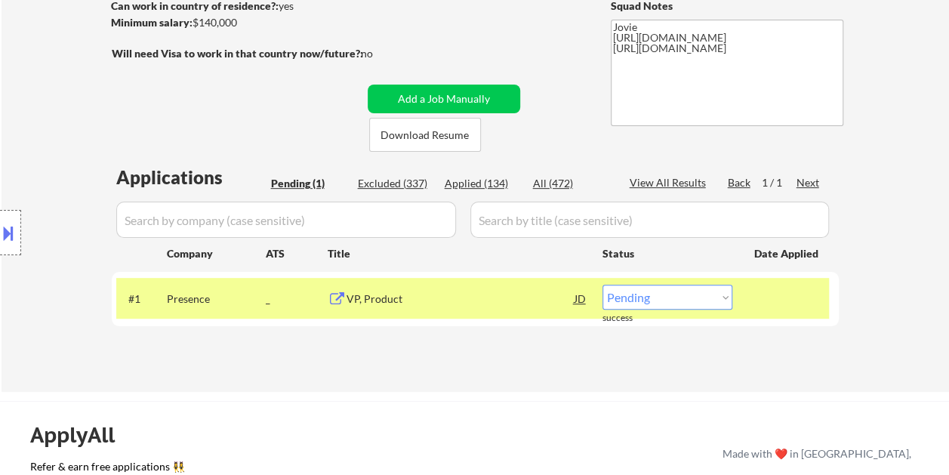
click at [463, 303] on div "VP, Product" at bounding box center [460, 298] width 228 height 15
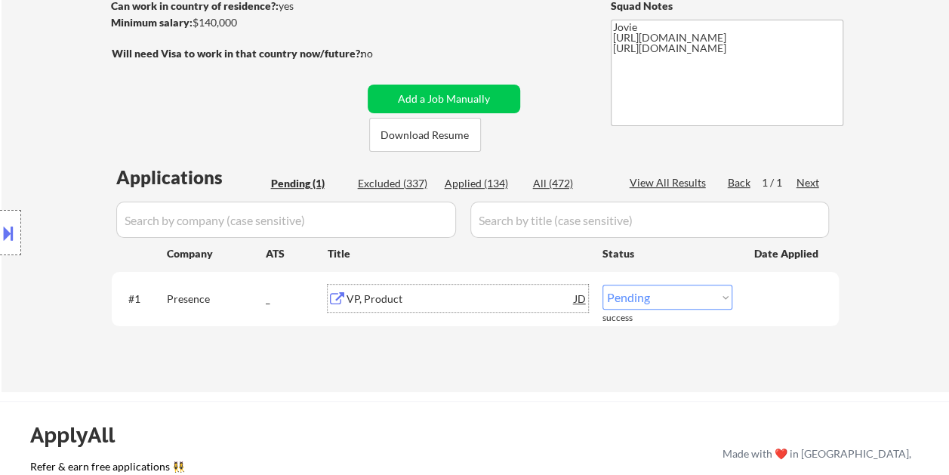
click at [713, 295] on select "Choose an option... Pending Applied Excluded (Questions) Excluded (Expired) Exc…" at bounding box center [667, 297] width 130 height 25
click at [602, 285] on select "Choose an option... Pending Applied Excluded (Questions) Excluded (Expired) Exc…" at bounding box center [667, 297] width 130 height 25
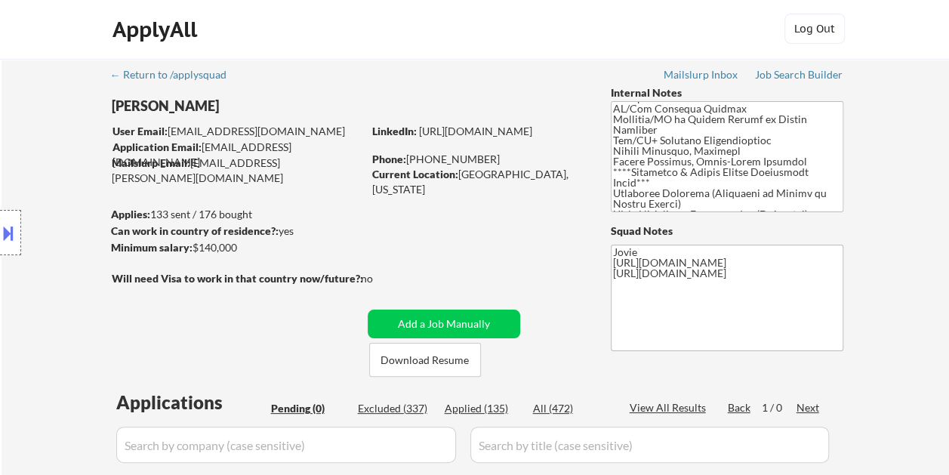
scroll to position [0, 0]
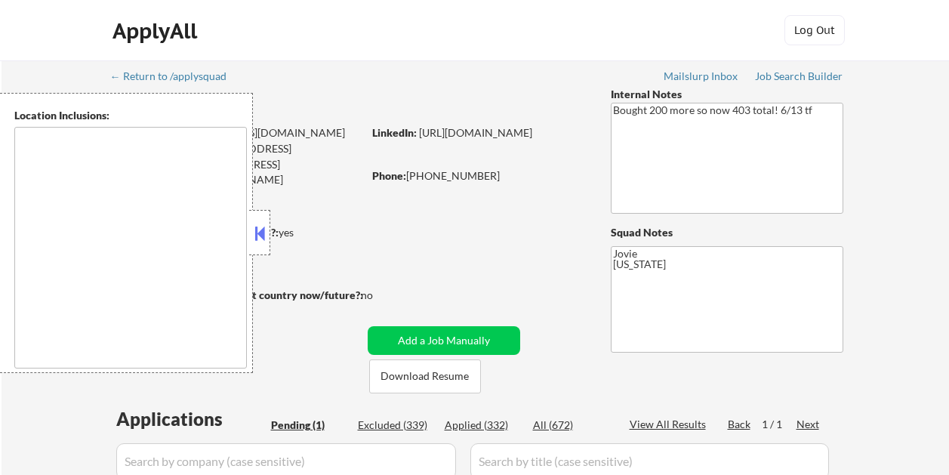
select select ""pending""
type textarea "[GEOGRAPHIC_DATA], [GEOGRAPHIC_DATA] [GEOGRAPHIC_DATA], [GEOGRAPHIC_DATA] [GEOG…"
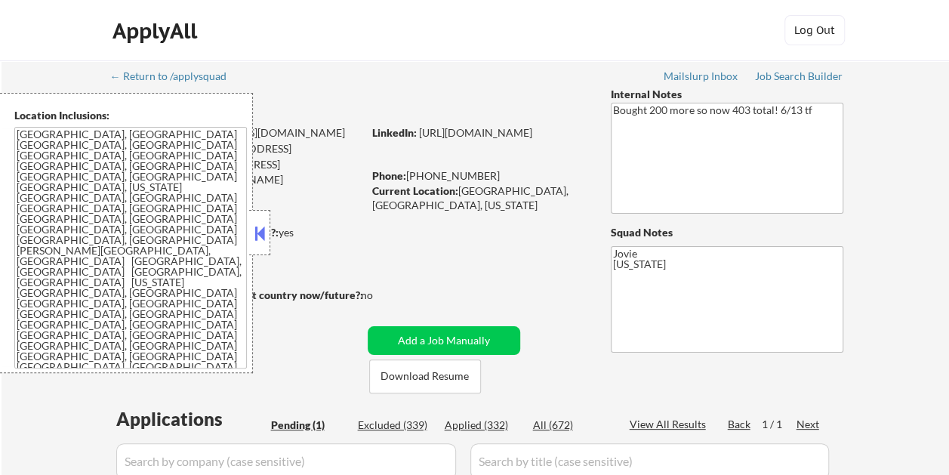
click at [263, 232] on button at bounding box center [259, 233] width 17 height 23
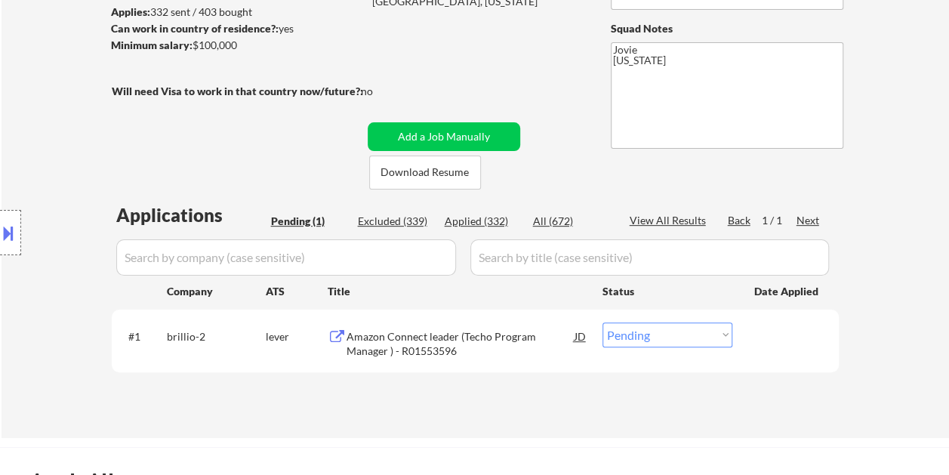
scroll to position [226, 0]
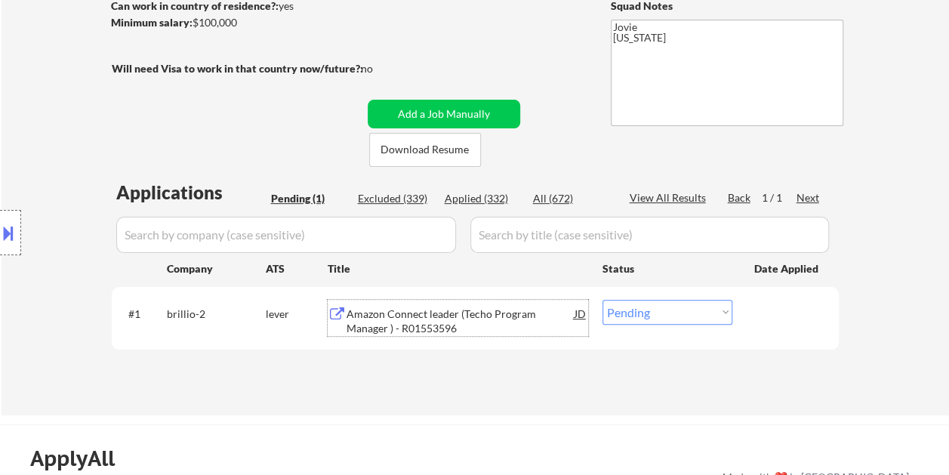
click at [436, 319] on div "Amazon Connect leader (Techo Program Manager ) - R01553596" at bounding box center [460, 320] width 228 height 29
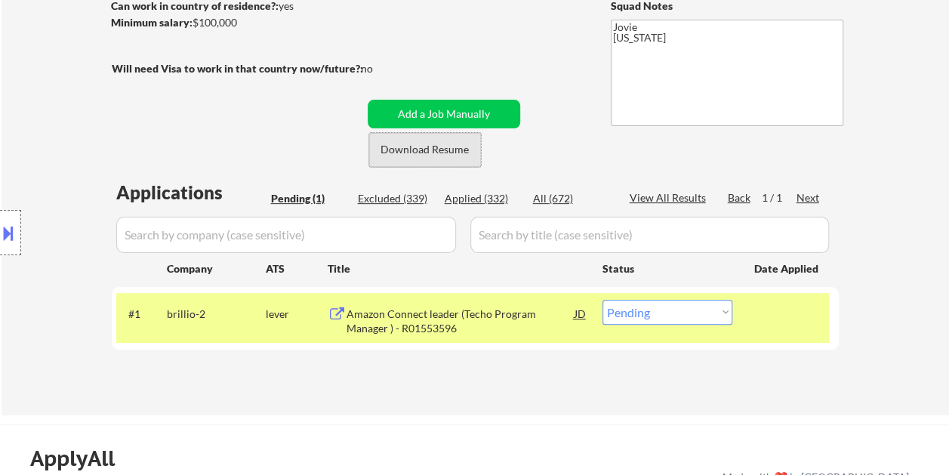
click at [421, 147] on button "Download Resume" at bounding box center [425, 150] width 112 height 34
click at [426, 149] on button "Download Resume" at bounding box center [425, 150] width 112 height 34
click at [412, 146] on button "Download Resume" at bounding box center [425, 150] width 112 height 34
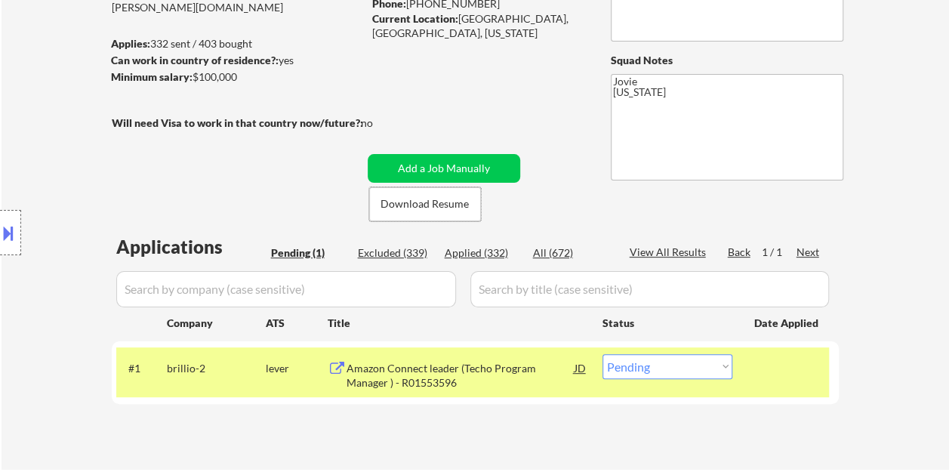
scroll to position [151, 0]
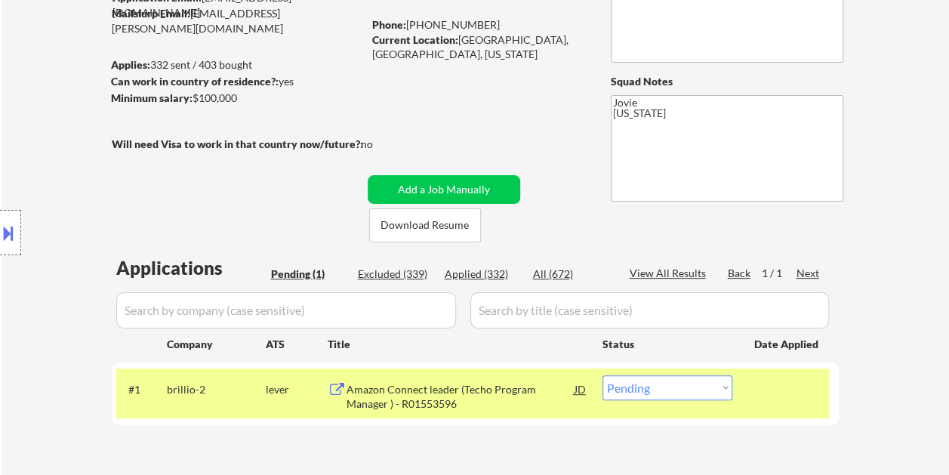
click at [6, 219] on div at bounding box center [10, 232] width 21 height 45
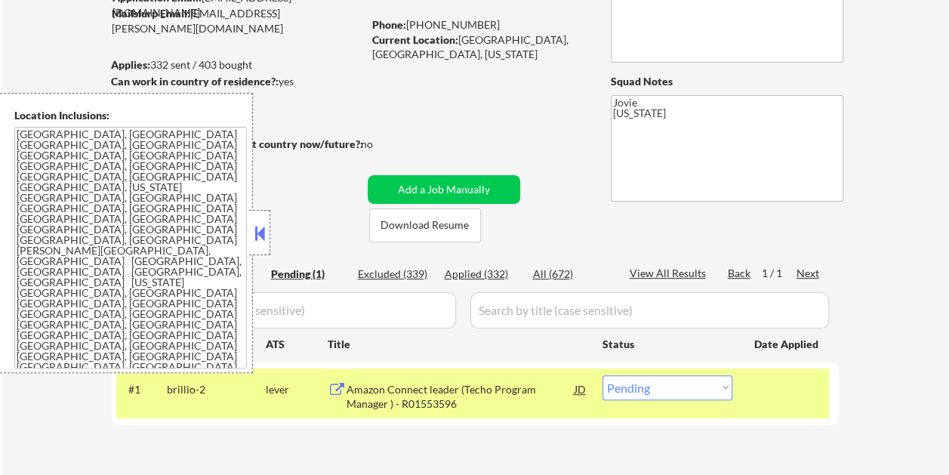
click at [17, 134] on textarea "[GEOGRAPHIC_DATA], [GEOGRAPHIC_DATA] [GEOGRAPHIC_DATA], [GEOGRAPHIC_DATA] [GEOG…" at bounding box center [130, 248] width 232 height 242
click at [258, 219] on div at bounding box center [259, 232] width 21 height 45
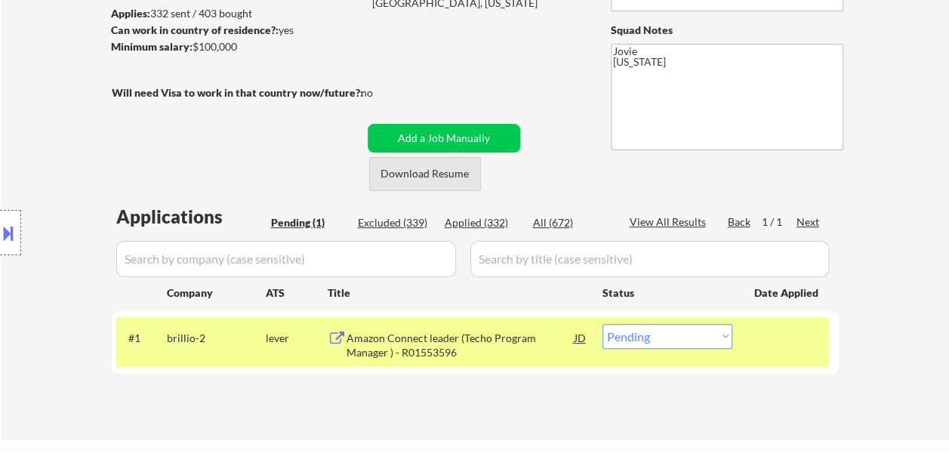
scroll to position [226, 0]
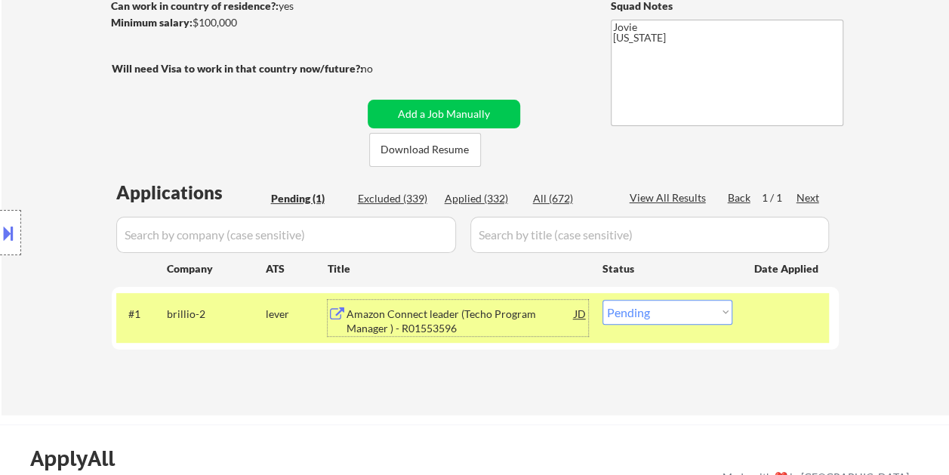
click at [474, 321] on div "Amazon Connect leader (Techo Program Manager ) - R01553596" at bounding box center [460, 320] width 228 height 29
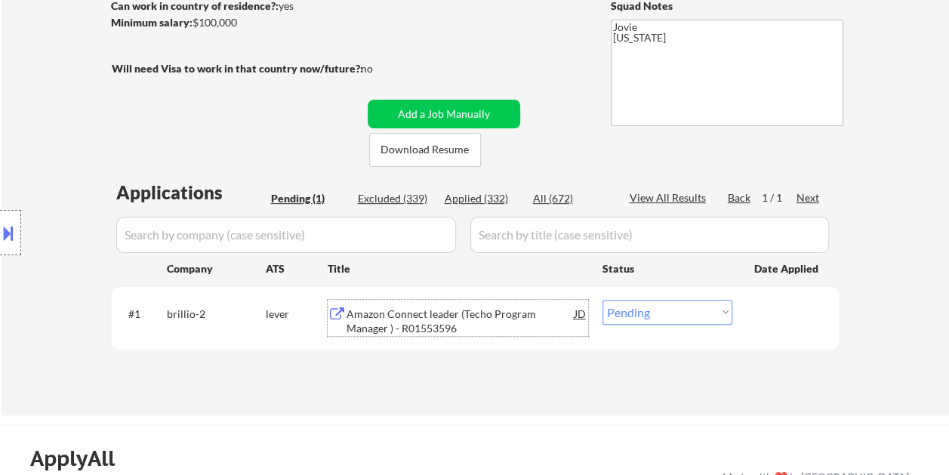
click at [761, 325] on div at bounding box center [787, 313] width 66 height 27
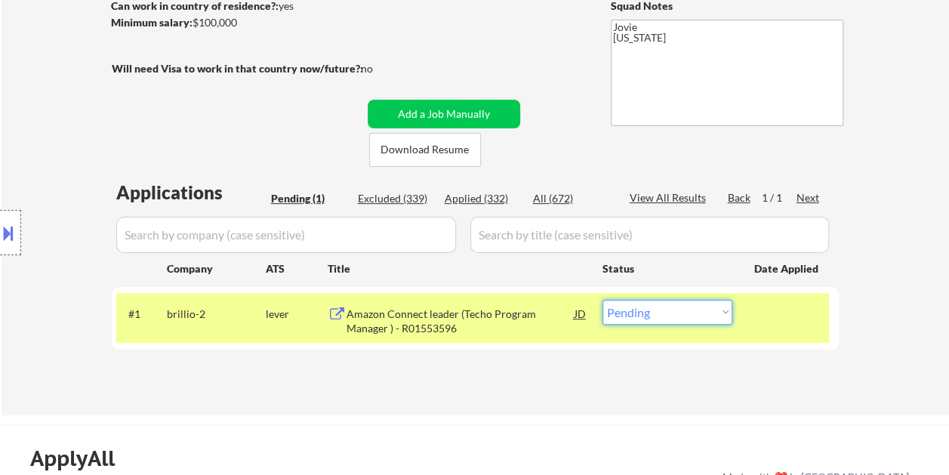
click at [715, 312] on select "Choose an option... Pending Applied Excluded (Questions) Excluded (Expired) Exc…" at bounding box center [667, 312] width 130 height 25
click at [602, 300] on select "Choose an option... Pending Applied Excluded (Questions) Excluded (Expired) Exc…" at bounding box center [667, 312] width 130 height 25
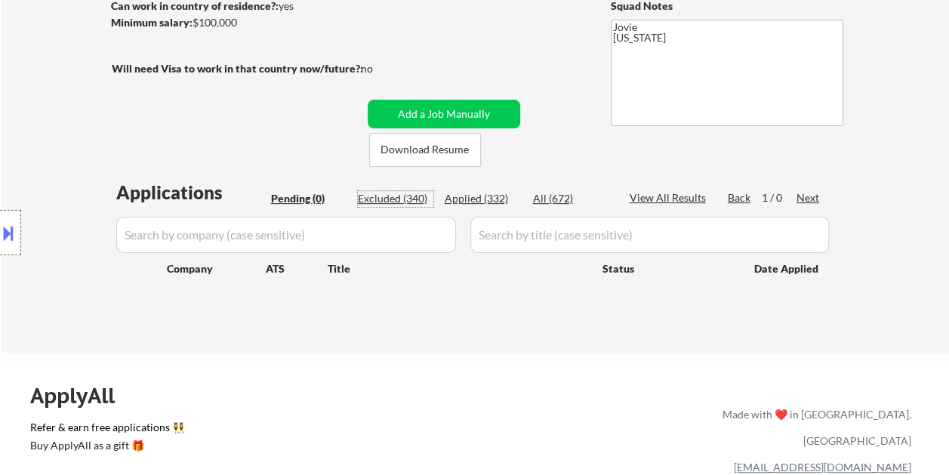
click at [404, 191] on div "Excluded (340)" at bounding box center [395, 198] width 75 height 15
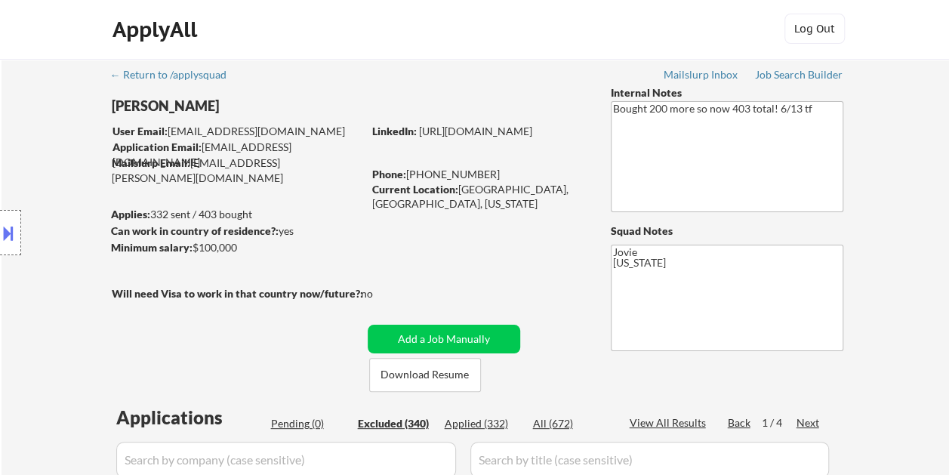
scroll to position [0, 0]
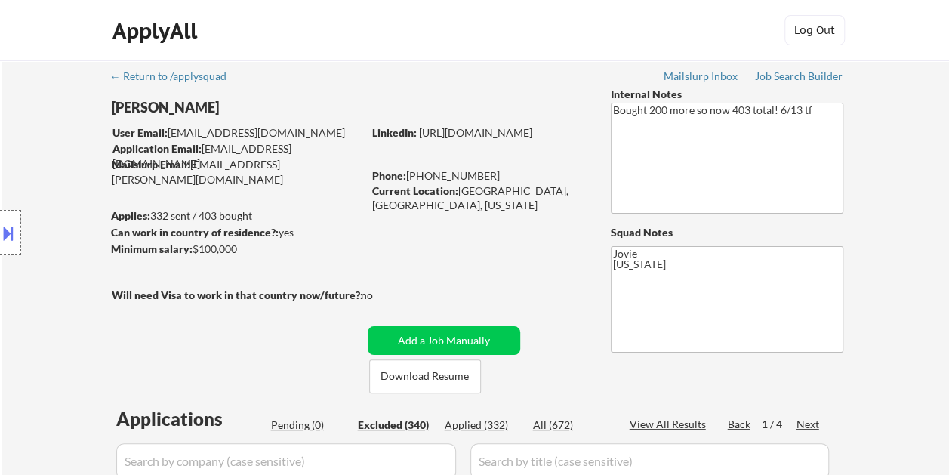
select select ""excluded__salary_""
select select ""excluded__expired_""
select select ""excluded""
select select ""excluded__bad_match_""
select select ""excluded""
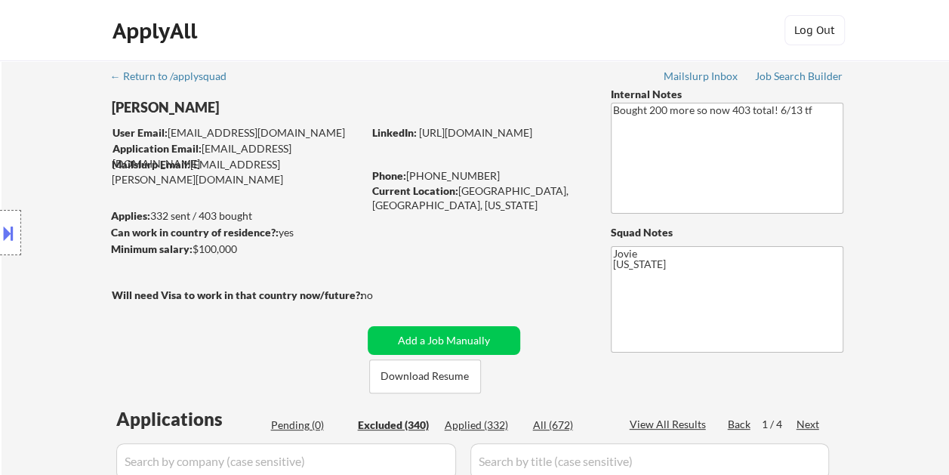
select select ""excluded__bad_match_""
select select ""excluded__location_""
select select ""excluded__bad_match_""
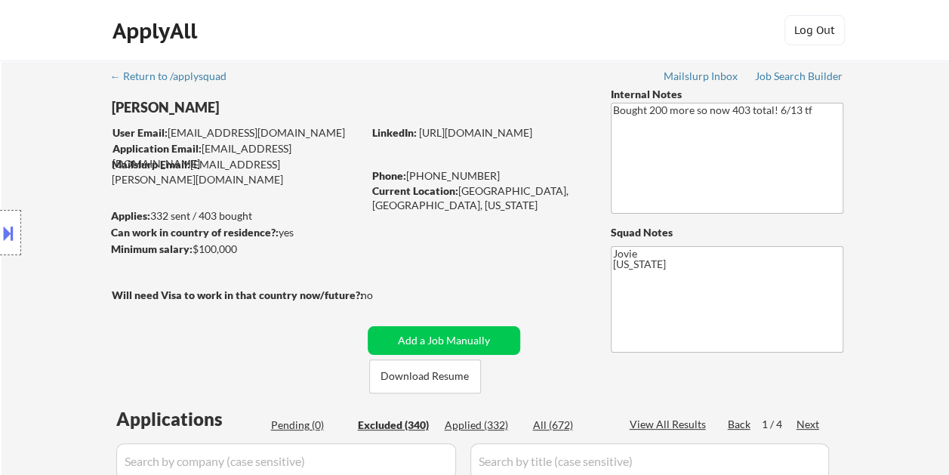
select select ""excluded__bad_match_""
select select ""excluded__salary_""
select select ""excluded__expired_""
select select ""excluded__salary_""
select select ""excluded""
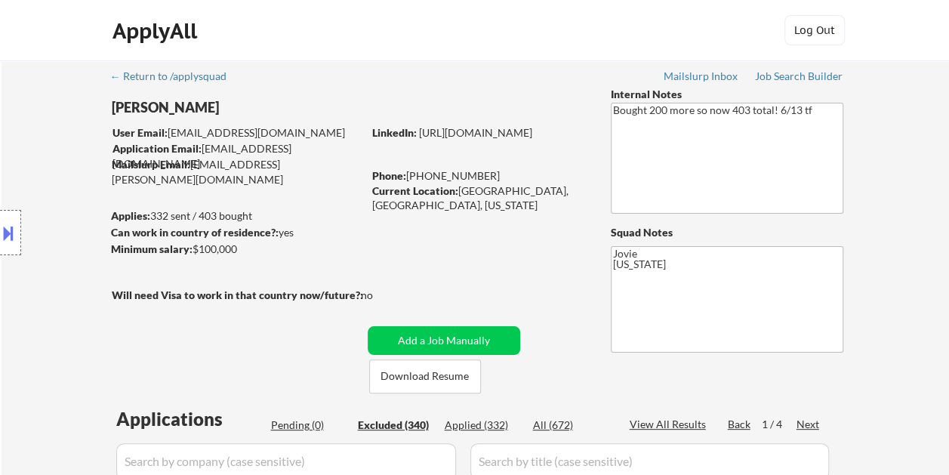
select select ""excluded__salary_""
select select ""excluded__bad_match_""
select select ""excluded__location_""
select select ""excluded__bad_match_""
select select ""excluded""
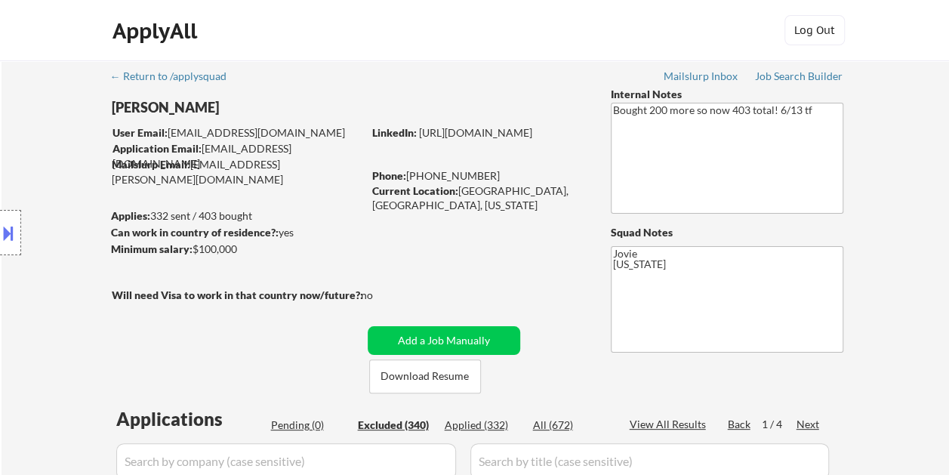
select select ""excluded__expired_""
select select ""excluded__bad_match_""
select select ""excluded__expired_""
select select ""excluded""
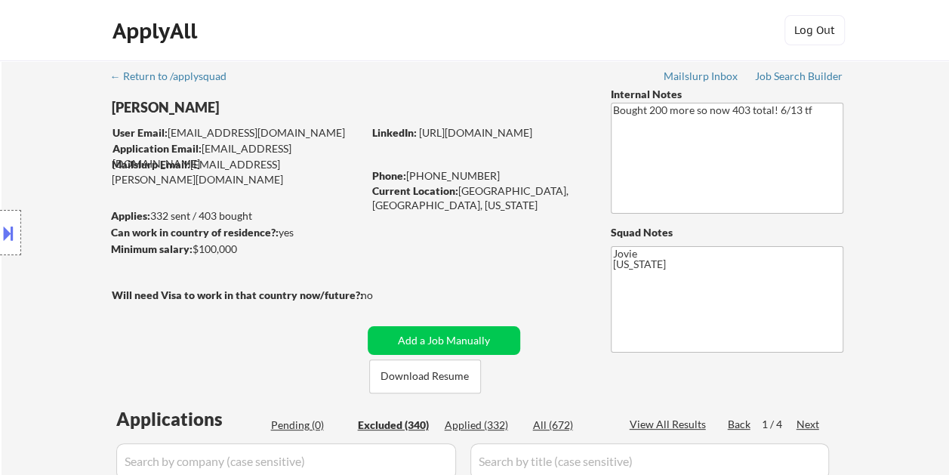
select select ""excluded__location_""
select select ""excluded__expired_""
select select ""excluded__bad_match_""
select select ""excluded__location_""
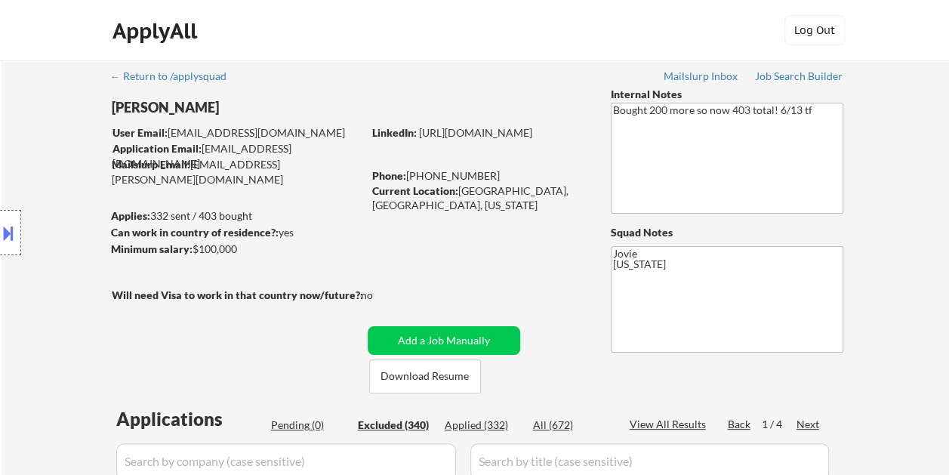
select select ""excluded__expired_""
select select ""excluded__bad_match_""
select select ""excluded""
select select ""excluded__bad_match_""
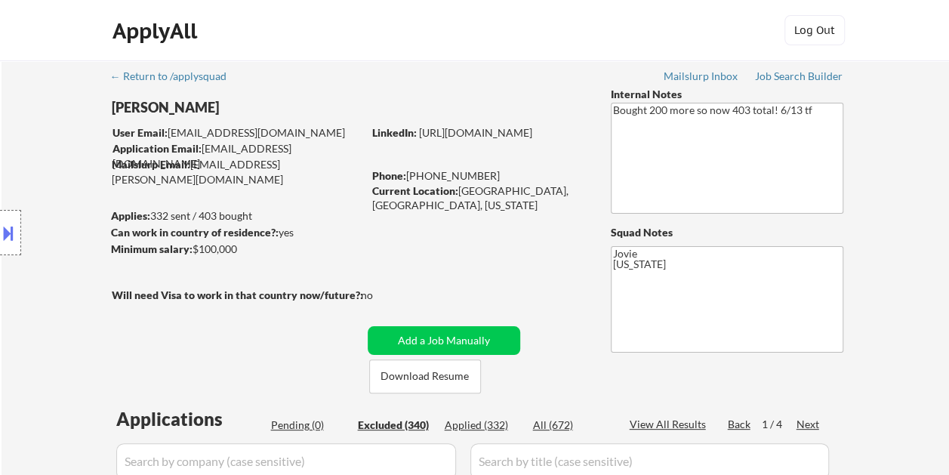
select select ""excluded__expired_""
select select ""excluded__bad_match_""
select select ""excluded""
select select ""excluded__bad_match_""
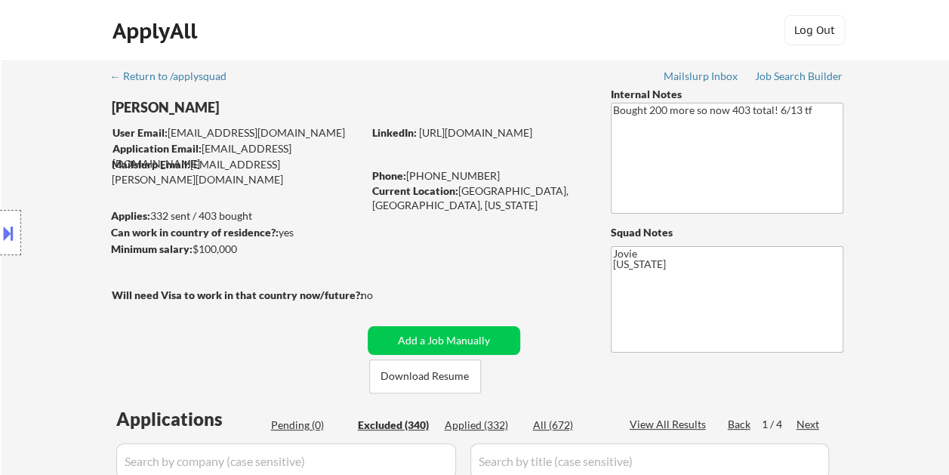
select select ""excluded""
select select ""excluded__bad_match_""
select select ""excluded__expired_""
select select ""excluded__location_""
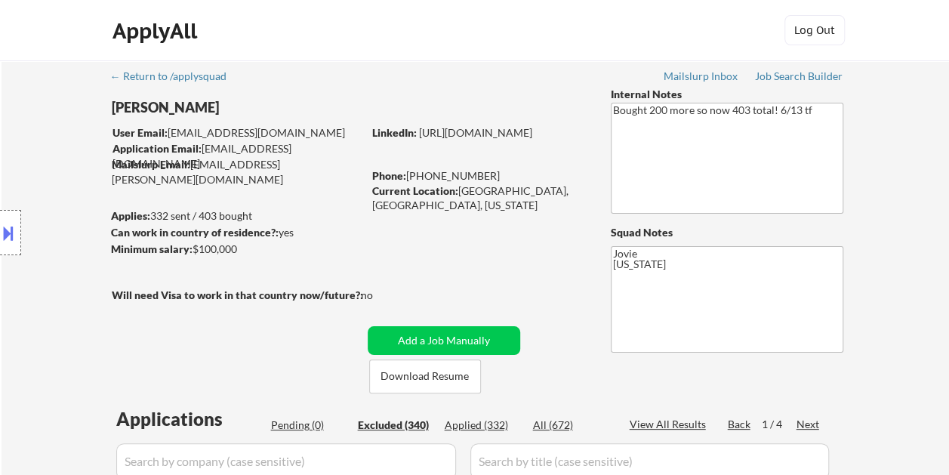
select select ""excluded__bad_match_""
select select ""excluded__expired_""
select select ""excluded""
select select ""excluded__expired_""
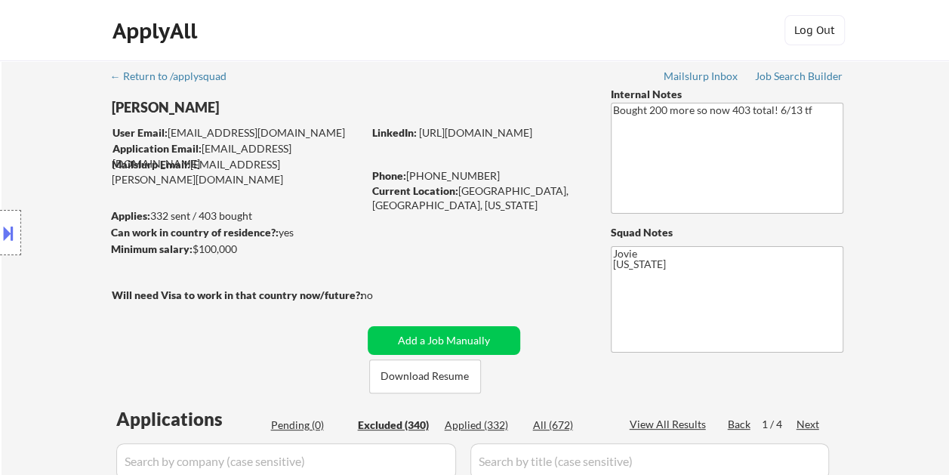
select select ""excluded__location_""
select select ""excluded__bad_match_""
select select ""excluded""
select select ""excluded__expired_""
select select ""excluded__bad_match_""
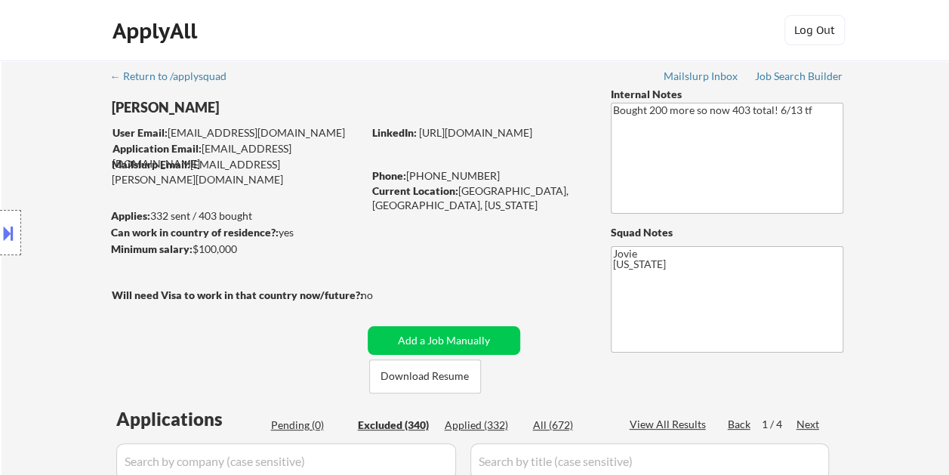
select select ""excluded__bad_match_""
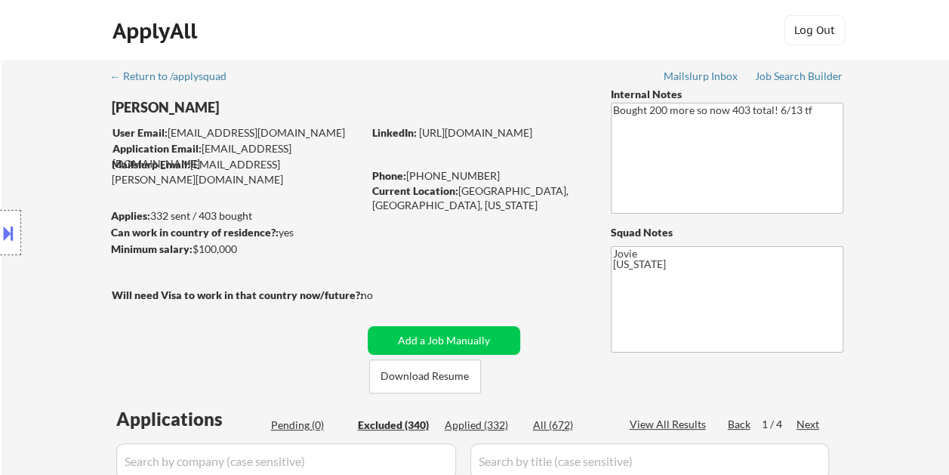
select select ""excluded__location_""
select select ""excluded__bad_match_""
select select ""excluded__location_""
select select ""excluded__bad_match_""
select select ""excluded__salary_""
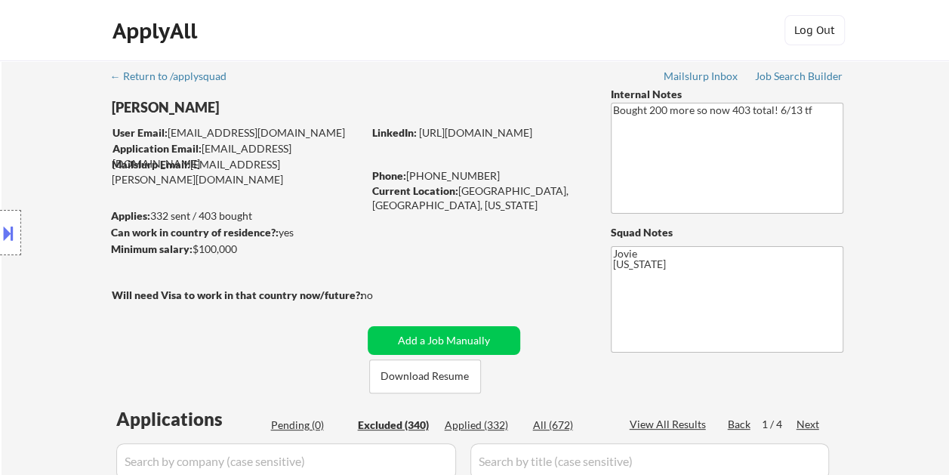
select select ""excluded__expired_""
select select ""excluded__location_""
select select ""excluded""
select select ""excluded__bad_match_""
select select ""excluded__salary_""
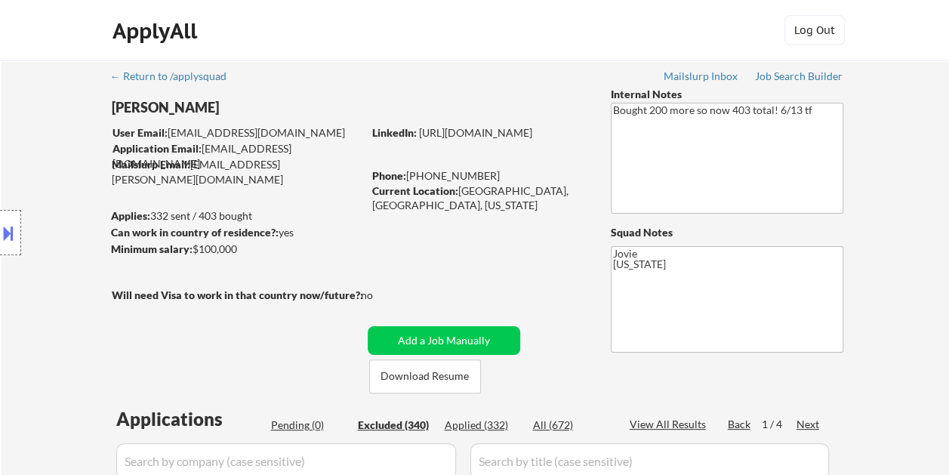
select select ""excluded__salary_""
select select ""excluded__bad_match_""
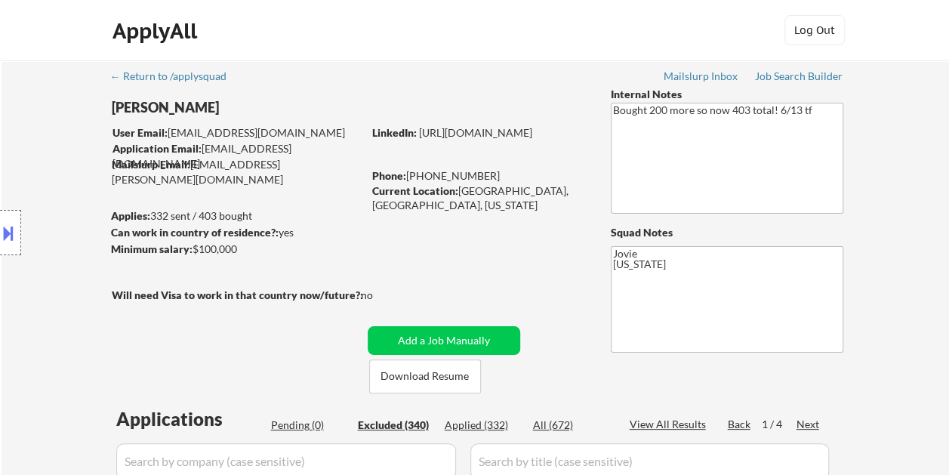
select select ""excluded__bad_match_""
select select ""excluded__expired_""
select select ""excluded__location_""
select select ""excluded__expired_""
select select ""excluded__location_""
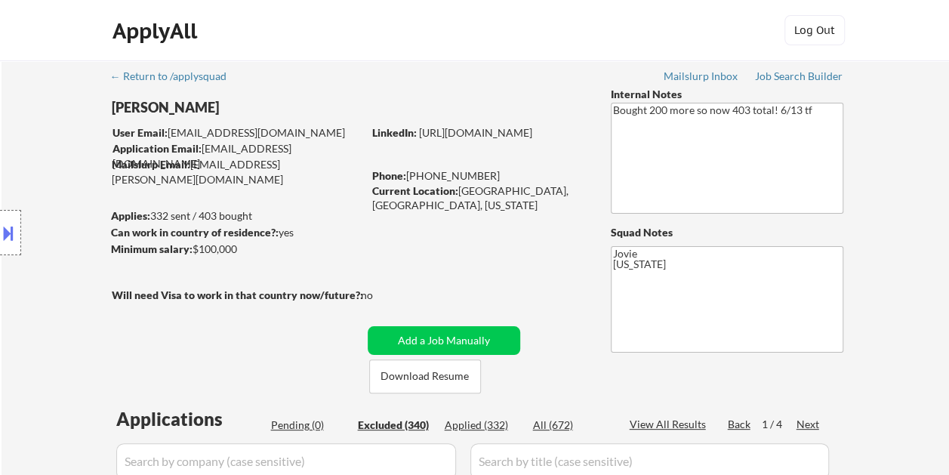
select select ""excluded__expired_""
select select ""excluded""
select select ""excluded__expired_""
select select ""excluded__salary_""
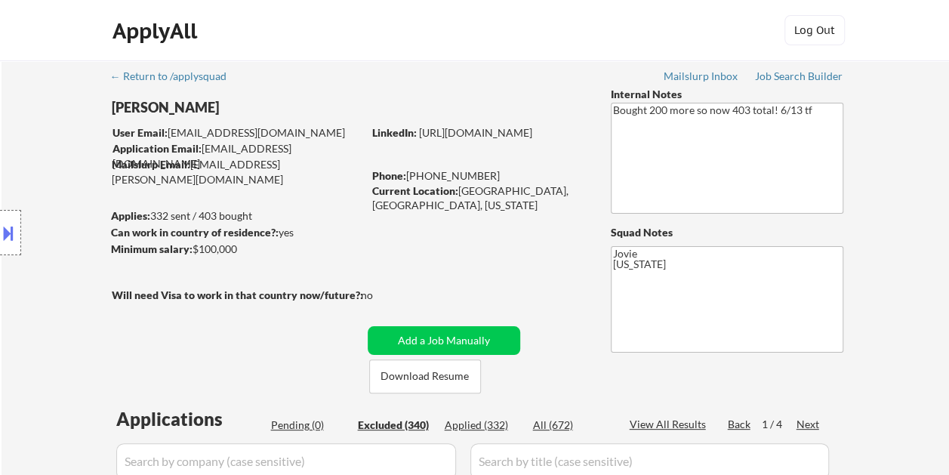
select select ""excluded""
select select ""excluded__expired_""
select select ""excluded__other_""
select select ""excluded""
select select ""excluded__expired_""
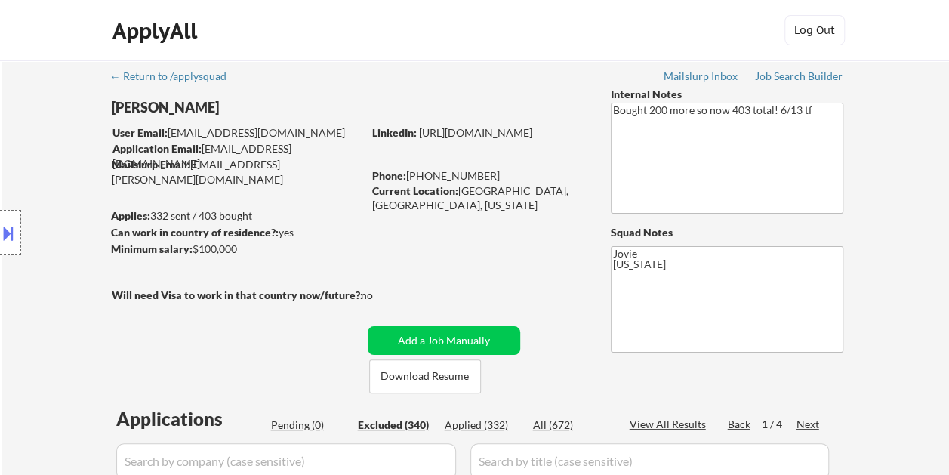
select select ""excluded__expired_""
select select ""excluded__location_""
select select ""excluded__expired_""
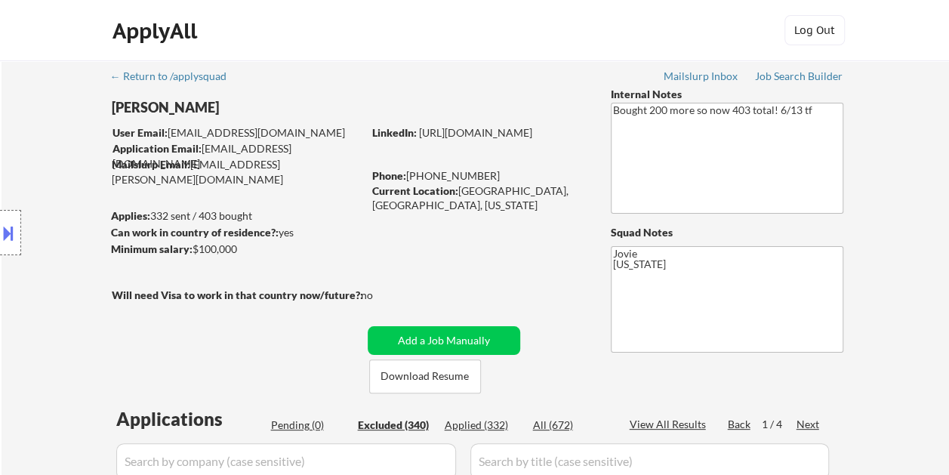
select select ""excluded__location_""
select select ""excluded__expired_""
select select ""excluded""
select select ""excluded__location_""
select select ""excluded__other_""
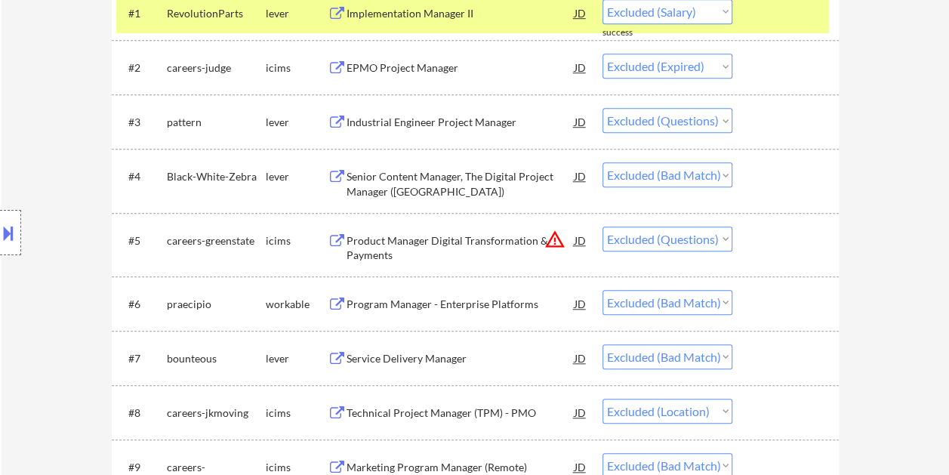
scroll to position [528, 0]
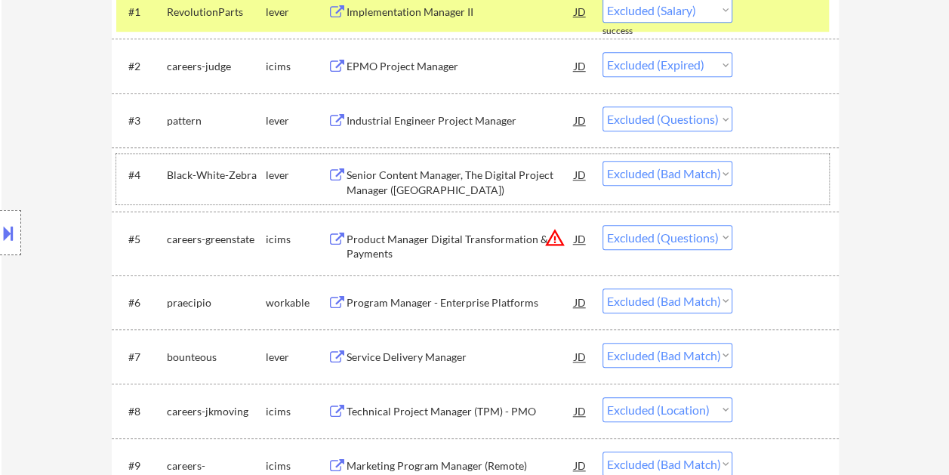
click at [799, 177] on div at bounding box center [787, 174] width 66 height 27
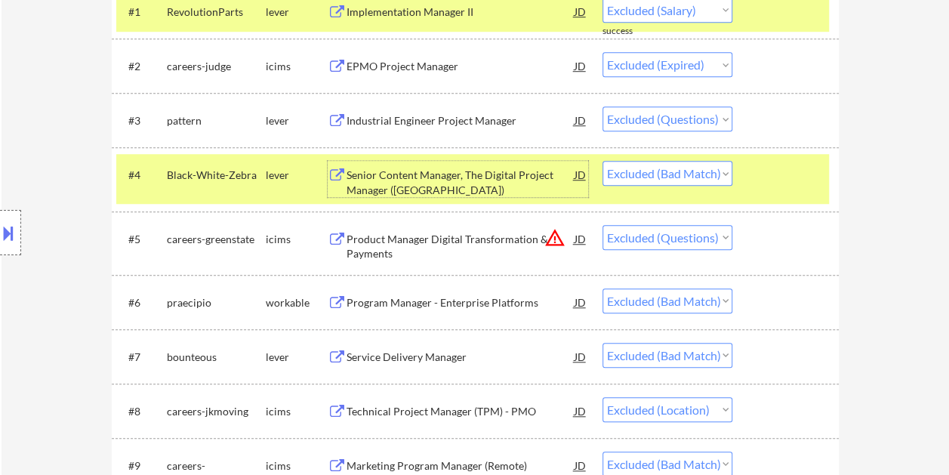
click at [475, 172] on div "Senior Content Manager, The Digital Project Manager ([GEOGRAPHIC_DATA])" at bounding box center [460, 182] width 228 height 29
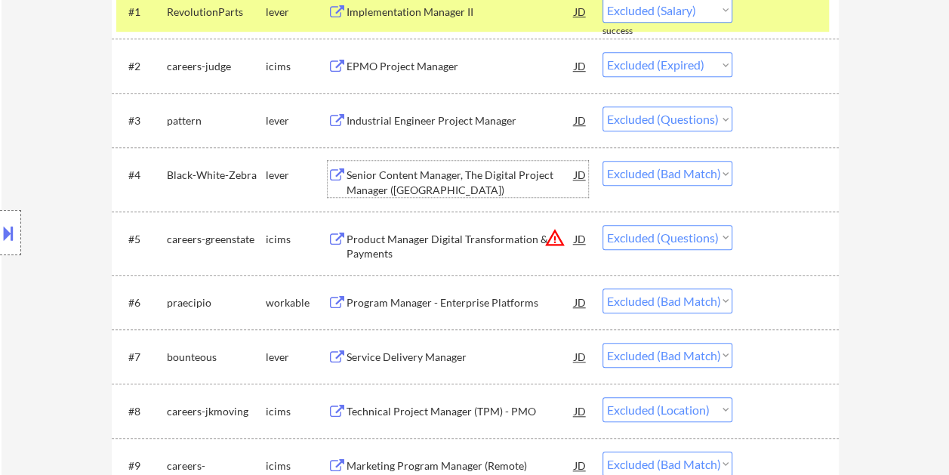
click at [788, 11] on div at bounding box center [787, 11] width 66 height 27
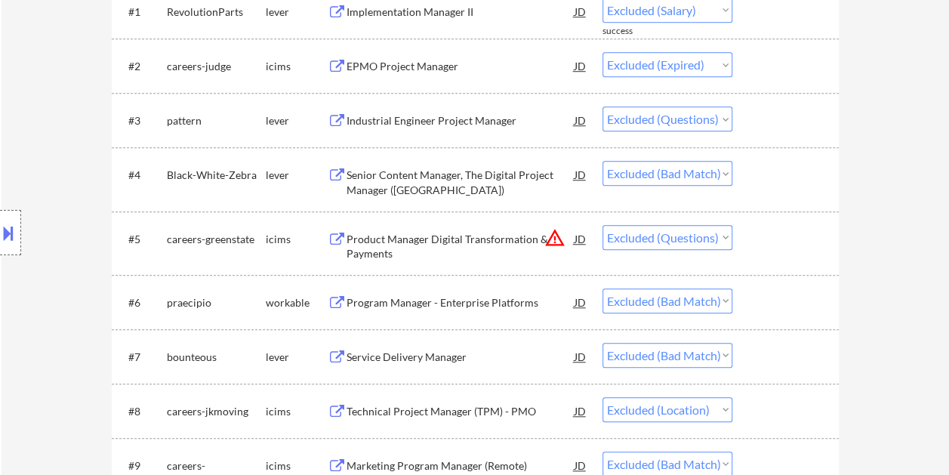
click at [774, 178] on div at bounding box center [787, 174] width 66 height 27
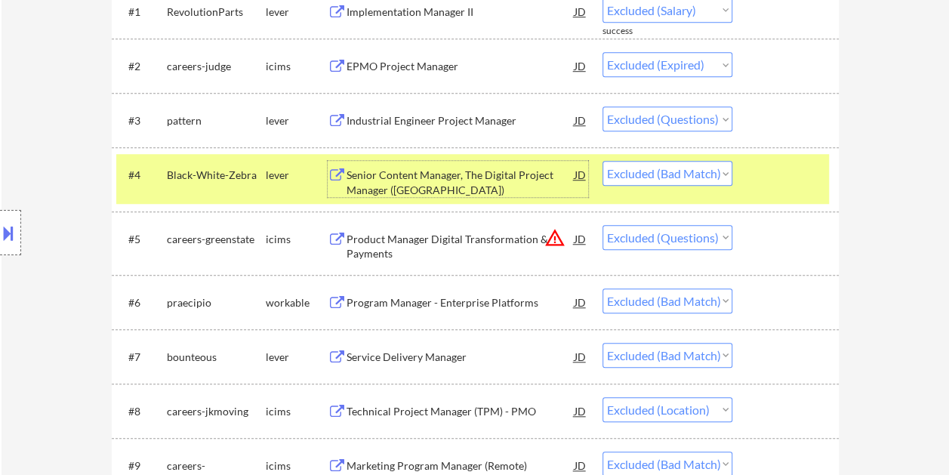
click at [495, 172] on div "Senior Content Manager, The Digital Project Manager ([GEOGRAPHIC_DATA])" at bounding box center [460, 182] width 228 height 29
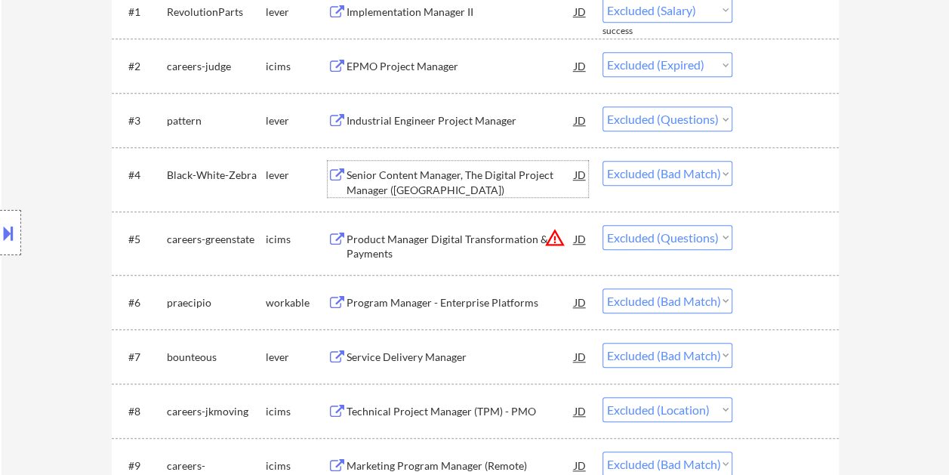
click at [785, 289] on div at bounding box center [787, 301] width 66 height 27
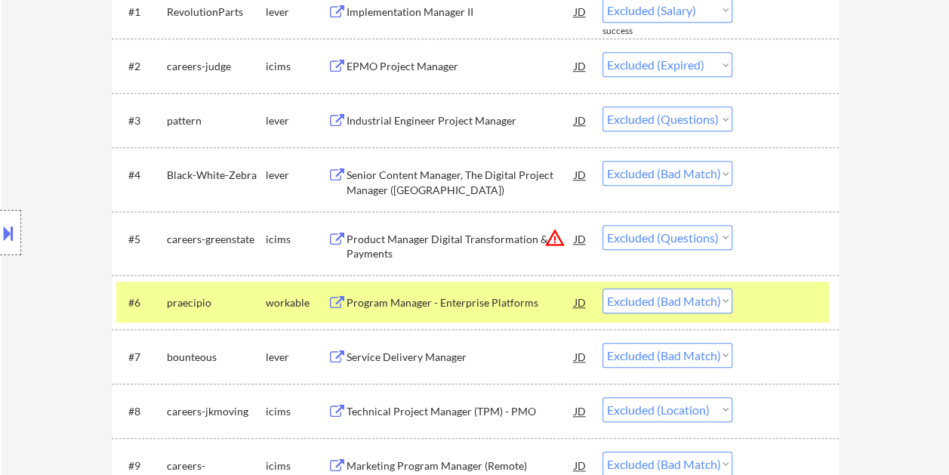
click at [532, 307] on div "Program Manager - Enterprise Platforms" at bounding box center [460, 302] width 228 height 15
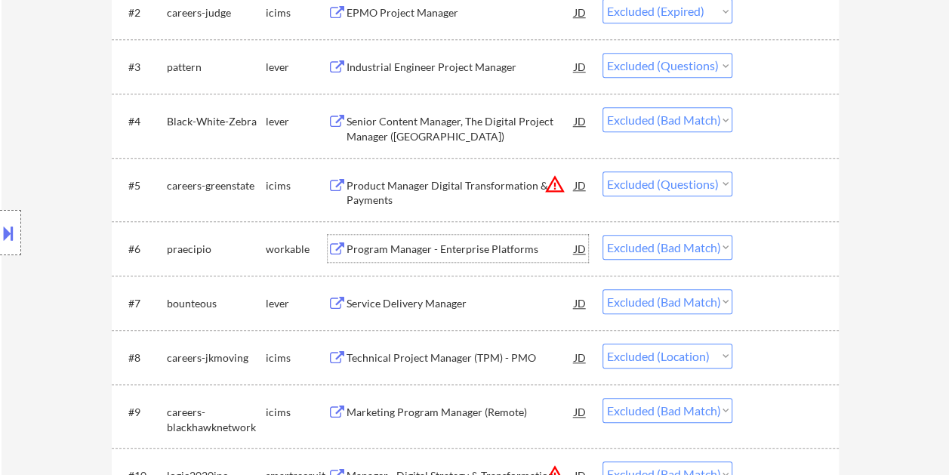
scroll to position [604, 0]
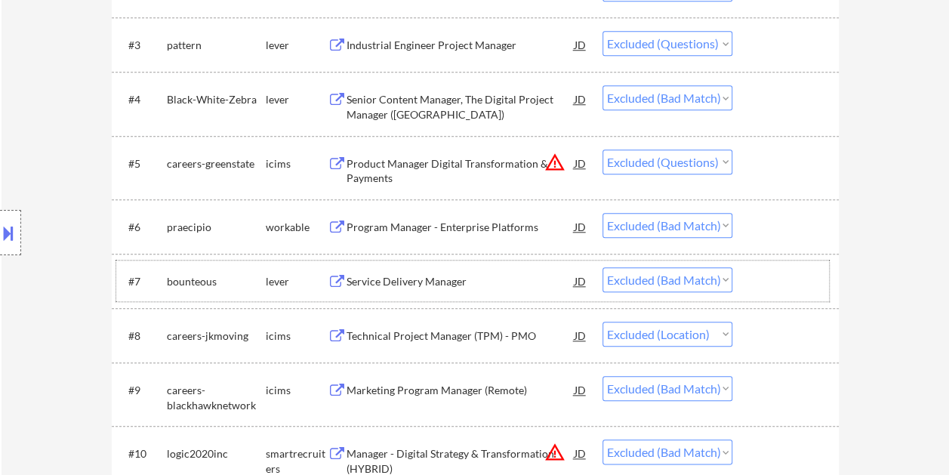
click at [753, 279] on div "#7 bounteous lever Service Delivery Manager JD Choose an option... Pending Appl…" at bounding box center [472, 280] width 713 height 41
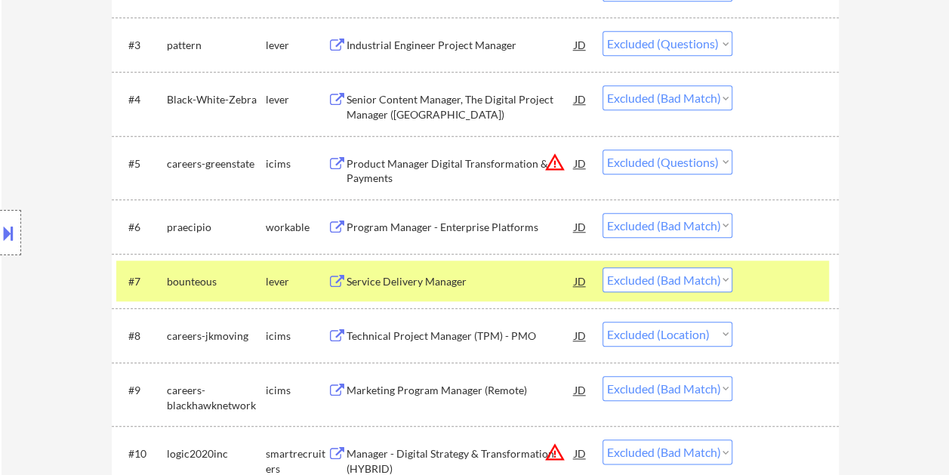
click at [417, 285] on div "Service Delivery Manager" at bounding box center [460, 281] width 228 height 15
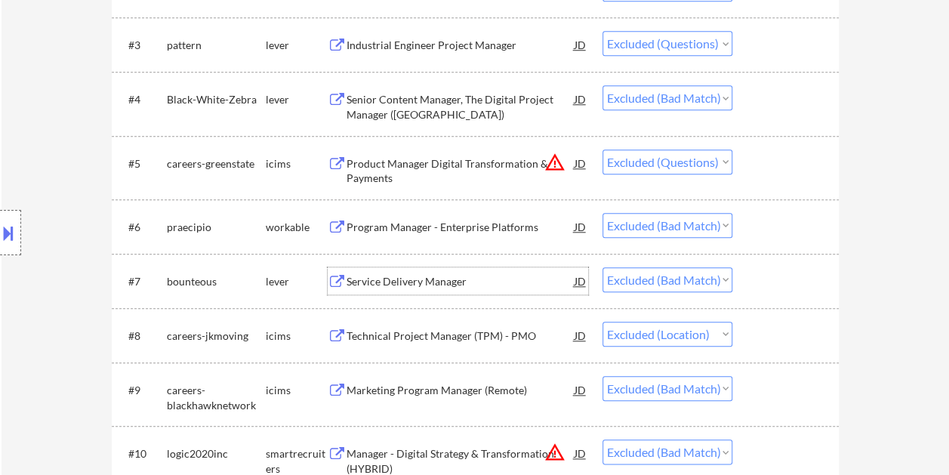
click at [802, 283] on div at bounding box center [787, 280] width 66 height 27
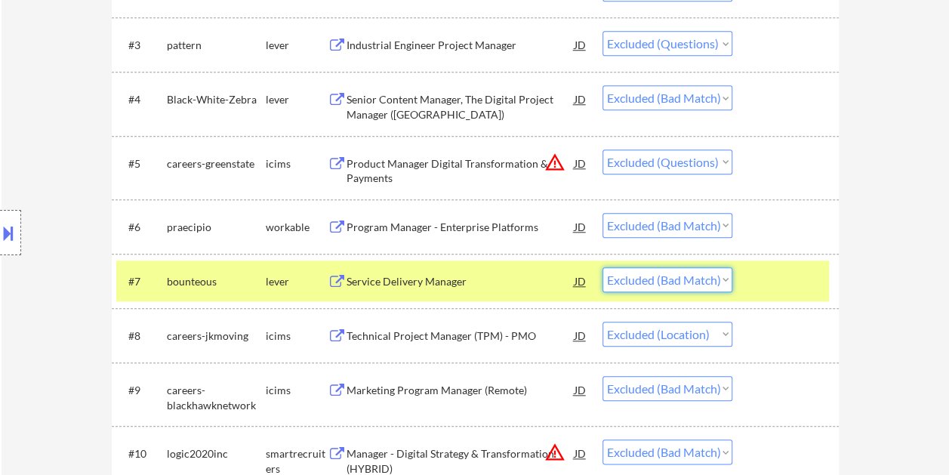
click at [725, 279] on select "Choose an option... Pending Applied Excluded (Questions) Excluded (Expired) Exc…" at bounding box center [667, 279] width 130 height 25
select select ""excluded__expired_""
click at [602, 267] on select "Choose an option... Pending Applied Excluded (Questions) Excluded (Expired) Exc…" at bounding box center [667, 279] width 130 height 25
click at [740, 269] on div "#7 bounteous lever Service Delivery Manager JD Choose an option... Pending Appl…" at bounding box center [472, 280] width 713 height 41
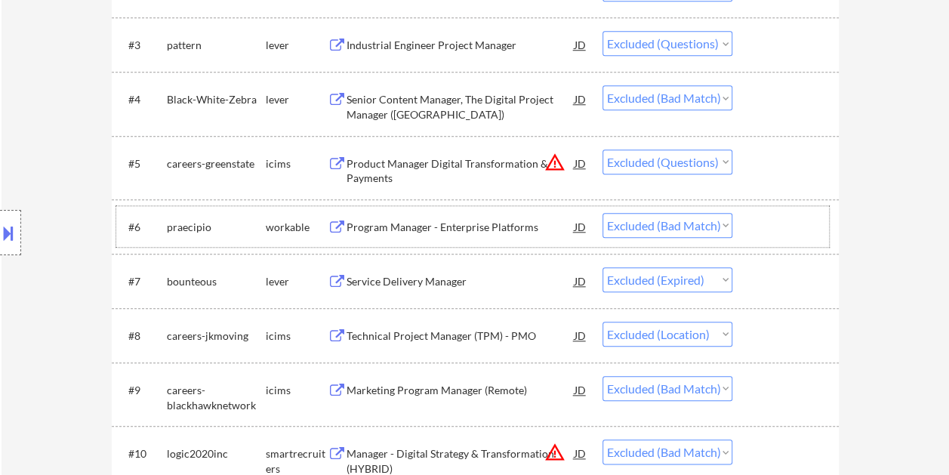
click at [788, 222] on div at bounding box center [787, 226] width 66 height 27
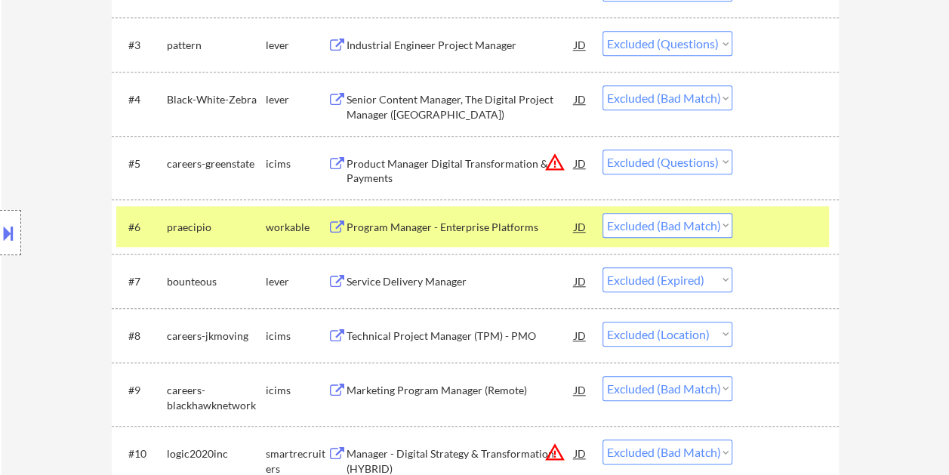
scroll to position [679, 0]
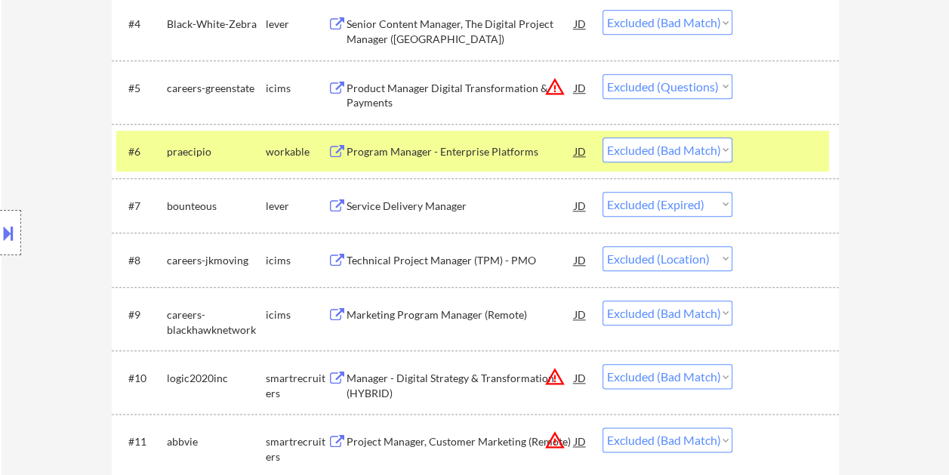
click at [755, 154] on div at bounding box center [787, 150] width 66 height 27
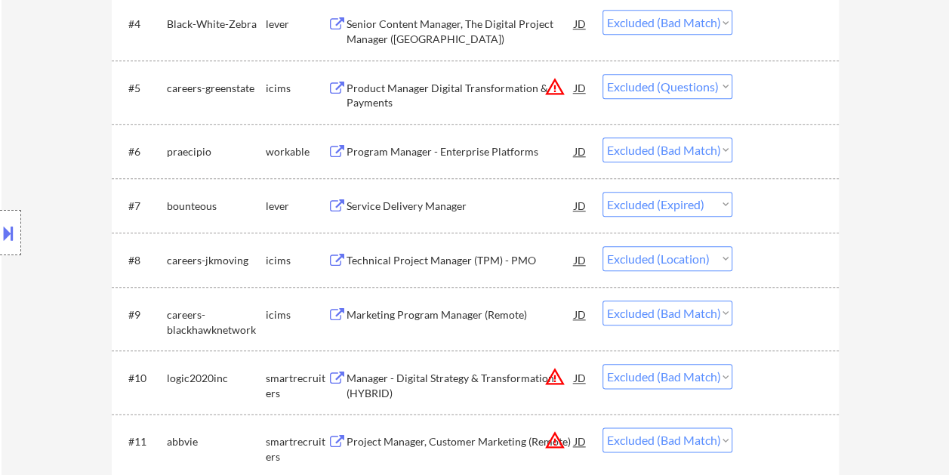
click at [769, 313] on div at bounding box center [787, 313] width 66 height 27
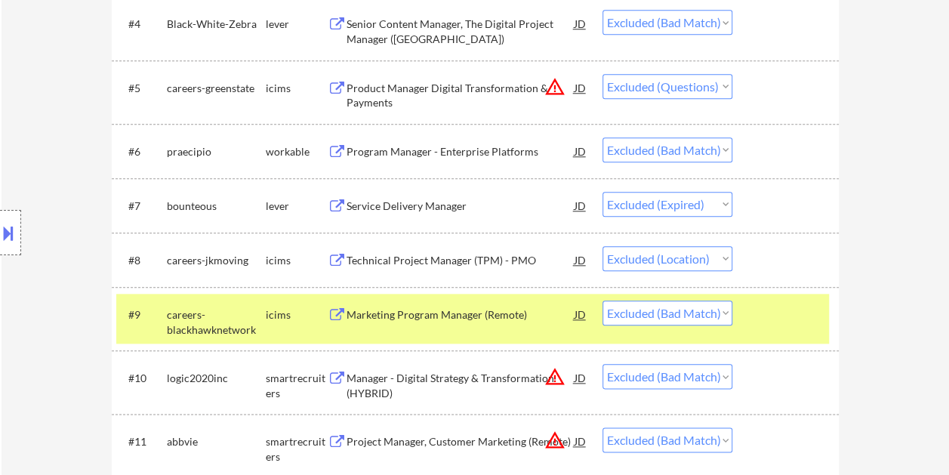
click at [768, 323] on div at bounding box center [787, 313] width 66 height 27
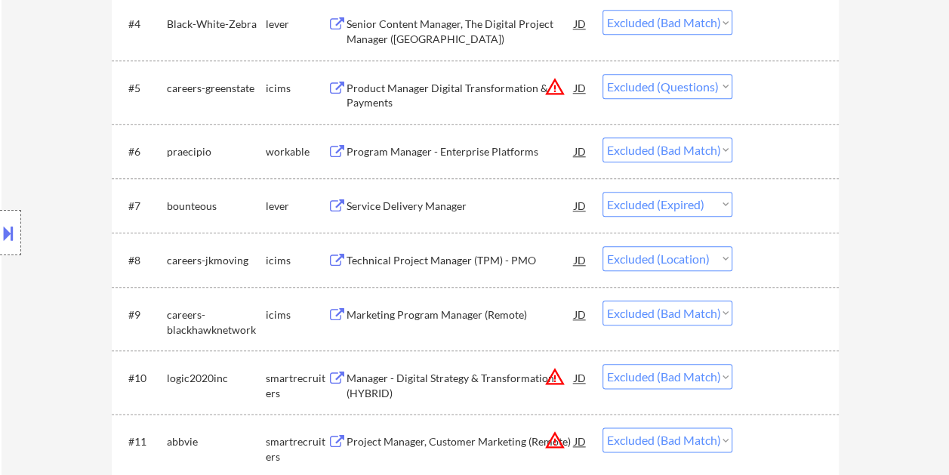
click at [750, 386] on div "#10 logic2020inc smartrecruiters Manager - Digital Strategy & Transformation (H…" at bounding box center [472, 382] width 713 height 50
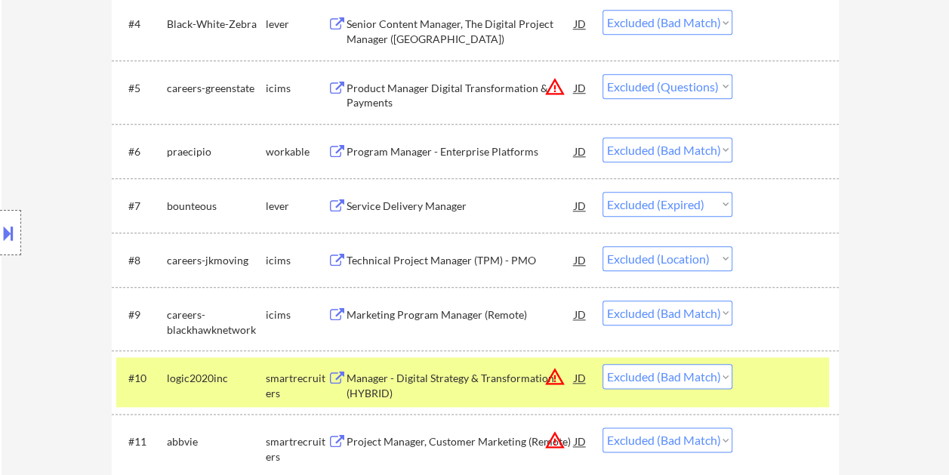
click at [436, 383] on div "Manager - Digital Strategy & Transformation (HYBRID)" at bounding box center [460, 385] width 228 height 29
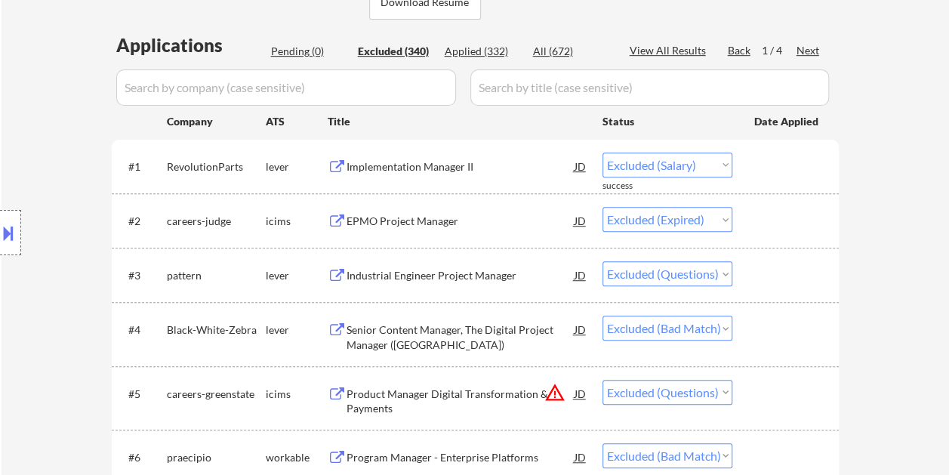
scroll to position [453, 0]
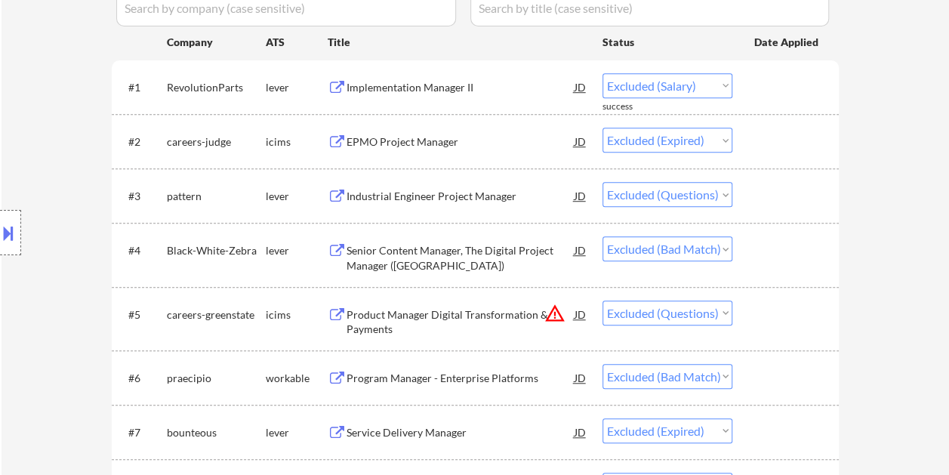
click at [771, 261] on div at bounding box center [787, 249] width 66 height 27
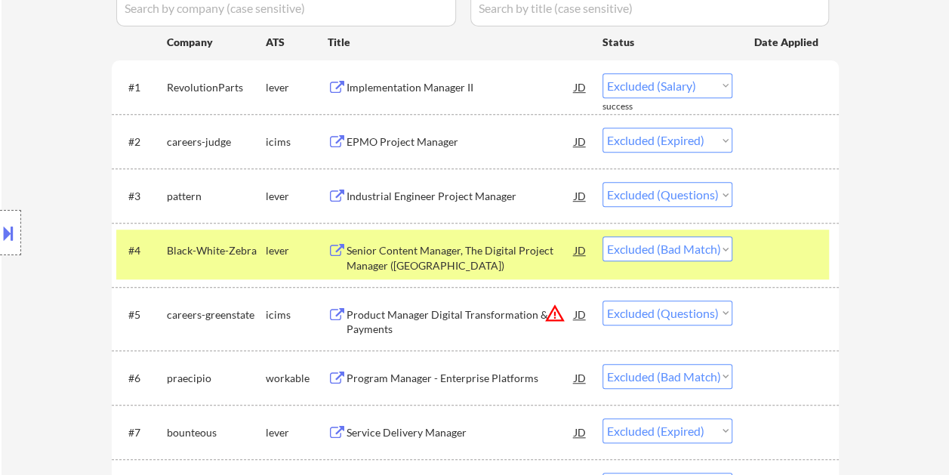
click at [418, 254] on div "Senior Content Manager, The Digital Project Manager ([GEOGRAPHIC_DATA])" at bounding box center [460, 257] width 228 height 29
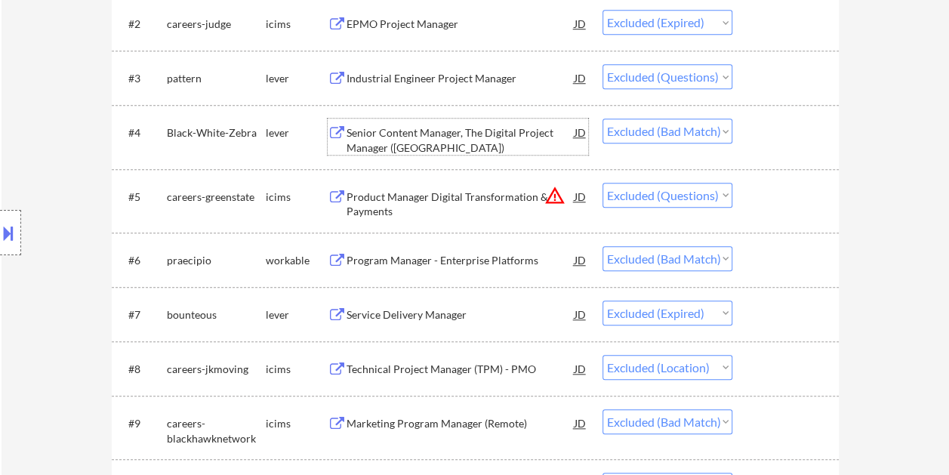
scroll to position [604, 0]
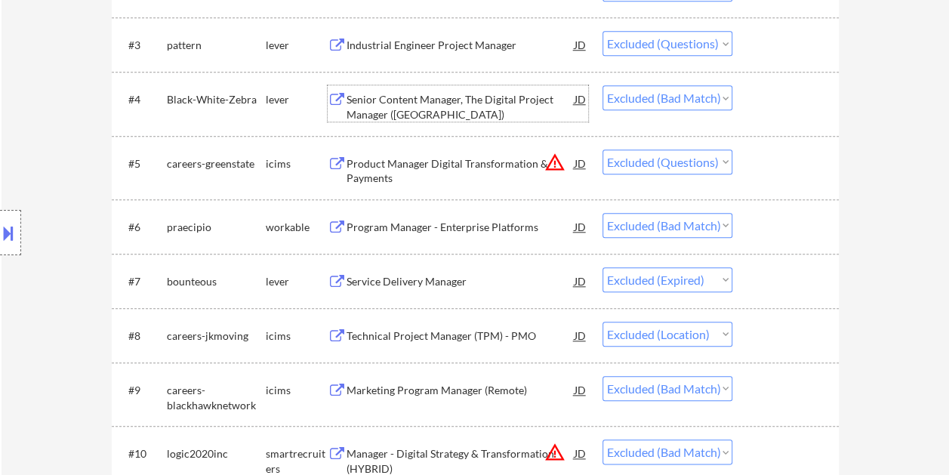
click at [747, 228] on div "#6 praecipio workable Program Manager - Enterprise Platforms JD Choose an optio…" at bounding box center [472, 226] width 713 height 41
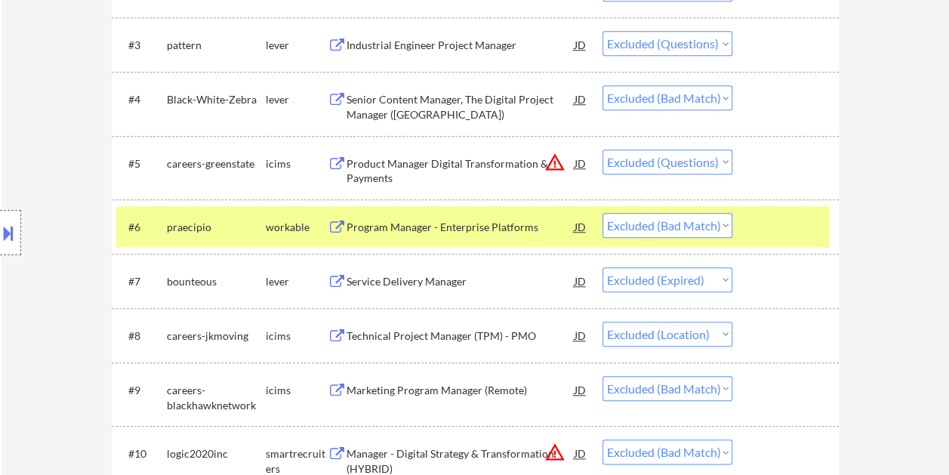
click at [551, 224] on div "Program Manager - Enterprise Platforms" at bounding box center [460, 227] width 228 height 15
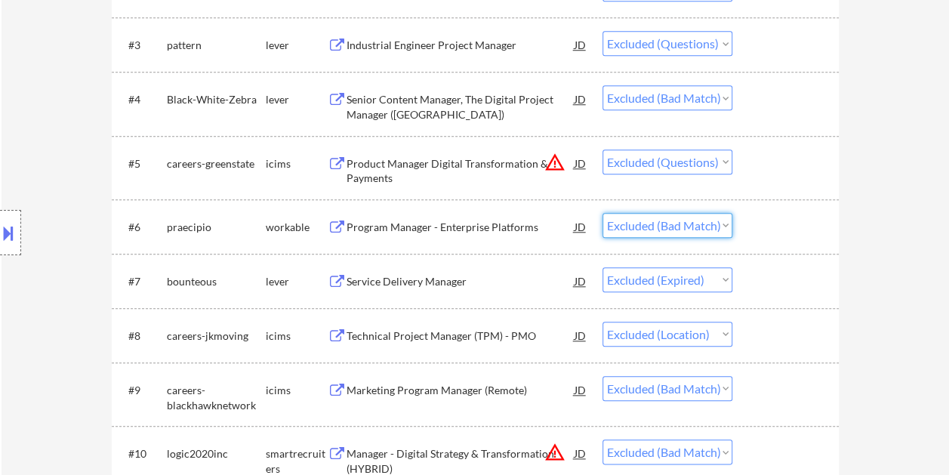
click at [722, 222] on select "Choose an option... Pending Applied Excluded (Questions) Excluded (Expired) Exc…" at bounding box center [667, 225] width 130 height 25
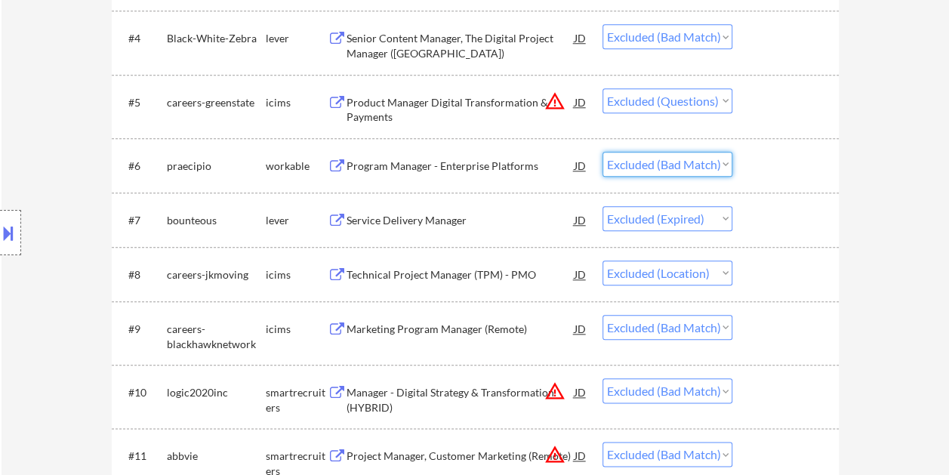
scroll to position [679, 0]
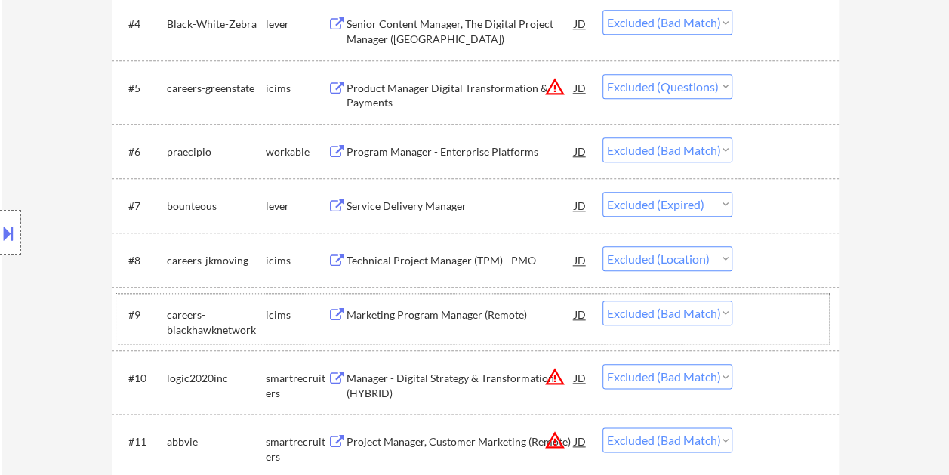
click at [770, 311] on div at bounding box center [787, 313] width 66 height 27
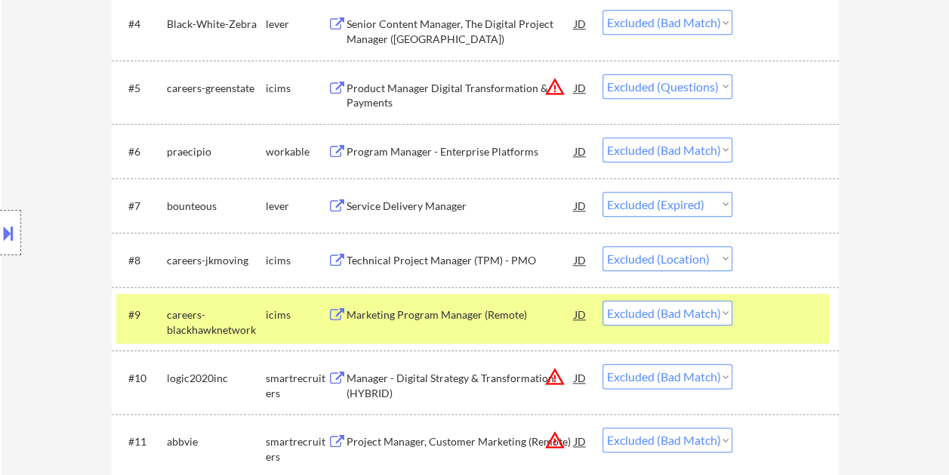
click at [796, 309] on div at bounding box center [787, 313] width 66 height 27
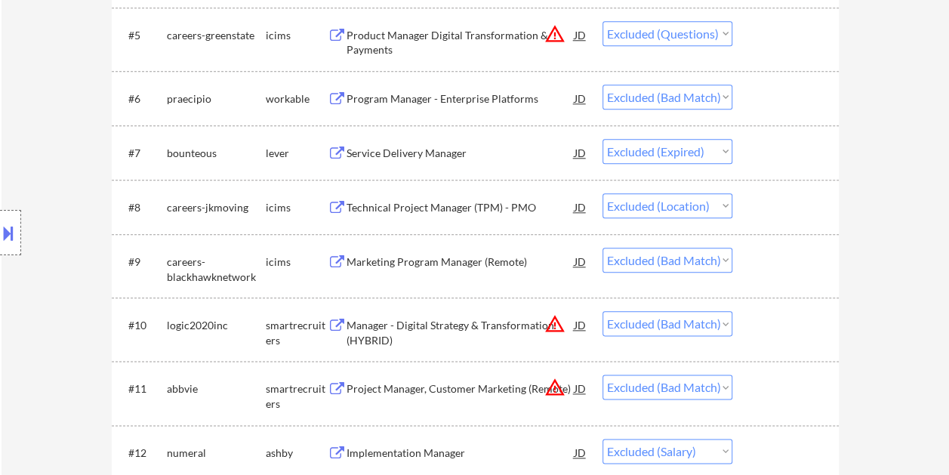
scroll to position [755, 0]
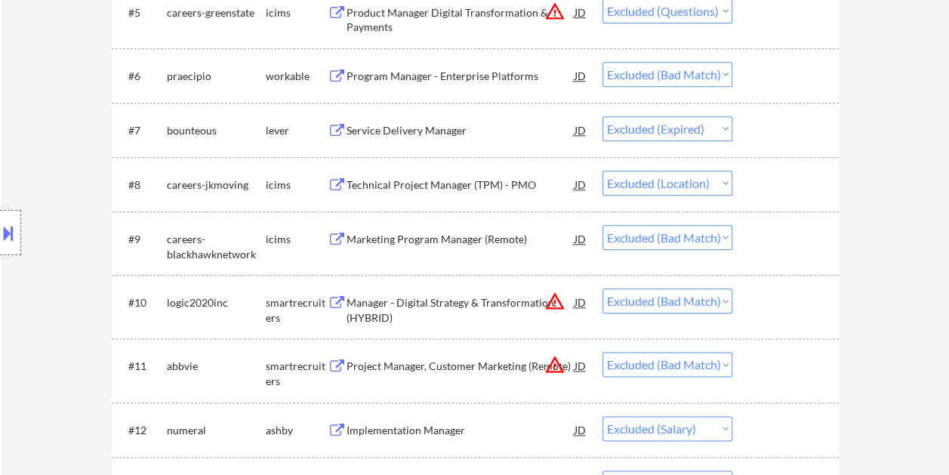
drag, startPoint x: 770, startPoint y: 309, endPoint x: 613, endPoint y: 324, distance: 157.7
click at [770, 309] on div at bounding box center [787, 301] width 66 height 27
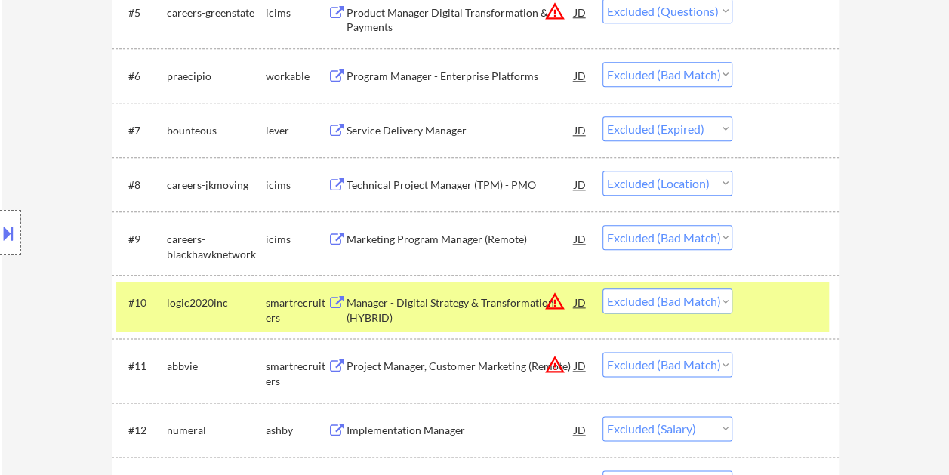
click at [380, 311] on div "Manager - Digital Strategy & Transformation (HYBRID)" at bounding box center [460, 309] width 228 height 29
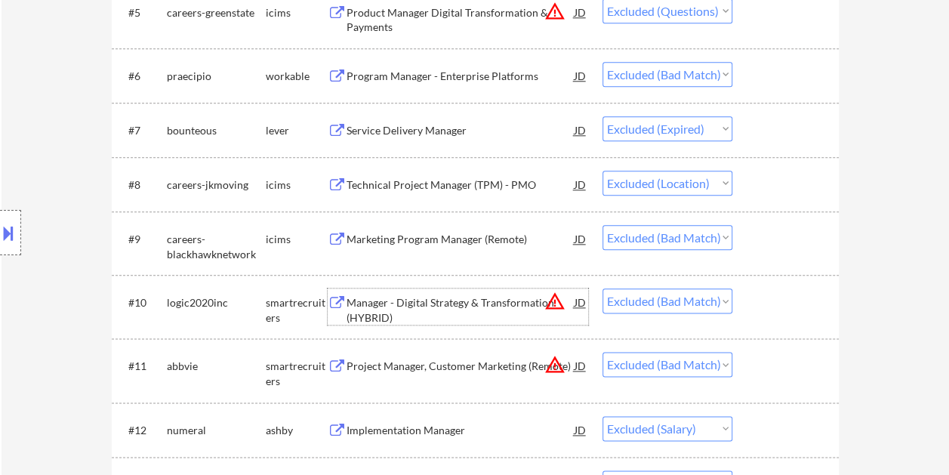
click at [801, 303] on div at bounding box center [787, 301] width 66 height 27
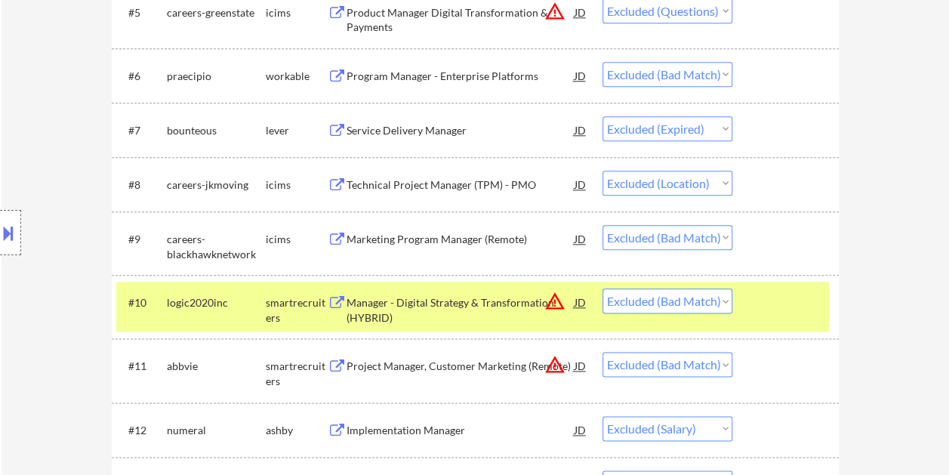
click at [796, 303] on div at bounding box center [787, 301] width 66 height 27
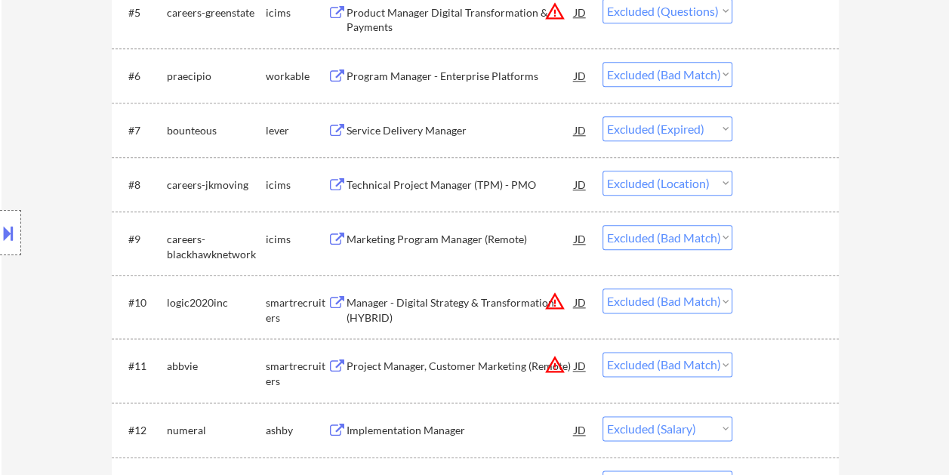
scroll to position [830, 0]
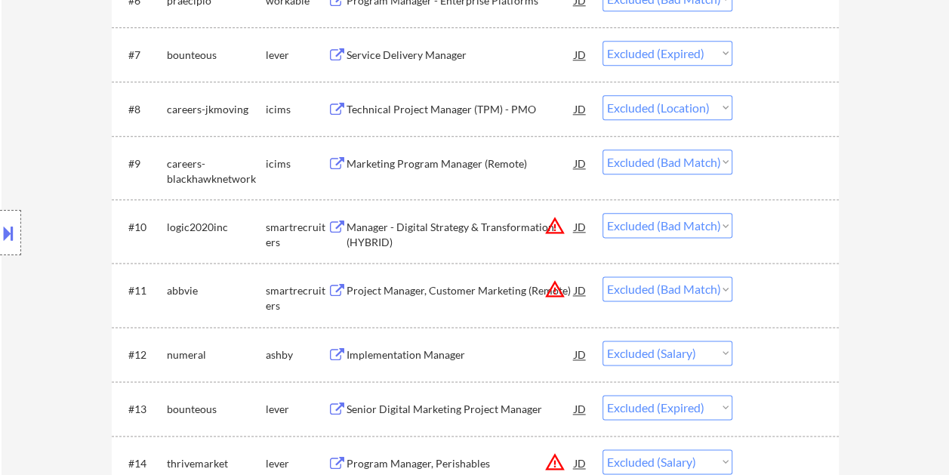
click at [785, 294] on div at bounding box center [787, 289] width 66 height 27
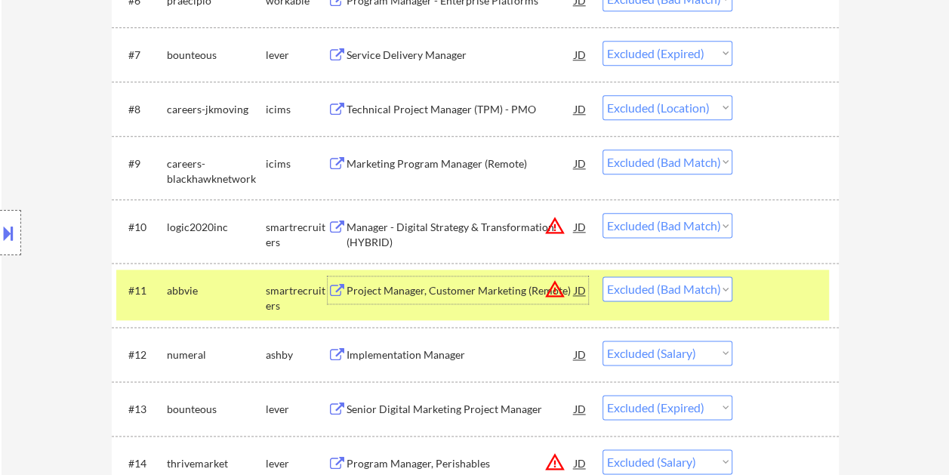
click at [522, 279] on div "Project Manager, Customer Marketing (Remote)" at bounding box center [460, 289] width 228 height 27
